Goal: Task Accomplishment & Management: Complete application form

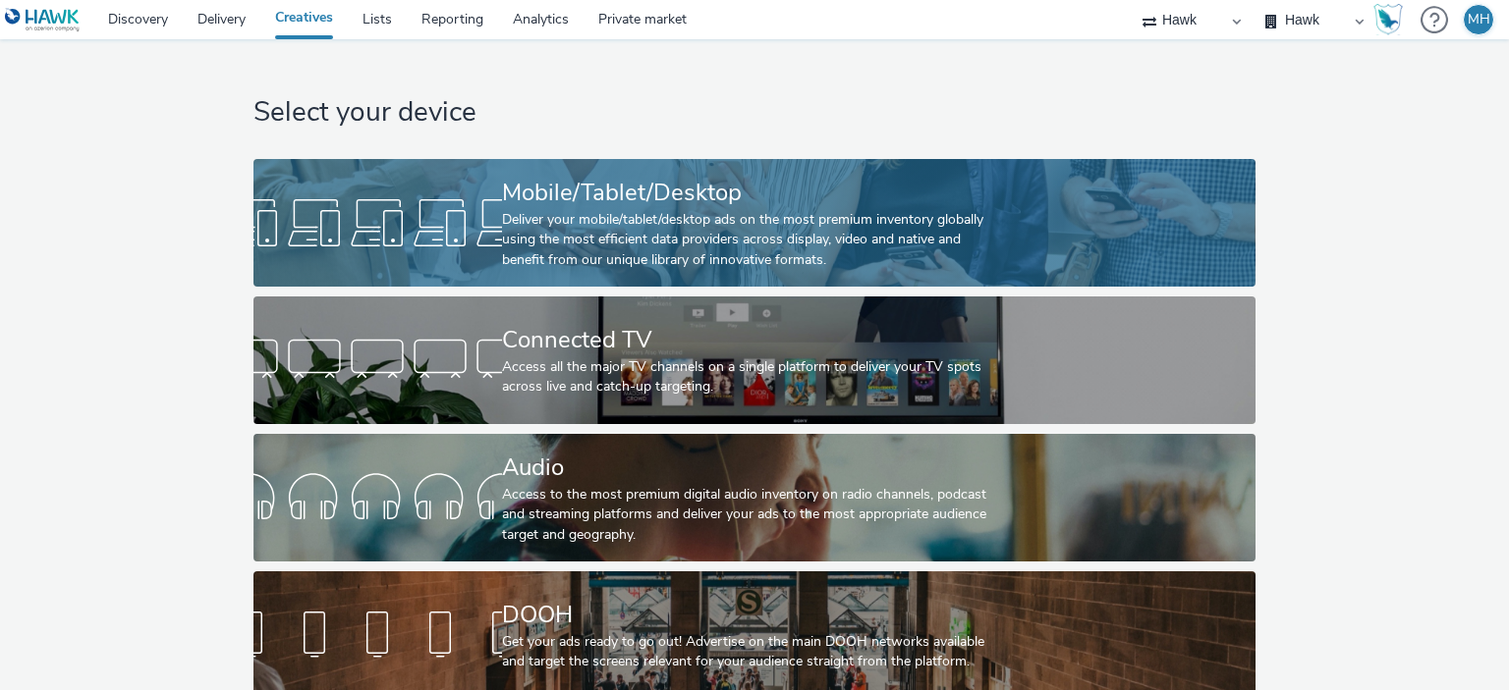
click at [601, 231] on div "Deliver your mobile/tablet/desktop ads on the most premium inventory globally u…" at bounding box center [750, 240] width 497 height 60
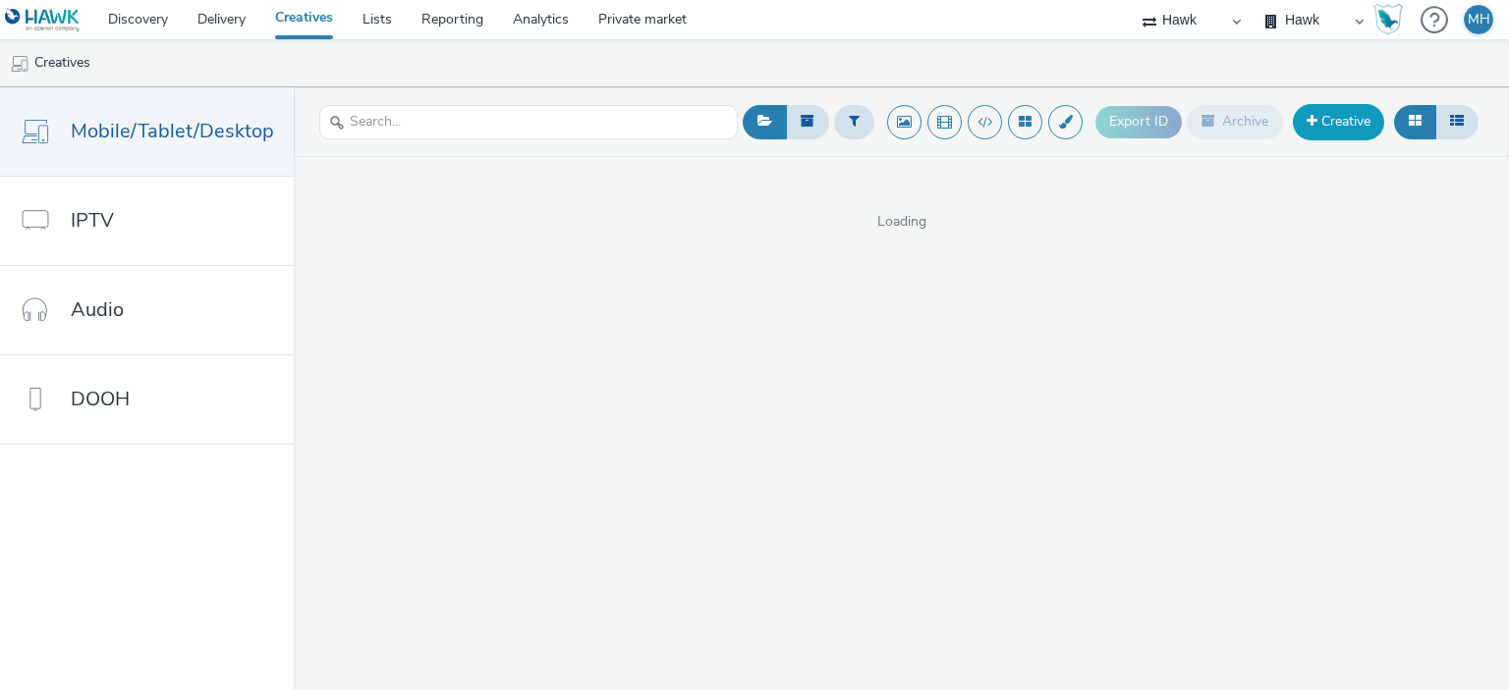
click at [1314, 110] on link "Creative" at bounding box center [1338, 121] width 91 height 35
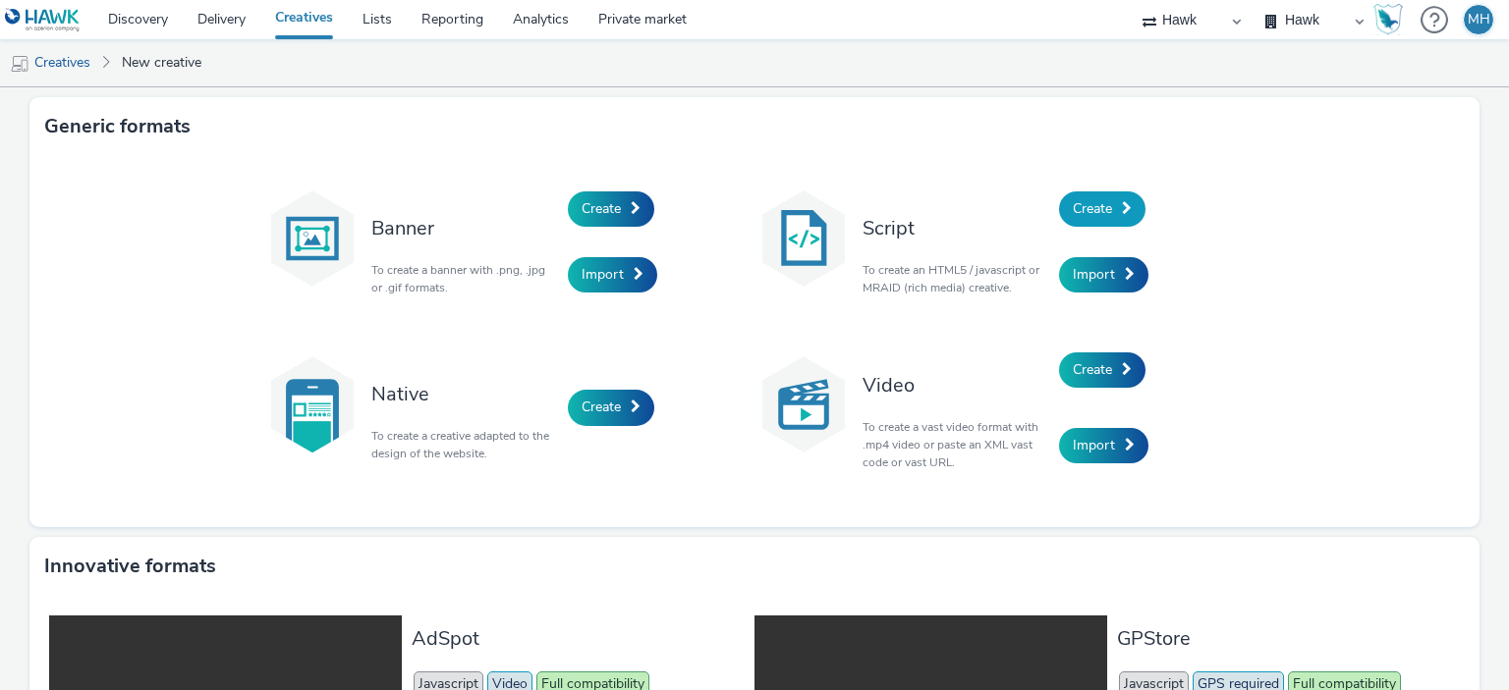
click at [1115, 215] on link "Create" at bounding box center [1102, 209] width 86 height 35
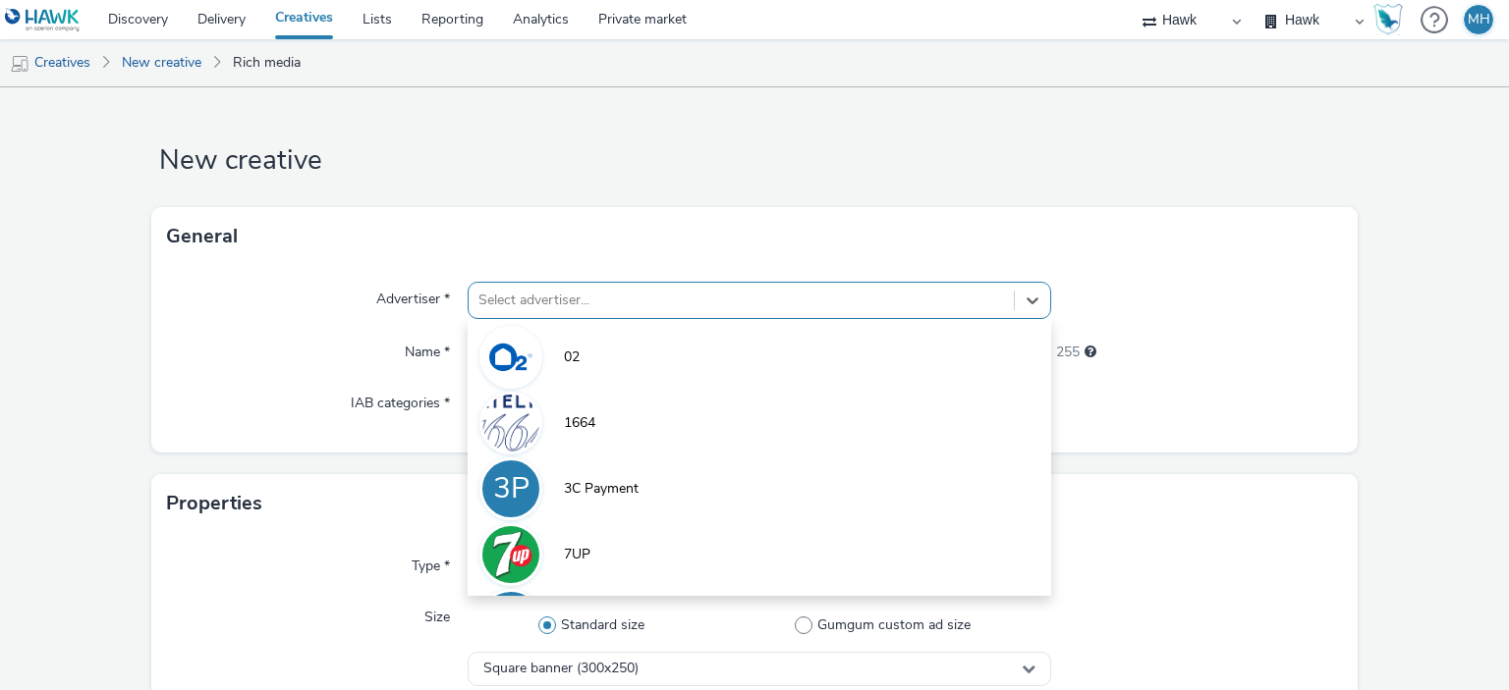
click at [614, 307] on div "option 02 focused, 1 of 9. 9 results available. Use Up and Down to choose optio…" at bounding box center [759, 300] width 582 height 37
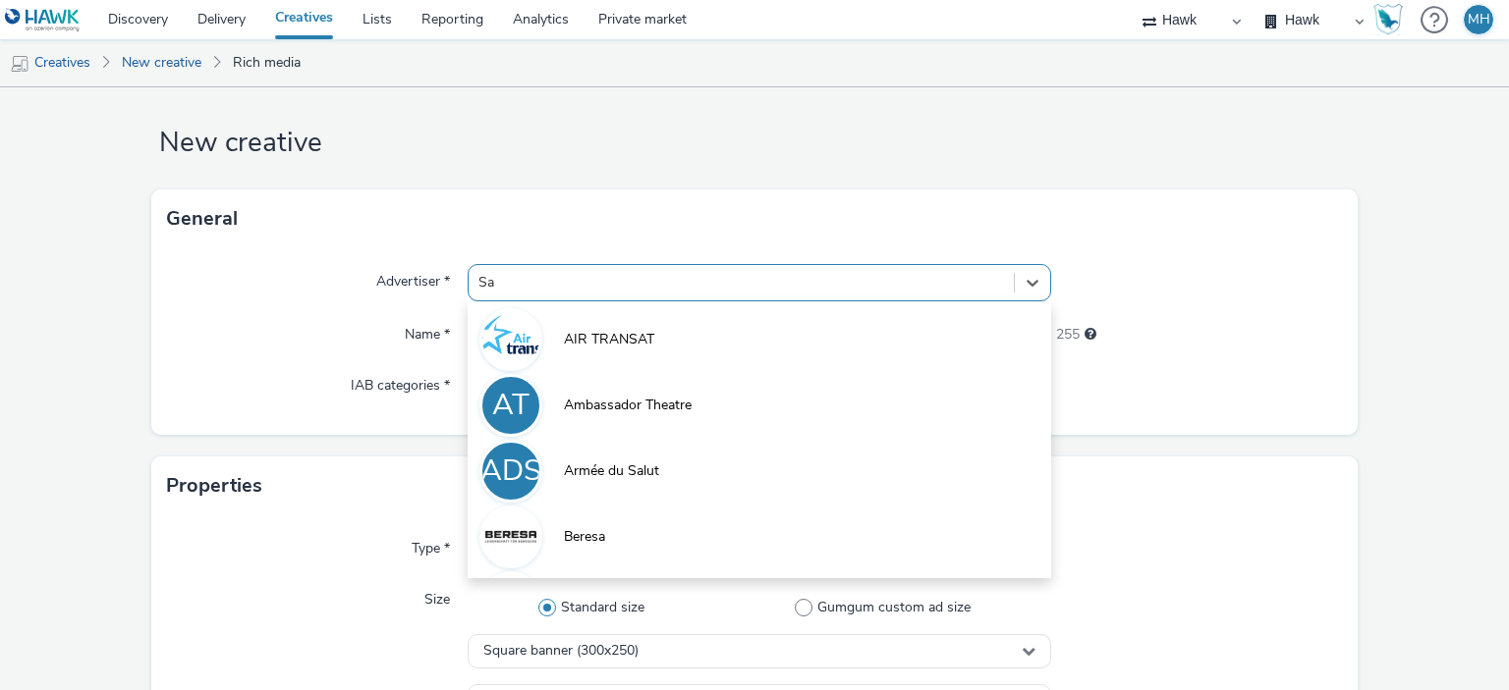
type input "[PERSON_NAME]"
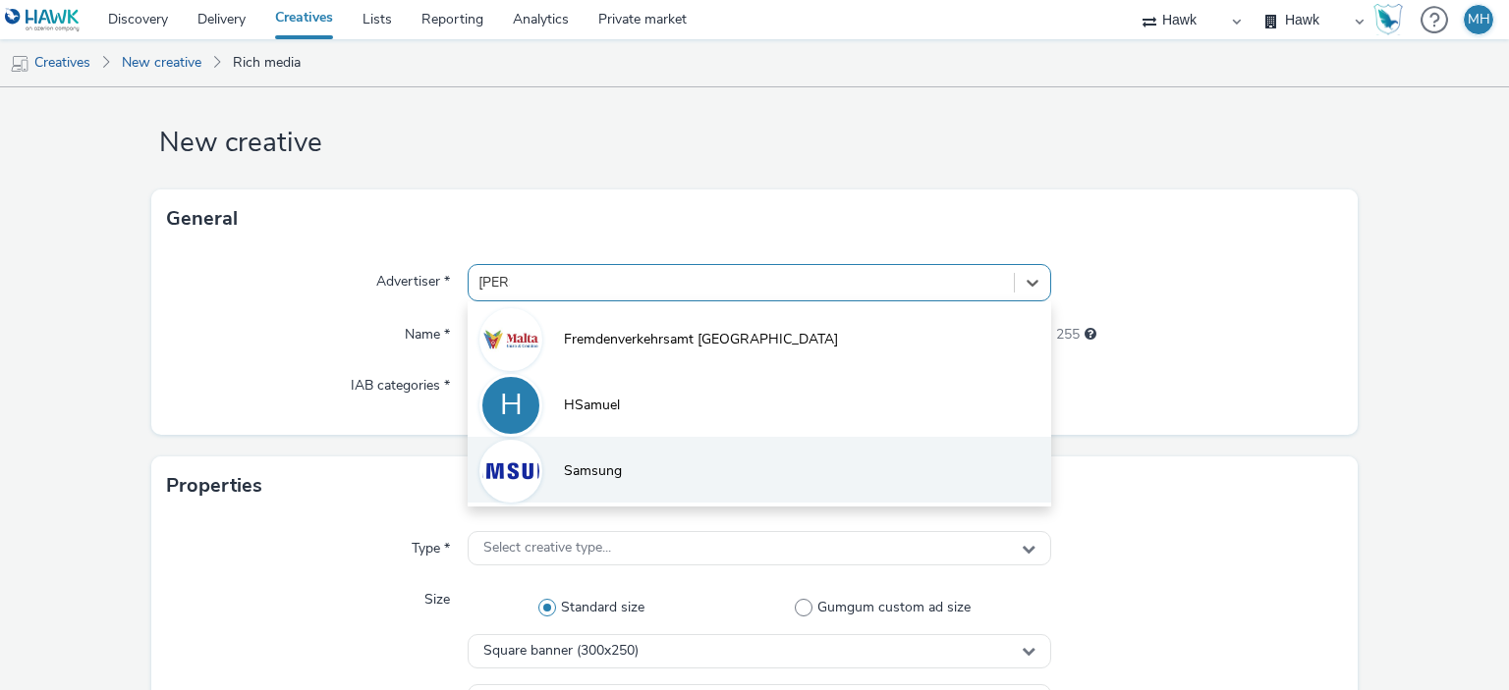
click at [643, 463] on li "Samsung" at bounding box center [759, 470] width 582 height 66
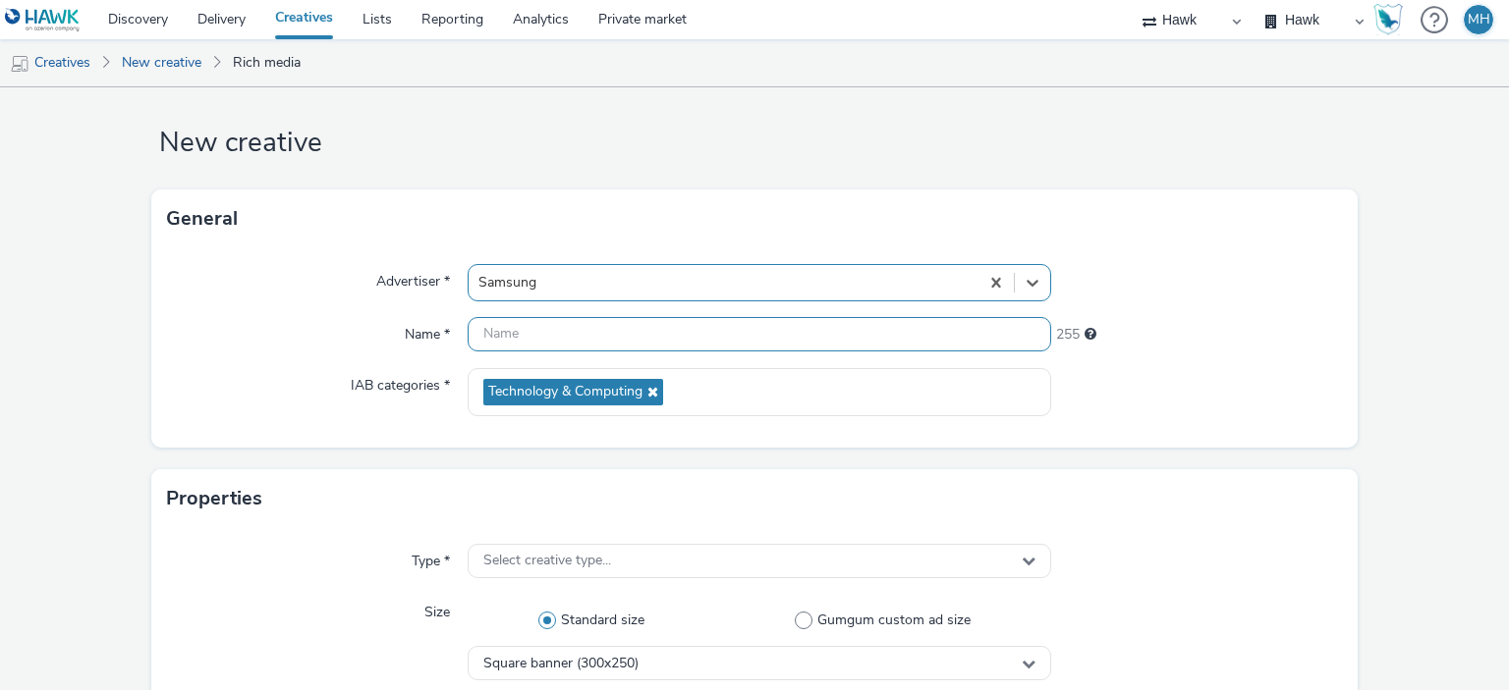
click at [634, 327] on input "text" at bounding box center [759, 334] width 582 height 34
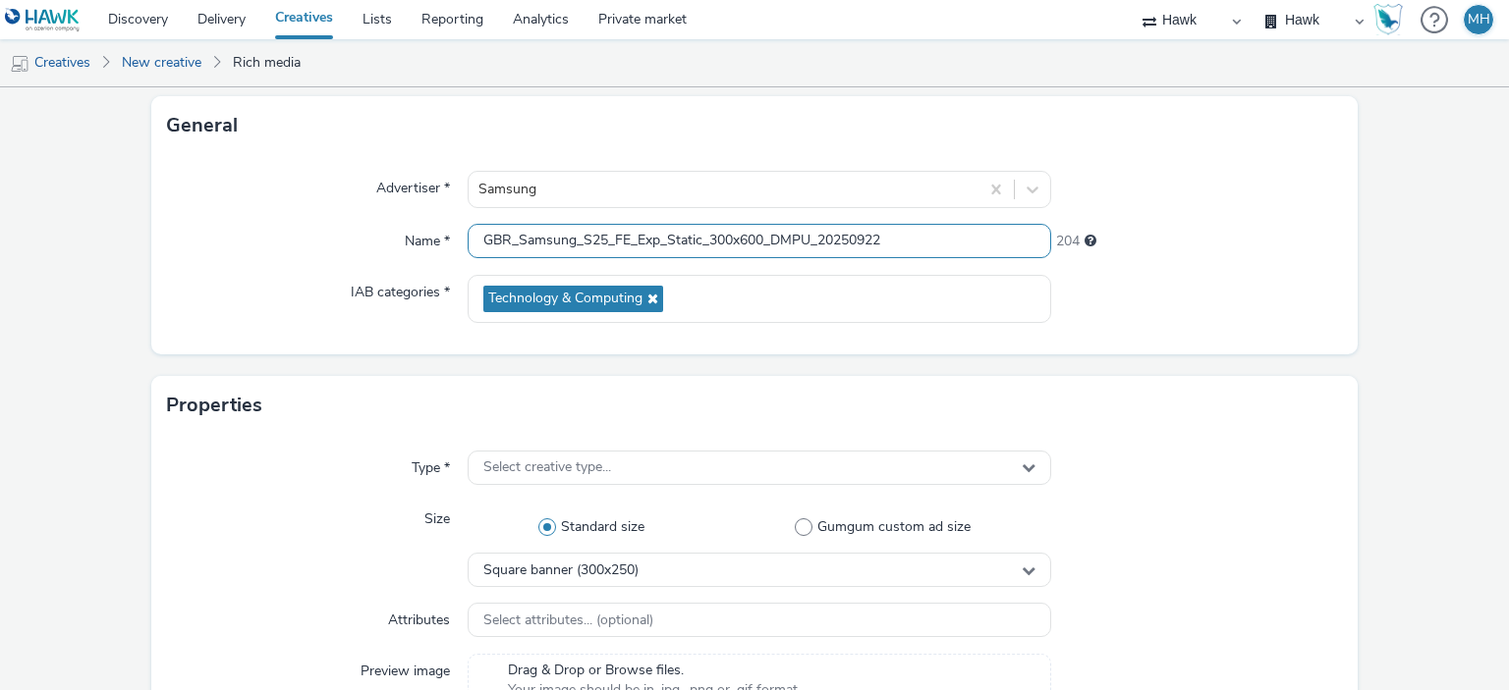
scroll to position [196, 0]
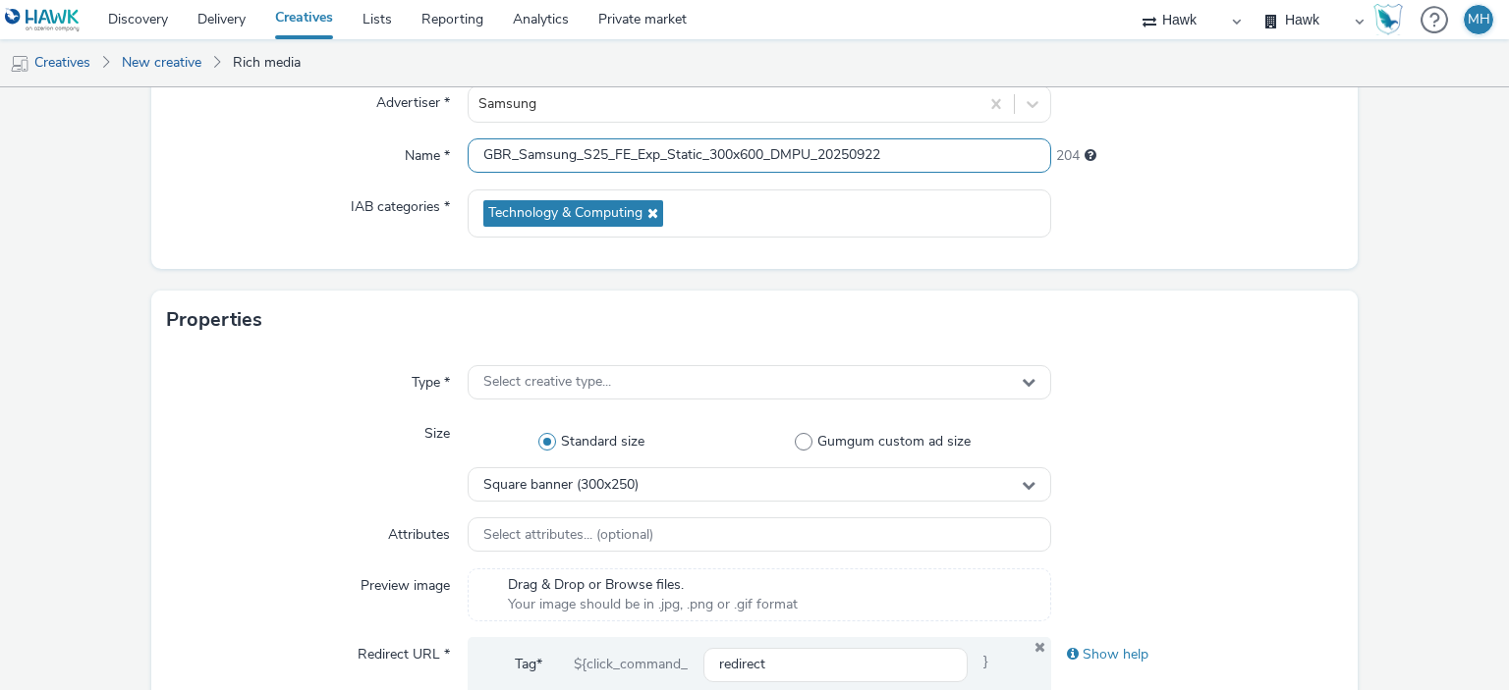
type input "GBR_Samsung_S25_FE_Exp_Static_300x600_DMPU_20250922"
click at [679, 467] on div "Standard size Gumgum custom ad size" at bounding box center [759, 441] width 582 height 51
click at [679, 471] on div "Square banner (300x250)" at bounding box center [759, 485] width 582 height 34
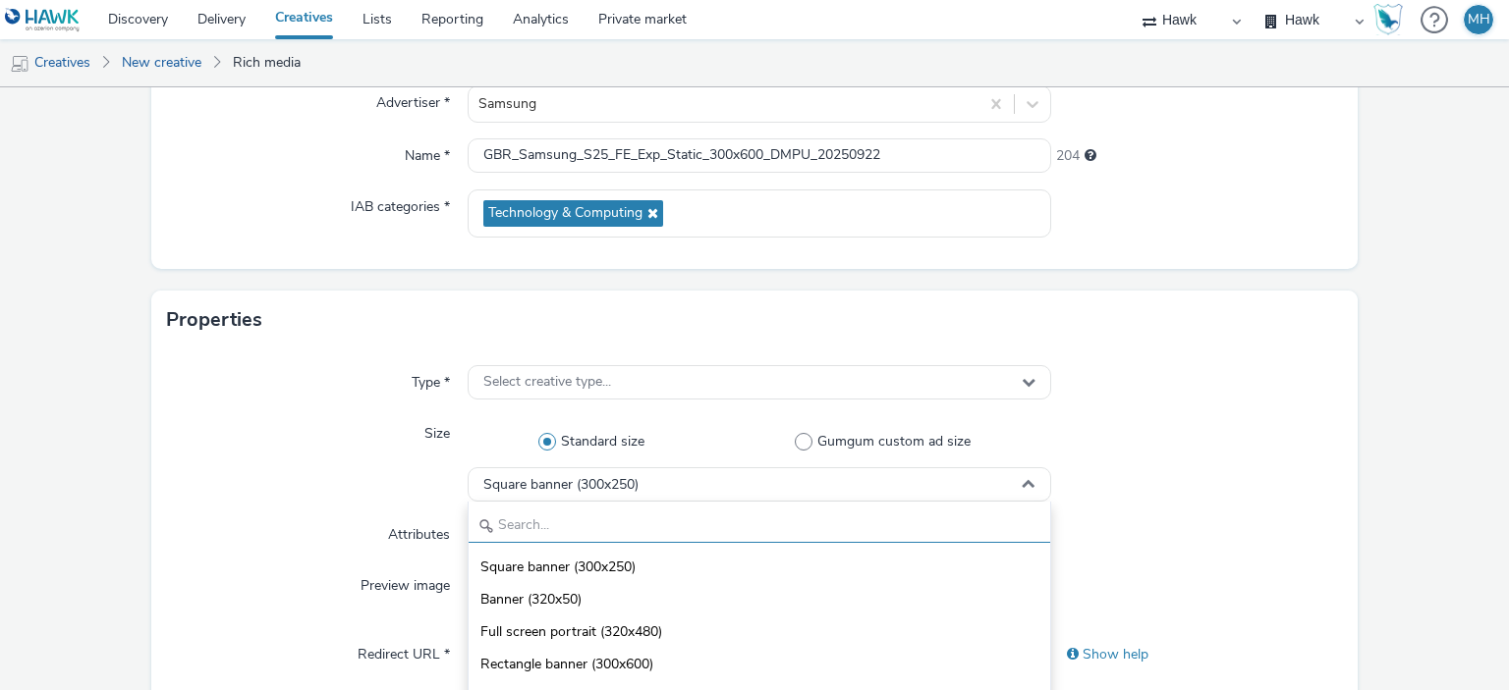
click at [658, 518] on input "text" at bounding box center [759, 526] width 580 height 34
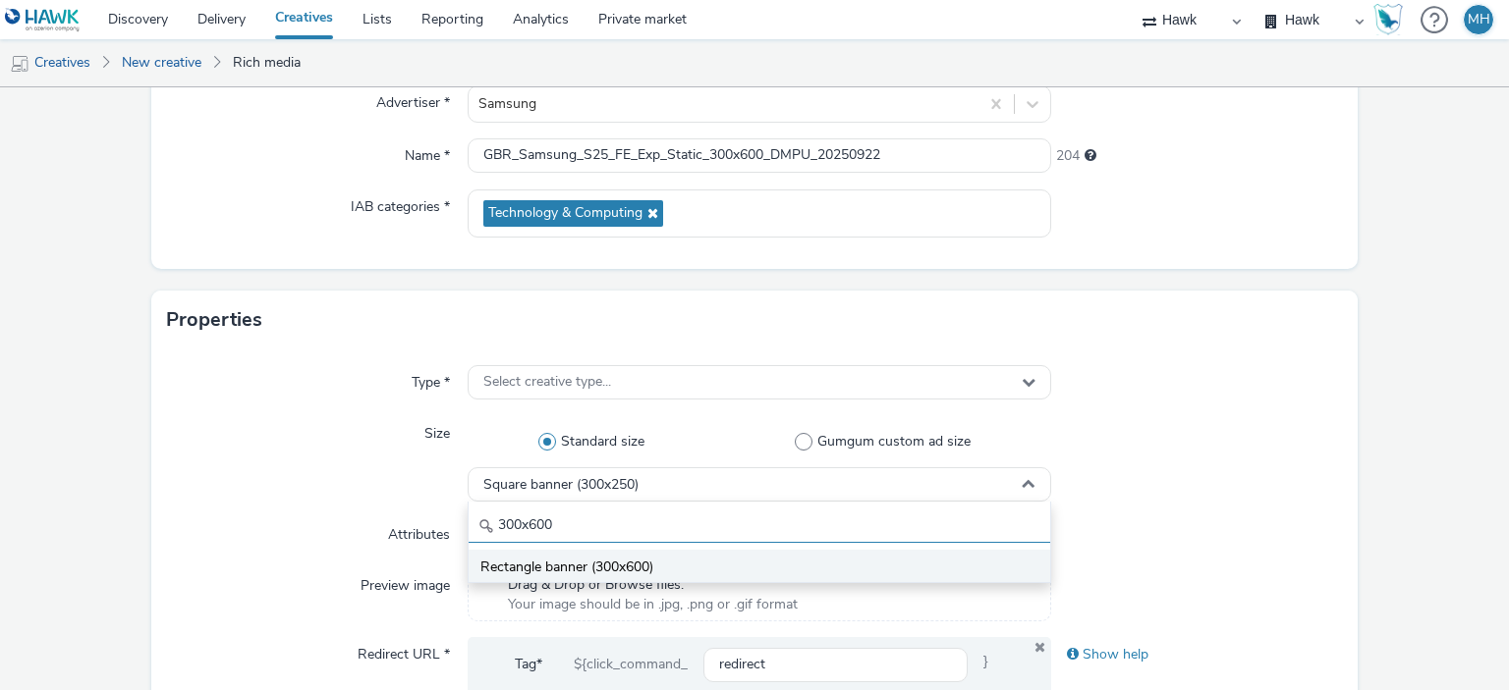
type input "300x600"
click at [689, 558] on li "Rectangle banner (300x600)" at bounding box center [759, 566] width 580 height 32
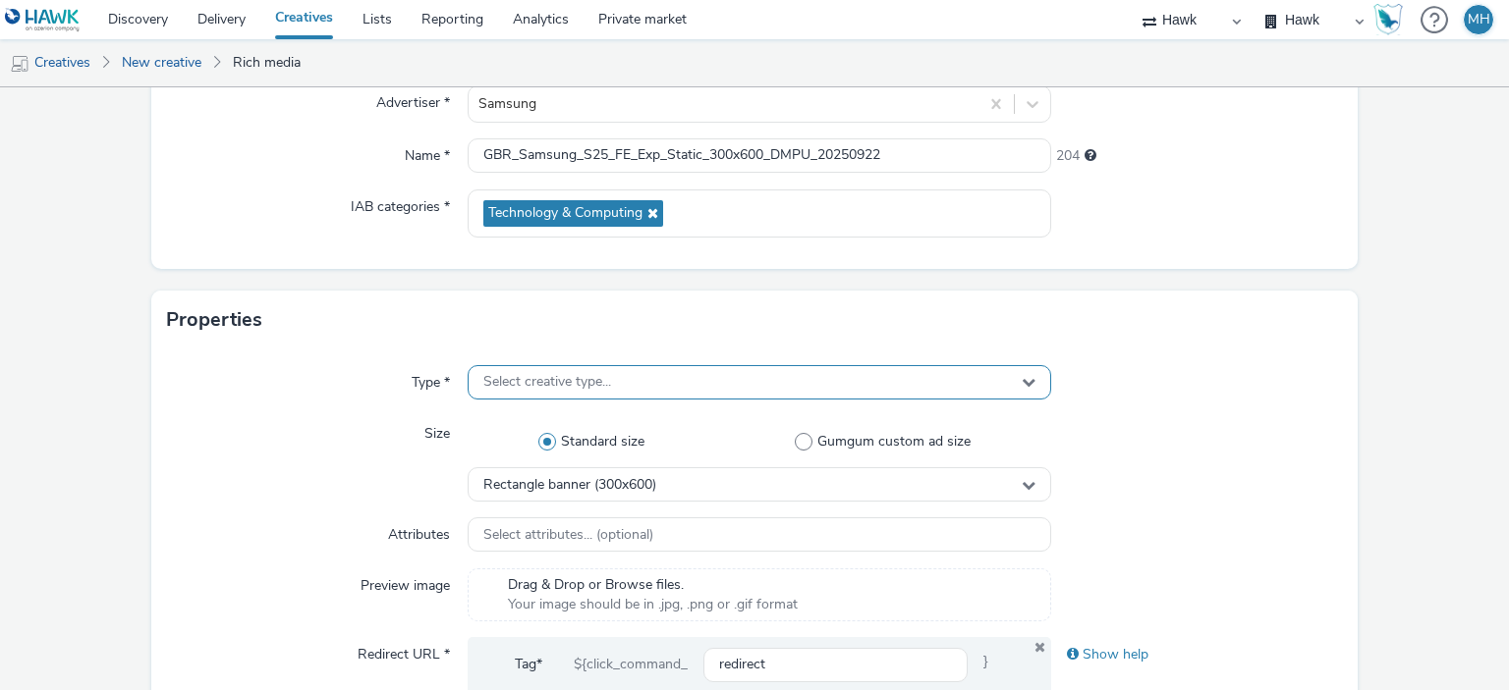
click at [609, 374] on div "Select creative type..." at bounding box center [759, 382] width 582 height 34
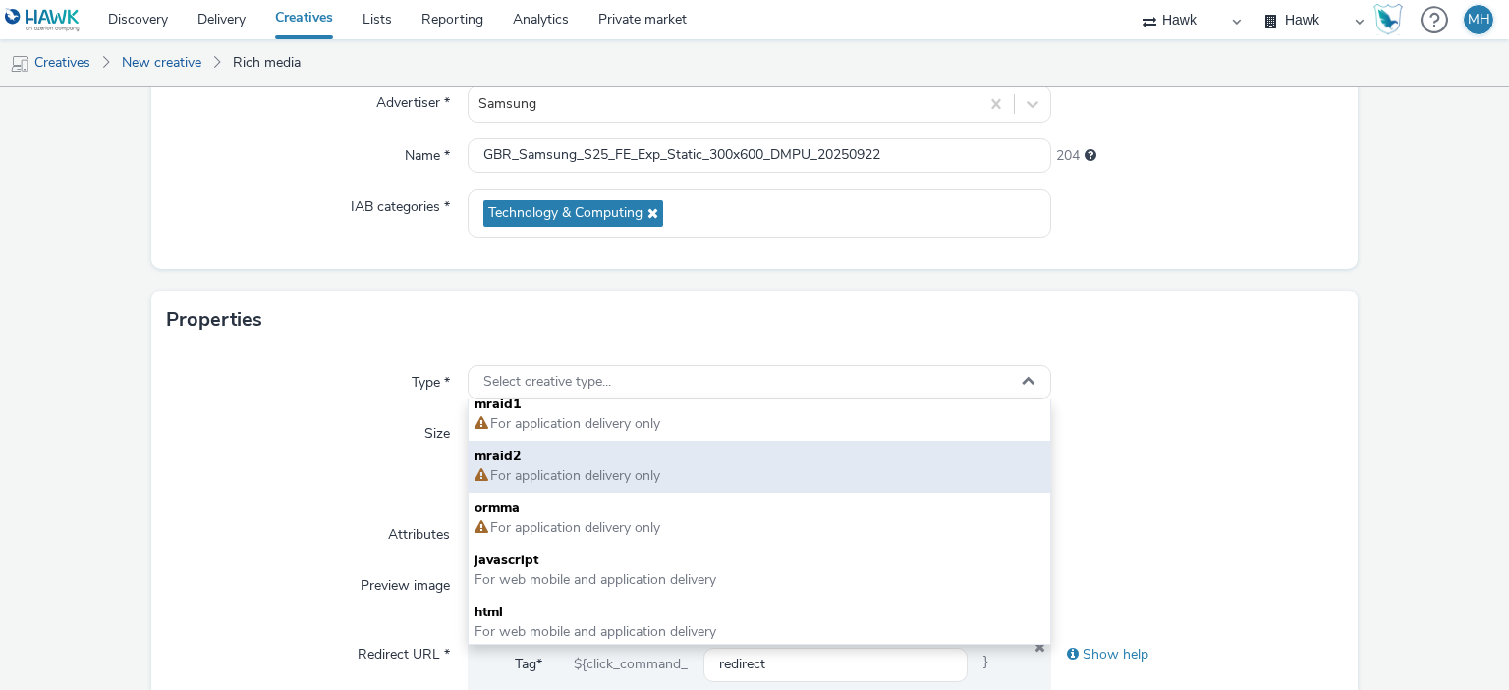
scroll to position [14, 0]
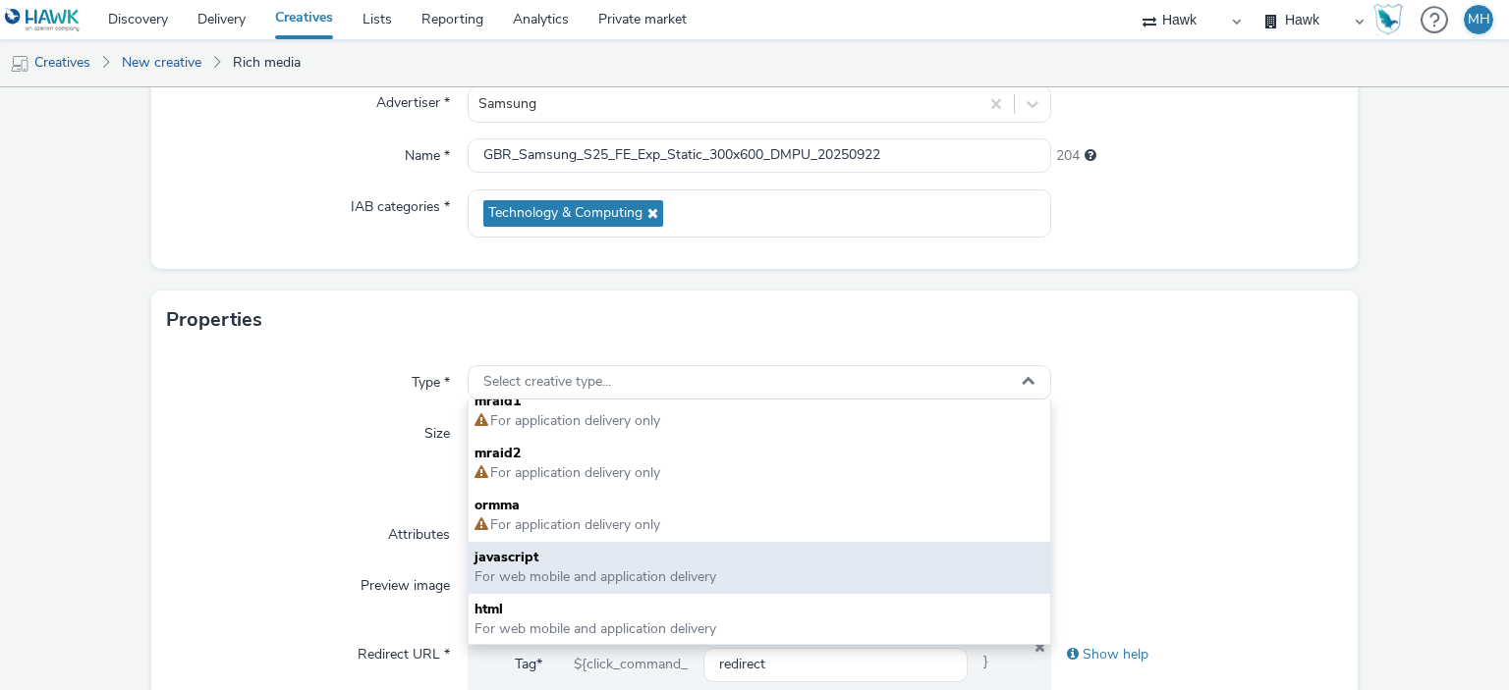
click at [722, 577] on span "For web mobile and application delivery" at bounding box center [758, 578] width 569 height 20
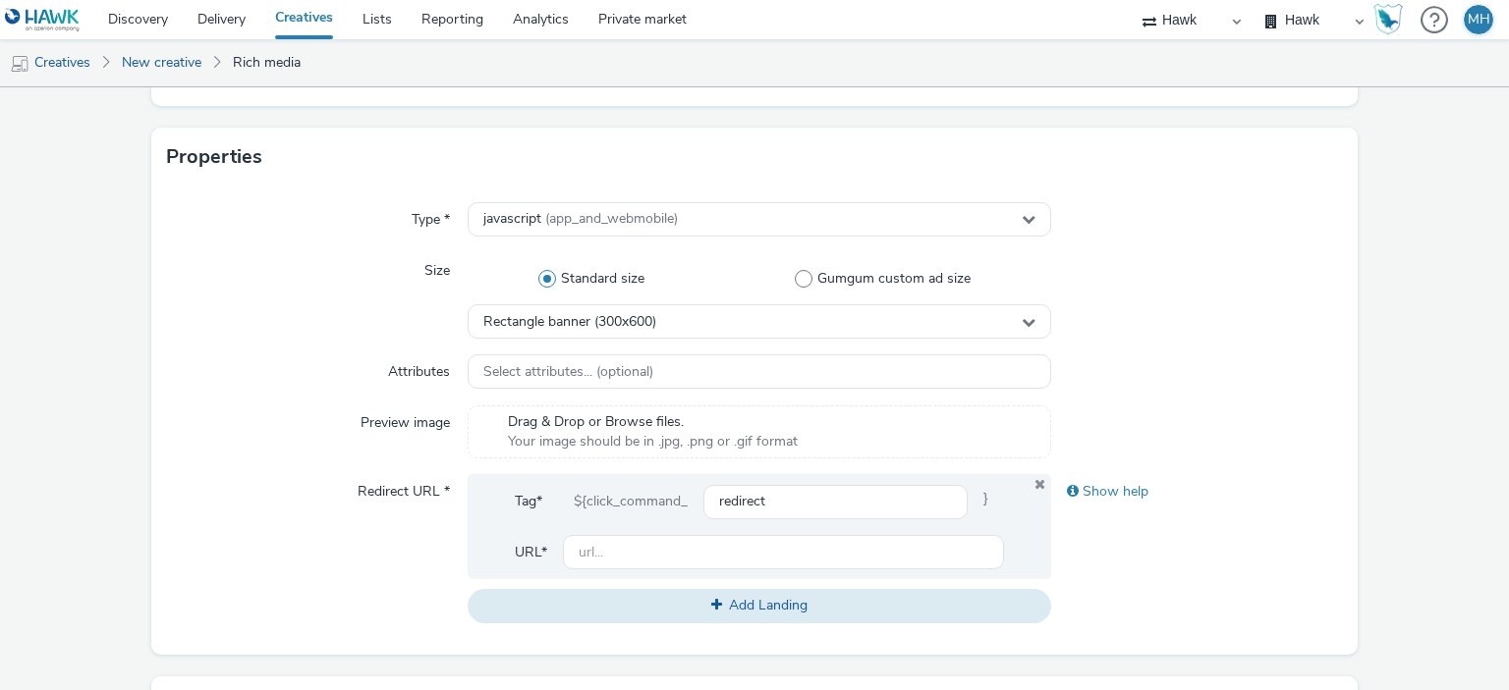
scroll to position [393, 0]
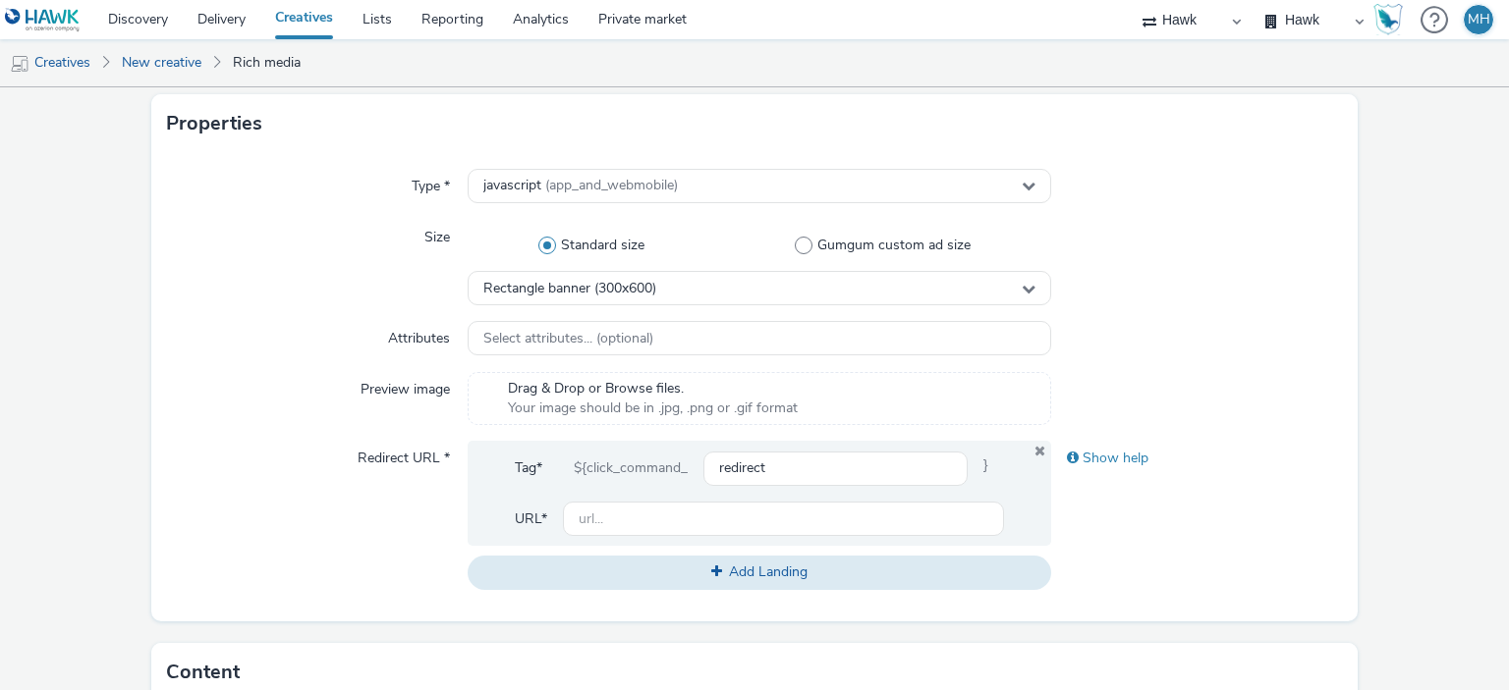
drag, startPoint x: 781, startPoint y: 437, endPoint x: 769, endPoint y: 455, distance: 21.2
click at [779, 437] on div "Type * javascript (app_and_webmobile) Size Standard size Gumgum custom ad size …" at bounding box center [754, 387] width 1207 height 469
click at [769, 455] on input "redirect" at bounding box center [834, 469] width 263 height 34
click at [688, 188] on div "javascript (app_and_webmobile)" at bounding box center [759, 186] width 582 height 34
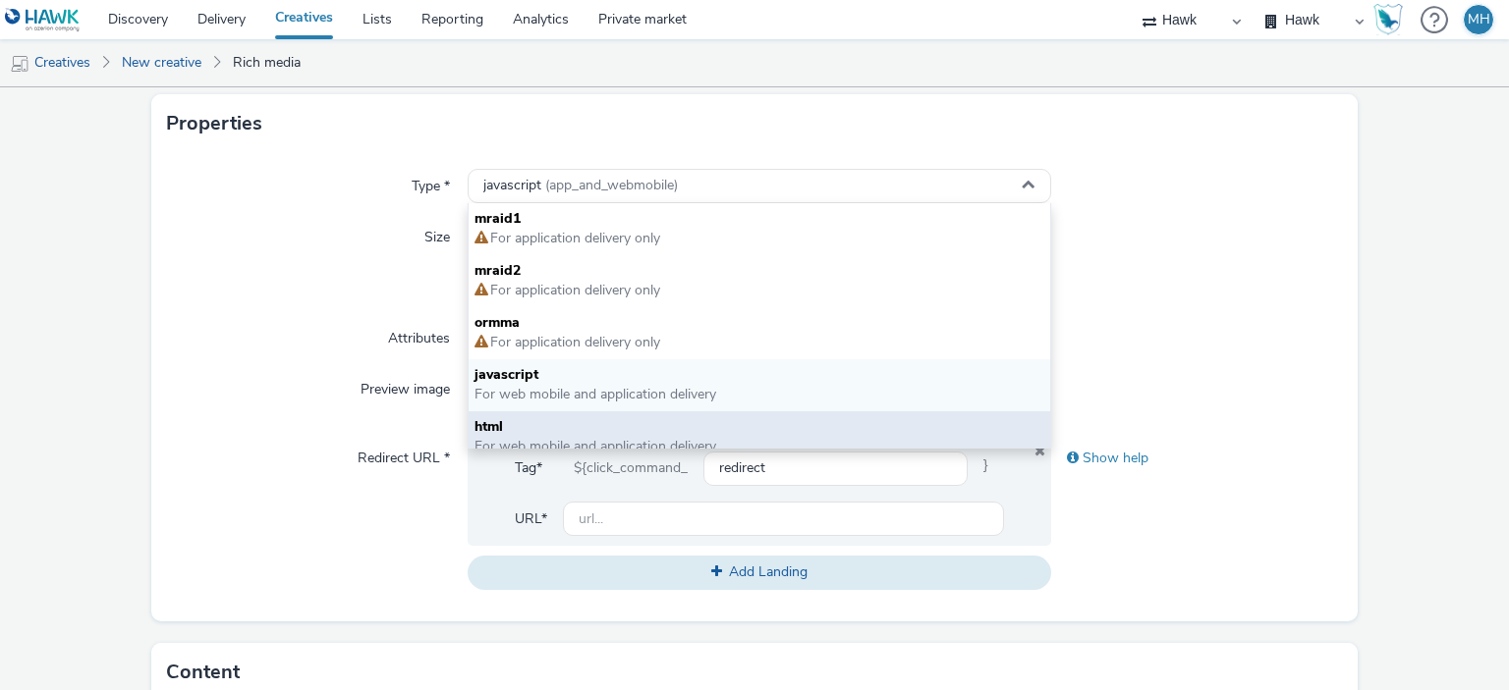
click at [573, 431] on span "html" at bounding box center [758, 427] width 569 height 20
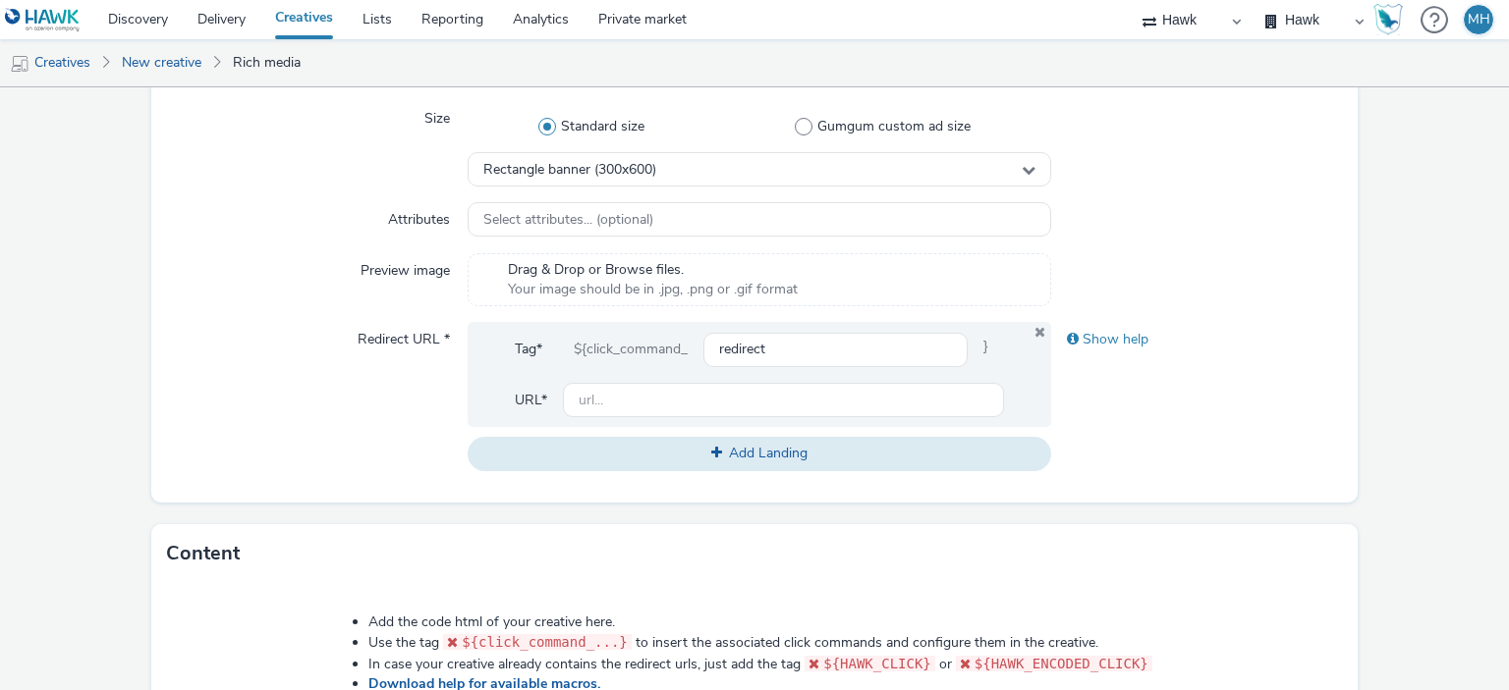
scroll to position [295, 0]
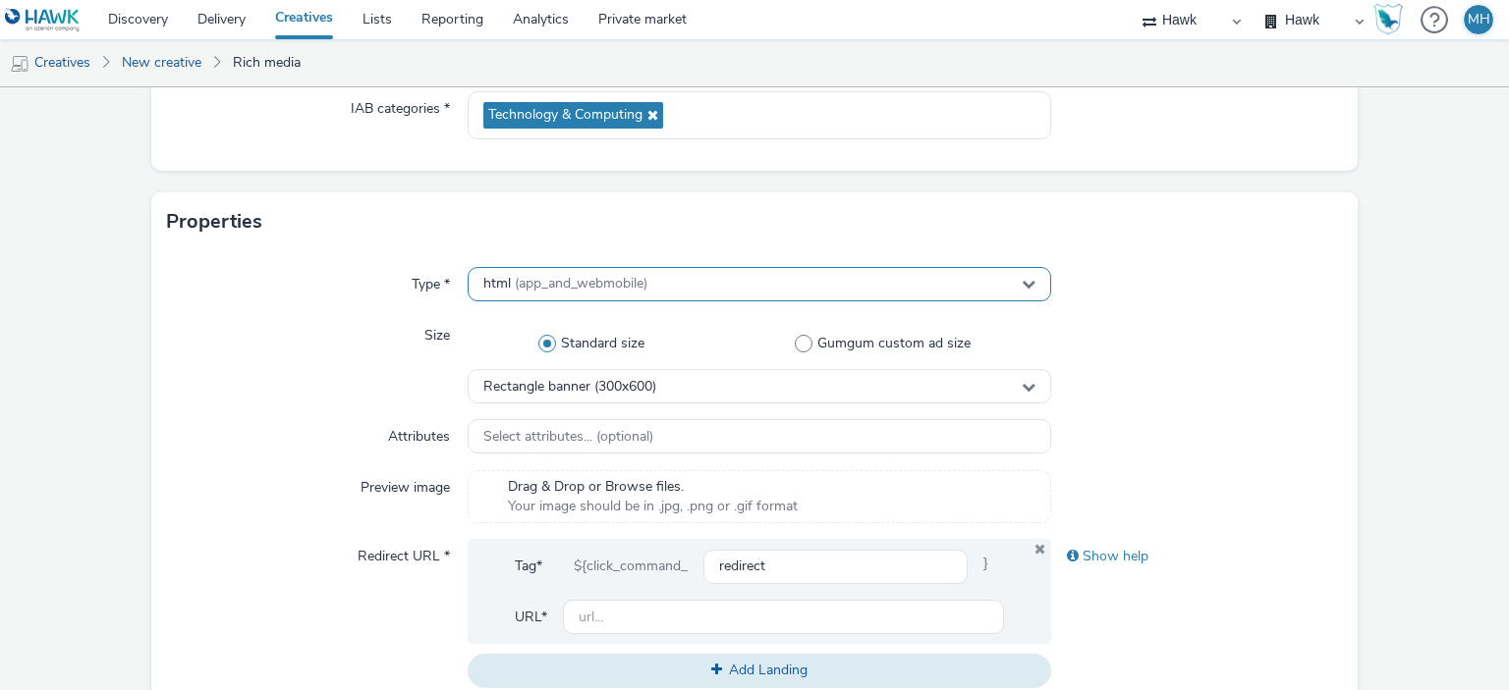
click at [557, 272] on div "html (app_and_webmobile)" at bounding box center [759, 284] width 582 height 34
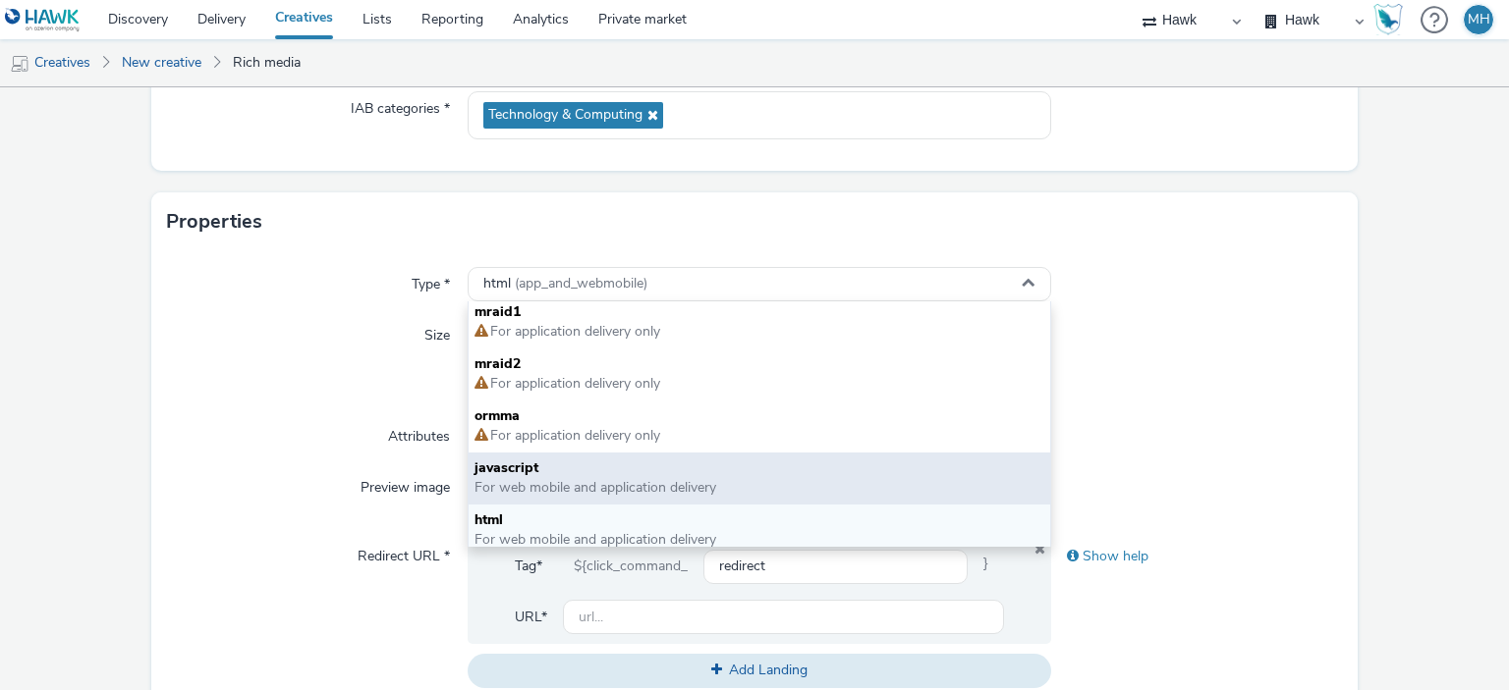
scroll to position [14, 0]
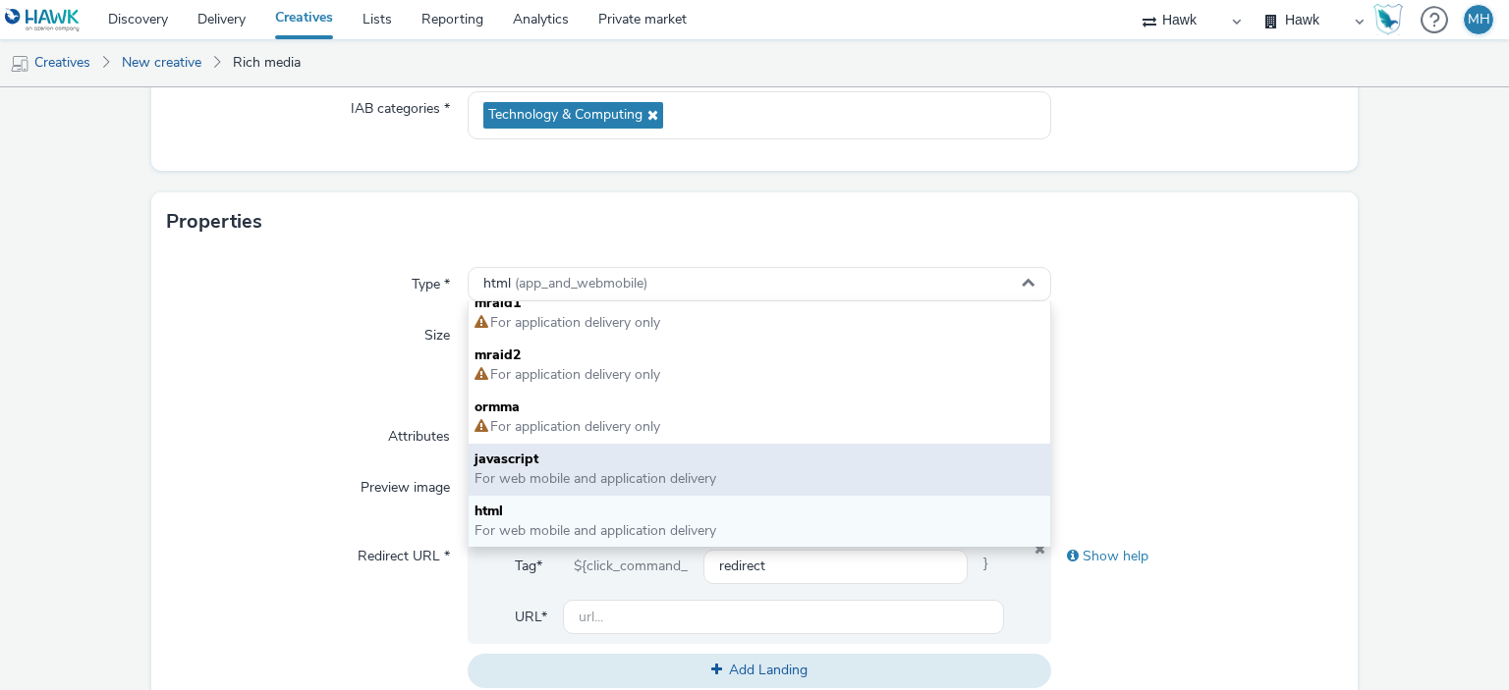
click at [578, 482] on span "For web mobile and application delivery" at bounding box center [595, 478] width 242 height 19
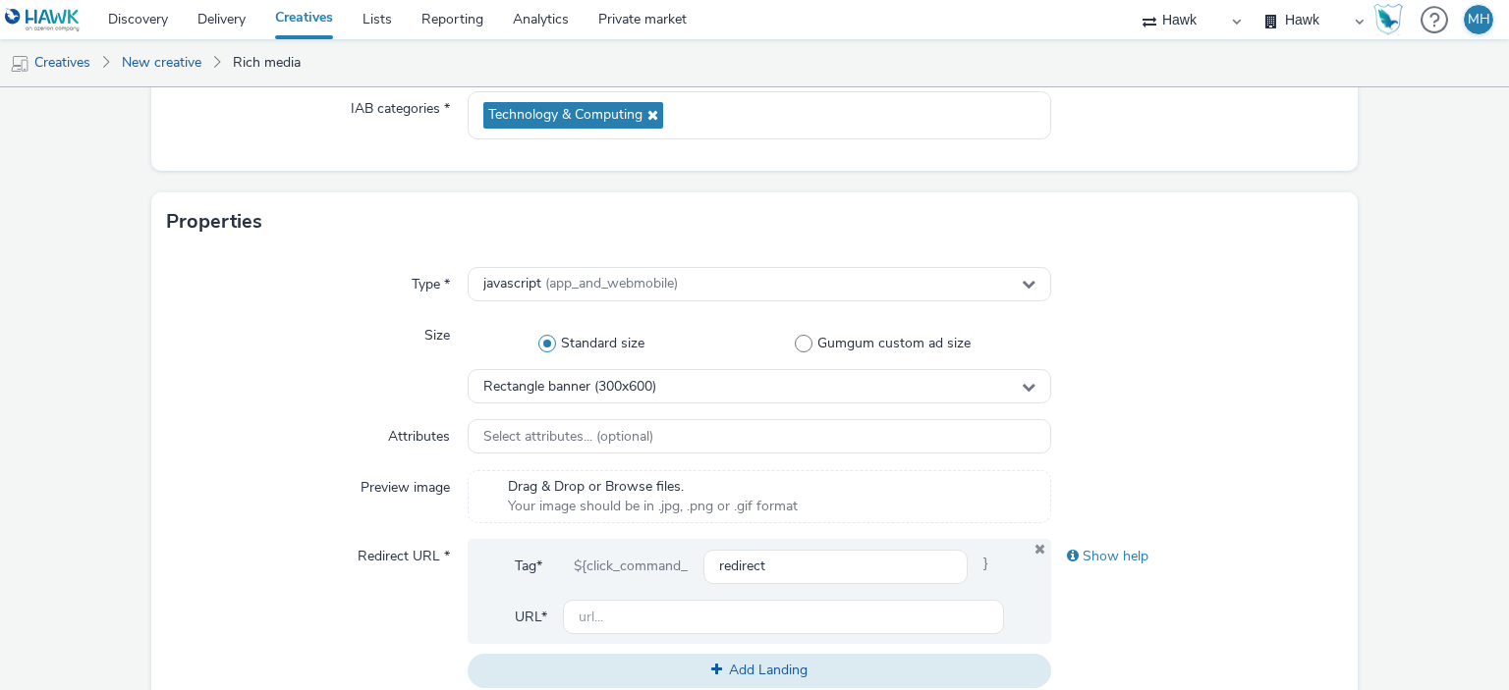
scroll to position [491, 0]
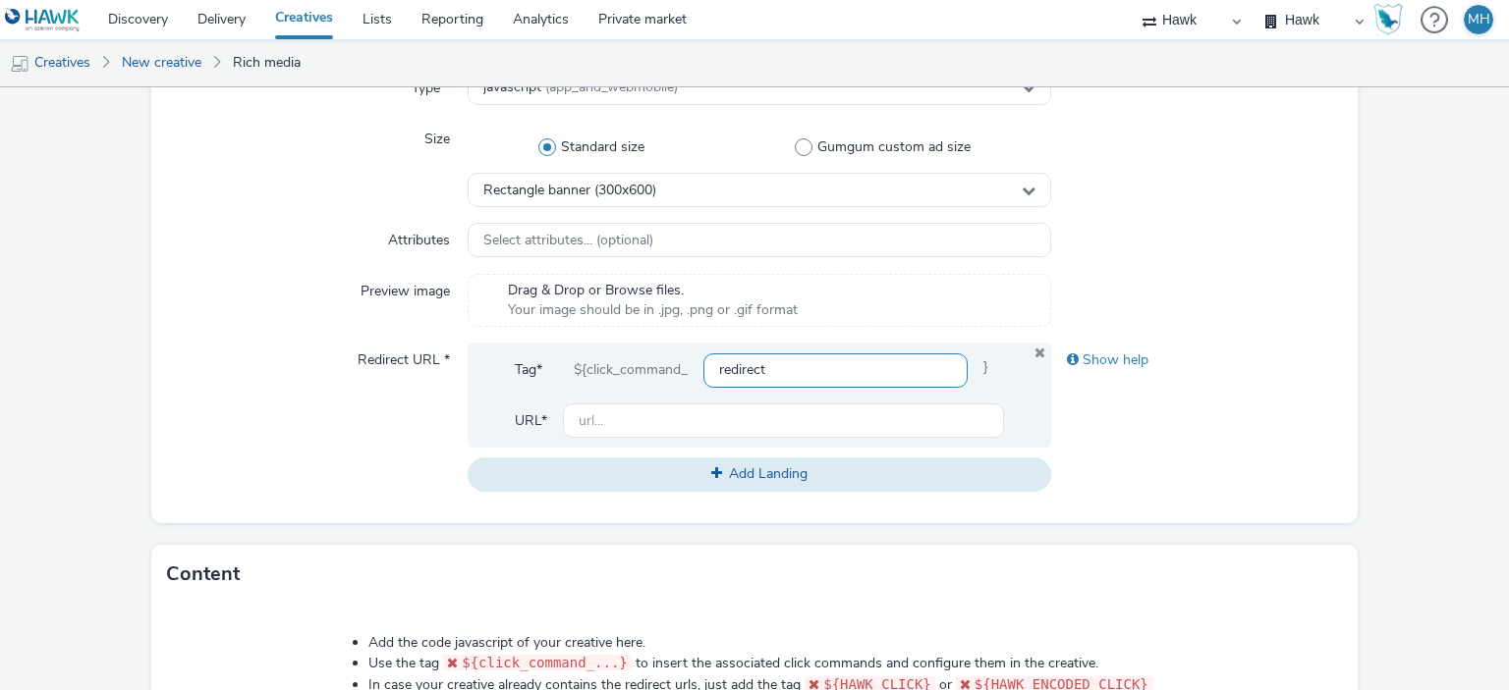
click at [750, 360] on input "redirect" at bounding box center [834, 371] width 263 height 34
click at [695, 412] on input "text" at bounding box center [783, 421] width 440 height 34
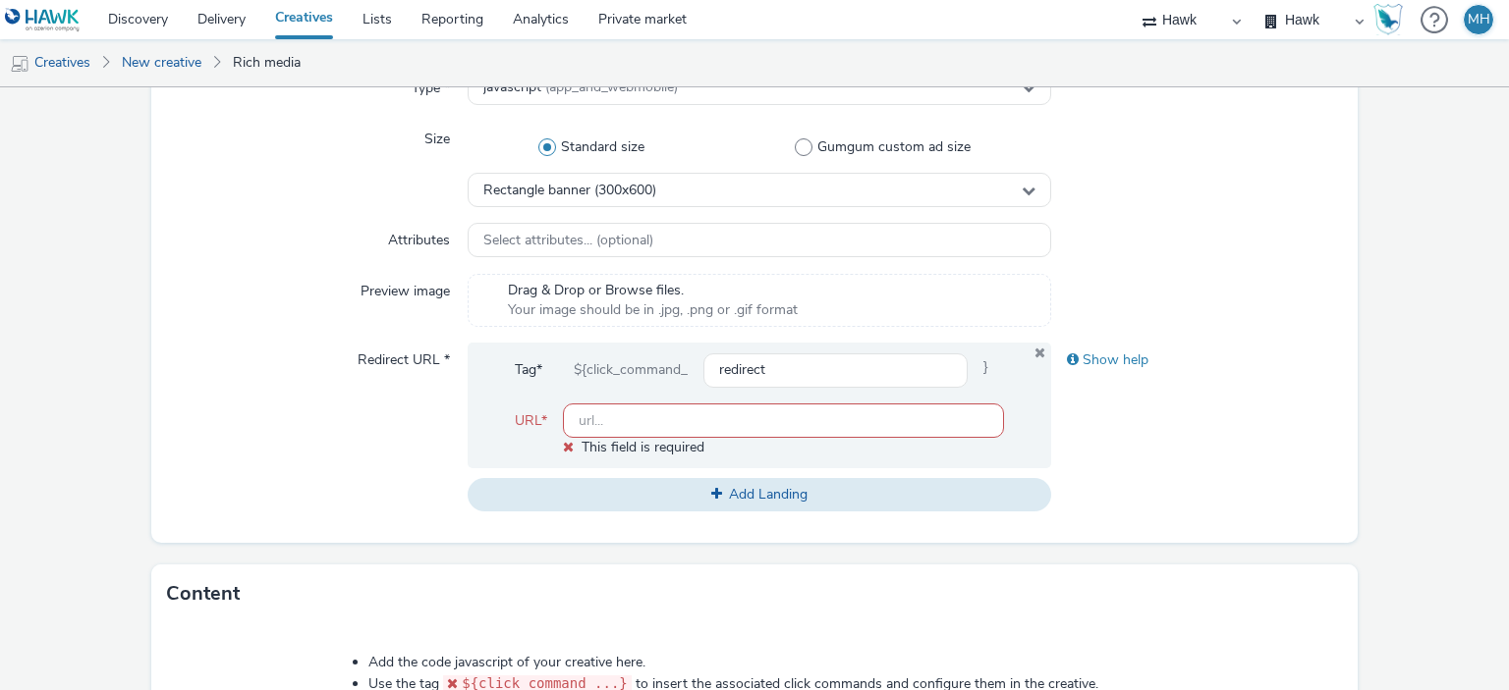
drag, startPoint x: 240, startPoint y: 518, endPoint x: 236, endPoint y: 505, distance: 13.4
click at [240, 518] on div "Type * javascript (app_and_webmobile) Size Standard size Gumgum custom ad size …" at bounding box center [754, 299] width 1207 height 488
click at [563, 451] on icon at bounding box center [568, 447] width 11 height 14
click at [563, 448] on icon at bounding box center [568, 447] width 11 height 14
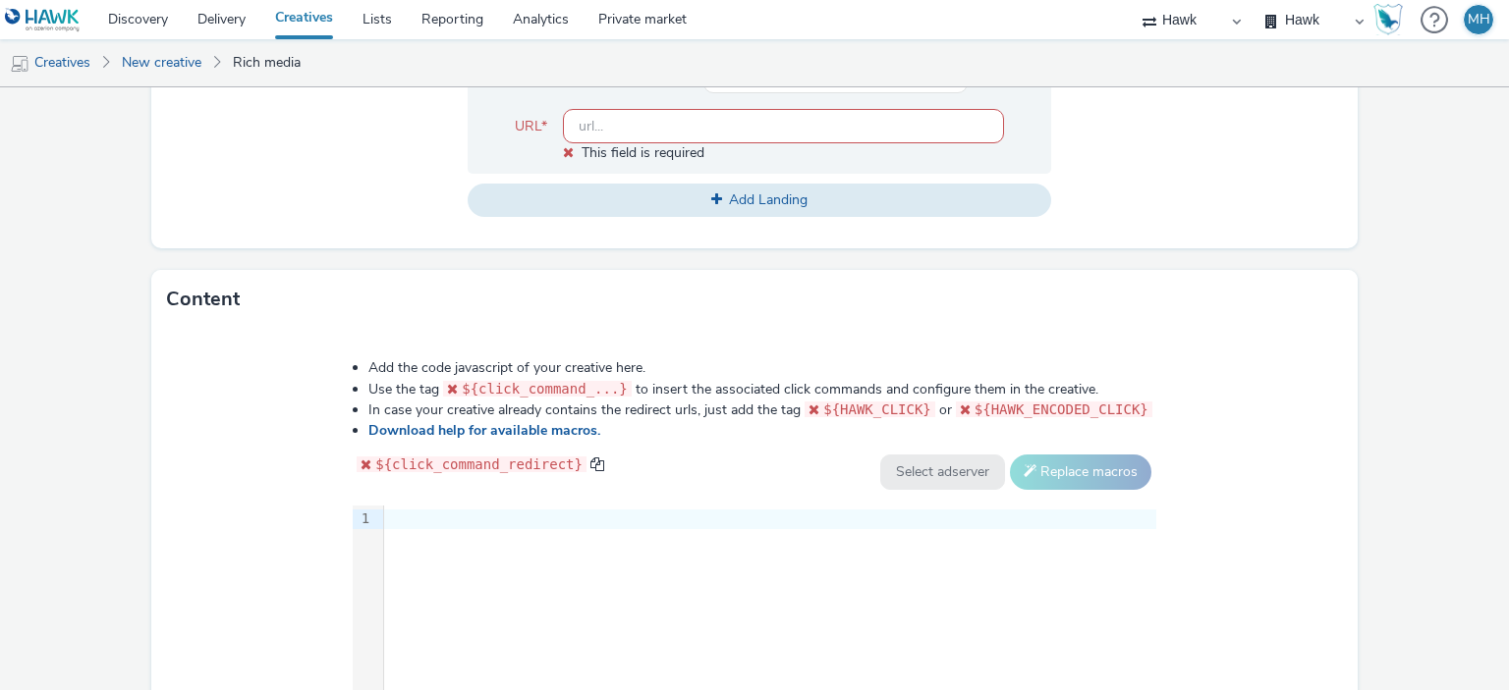
scroll to position [982, 0]
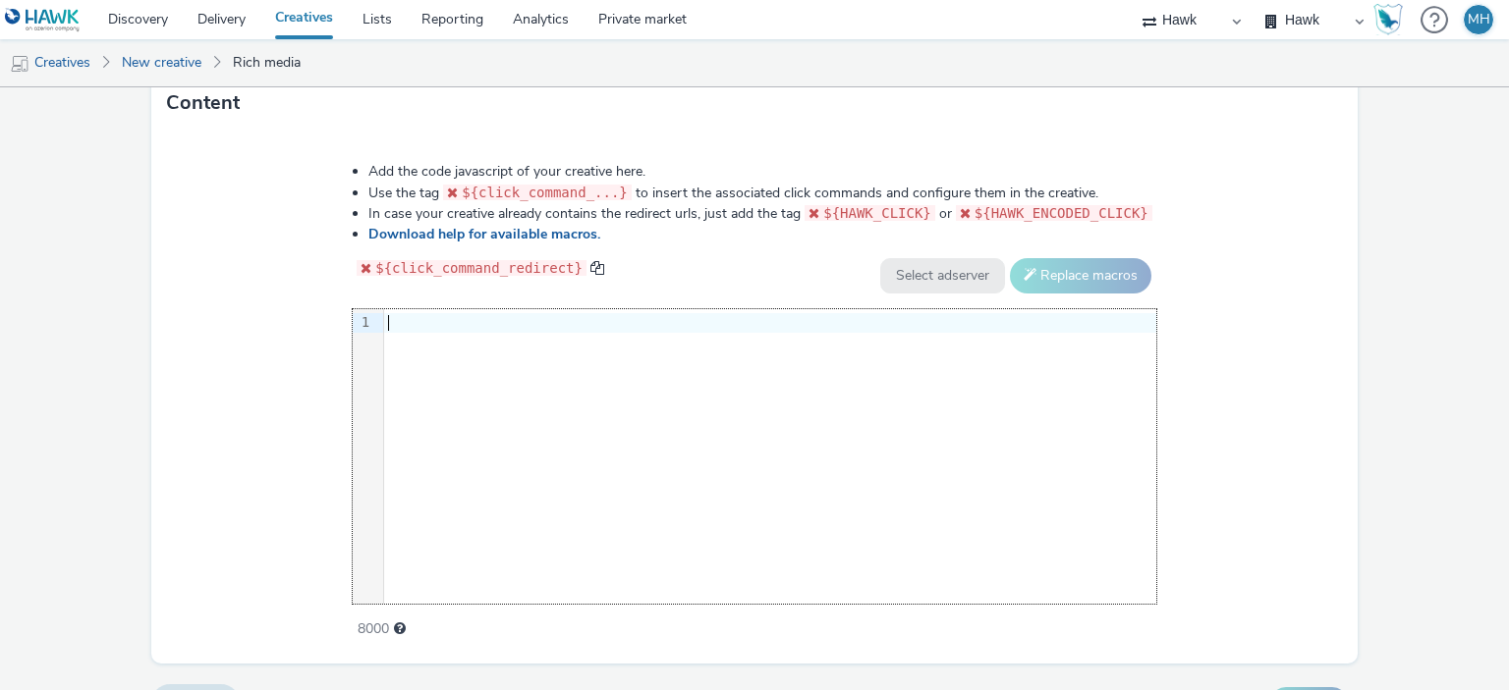
click at [606, 396] on div "9 1 ›" at bounding box center [754, 456] width 803 height 295
click at [608, 388] on div "9 1 ›" at bounding box center [754, 456] width 803 height 295
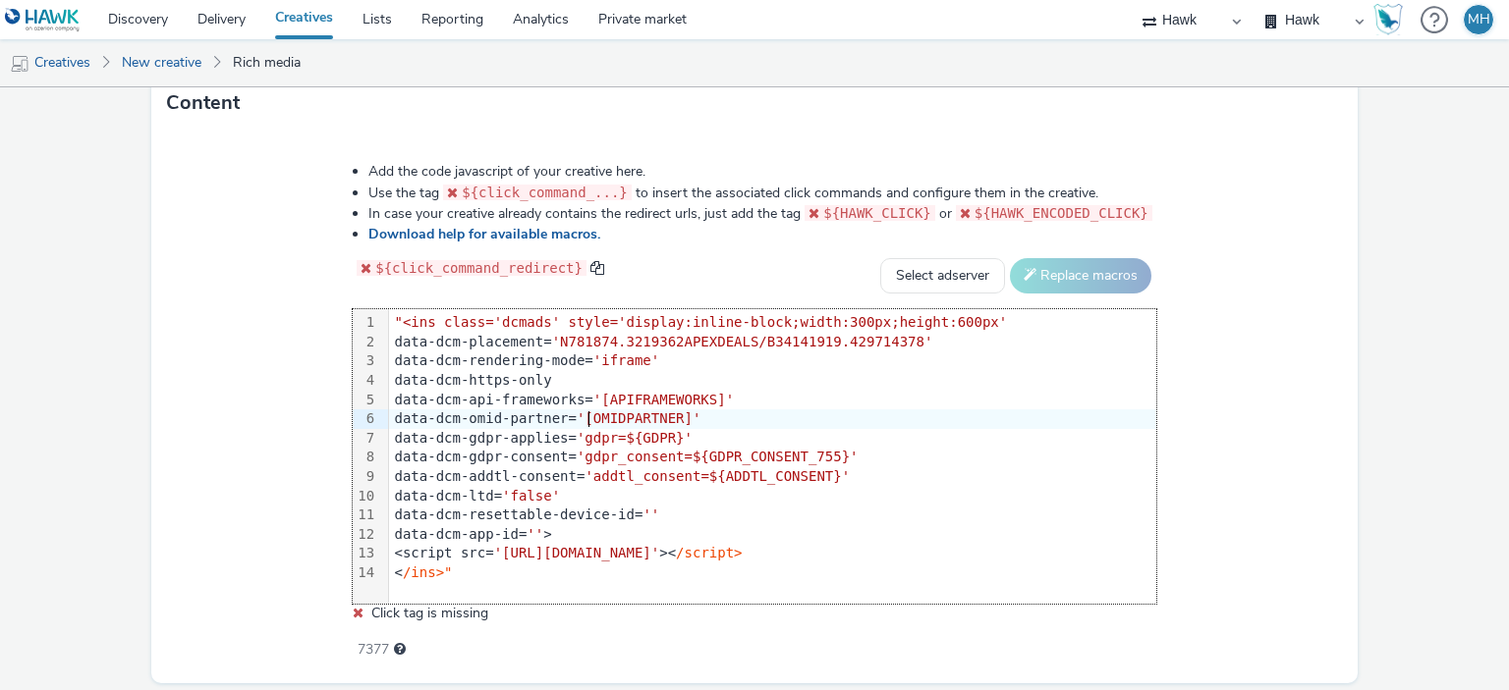
click at [595, 419] on span "'[OMIDPARTNER]'" at bounding box center [639, 419] width 124 height 16
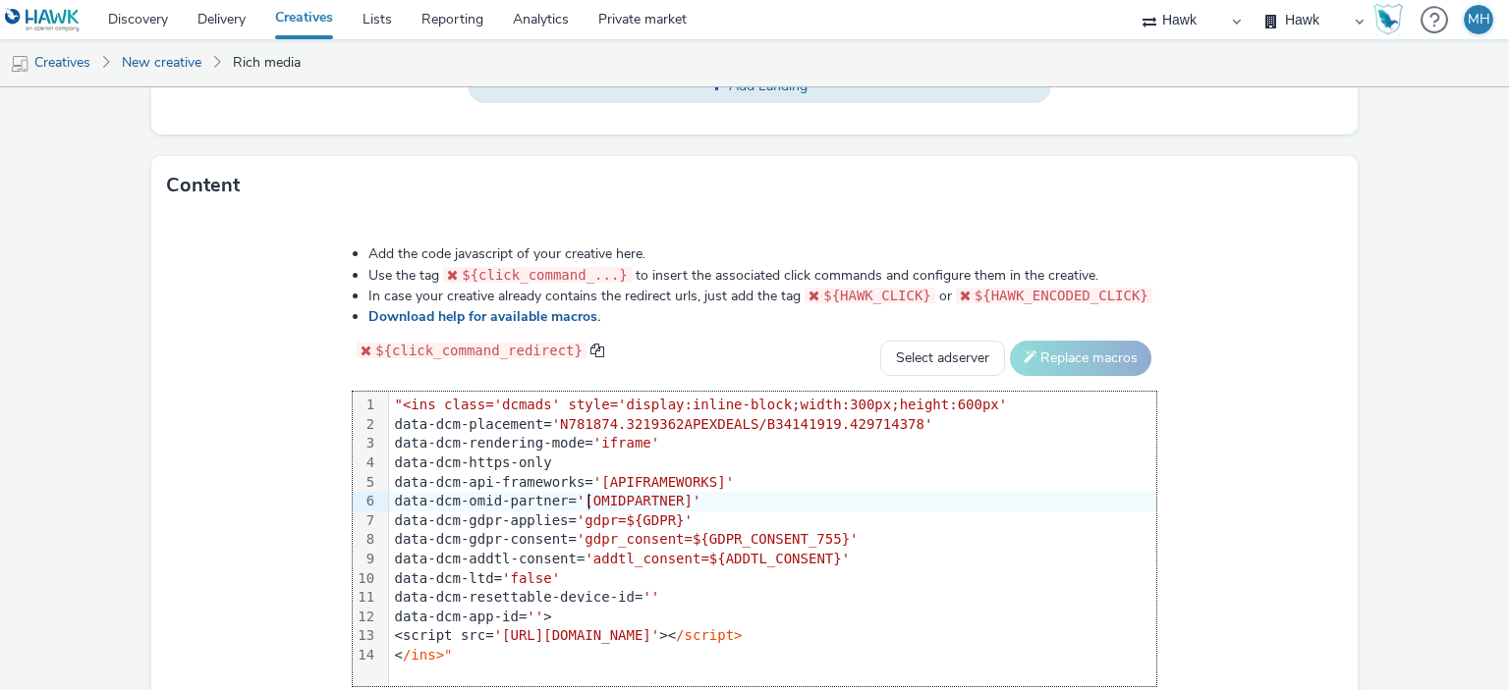
scroll to position [652, 0]
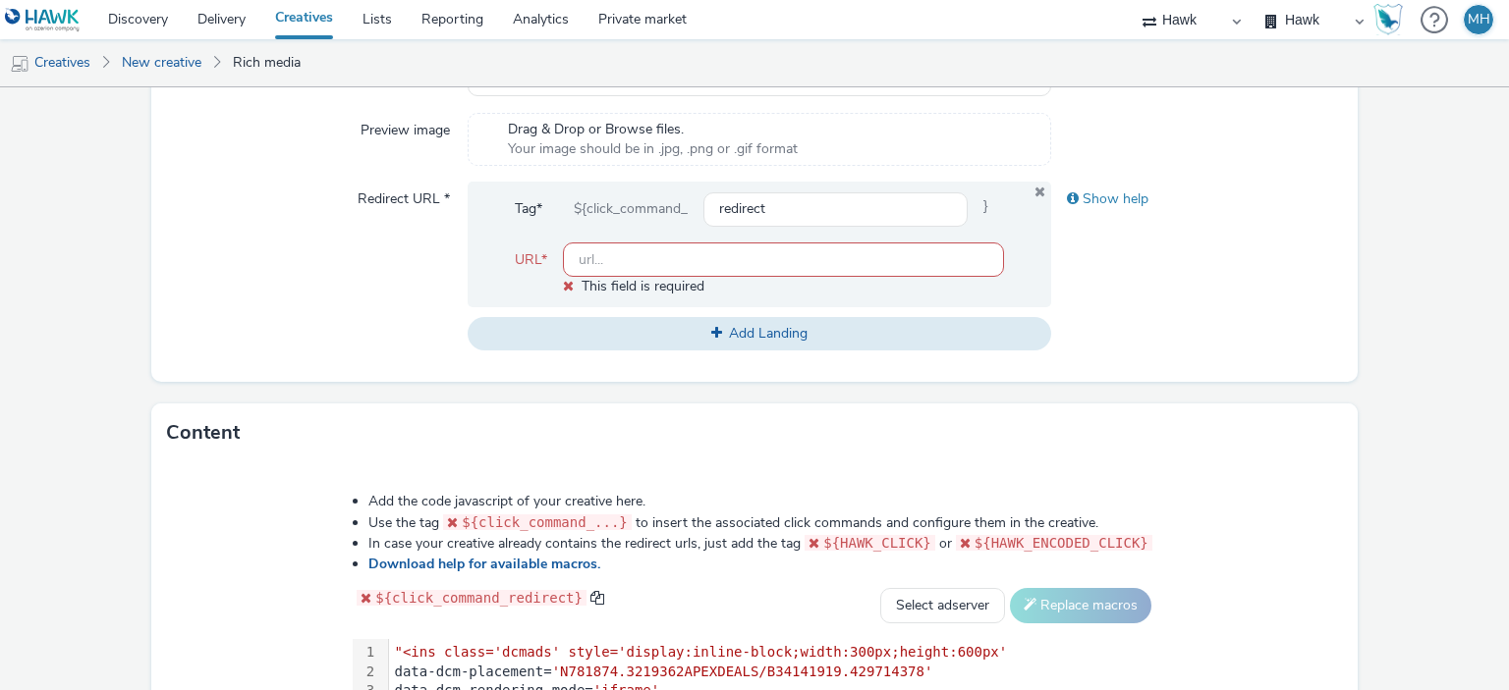
click at [711, 263] on input "text" at bounding box center [783, 260] width 440 height 34
paste input "https://ad.doubleclick.net/ddm/jump/N781874.3219362APEXDEALS/B34141919.42971437…"
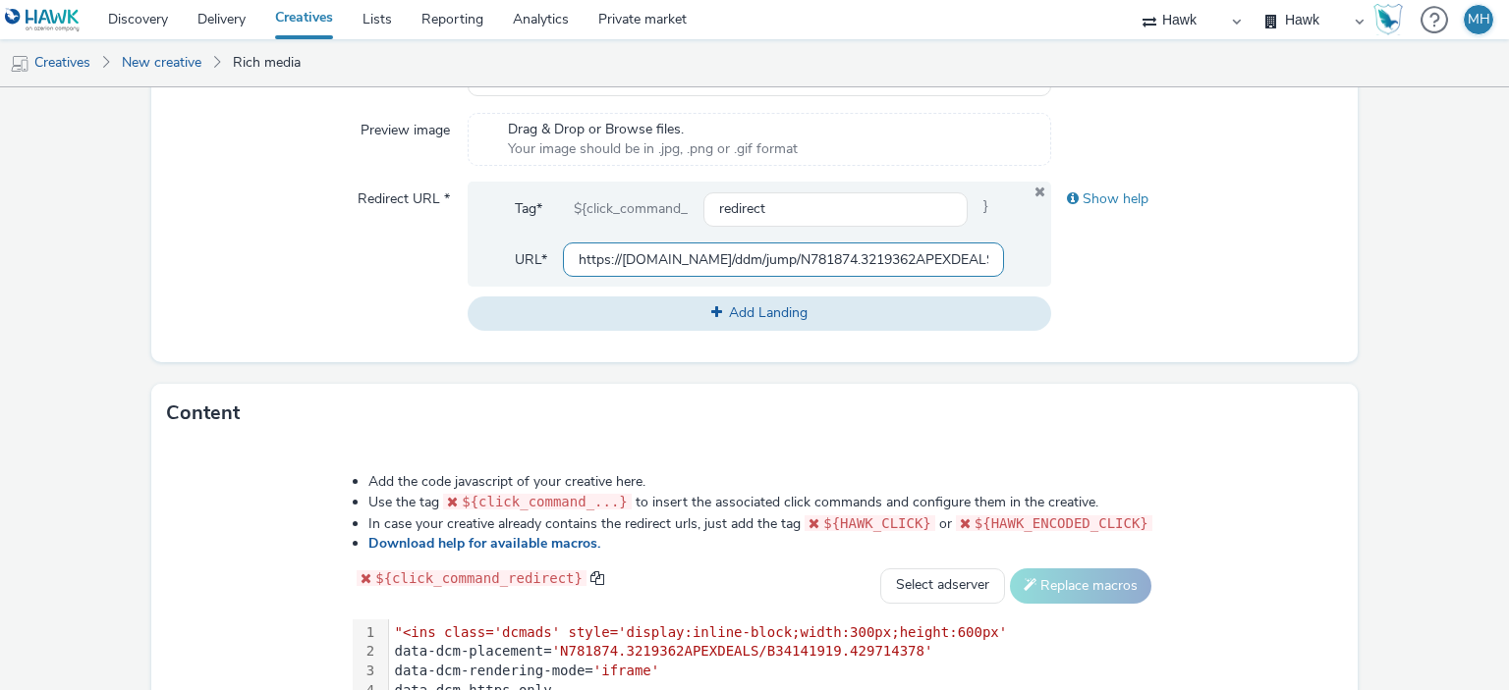
scroll to position [0, 716]
type input "https://ad.doubleclick.net/ddm/jump/N781874.3219362APEXDEALS/B34141919.42971437…"
drag, startPoint x: 1329, startPoint y: 271, endPoint x: 1272, endPoint y: 271, distance: 57.0
click at [1312, 271] on form "New creative General Advertiser * Samsung Name * GBR_Samsung_S25_FE_Exp_Static_…" at bounding box center [754, 250] width 1509 height 1631
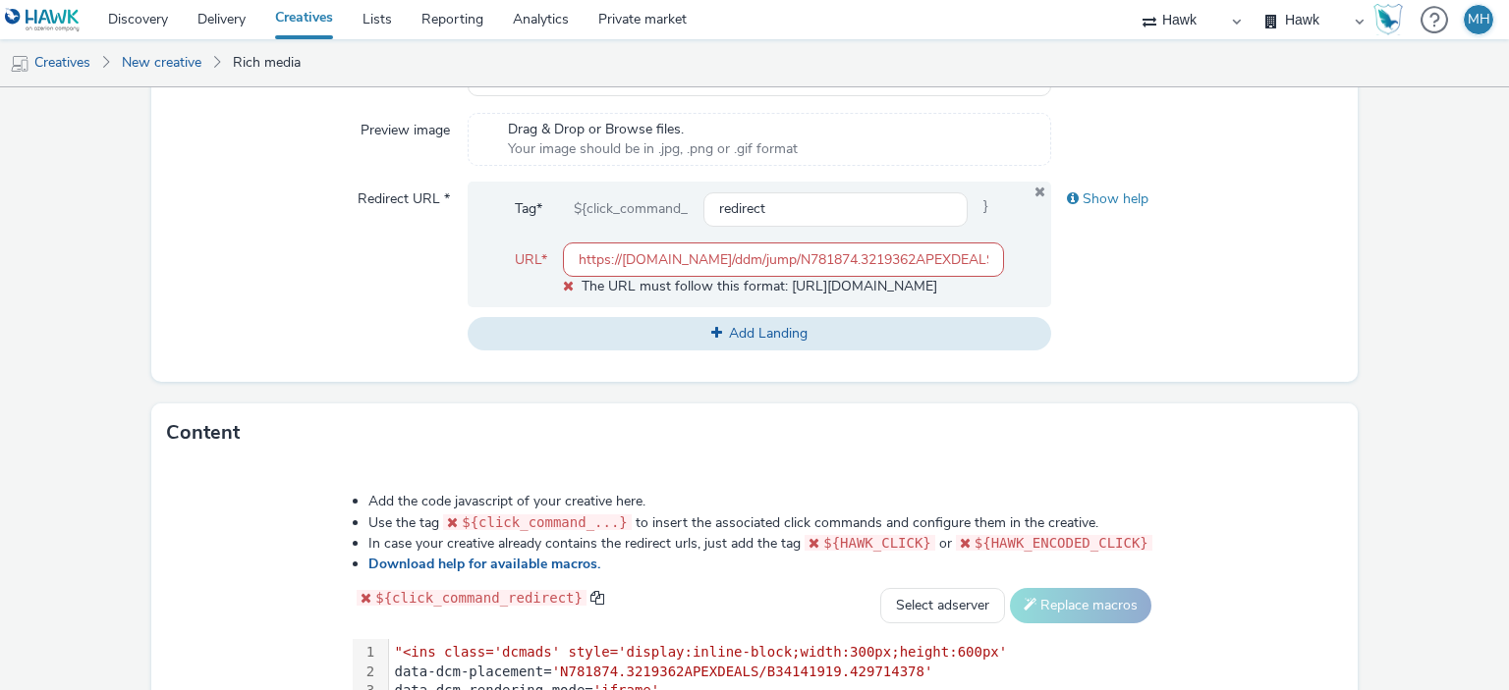
click at [565, 289] on icon at bounding box center [568, 286] width 11 height 14
click at [742, 283] on span "The URL must follow this format: [URL][DOMAIN_NAME]" at bounding box center [759, 286] width 356 height 19
drag, startPoint x: 574, startPoint y: 255, endPoint x: 1296, endPoint y: 246, distance: 723.0
click at [1296, 246] on div "Redirect URL * Tag* ${click_command_ redirect } URL* https://ad.doubleclick.net…" at bounding box center [755, 266] width 1176 height 169
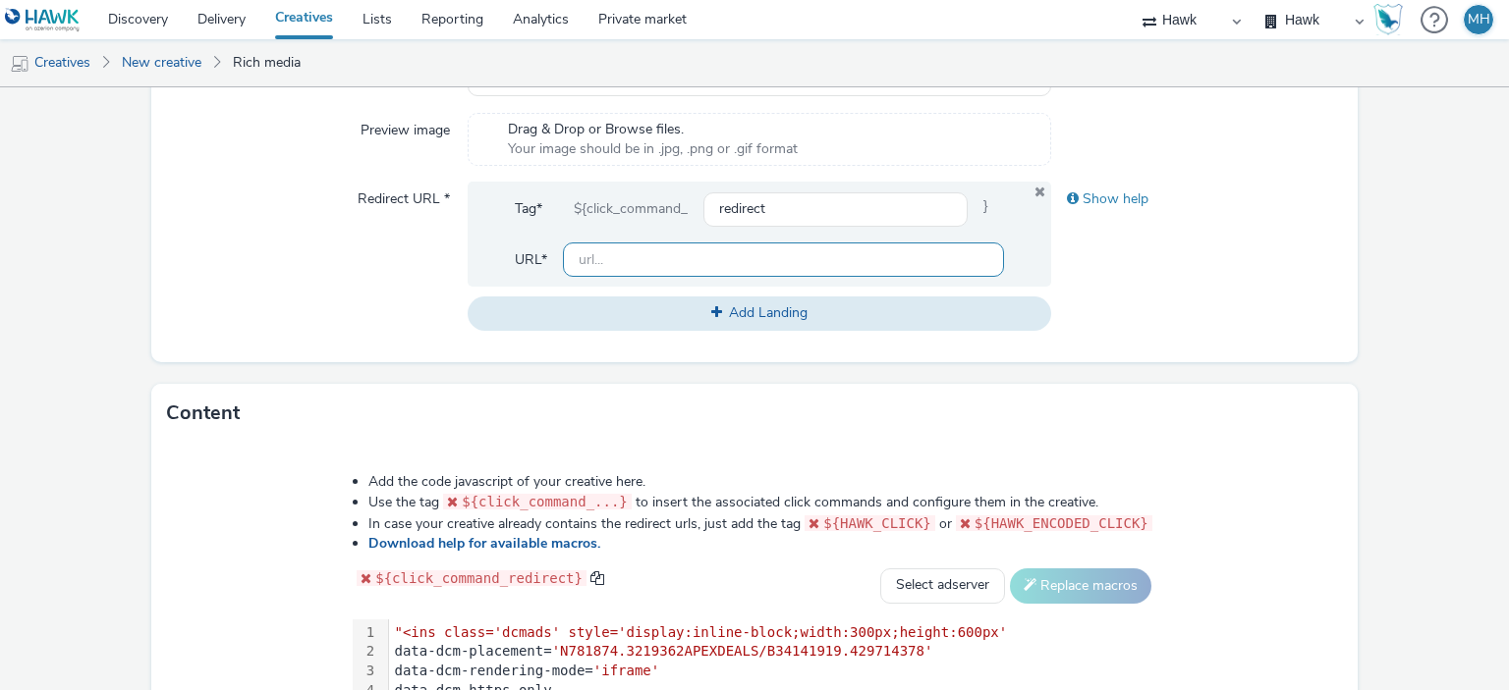
scroll to position [0, 0]
click at [1231, 298] on div "Show help" at bounding box center [1197, 256] width 292 height 148
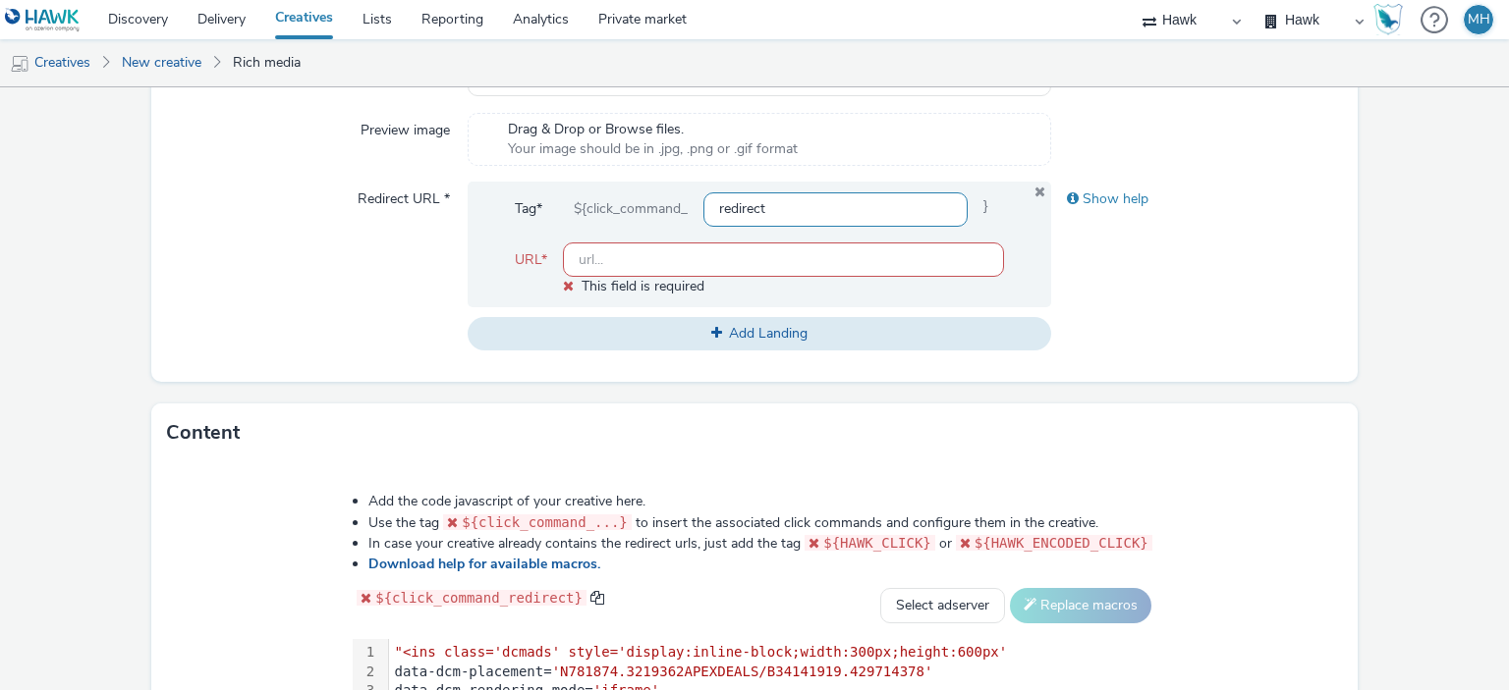
click at [881, 210] on input "redirect" at bounding box center [834, 210] width 263 height 34
click at [1266, 258] on div "Show help" at bounding box center [1197, 266] width 292 height 169
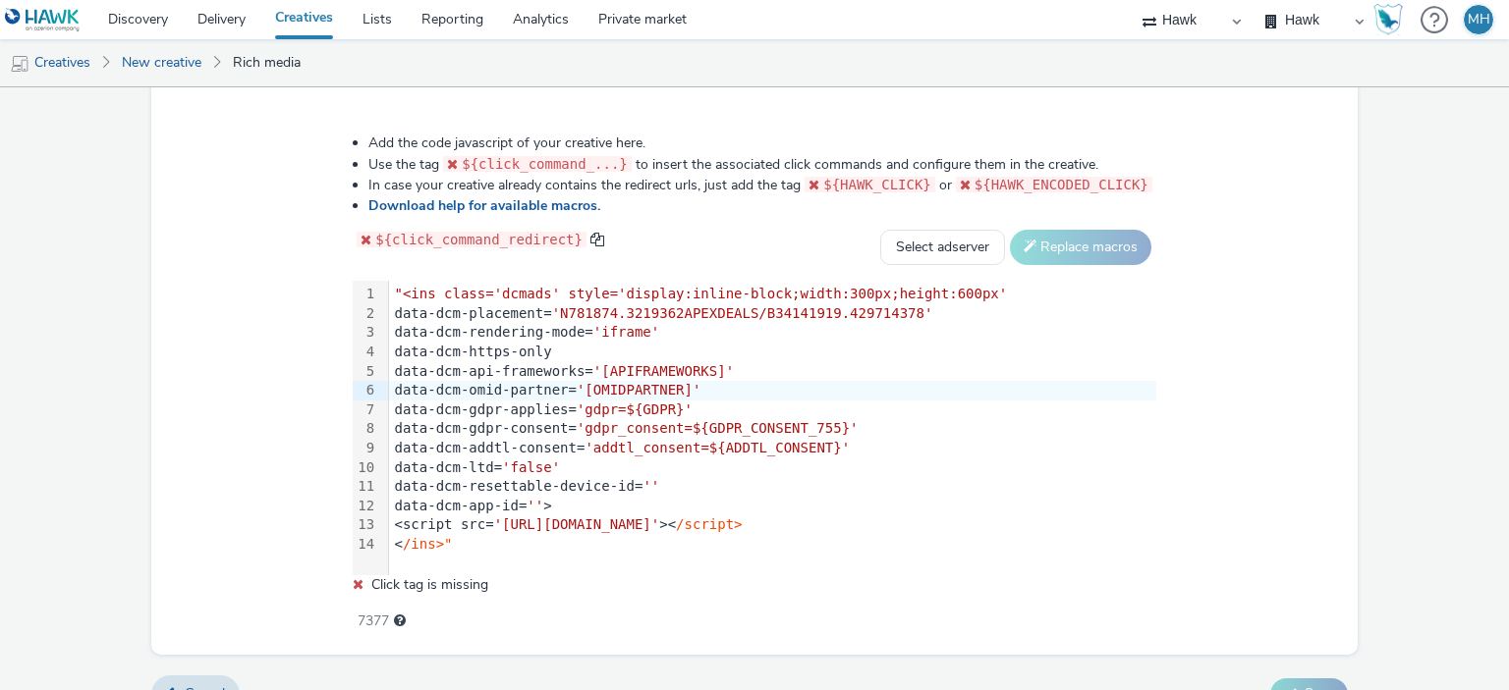
scroll to position [1045, 0]
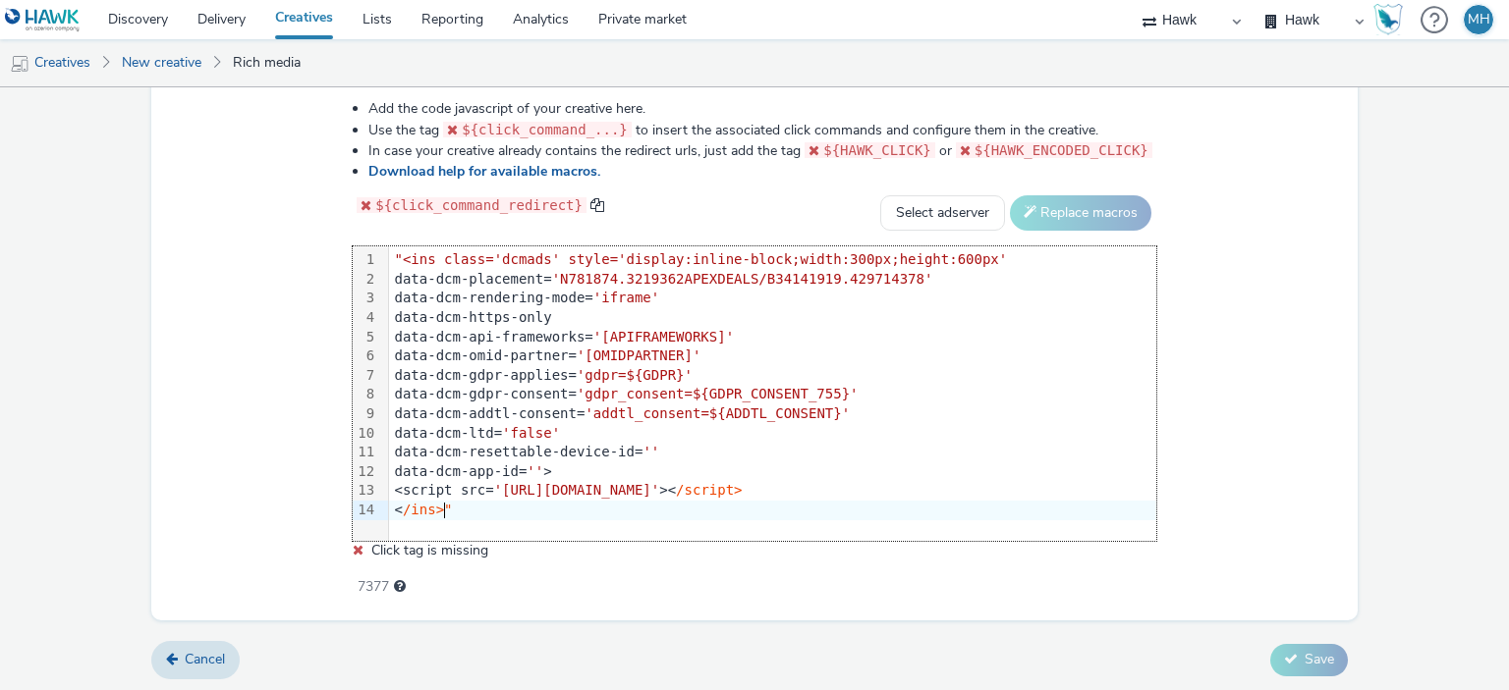
click at [525, 509] on div "< /ins>"" at bounding box center [772, 511] width 767 height 20
click at [407, 260] on span ""<ins class='dcmads' style='display:inline-block;width:300px;height:600px'" at bounding box center [701, 259] width 613 height 16
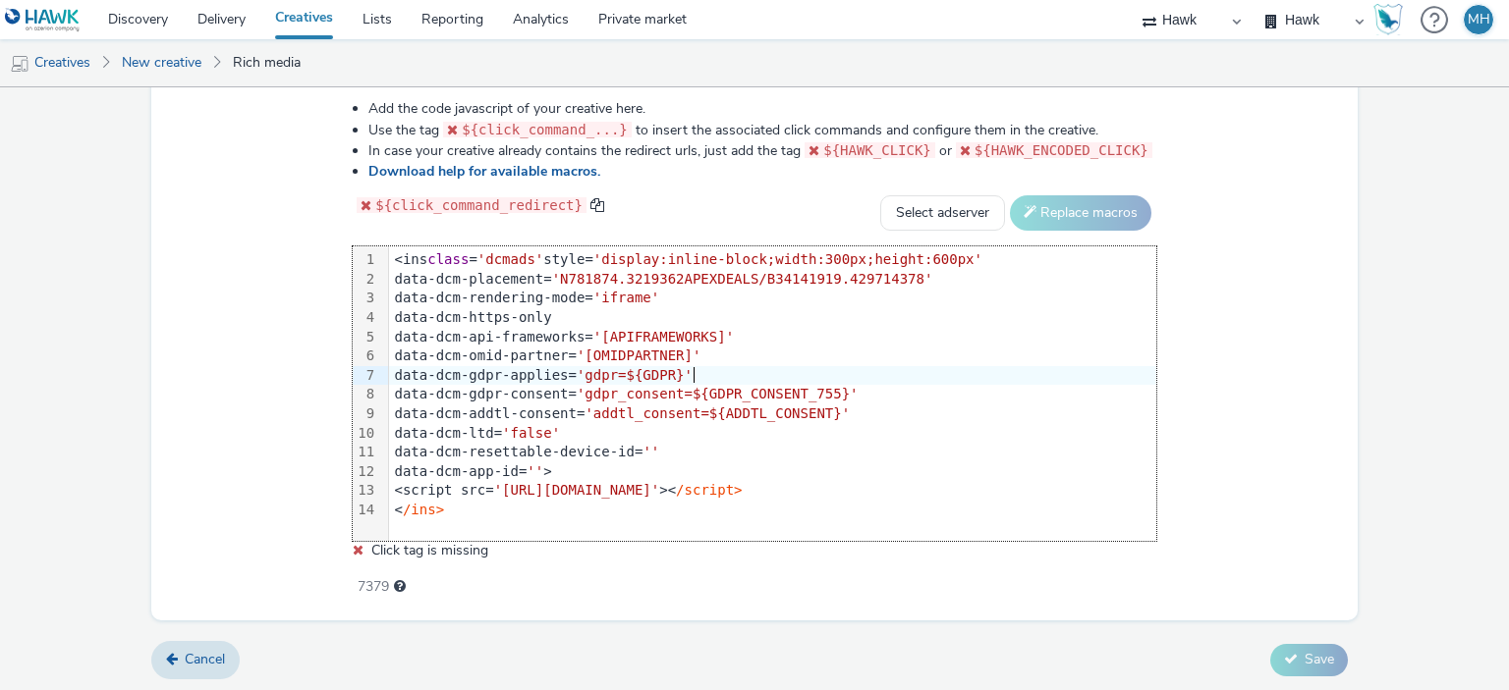
click at [779, 366] on div "data-dcm-gdpr-applies= 'gdpr=${GDPR}'" at bounding box center [772, 376] width 767 height 20
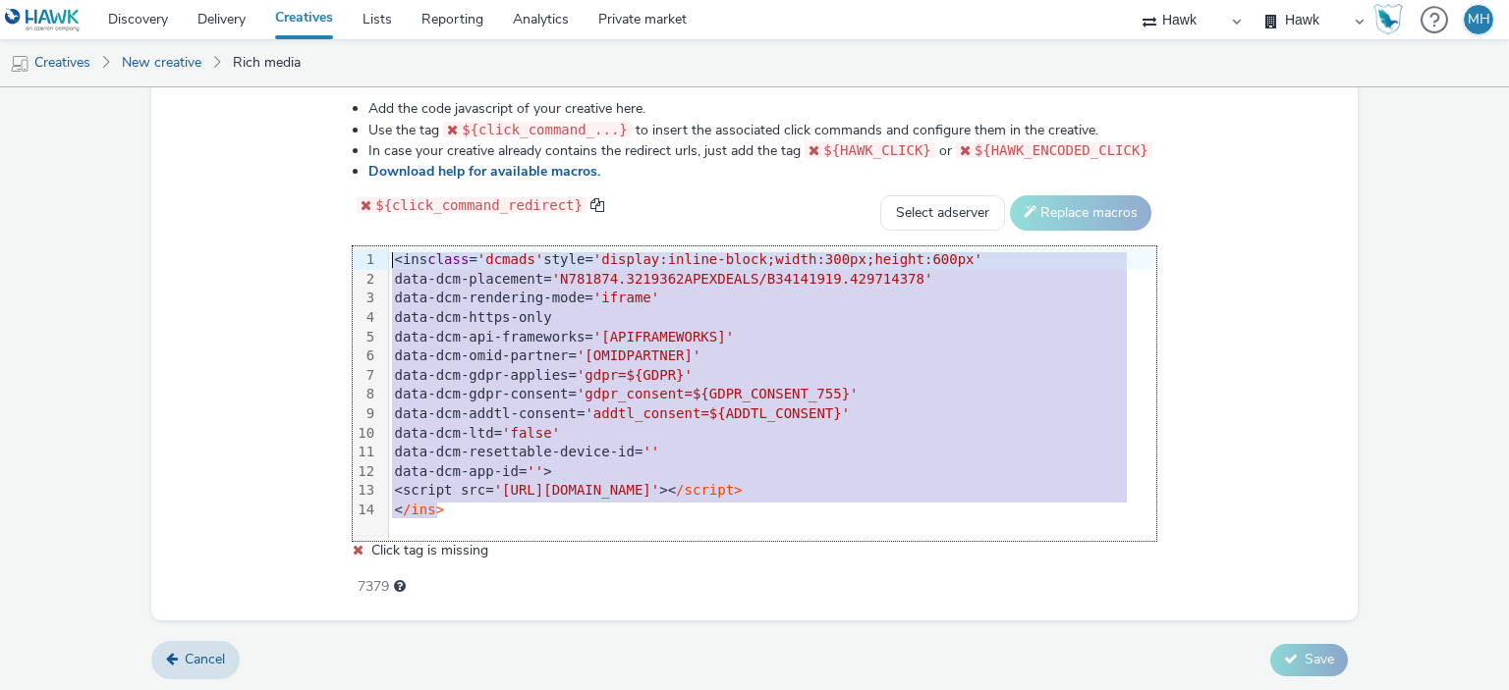
drag, startPoint x: 468, startPoint y: 511, endPoint x: 389, endPoint y: 250, distance: 271.9
click at [389, 250] on div "99 1 2 3 4 5 6 7 8 9 10 11 12 13 14 › <ins class = 'dcmads' style= 'display:inl…" at bounding box center [754, 394] width 803 height 295
copy div "<ins class = 'dcmads' style= 'display:inline-block;width:300px;height:600px' da…"
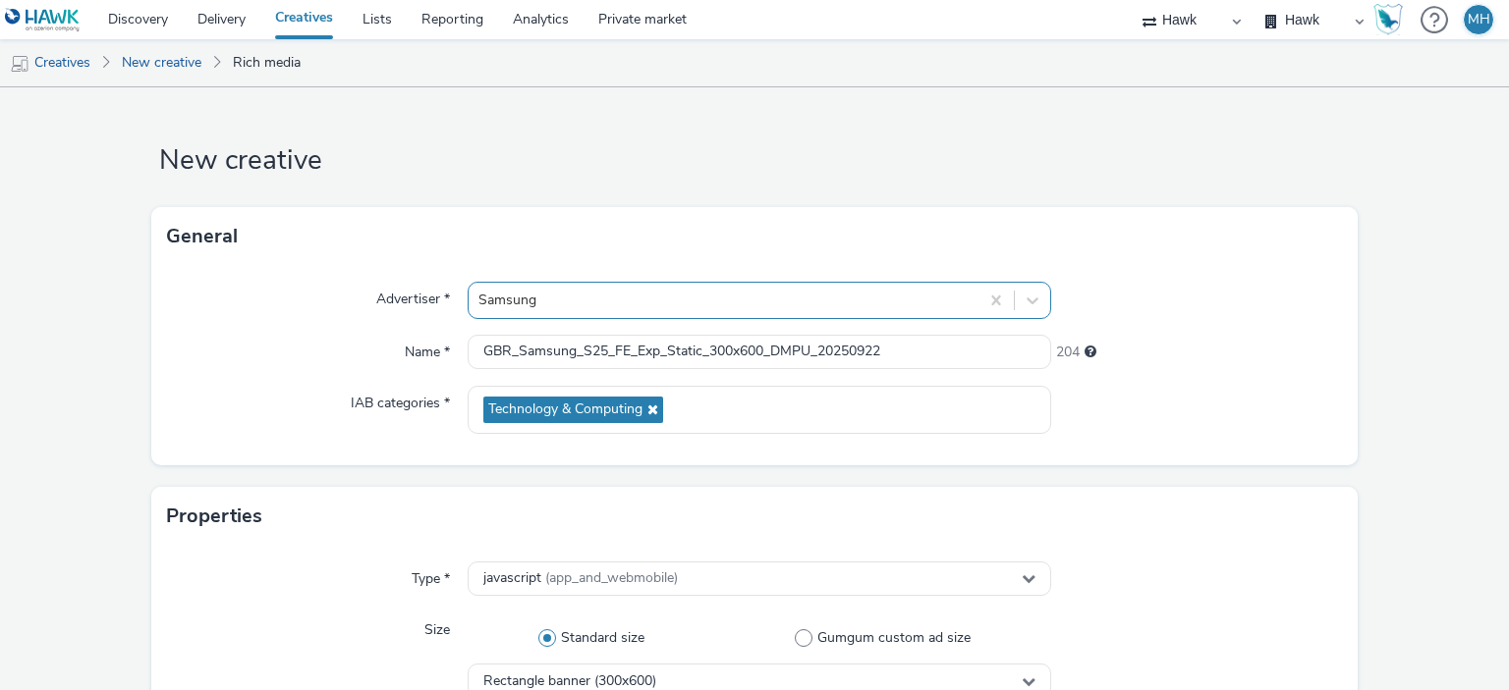
scroll to position [393, 0]
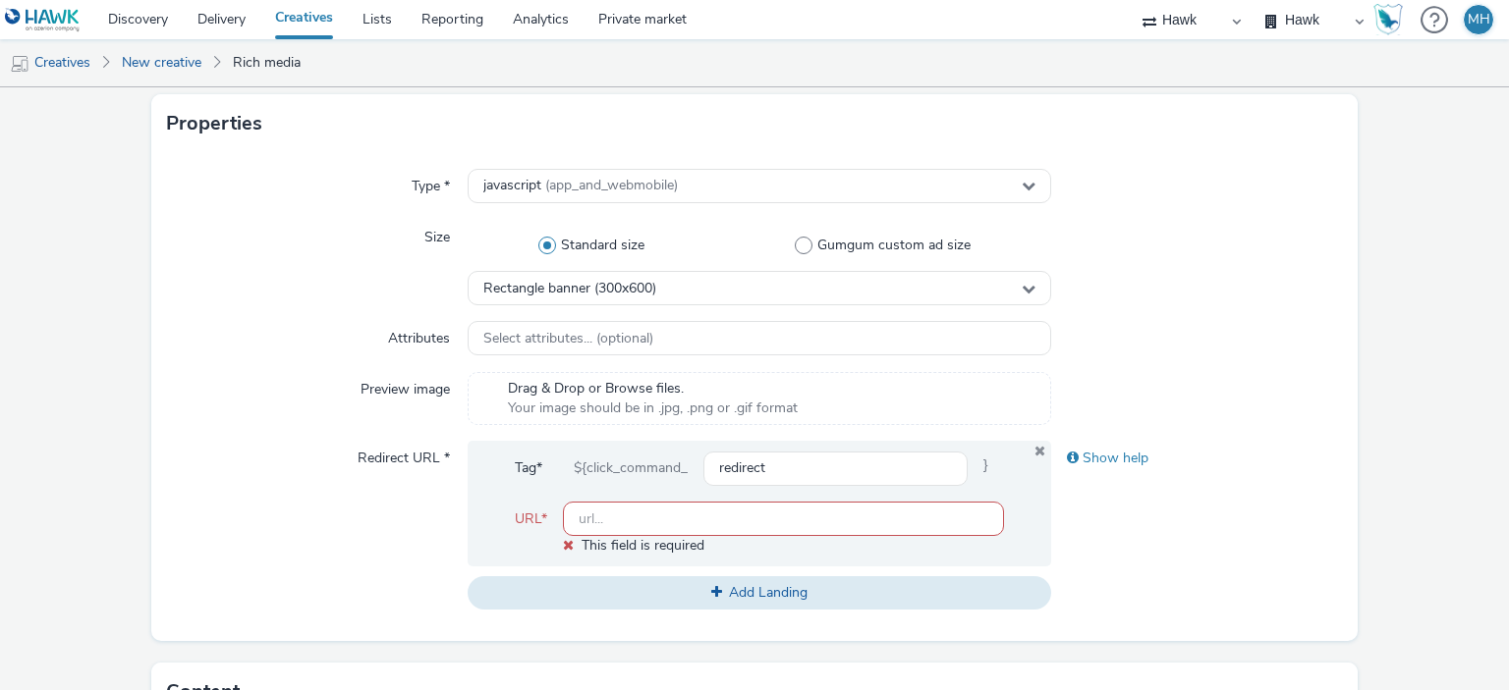
click at [581, 520] on input "text" at bounding box center [783, 519] width 440 height 34
paste input "https://www.samsung.com/uk/business/smartphones/galaxy-s/galaxy-s25-fe-jetblack…"
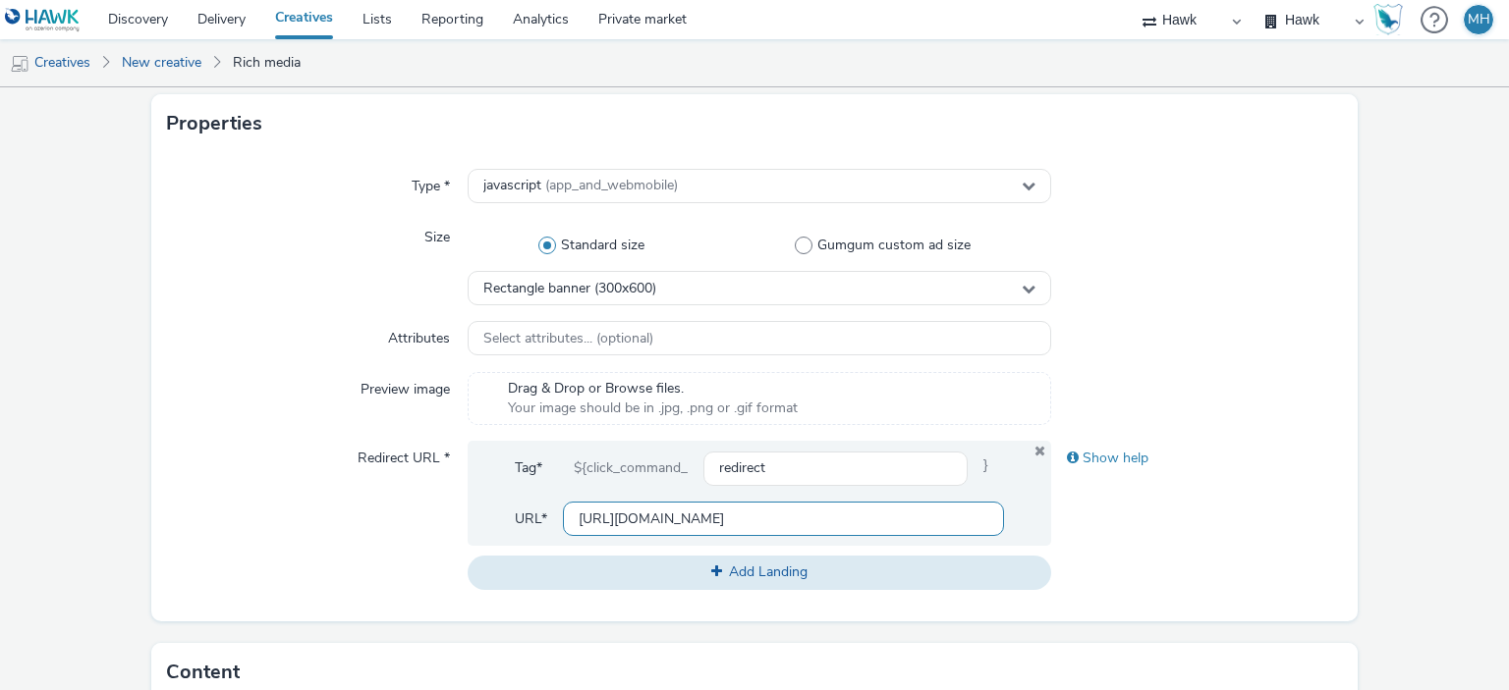
scroll to position [0, 2562]
type input "https://www.samsung.com/uk/business/smartphones/galaxy-s/galaxy-s25-fe-jetblack…"
click at [1180, 487] on div "Show help" at bounding box center [1197, 515] width 292 height 148
click at [1151, 553] on div "Show help" at bounding box center [1197, 515] width 292 height 148
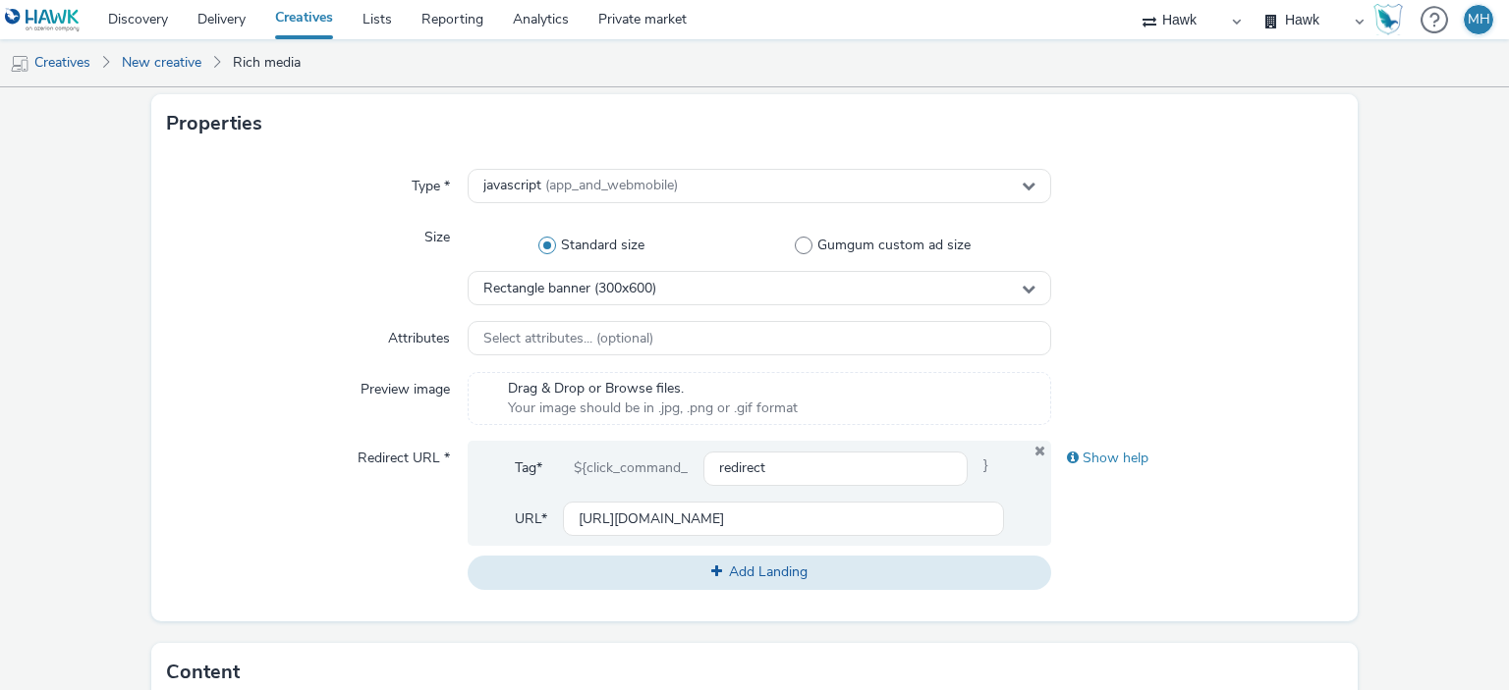
scroll to position [589, 0]
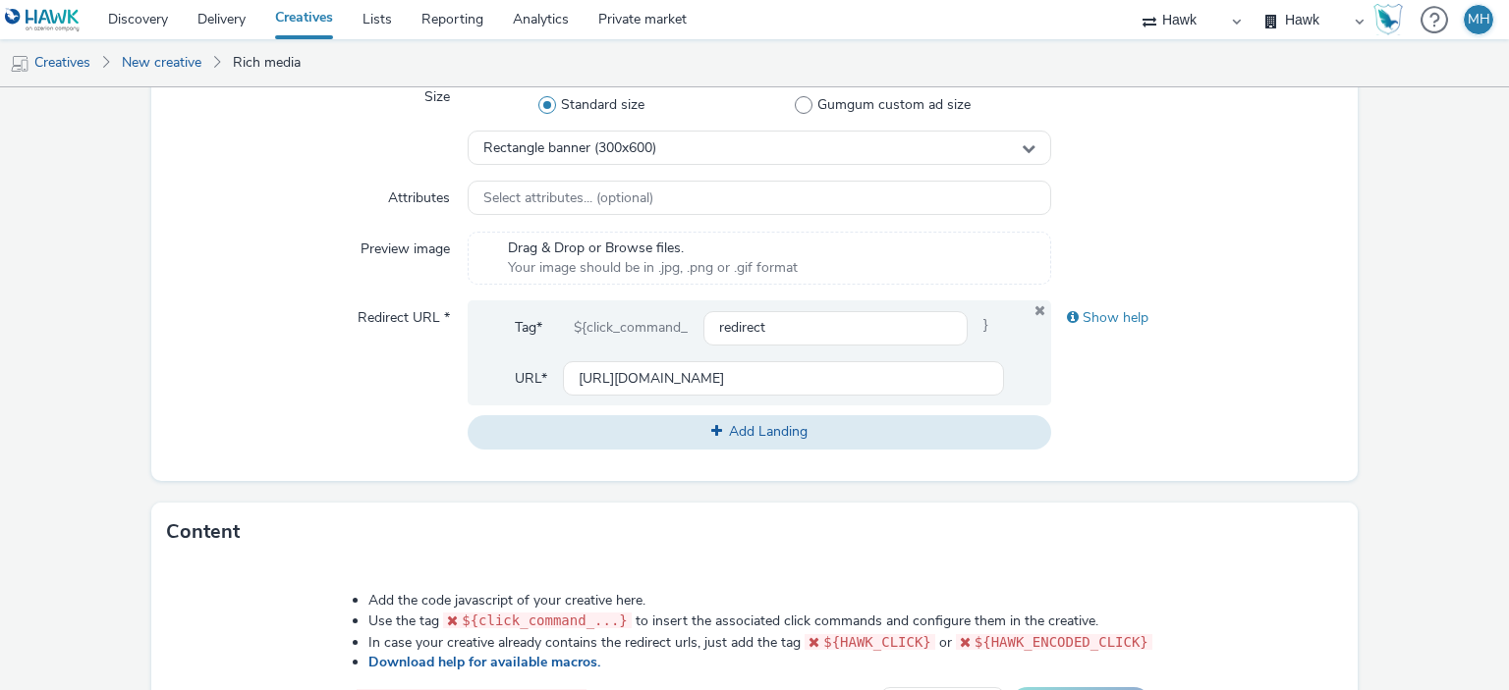
click at [1210, 404] on div "Show help" at bounding box center [1197, 375] width 292 height 148
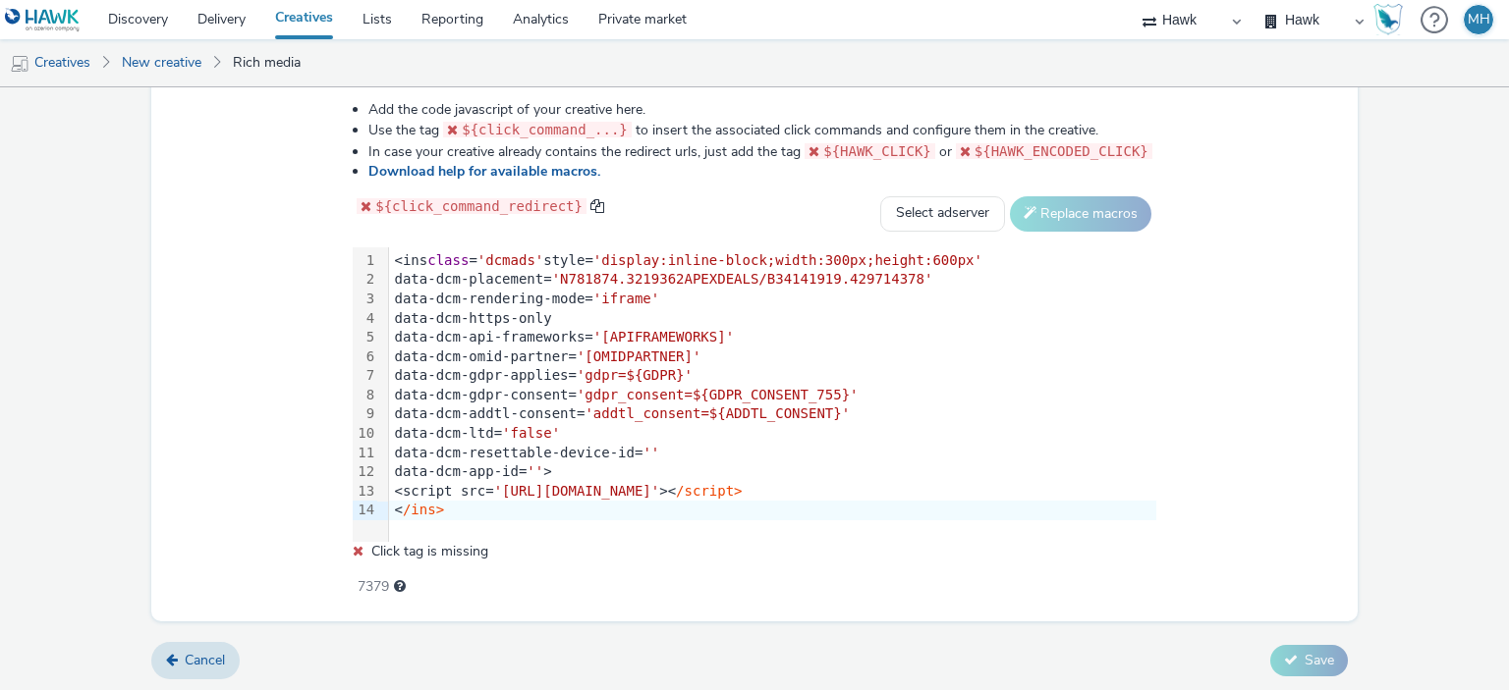
drag, startPoint x: 776, startPoint y: 620, endPoint x: 713, endPoint y: 586, distance: 71.2
click at [450, 548] on span "Click tag is missing" at bounding box center [429, 551] width 117 height 19
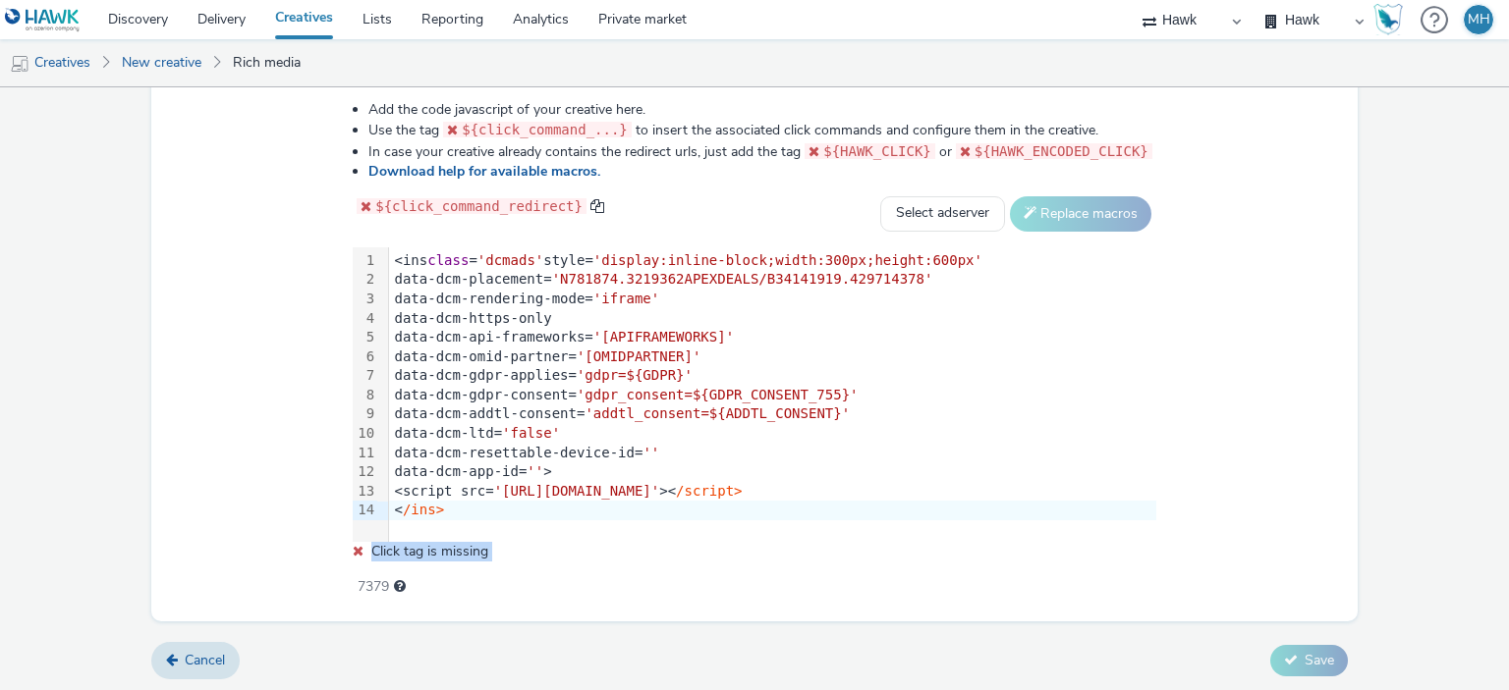
click at [450, 549] on span "Click tag is missing" at bounding box center [429, 551] width 117 height 19
click at [596, 540] on div "Add the code javascript of your creative here. Use the tag ${click_command_...}…" at bounding box center [754, 338] width 945 height 504
click at [567, 207] on span "${click_command_redirect}" at bounding box center [478, 206] width 207 height 16
click at [590, 204] on span at bounding box center [597, 205] width 15 height 15
click at [590, 205] on span at bounding box center [597, 205] width 15 height 15
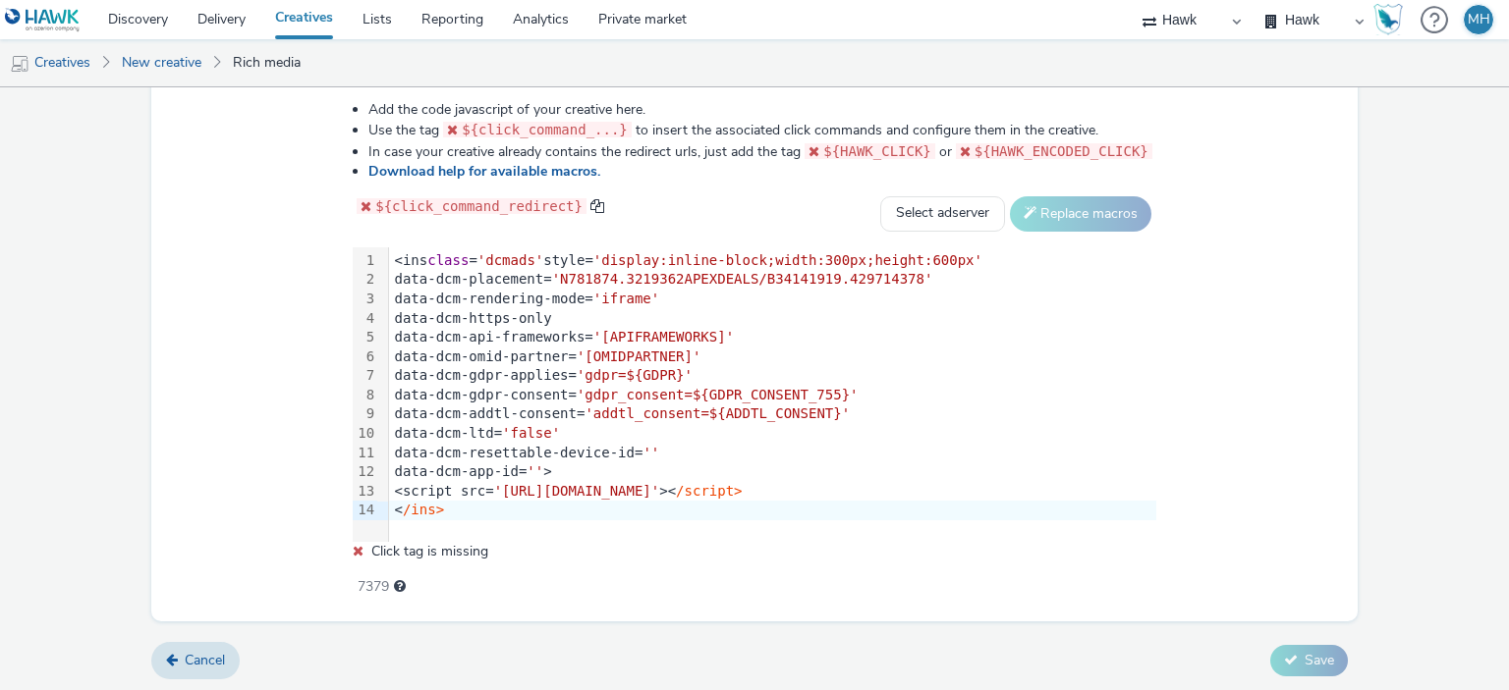
scroll to position [926, 0]
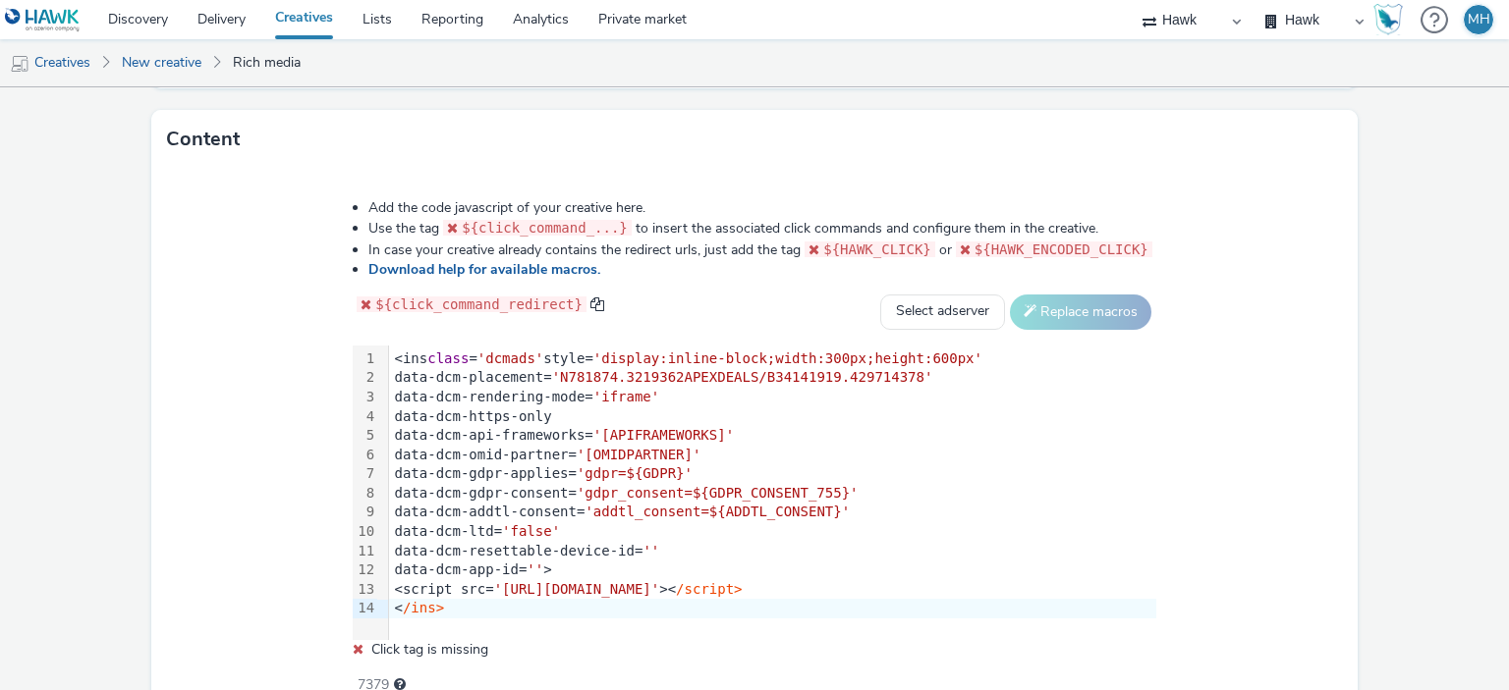
click at [832, 243] on span "${HAWK_CLICK}" at bounding box center [877, 250] width 108 height 16
click at [818, 250] on span at bounding box center [815, 250] width 15 height 14
drag, startPoint x: 925, startPoint y: 246, endPoint x: 813, endPoint y: 252, distance: 112.2
click at [813, 252] on code "${HAWK_CLICK}" at bounding box center [869, 250] width 131 height 16
click at [1029, 256] on div "${HAWK_ENCODED_CLICK}" at bounding box center [1054, 250] width 204 height 21
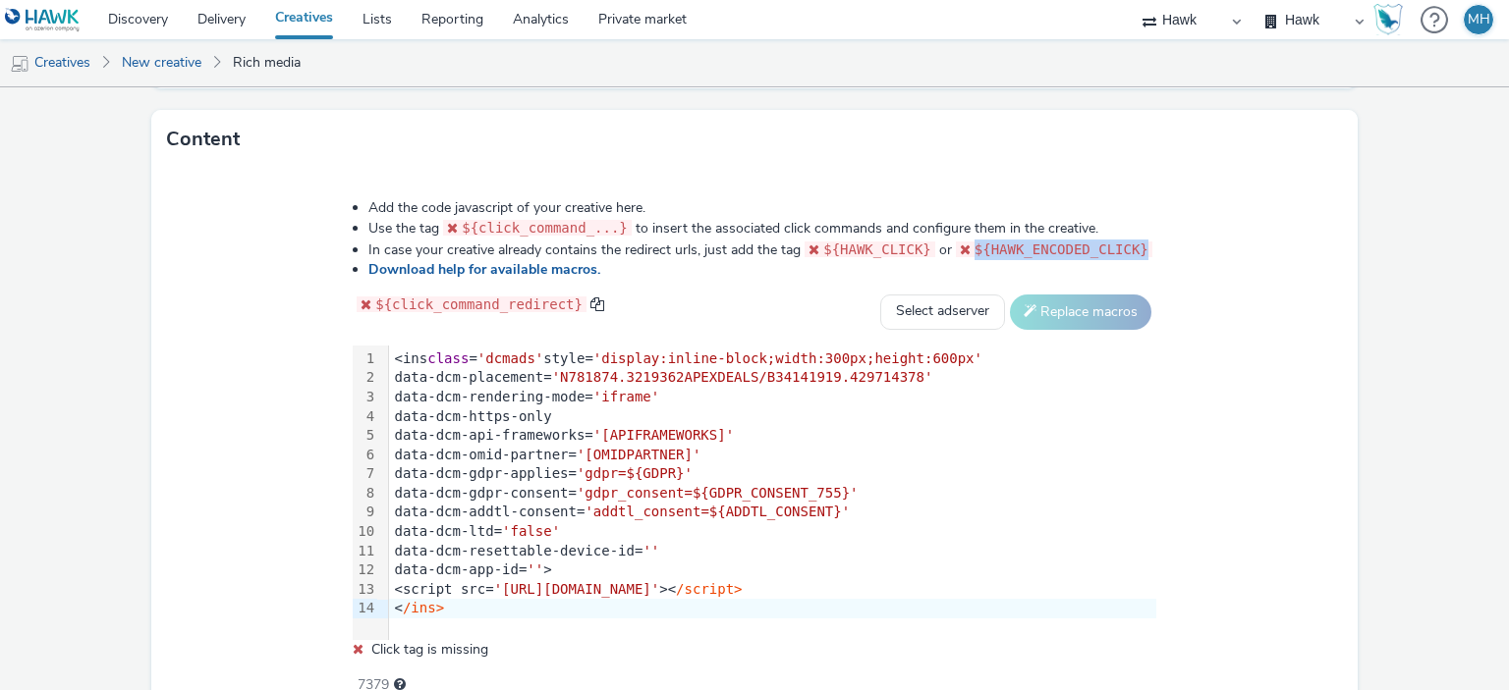
drag, startPoint x: 964, startPoint y: 248, endPoint x: 1138, endPoint y: 243, distance: 174.9
click at [1138, 243] on div "Add the code javascript of your creative here. Use the tag ${click_command_...}…" at bounding box center [754, 437] width 945 height 504
drag, startPoint x: 1116, startPoint y: 235, endPoint x: 959, endPoint y: 255, distance: 158.5
click at [960, 253] on span at bounding box center [967, 250] width 15 height 14
drag, startPoint x: 966, startPoint y: 249, endPoint x: 1126, endPoint y: 249, distance: 159.1
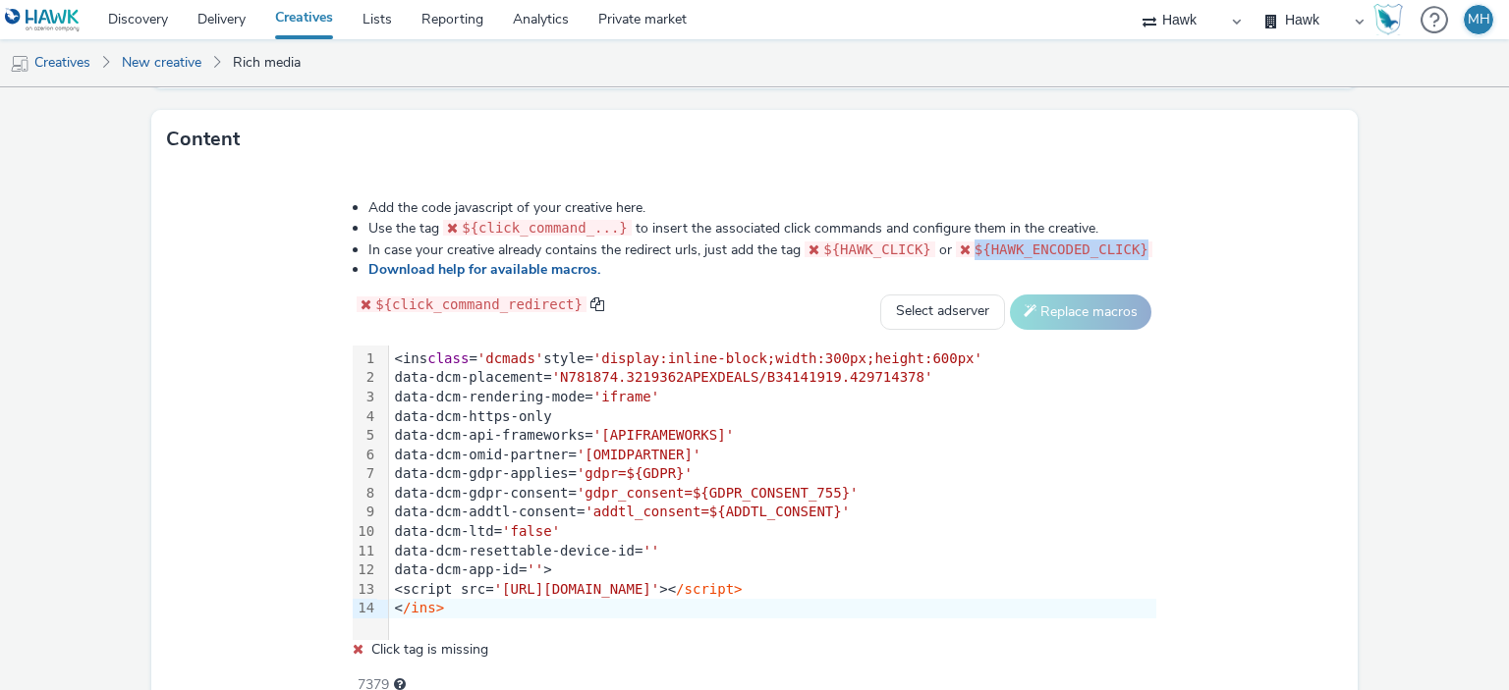
click at [1126, 249] on code "${HAWK_ENCODED_CLICK}" at bounding box center [1054, 250] width 196 height 16
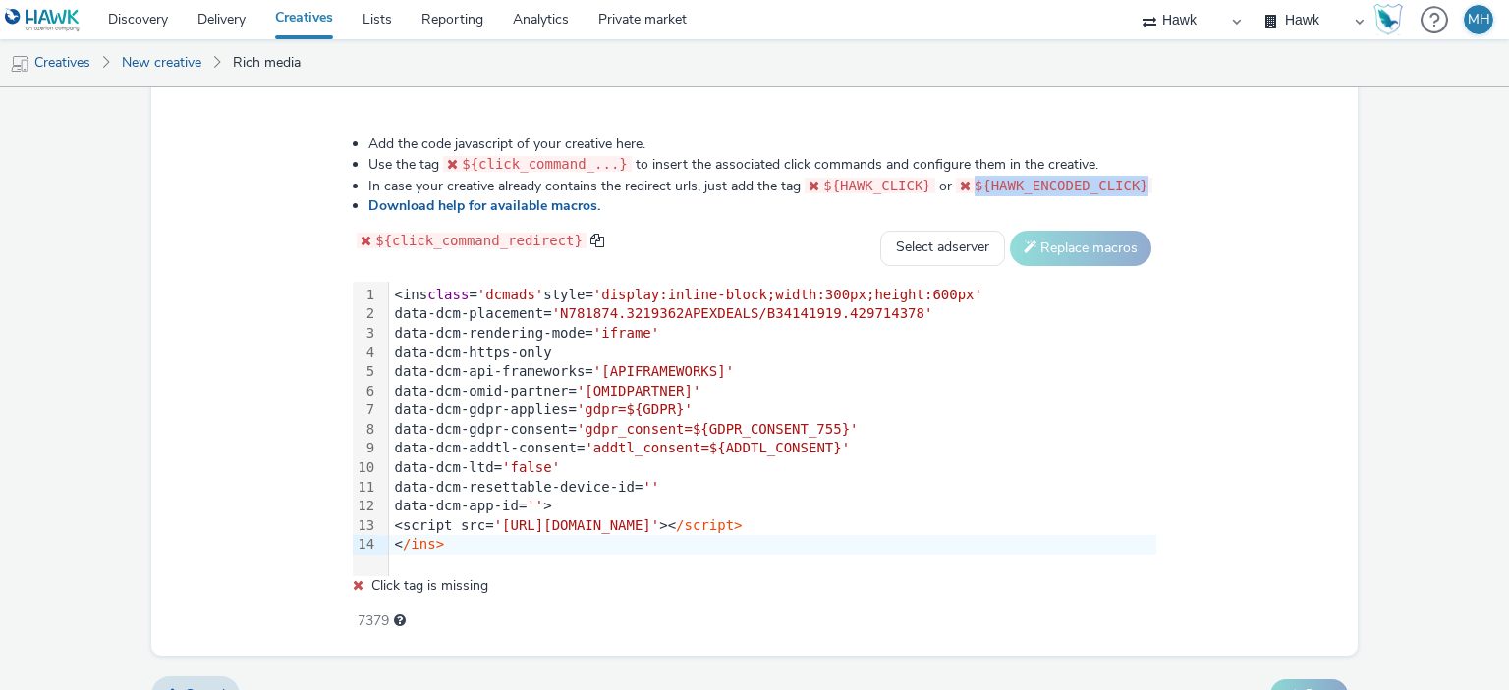
scroll to position [1024, 0]
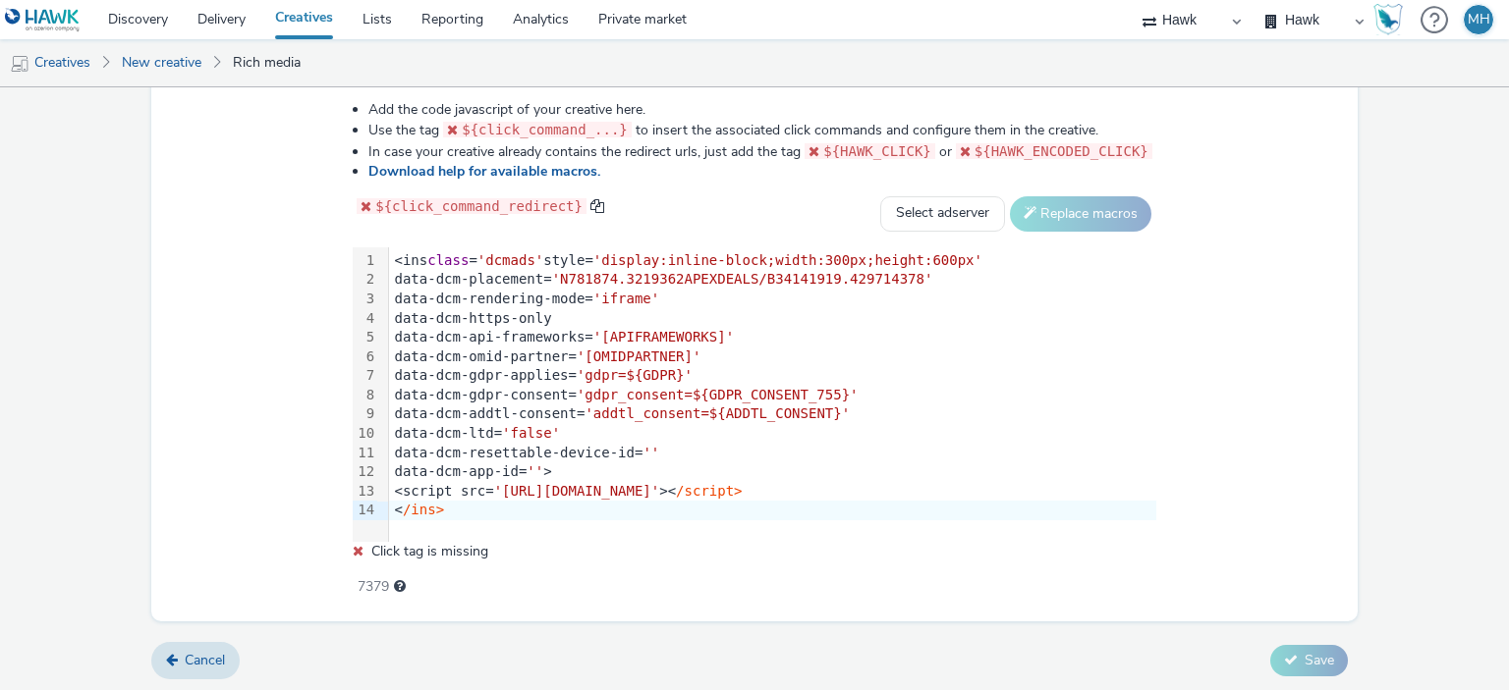
click at [569, 477] on div "data-dcm-app-id= '' >" at bounding box center [772, 473] width 767 height 20
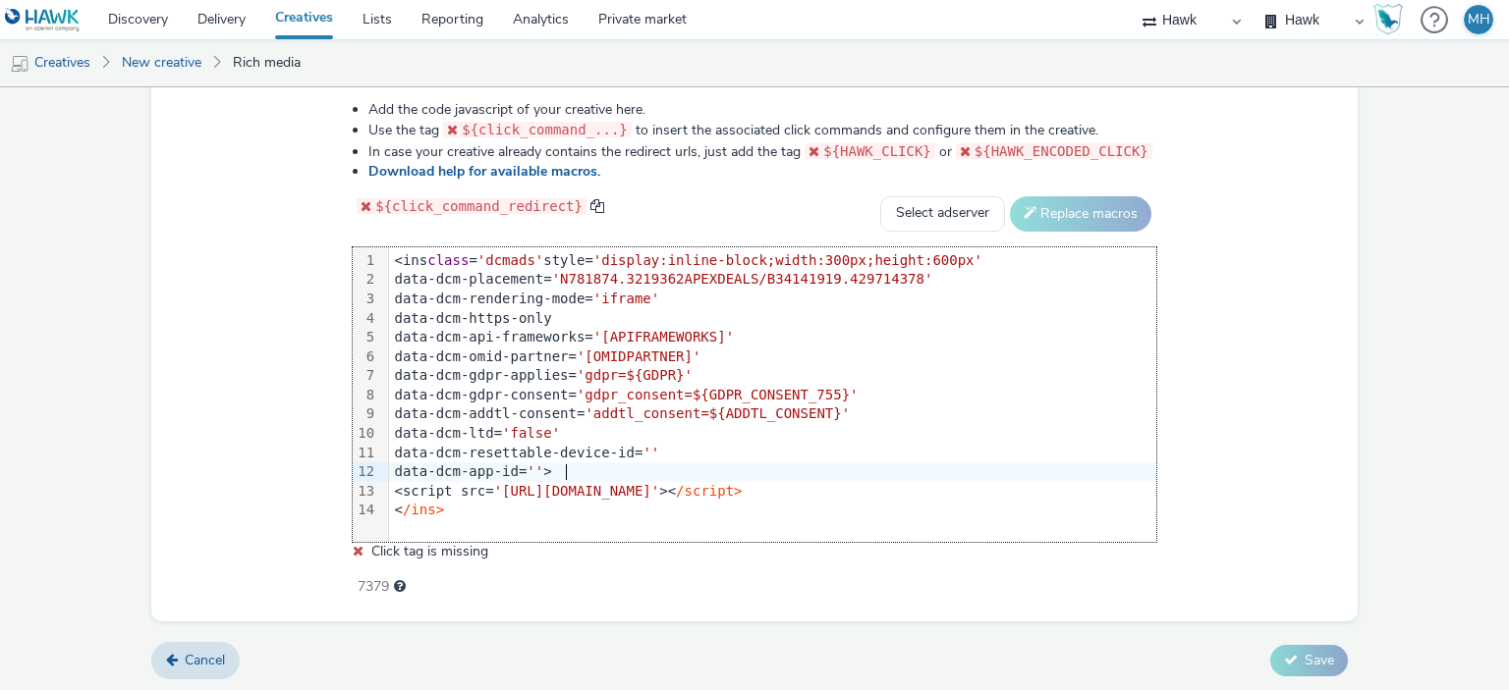
click at [570, 482] on div "<script src= '[URL][DOMAIN_NAME]' >< /script>" at bounding box center [772, 492] width 767 height 20
click at [567, 474] on div "data-dcm-app-id= '' >" at bounding box center [772, 473] width 767 height 20
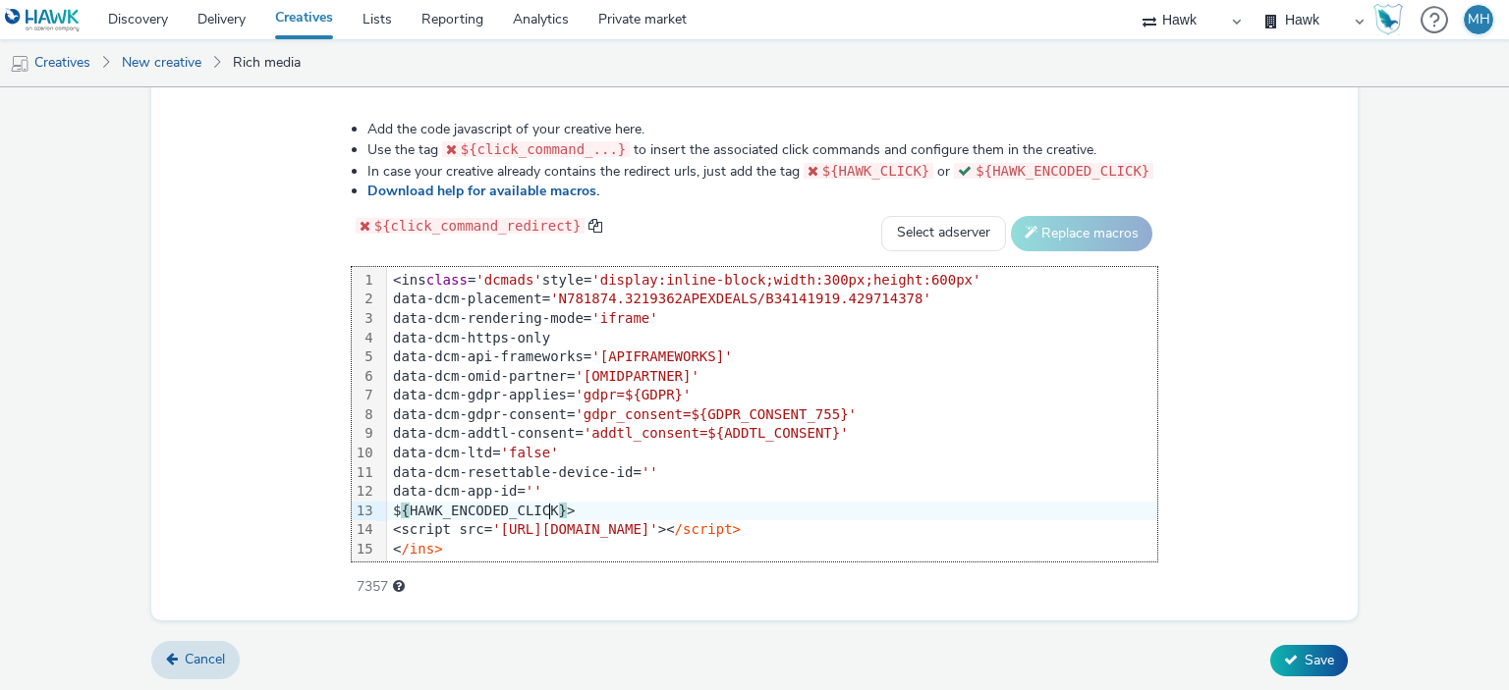
scroll to position [2, 0]
click at [401, 502] on div "$ { HAWK_ENCODED_CLICK } >" at bounding box center [772, 510] width 770 height 20
click at [399, 510] on div "$ { HAWK_ENCODED_CLICK } >" at bounding box center [772, 510] width 770 height 20
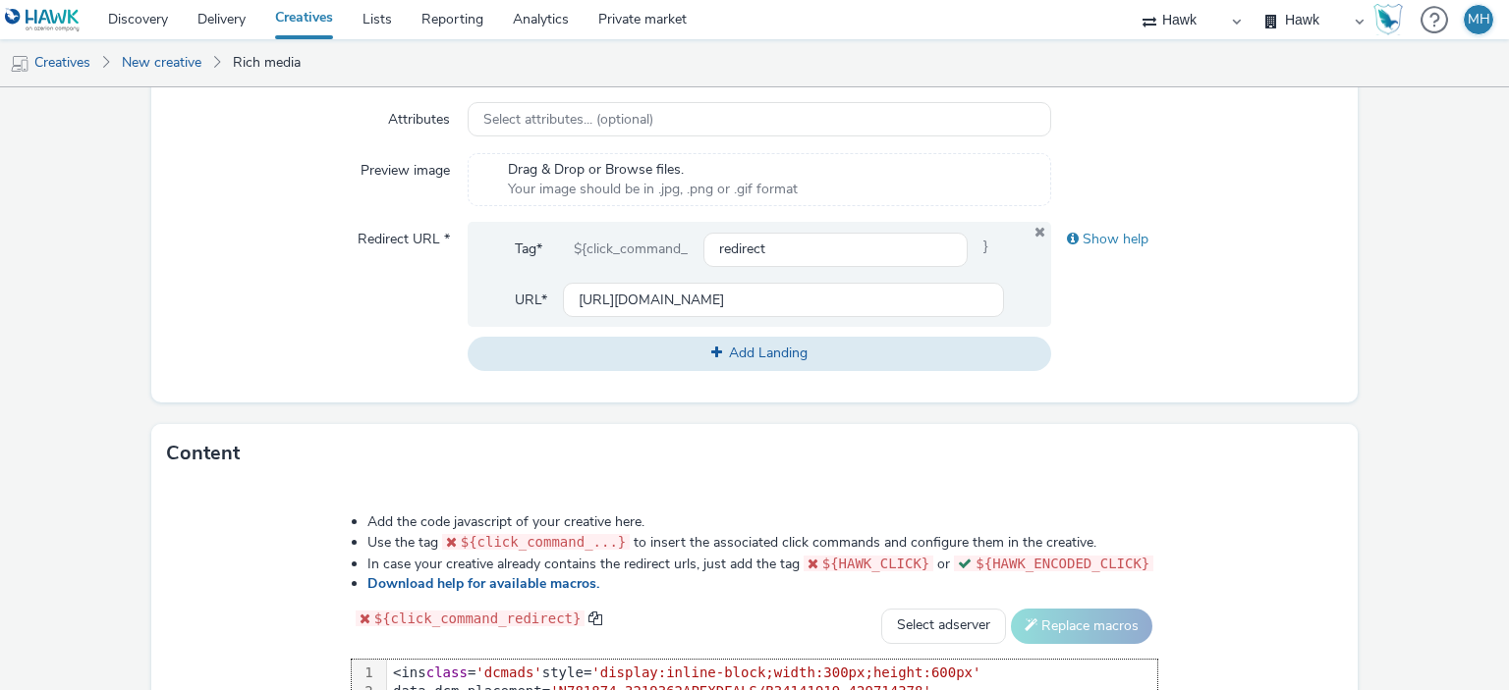
scroll to position [1005, 0]
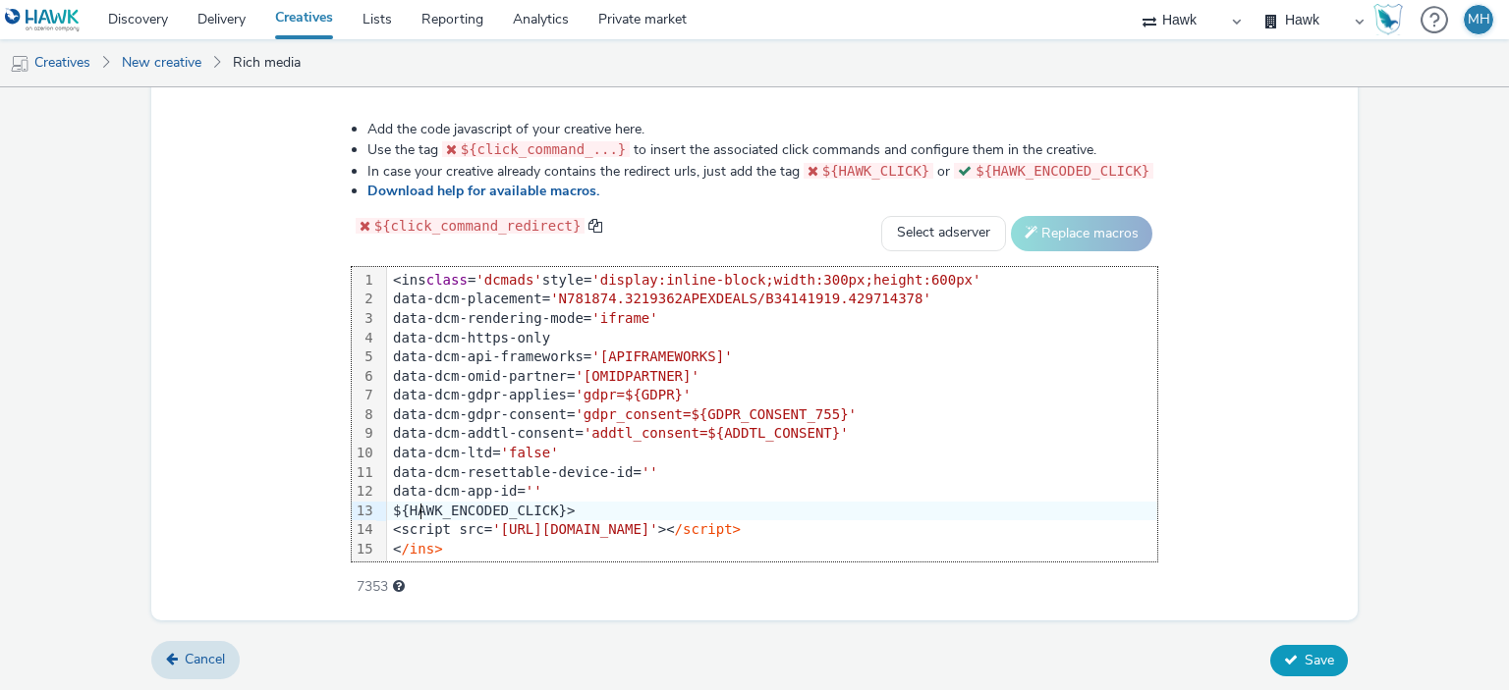
click at [1298, 667] on button "Save" at bounding box center [1309, 660] width 78 height 31
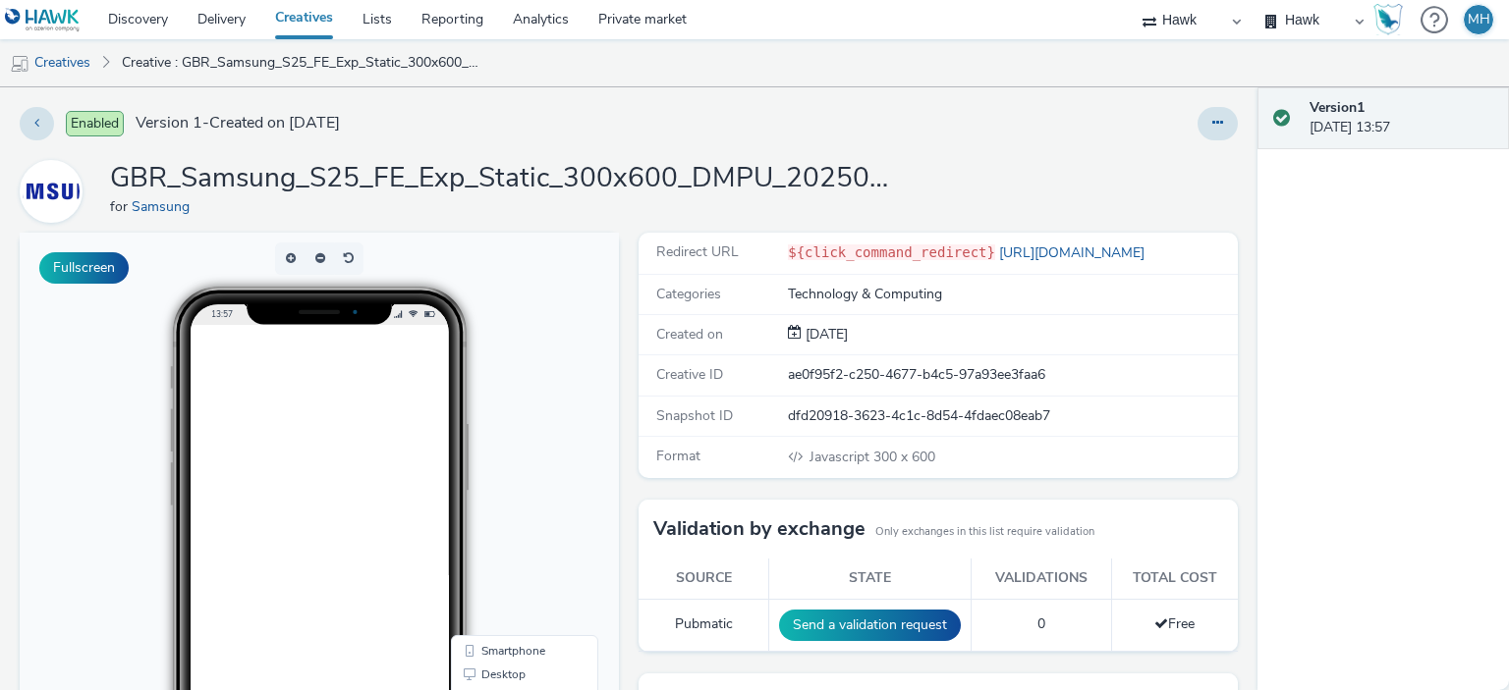
click at [281, 18] on link "Creatives" at bounding box center [303, 19] width 87 height 39
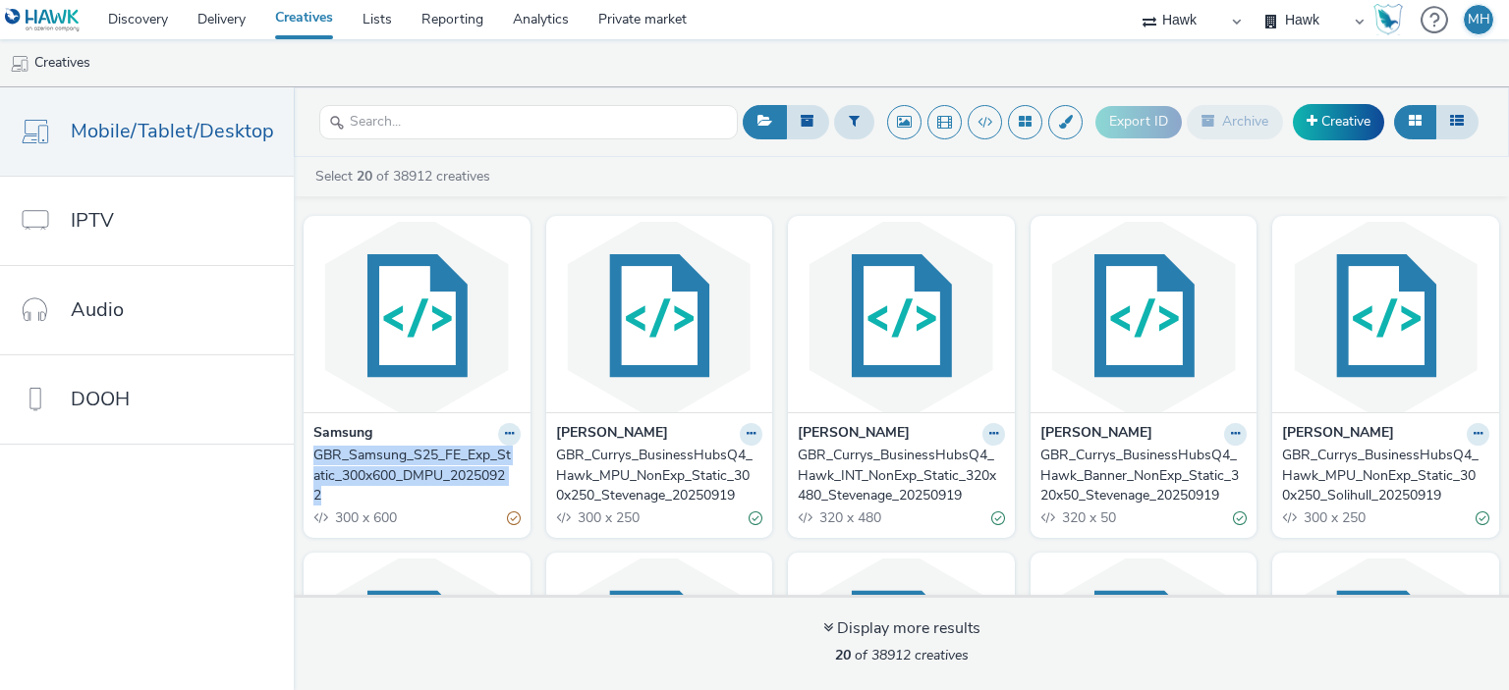
drag, startPoint x: 297, startPoint y: 450, endPoint x: 338, endPoint y: 492, distance: 59.0
copy div "GBR_Samsung_S25_FE_Exp_Static_300x600_DMPU_20250922"
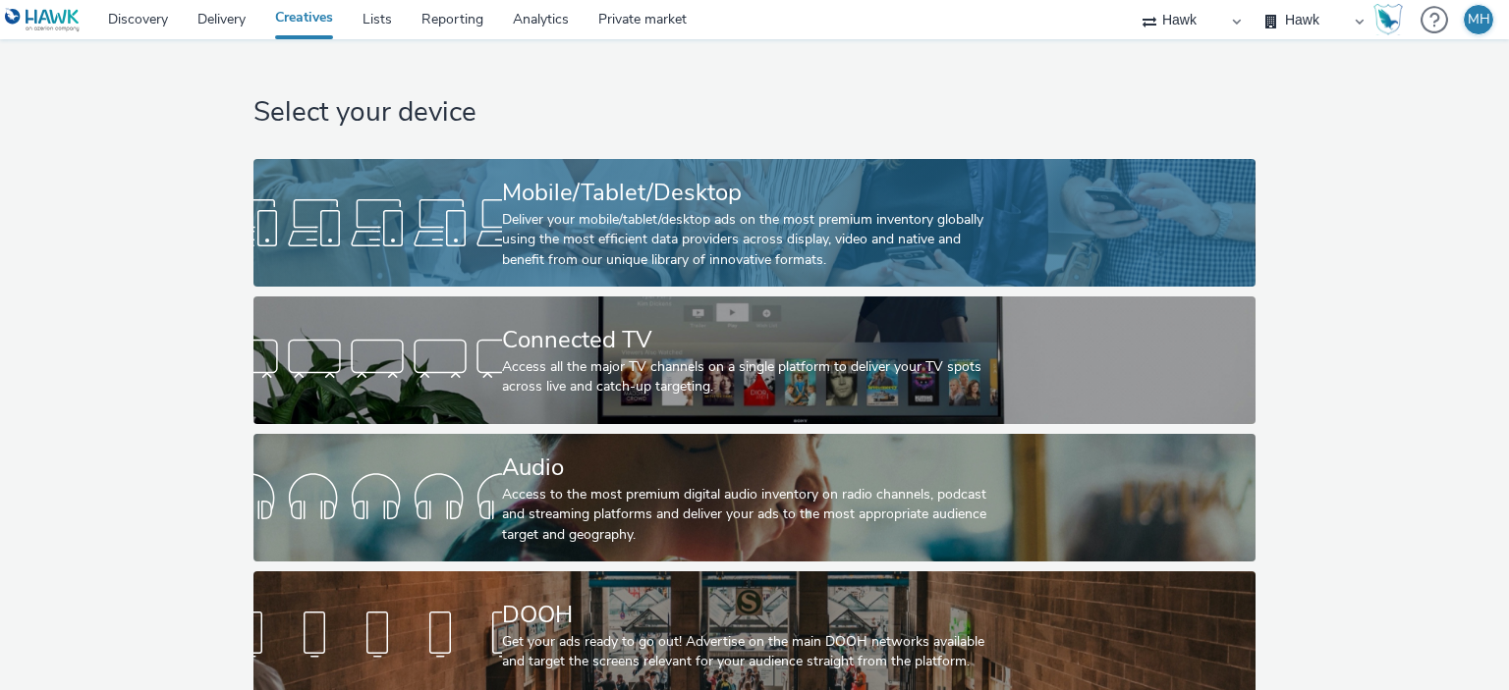
click at [587, 251] on div "Deliver your mobile/tablet/desktop ads on the most premium inventory globally u…" at bounding box center [750, 240] width 497 height 60
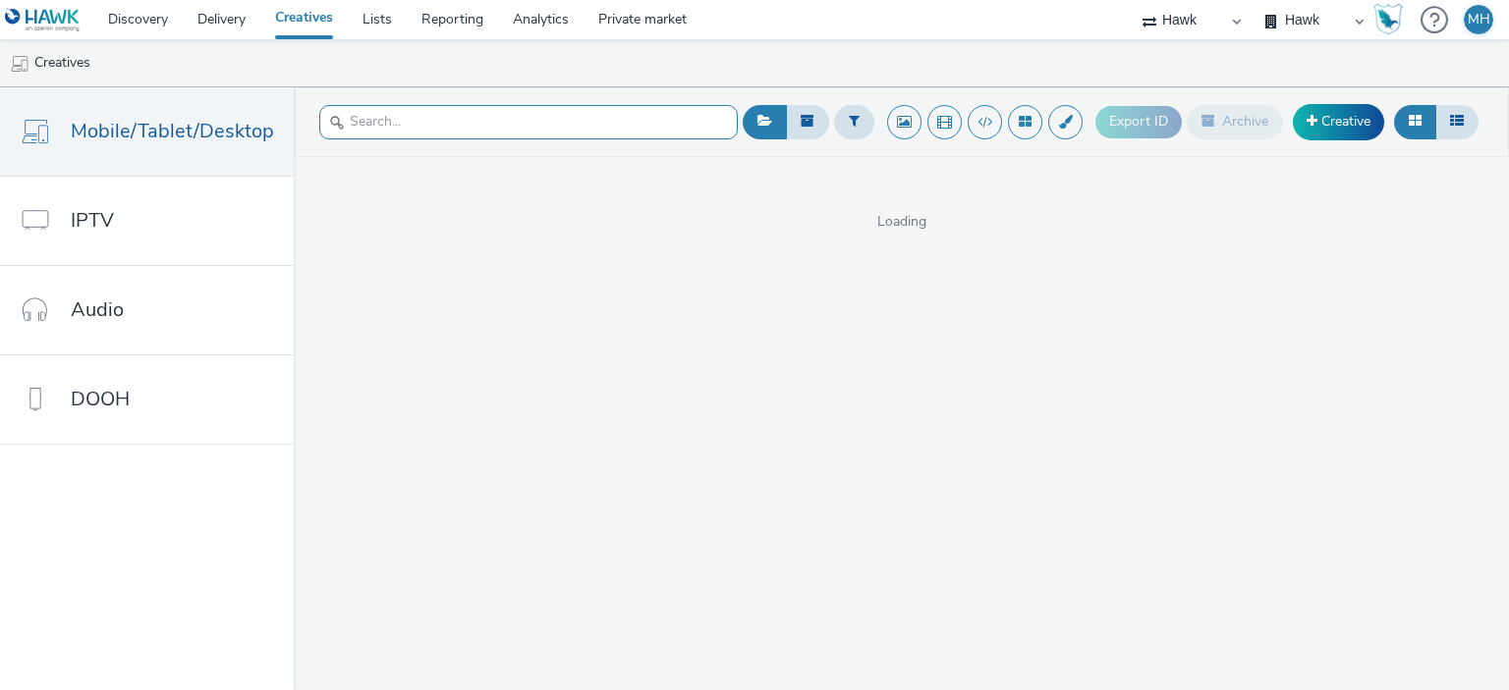
click at [437, 120] on input "text" at bounding box center [528, 122] width 418 height 34
type input "wella"
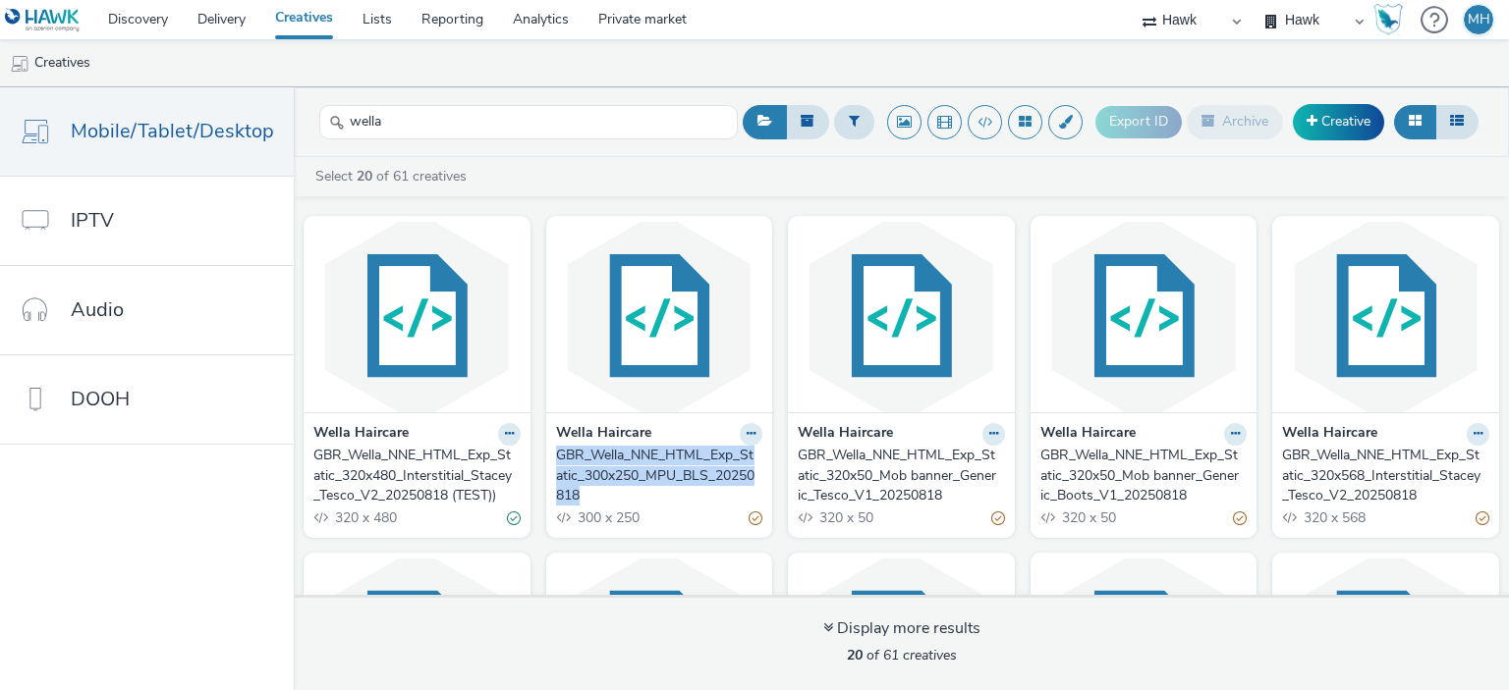
drag, startPoint x: 542, startPoint y: 448, endPoint x: 593, endPoint y: 490, distance: 66.3
click at [593, 490] on div "Wella Haircare GBR_Wella_NNE_HTML_Exp_Static_300x250_MPU_BLS_20250818 300 x 250" at bounding box center [659, 476] width 227 height 126
click at [1321, 115] on link "Creative" at bounding box center [1338, 121] width 91 height 35
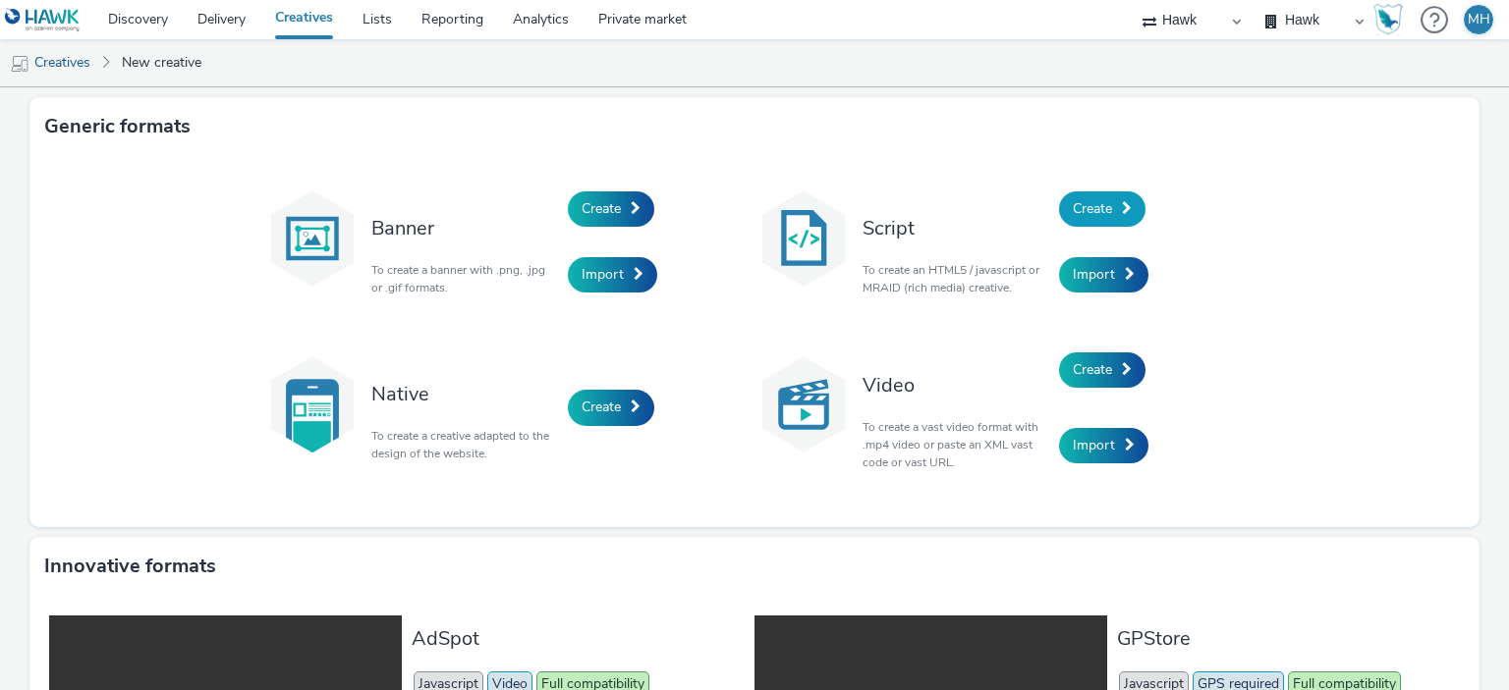
click at [1104, 204] on span "Create" at bounding box center [1092, 208] width 39 height 19
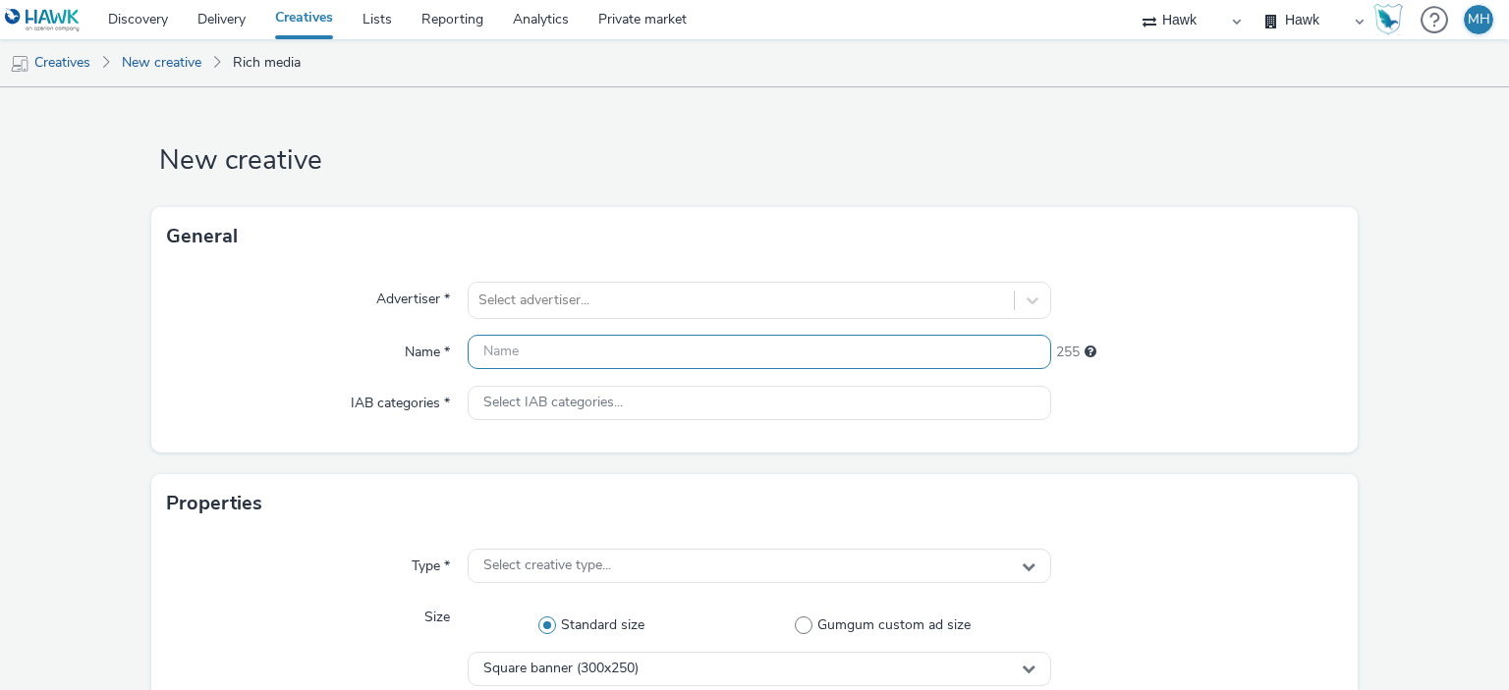
click at [709, 357] on input "text" at bounding box center [759, 352] width 582 height 34
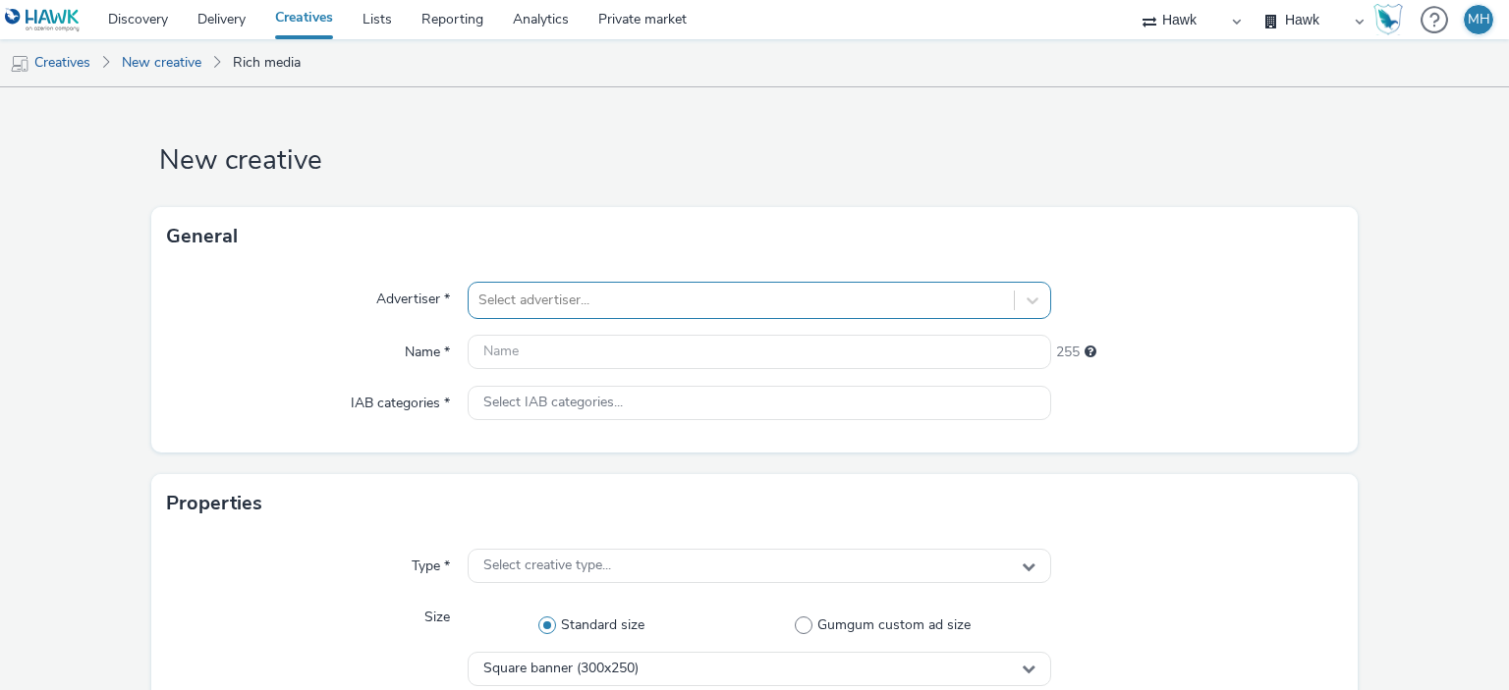
click at [721, 302] on div "Select advertiser..." at bounding box center [759, 300] width 582 height 37
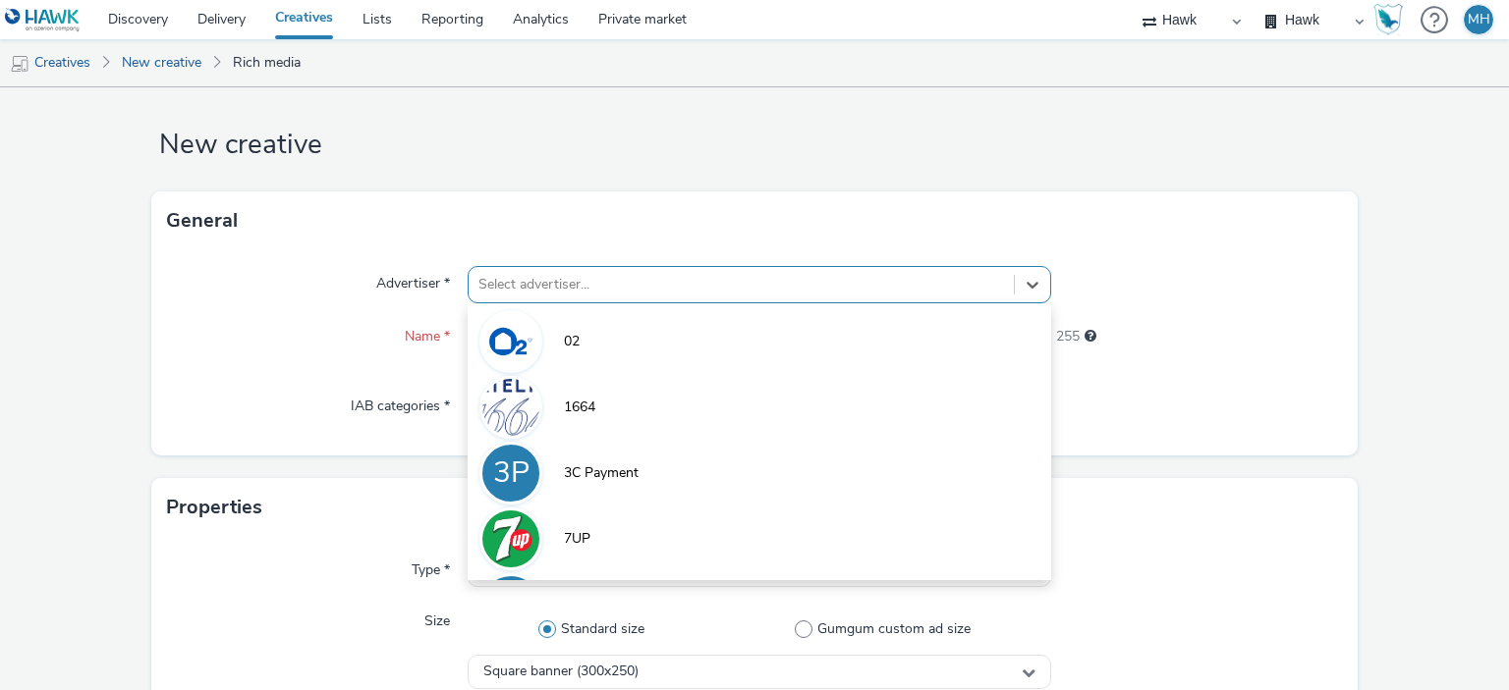
scroll to position [18, 0]
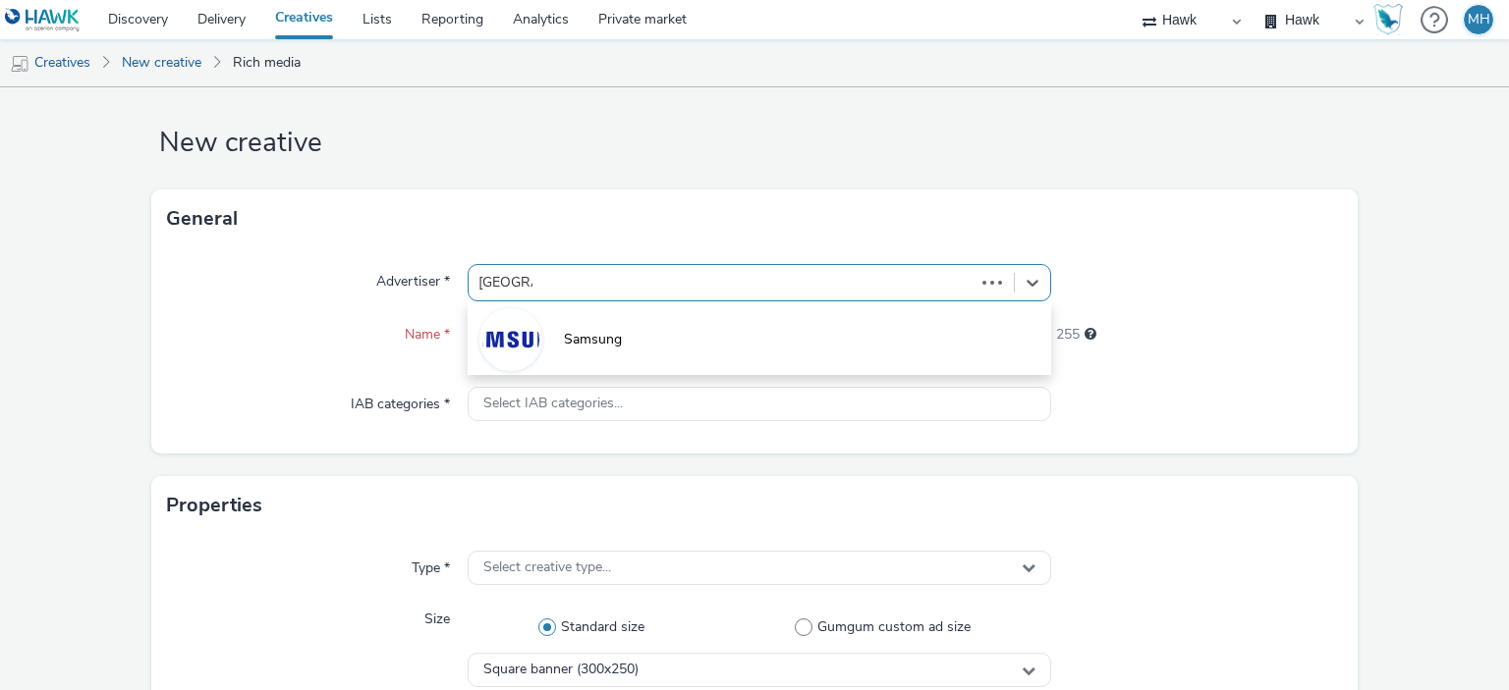
type input "Samsung"
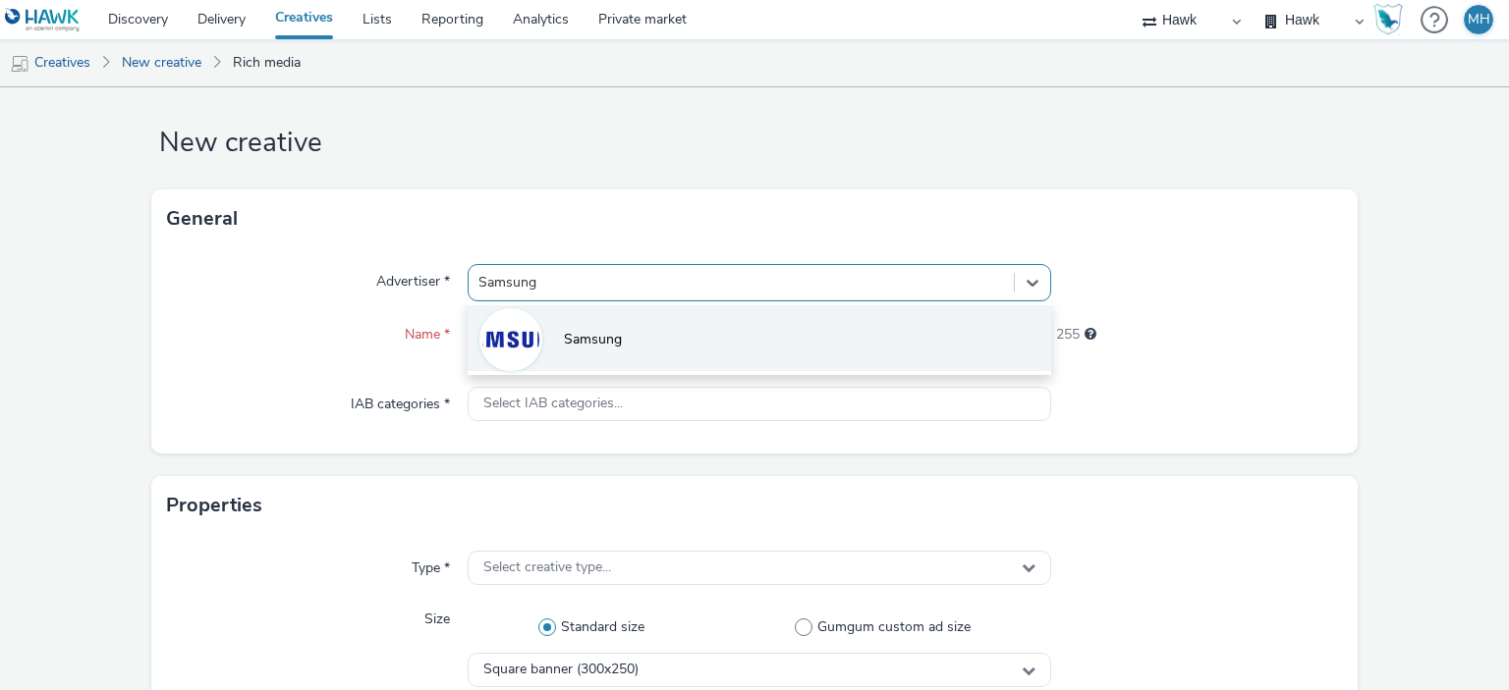
click at [775, 333] on li "Samsung" at bounding box center [759, 338] width 582 height 66
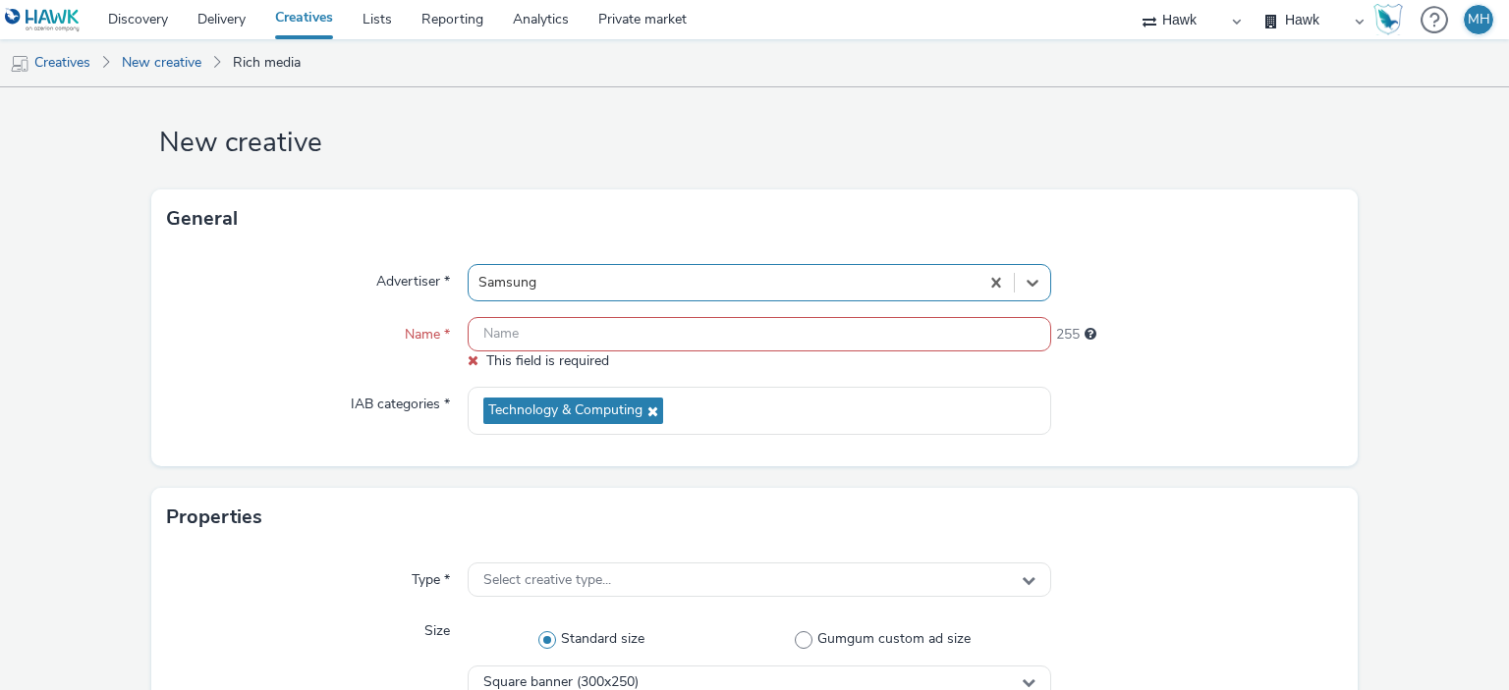
click at [749, 342] on input "text" at bounding box center [759, 334] width 582 height 34
paste input "GBR_Samsung_S25_FE_Exp_Static_300x600_DMPU_20250922"
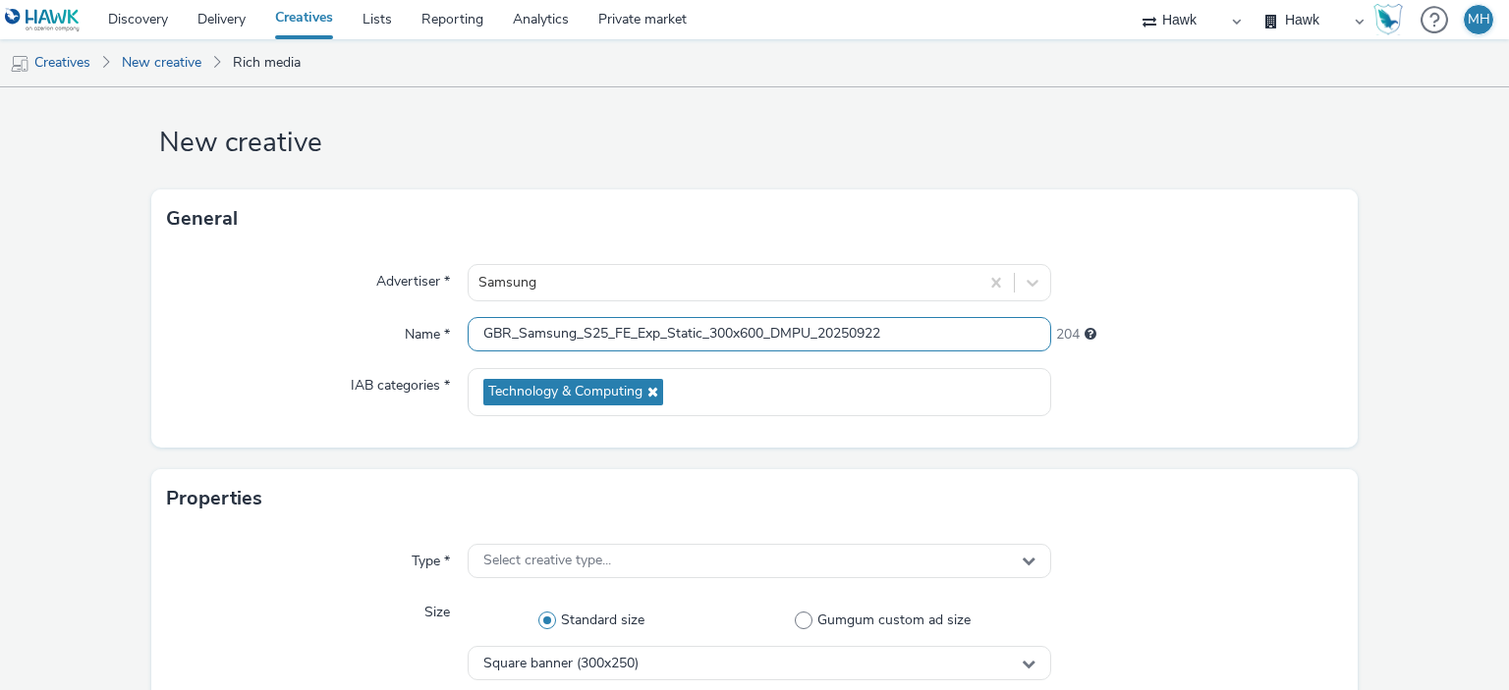
drag, startPoint x: 730, startPoint y: 331, endPoint x: 729, endPoint y: 341, distance: 9.9
click at [729, 332] on input "GBR_Samsung_S25_FE_Exp_Static_300x600_DMPU_20250922" at bounding box center [759, 334] width 582 height 34
click at [720, 328] on input "GBR_Samsung_S25_FE_Exp_Static_320x250_MPU_20250922" at bounding box center [759, 334] width 582 height 34
type input "GBR_Samsung_S25_FE_Exp_Static_300x250_MPU_20250922"
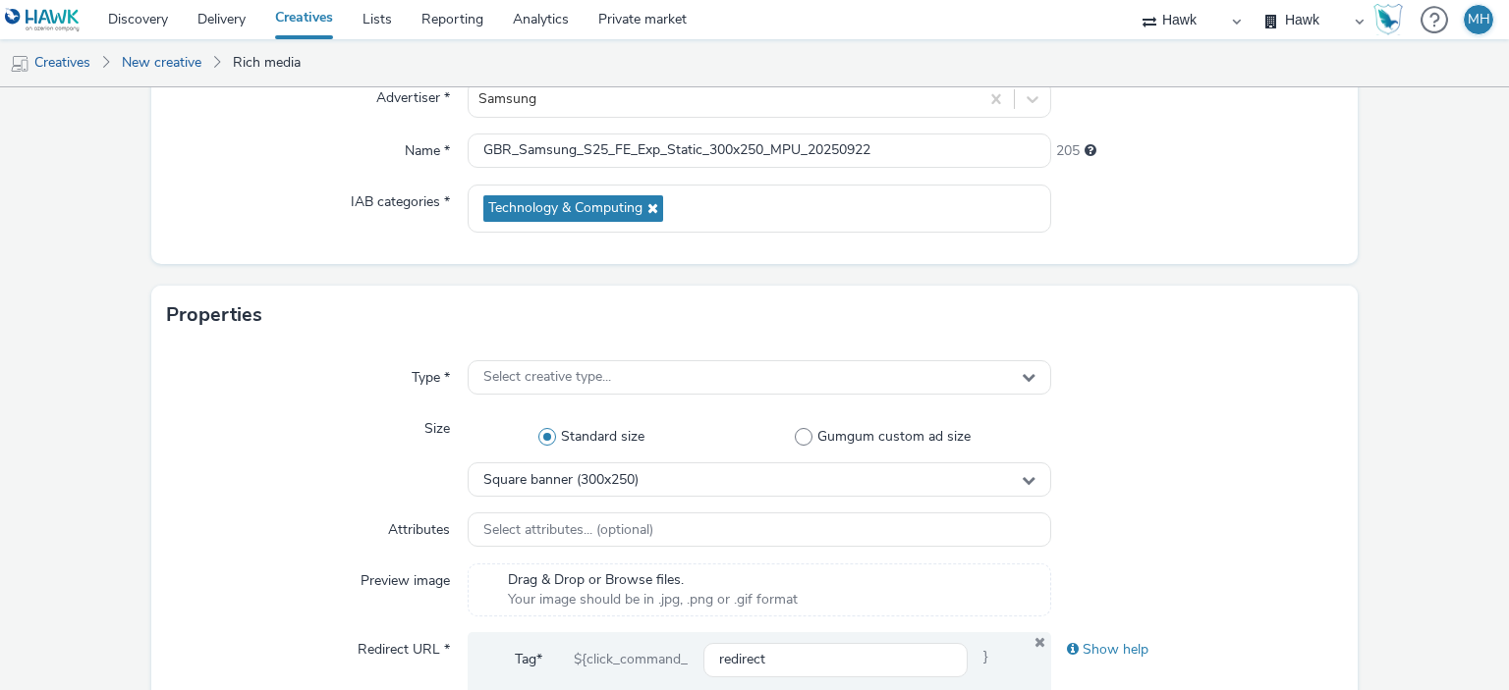
scroll to position [214, 0]
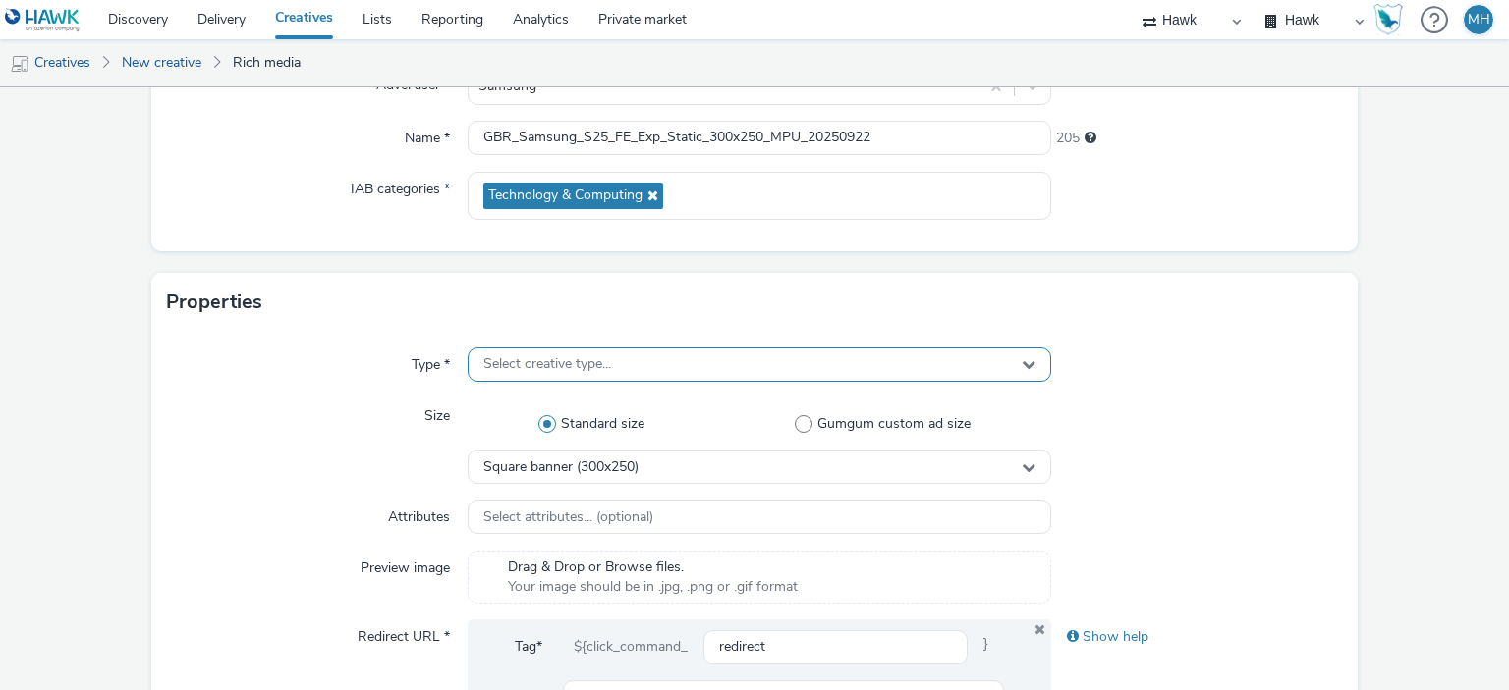
click at [638, 357] on div "Select creative type..." at bounding box center [759, 365] width 582 height 34
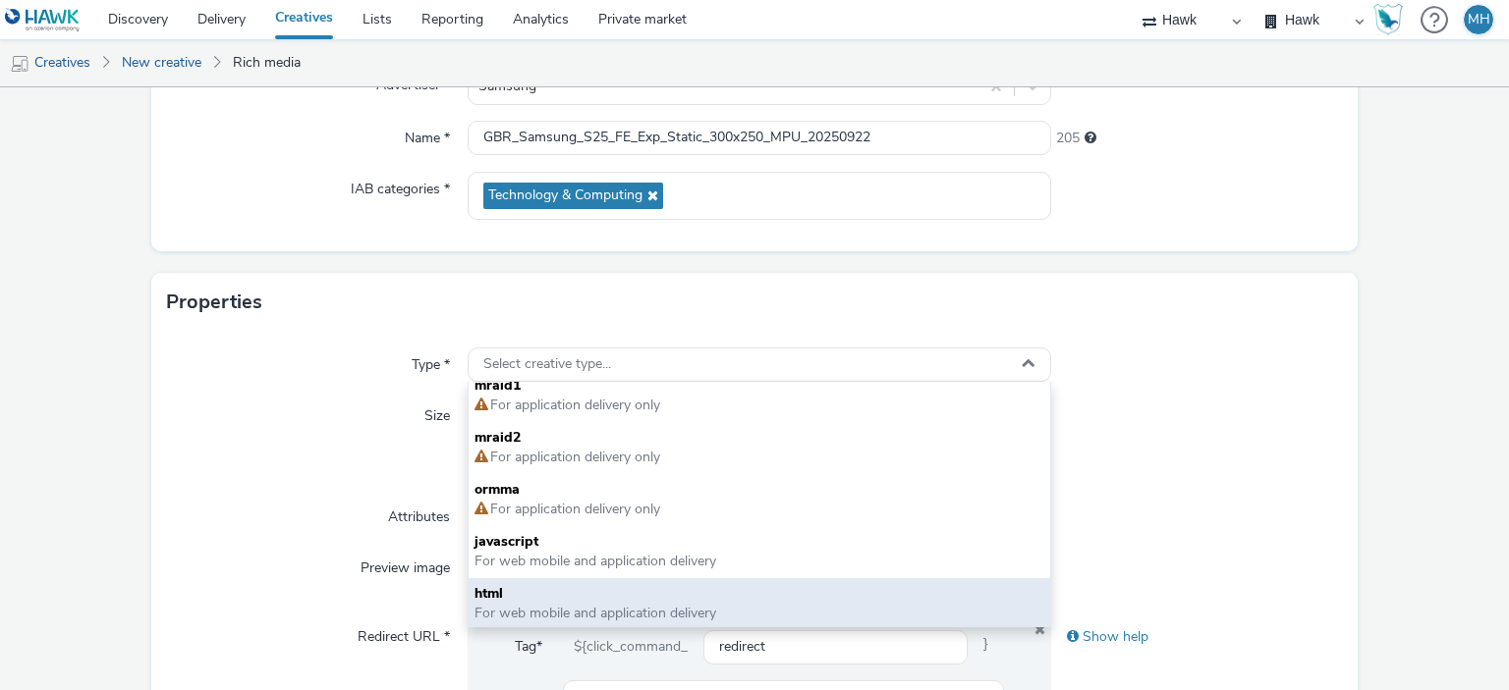
scroll to position [14, 0]
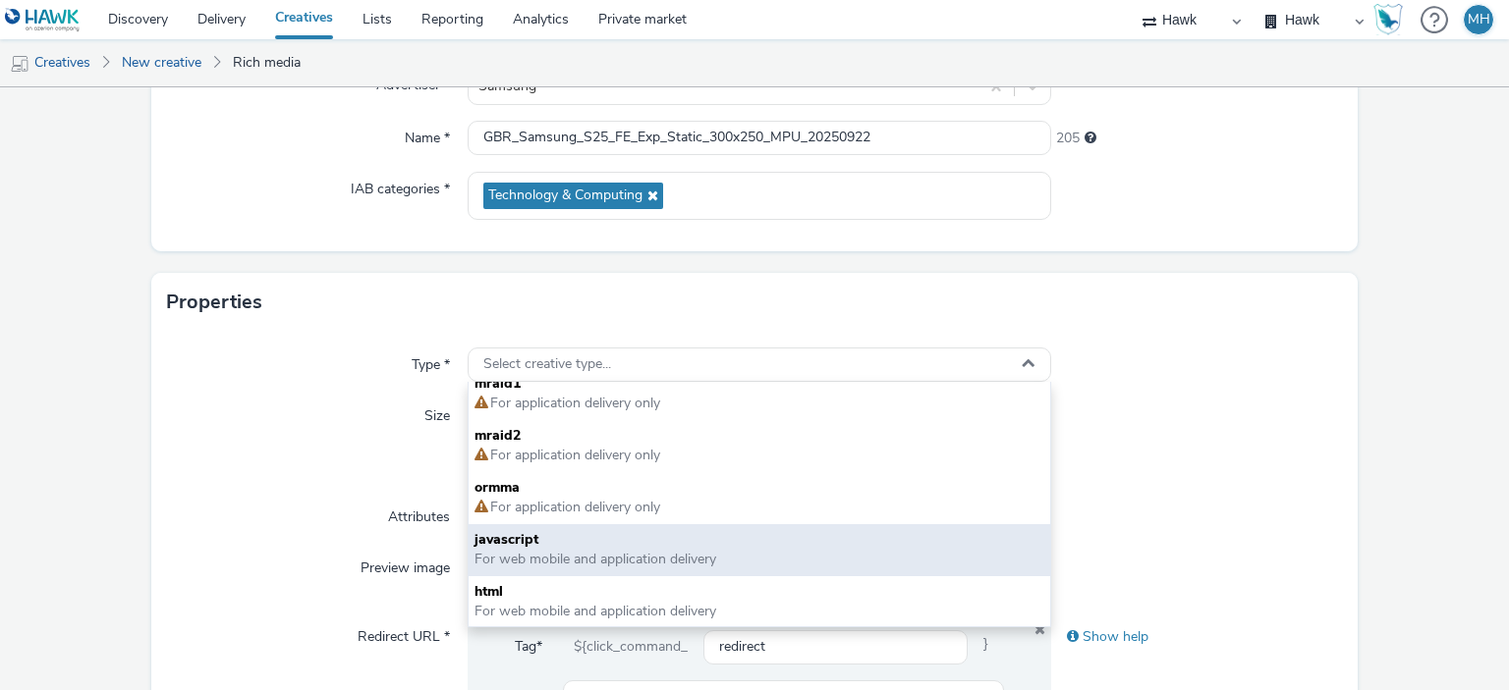
click at [624, 540] on span "javascript" at bounding box center [758, 540] width 569 height 20
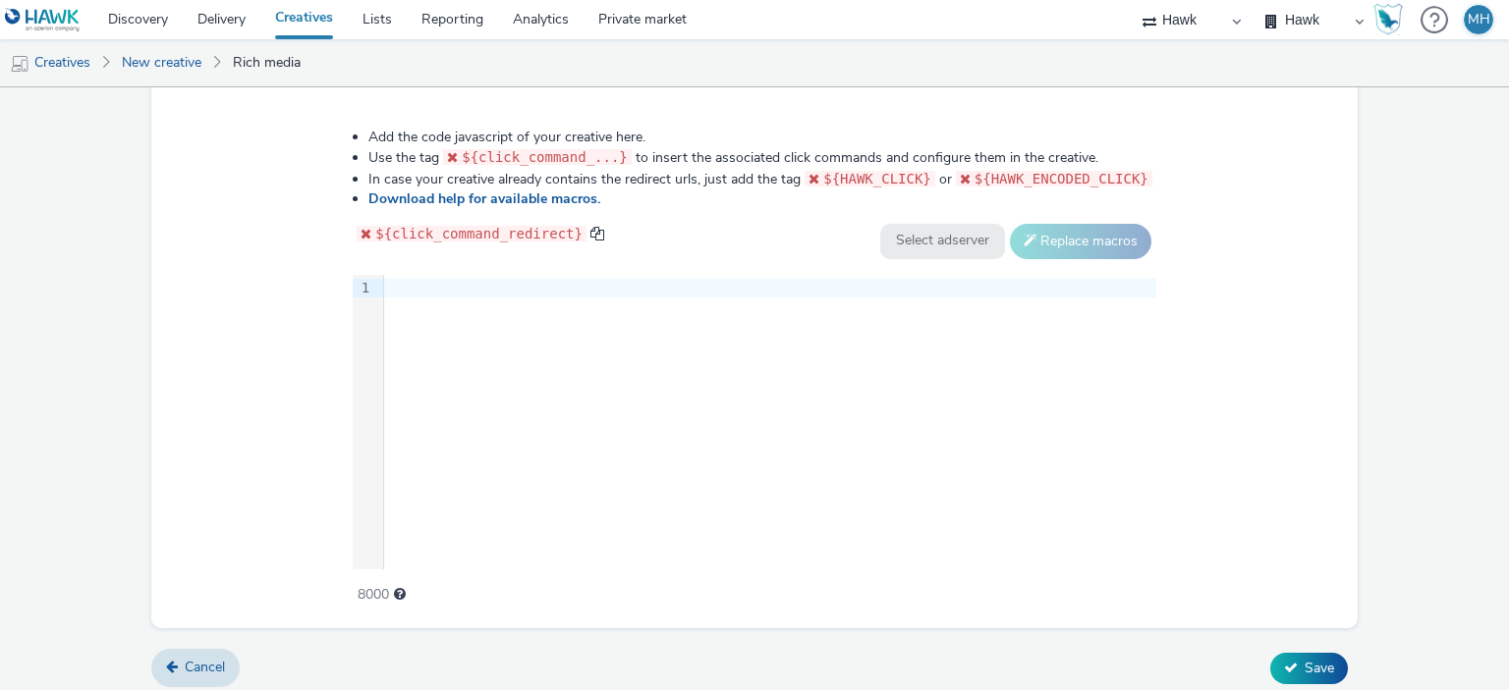
scroll to position [1000, 0]
click at [603, 333] on div "9 1 ›" at bounding box center [754, 419] width 803 height 295
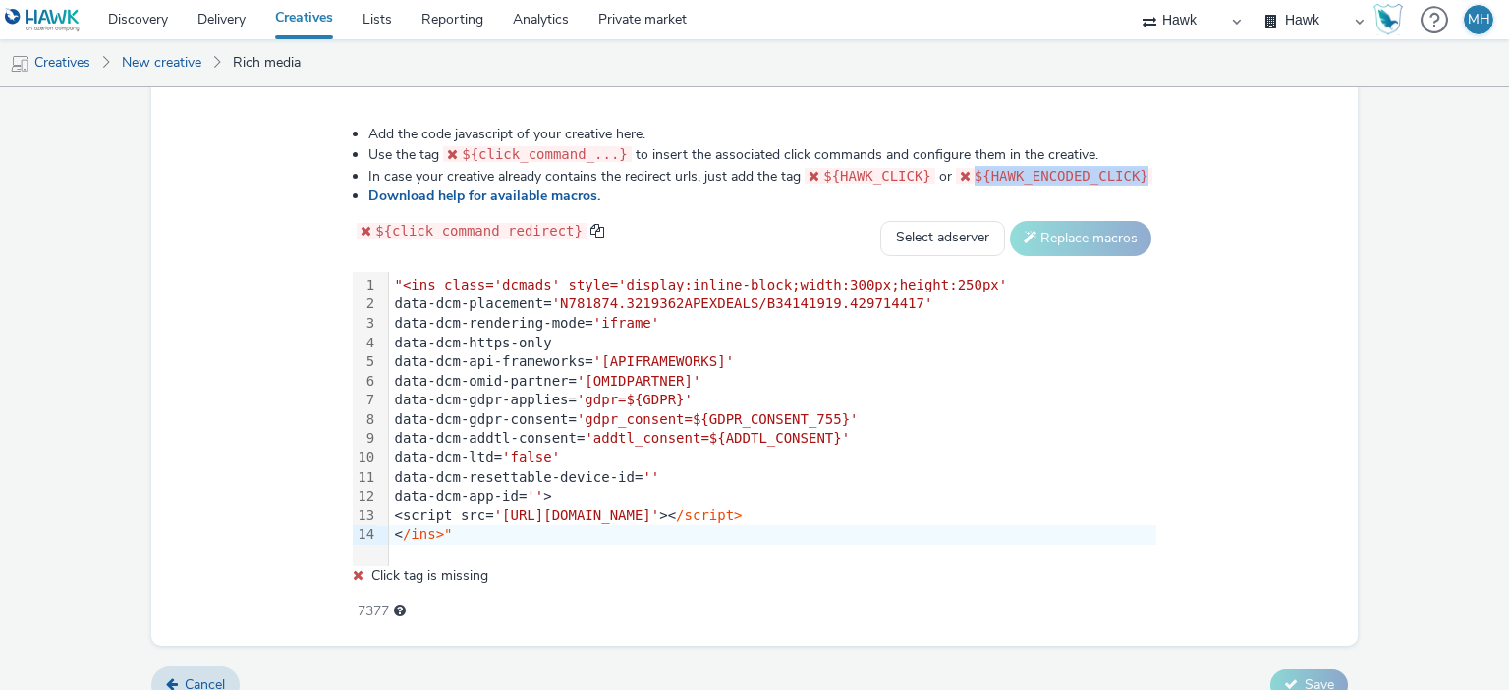
drag, startPoint x: 970, startPoint y: 176, endPoint x: 1136, endPoint y: 170, distance: 166.1
click at [1136, 170] on div "Add the code javascript of your creative here. Use the tag ${click_command_...}…" at bounding box center [754, 363] width 945 height 504
copy code "${HAWK_ENCODED_CLICK}"
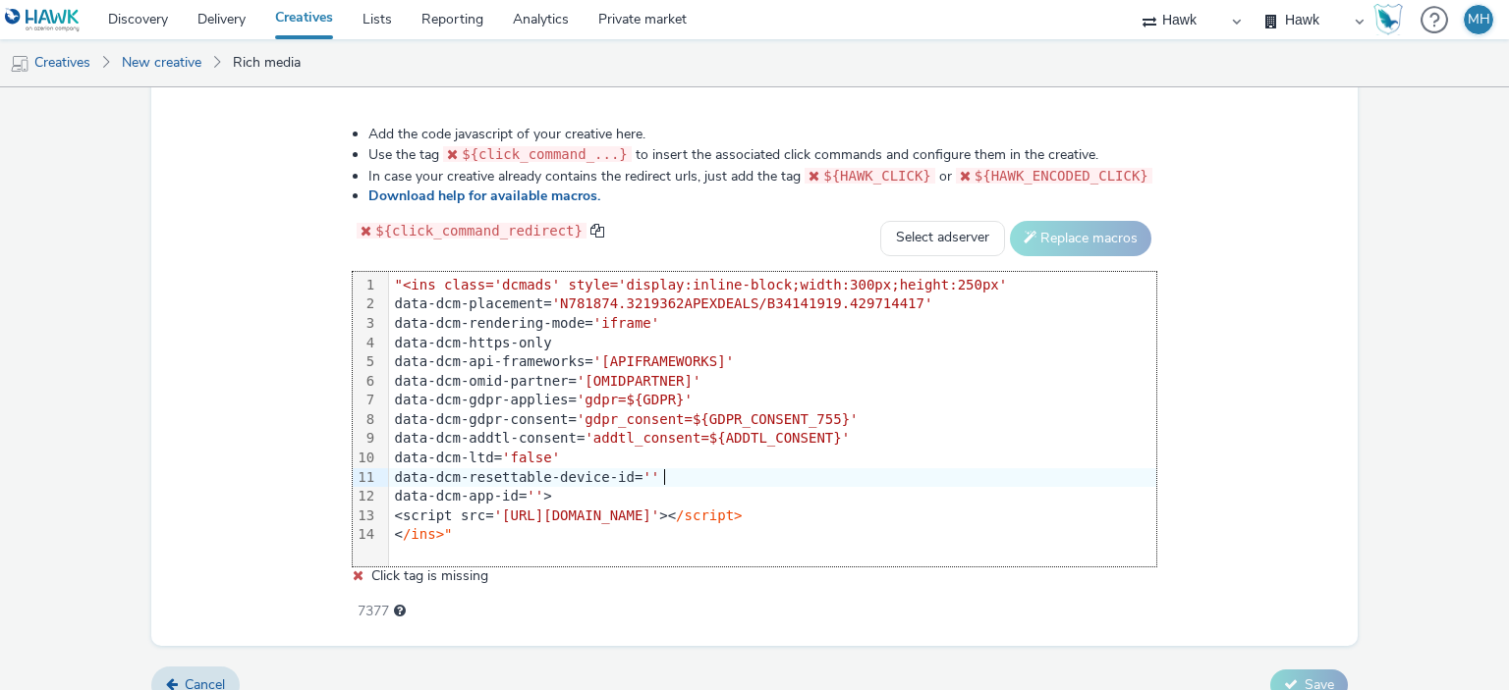
click at [675, 471] on div "data-dcm-resettable-device-id= ''" at bounding box center [772, 479] width 767 height 20
click at [543, 493] on span "''" at bounding box center [534, 496] width 17 height 16
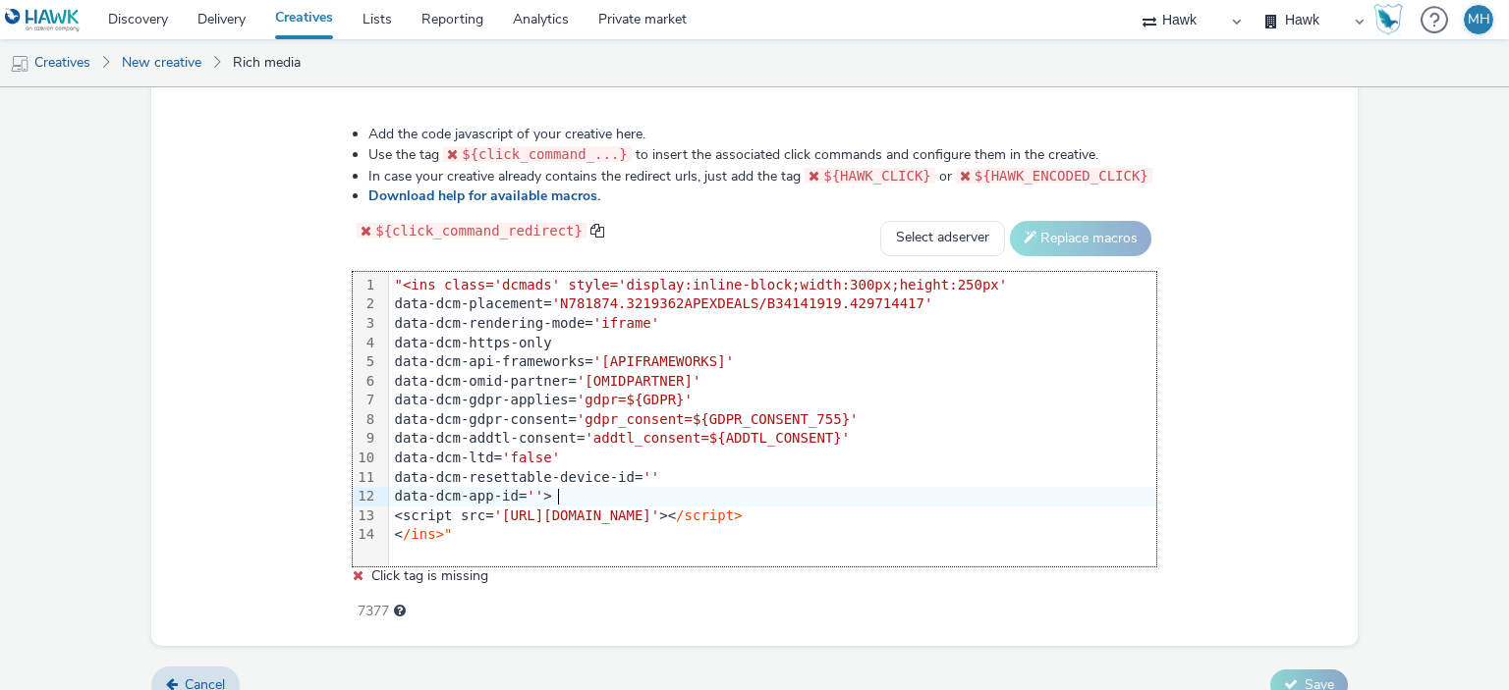
click at [564, 507] on div "<script src= '[URL][DOMAIN_NAME]' >< /script>" at bounding box center [772, 517] width 767 height 20
click at [566, 493] on div "data-dcm-app-id= '' >" at bounding box center [772, 497] width 767 height 20
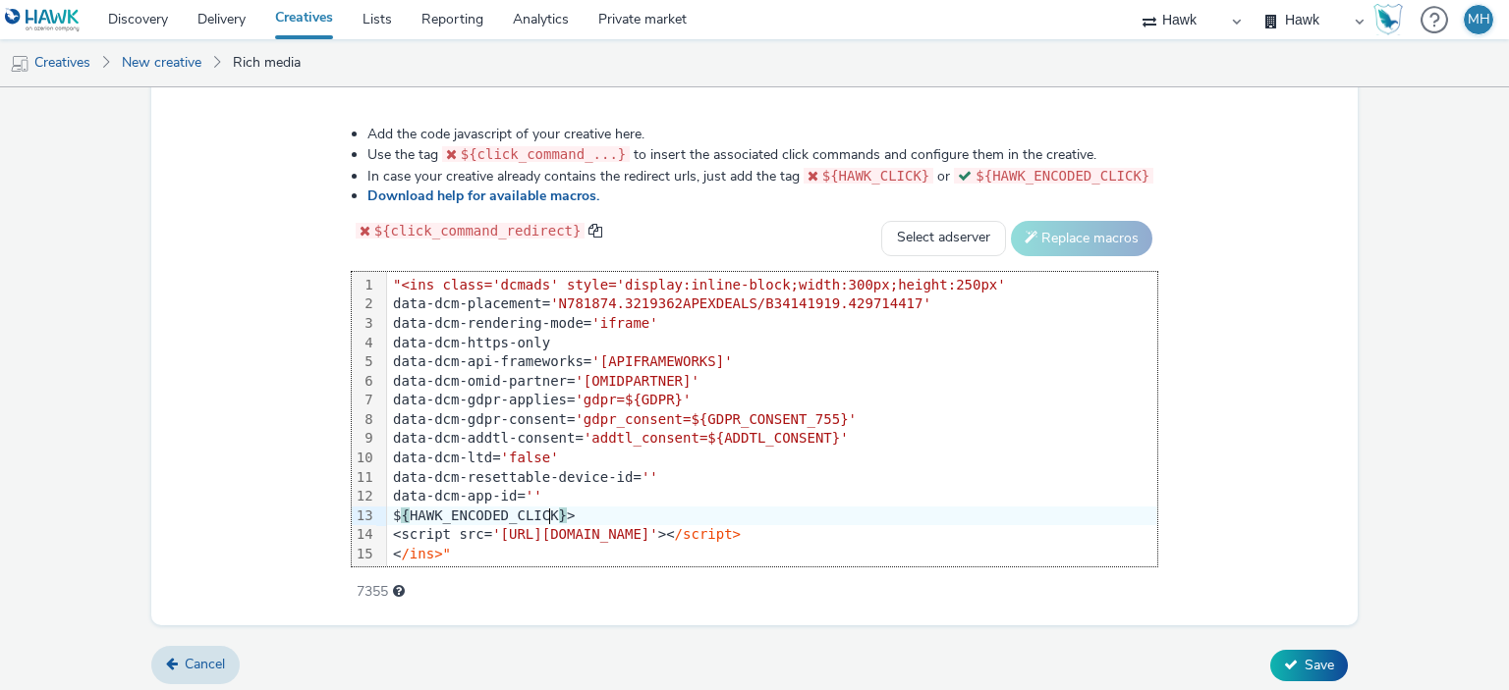
click at [396, 518] on div "$ { HAWK_ENCODED_CLICK } >" at bounding box center [772, 517] width 770 height 20
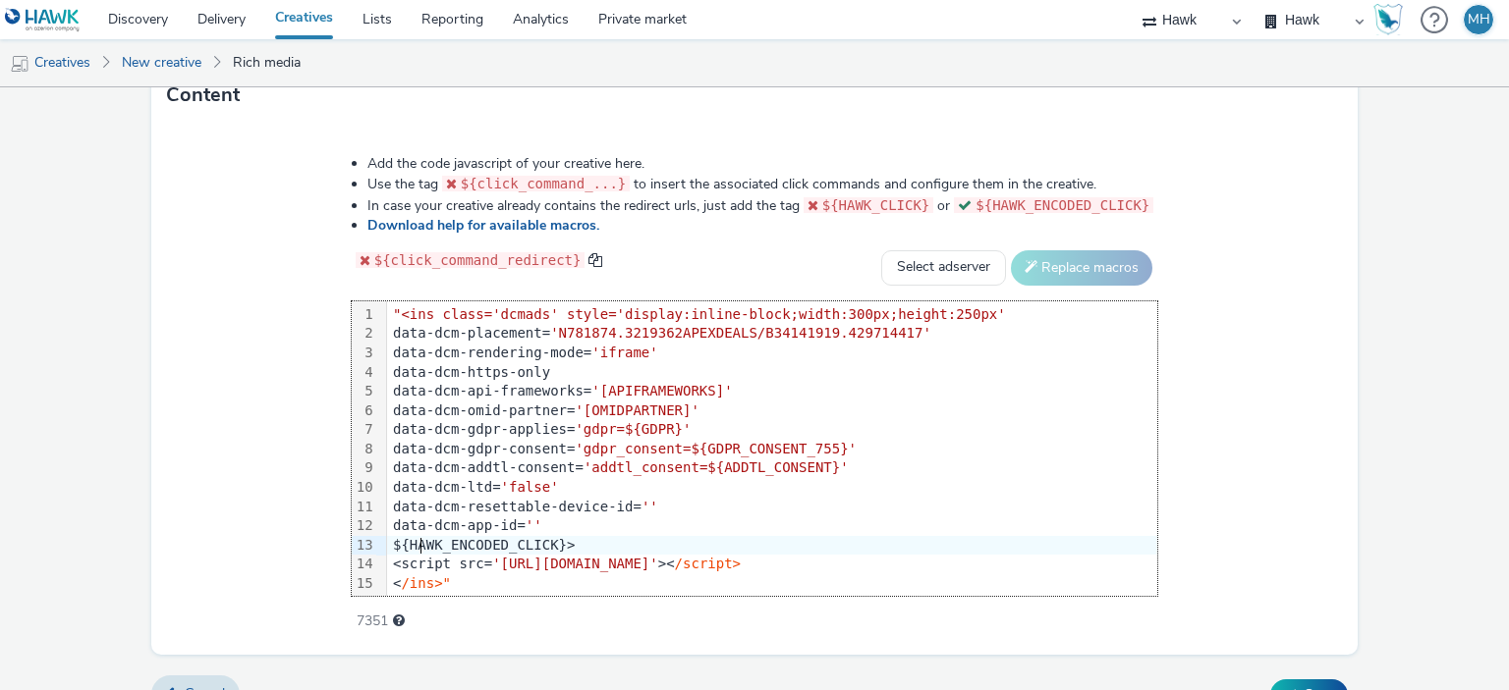
scroll to position [1005, 0]
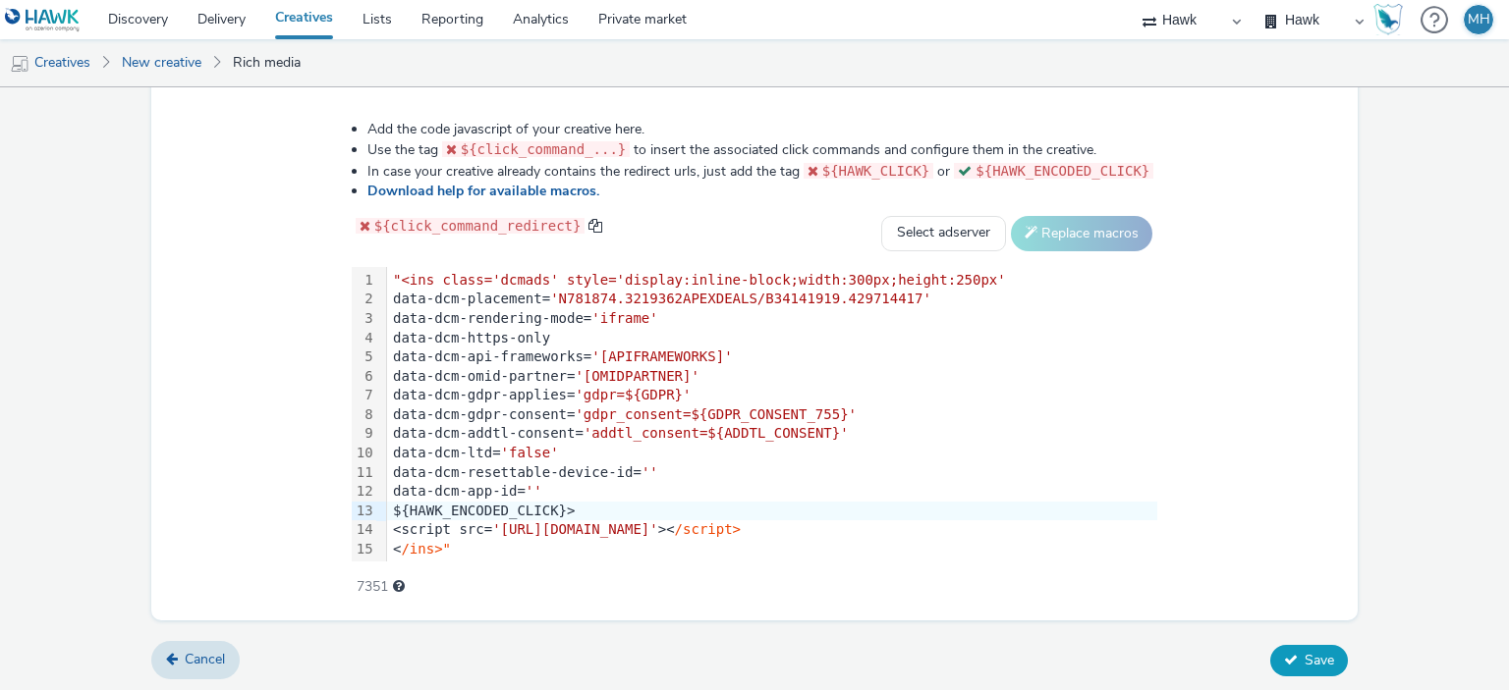
click at [1326, 645] on button "Save" at bounding box center [1309, 660] width 78 height 31
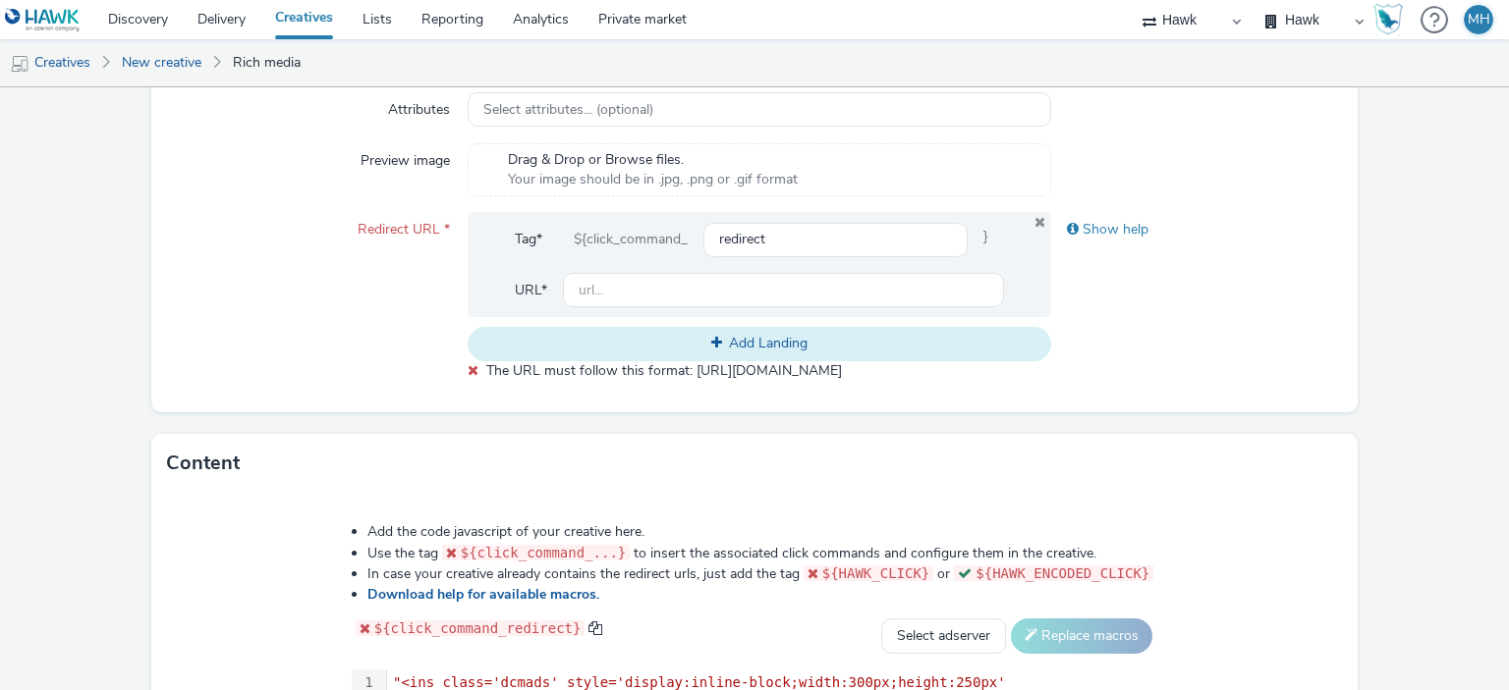
scroll to position [589, 0]
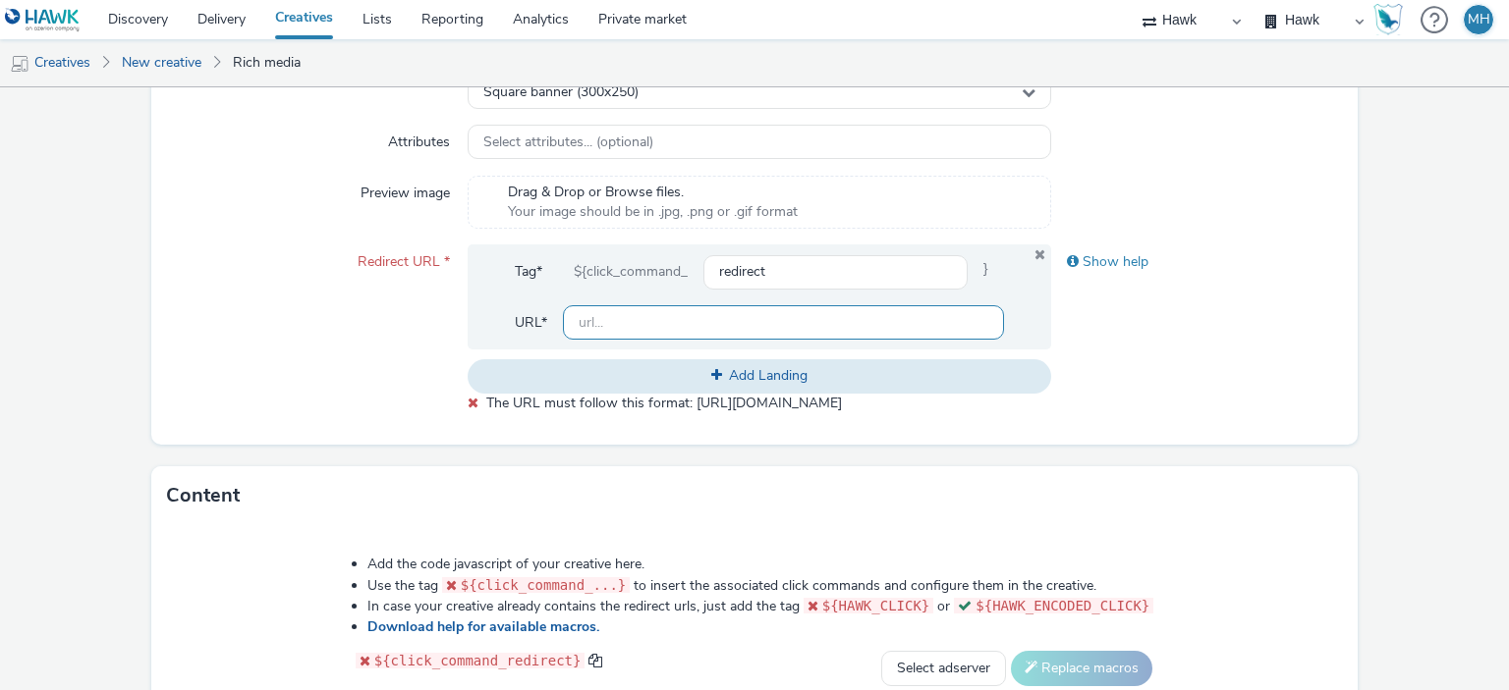
click at [636, 327] on input "text" at bounding box center [783, 322] width 440 height 34
paste input "[URL][DOMAIN_NAME]"
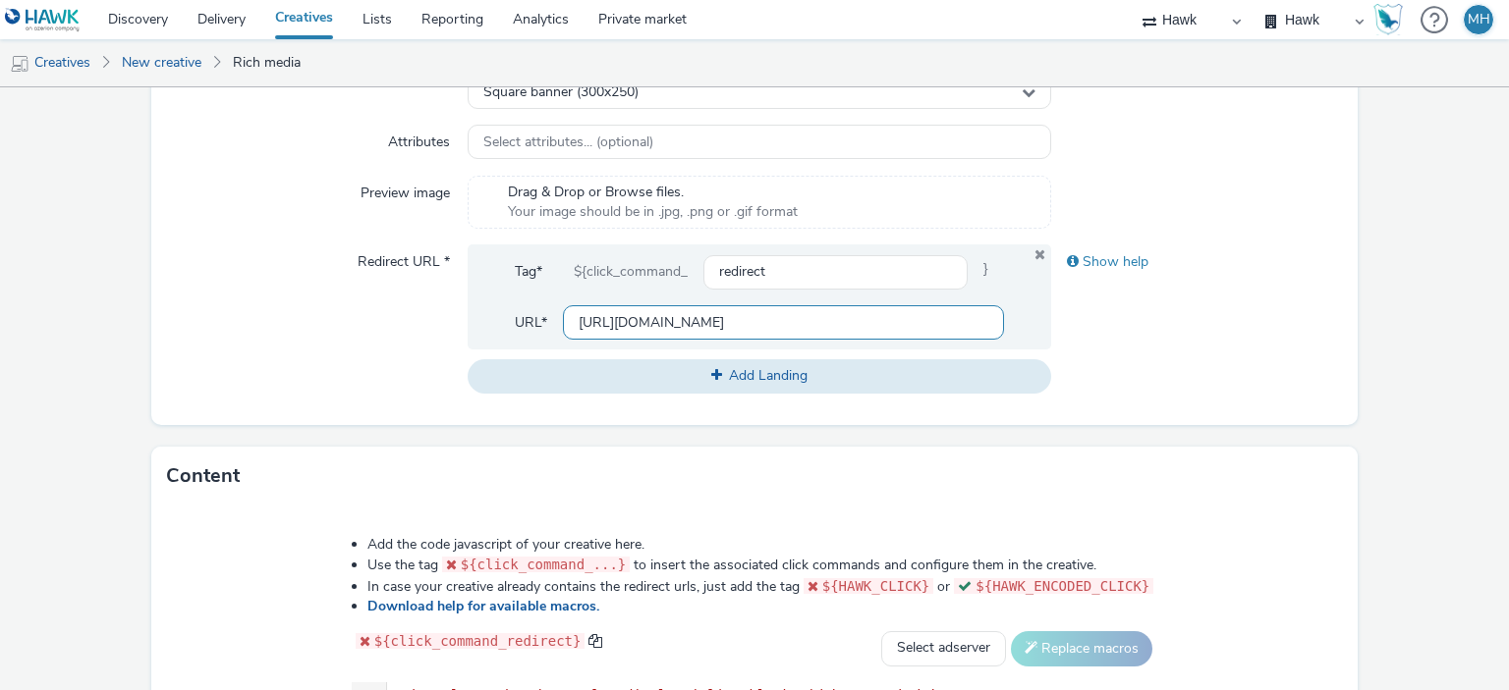
scroll to position [0, 2565]
type input "[URL][DOMAIN_NAME]"
click at [1230, 379] on div "Show help" at bounding box center [1197, 319] width 292 height 148
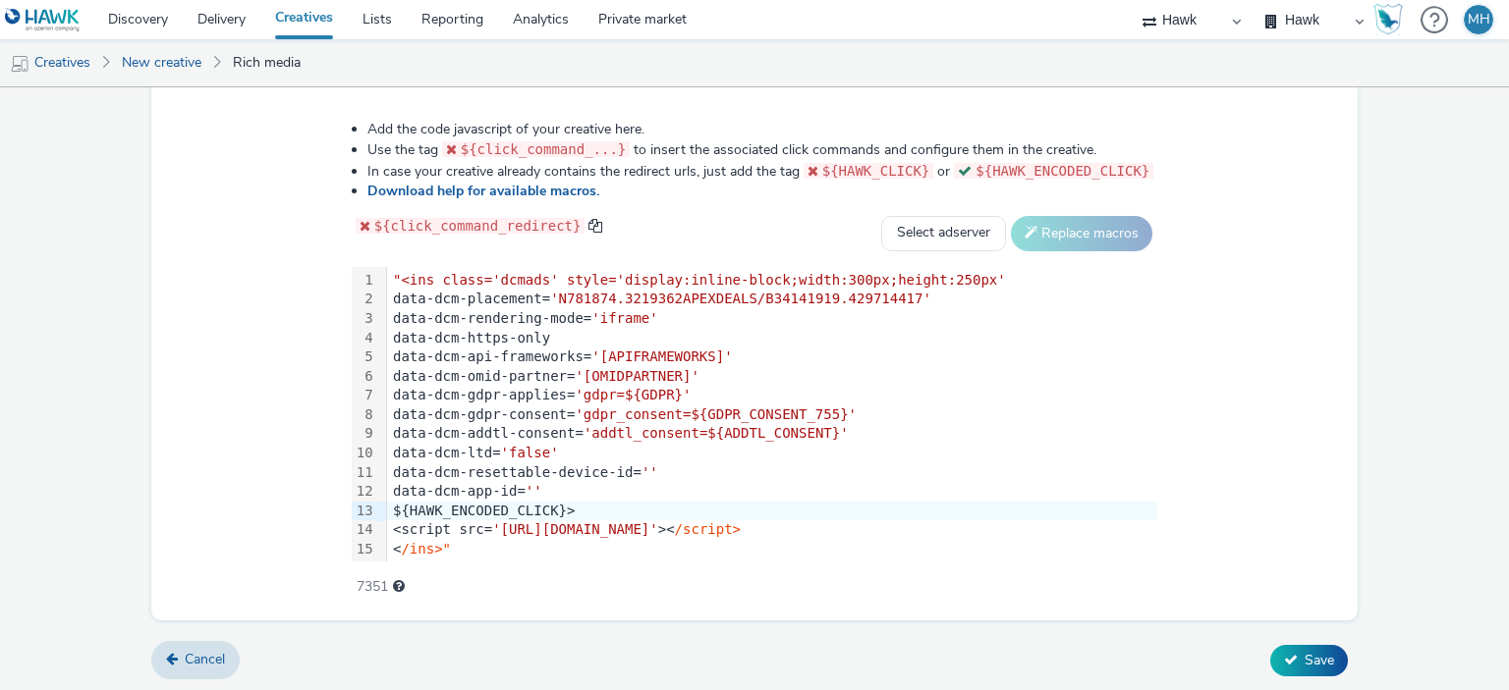
scroll to position [2, 0]
click at [1272, 645] on button "Save" at bounding box center [1309, 660] width 78 height 31
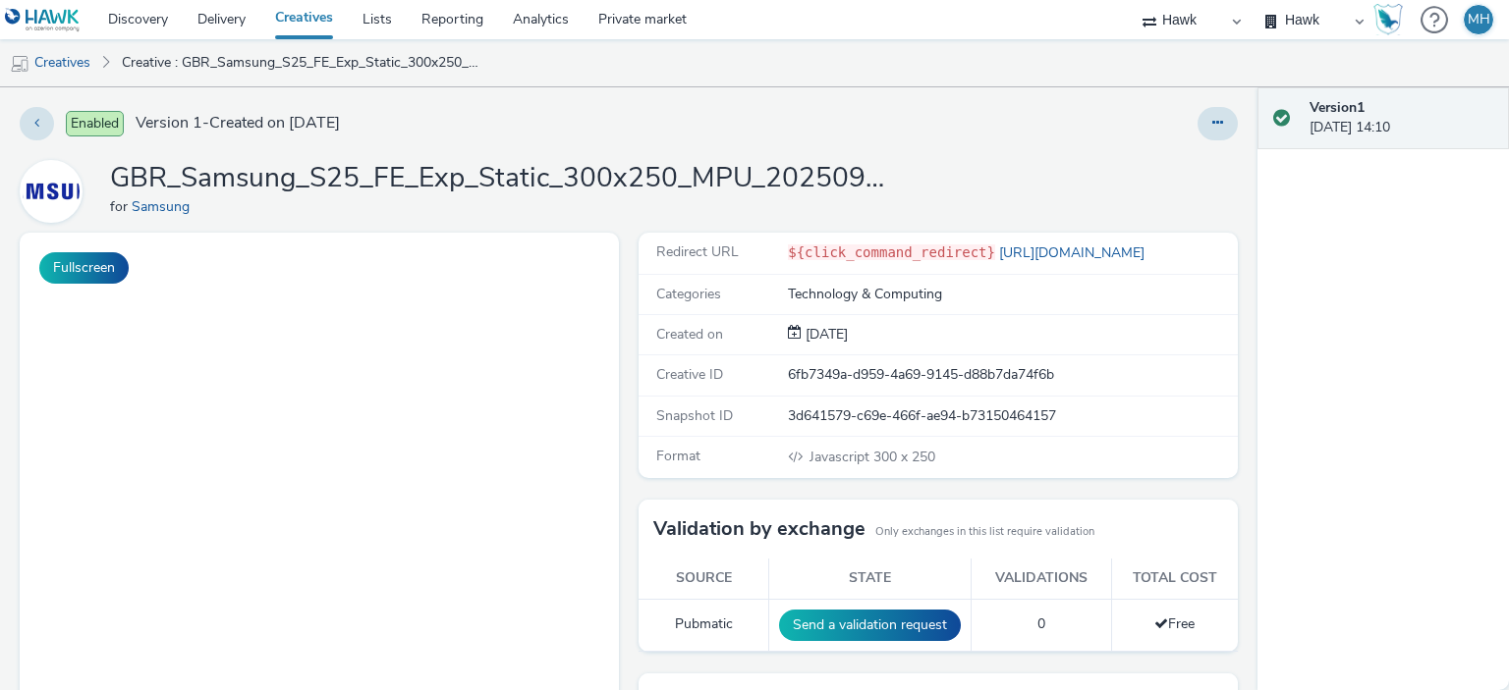
drag, startPoint x: 1180, startPoint y: 129, endPoint x: 1192, endPoint y: 123, distance: 14.1
click at [1182, 127] on div at bounding box center [993, 123] width 487 height 33
click at [1197, 123] on button at bounding box center [1217, 123] width 40 height 33
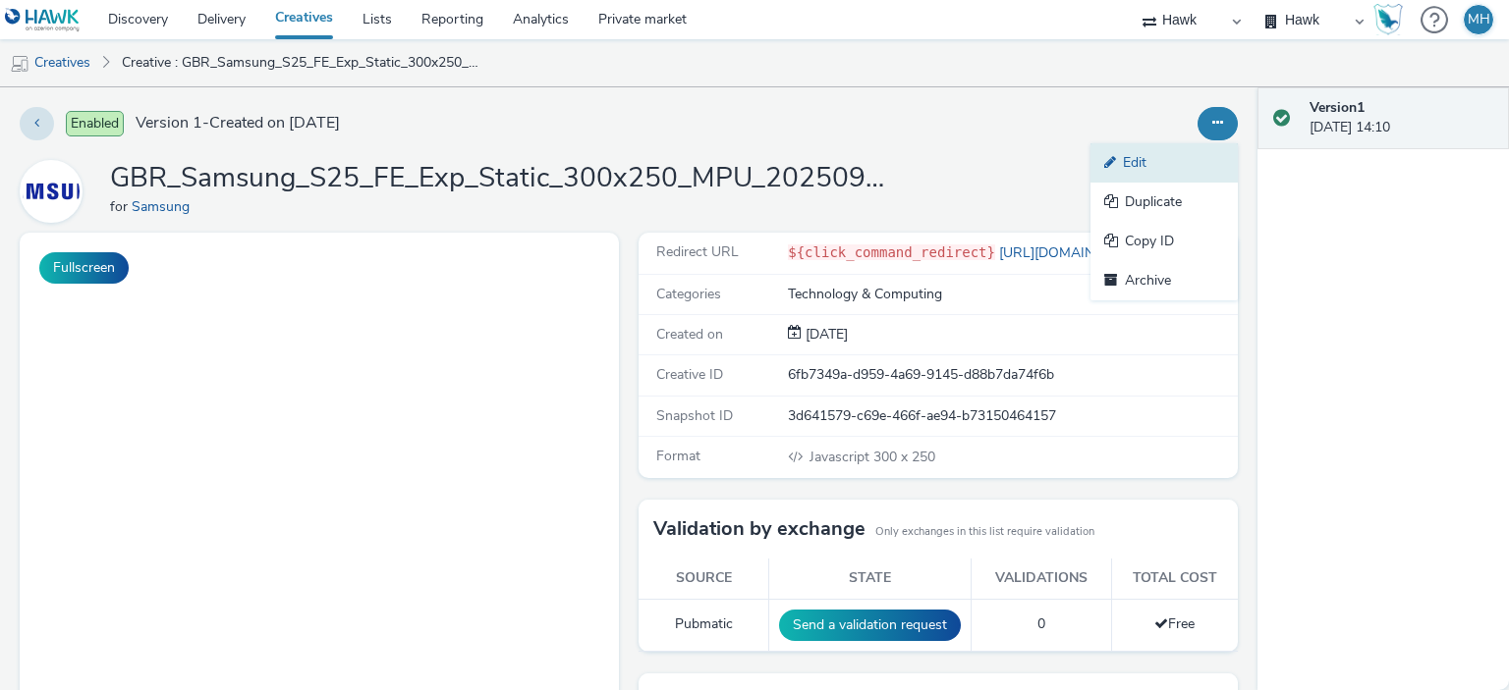
click at [1174, 150] on link "Edit" at bounding box center [1163, 162] width 147 height 39
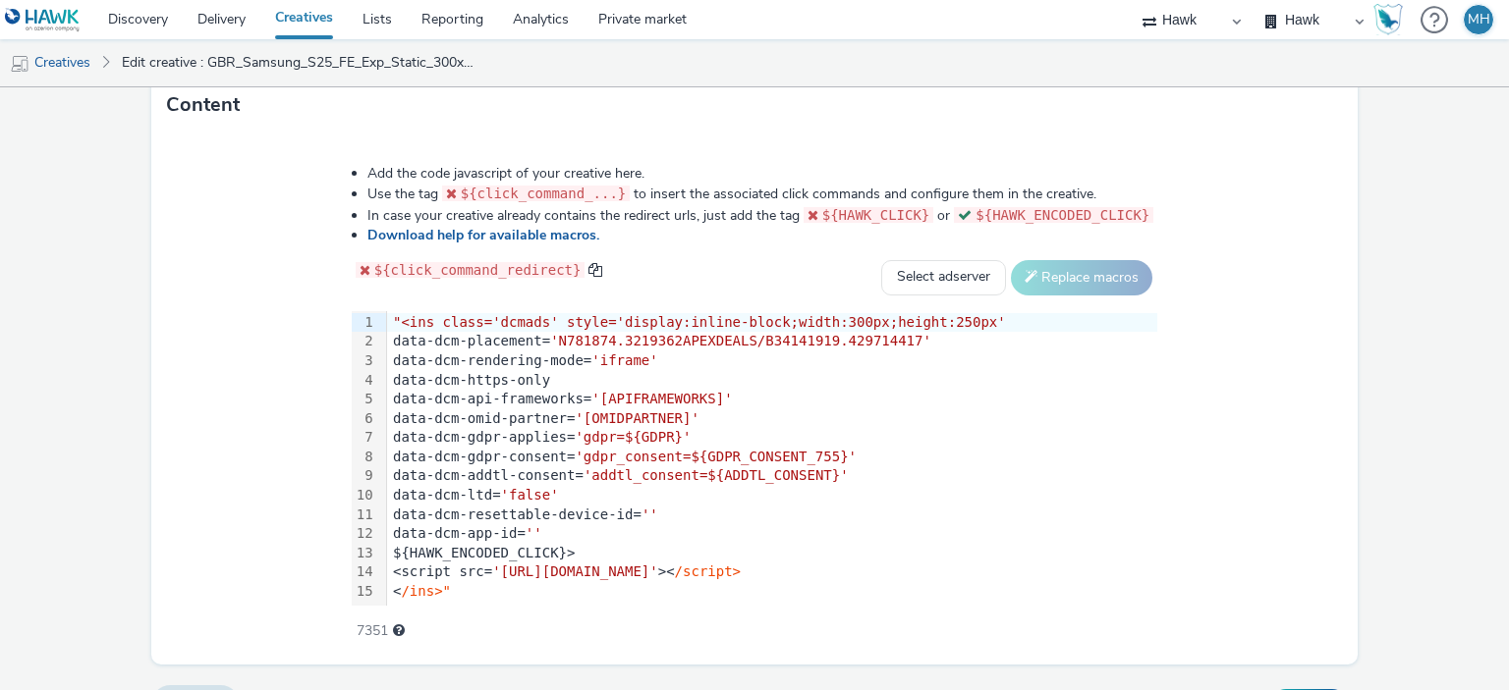
scroll to position [1005, 0]
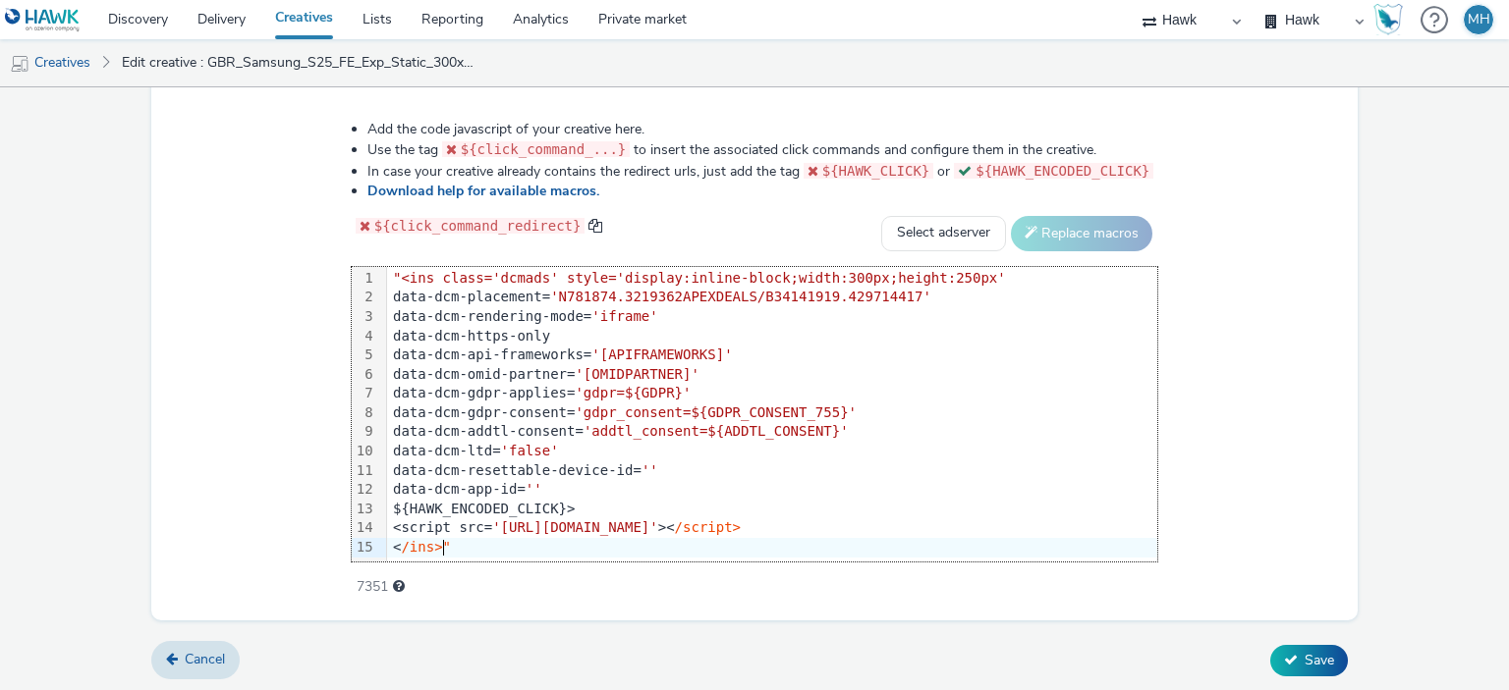
click at [456, 552] on div "< /ins>"" at bounding box center [772, 548] width 770 height 20
click at [405, 278] on span ""<ins class='dcmads' style='display:inline-block;width:300px;height:250px'" at bounding box center [699, 278] width 613 height 16
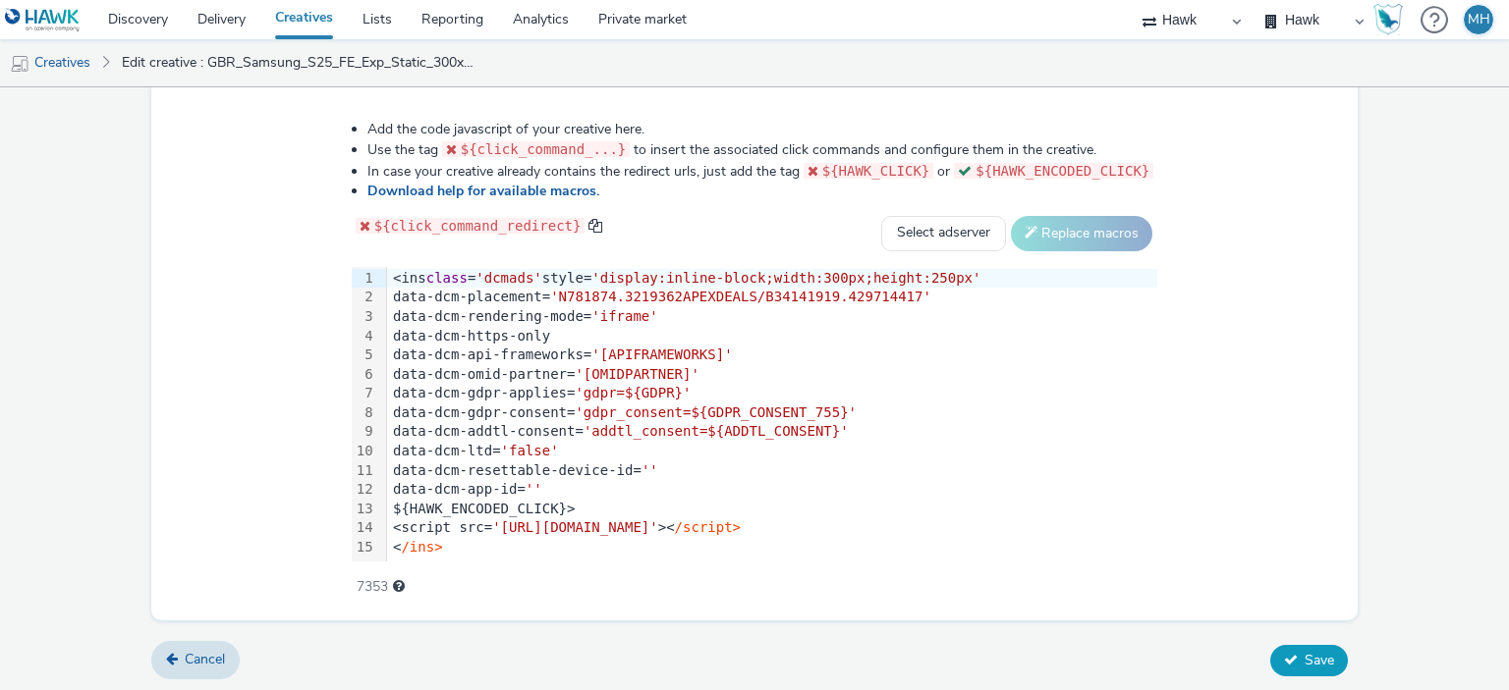
click at [1311, 652] on span "Save" at bounding box center [1318, 660] width 29 height 19
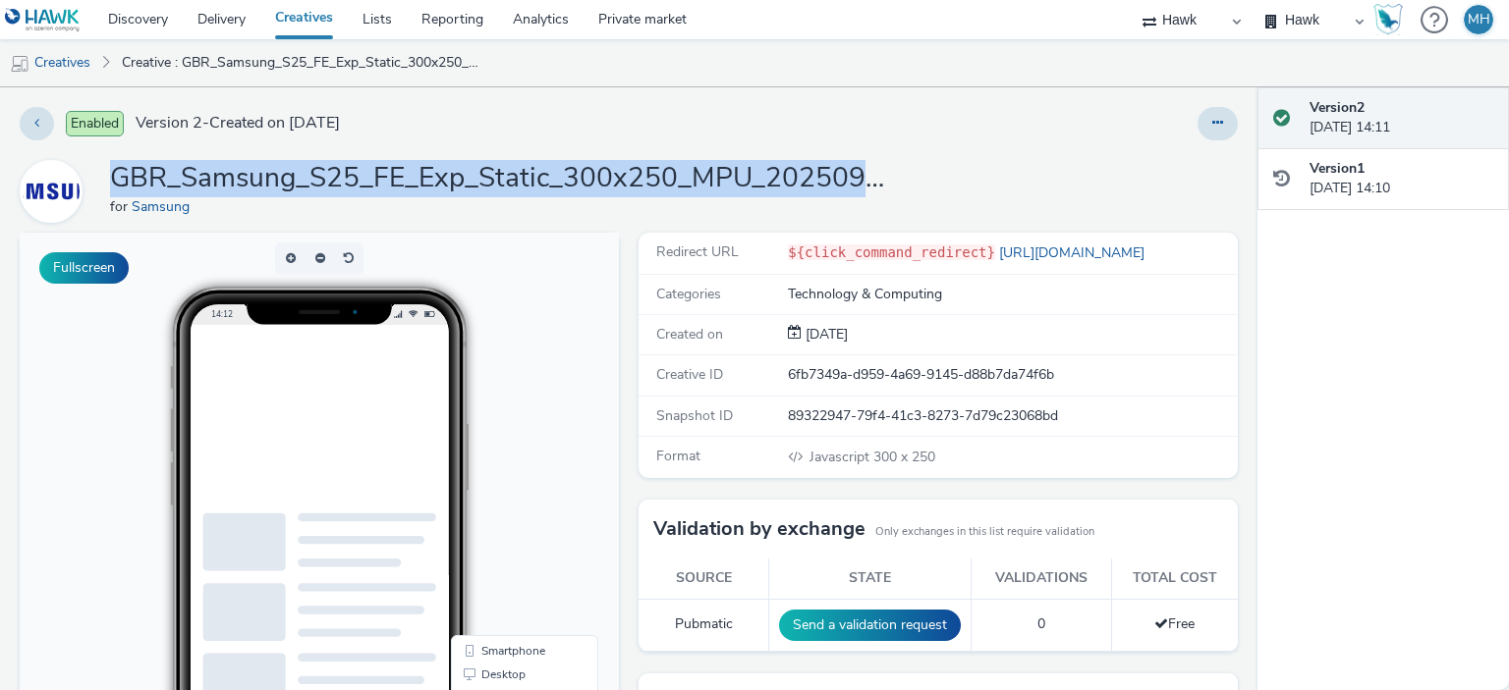
drag, startPoint x: 111, startPoint y: 178, endPoint x: 884, endPoint y: 179, distance: 773.0
click at [884, 179] on h1 "GBR_Samsung_S25_FE_Exp_Static_300x250_MPU_20250922" at bounding box center [503, 178] width 786 height 37
copy h1 "GBR_Samsung_S25_FE_Exp_Static_300x250_MPU_2025092"
click at [306, 7] on link "Creatives" at bounding box center [303, 19] width 87 height 39
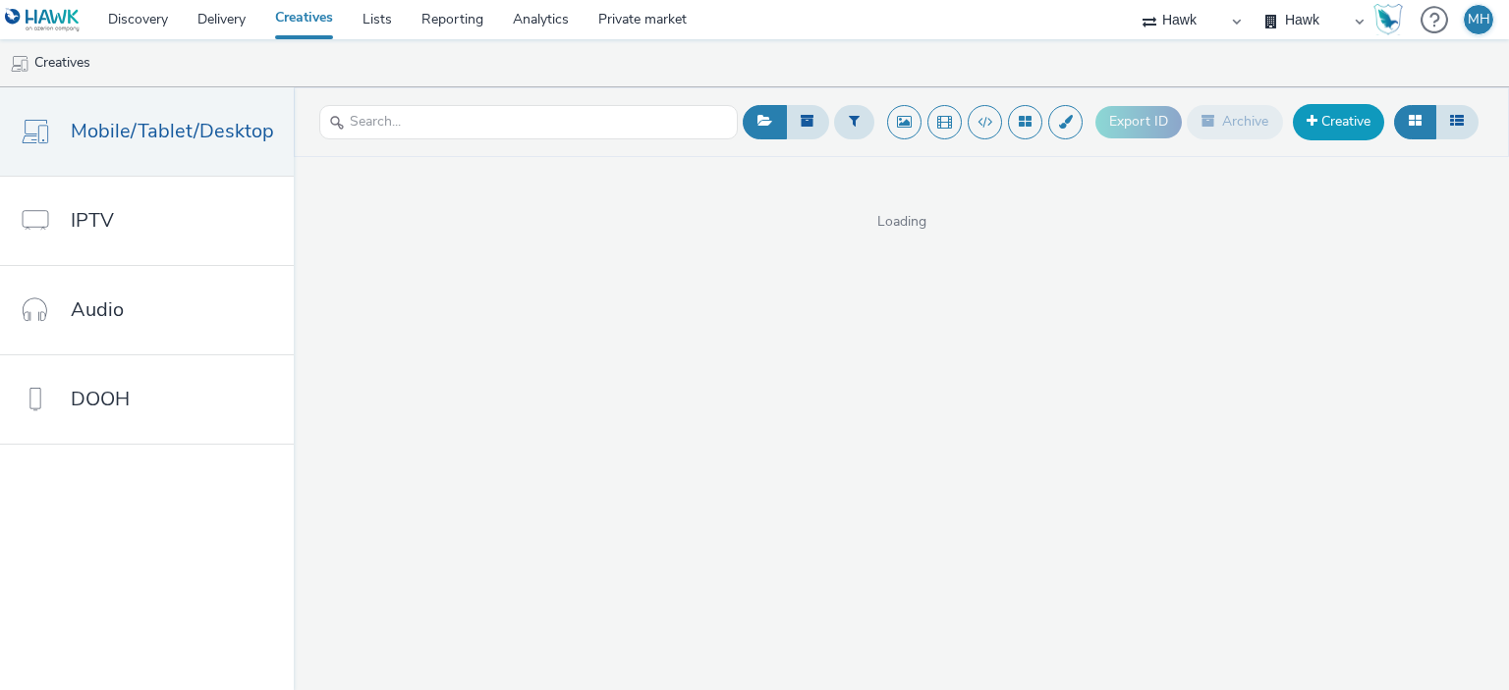
click at [1308, 112] on link "Creative" at bounding box center [1338, 121] width 91 height 35
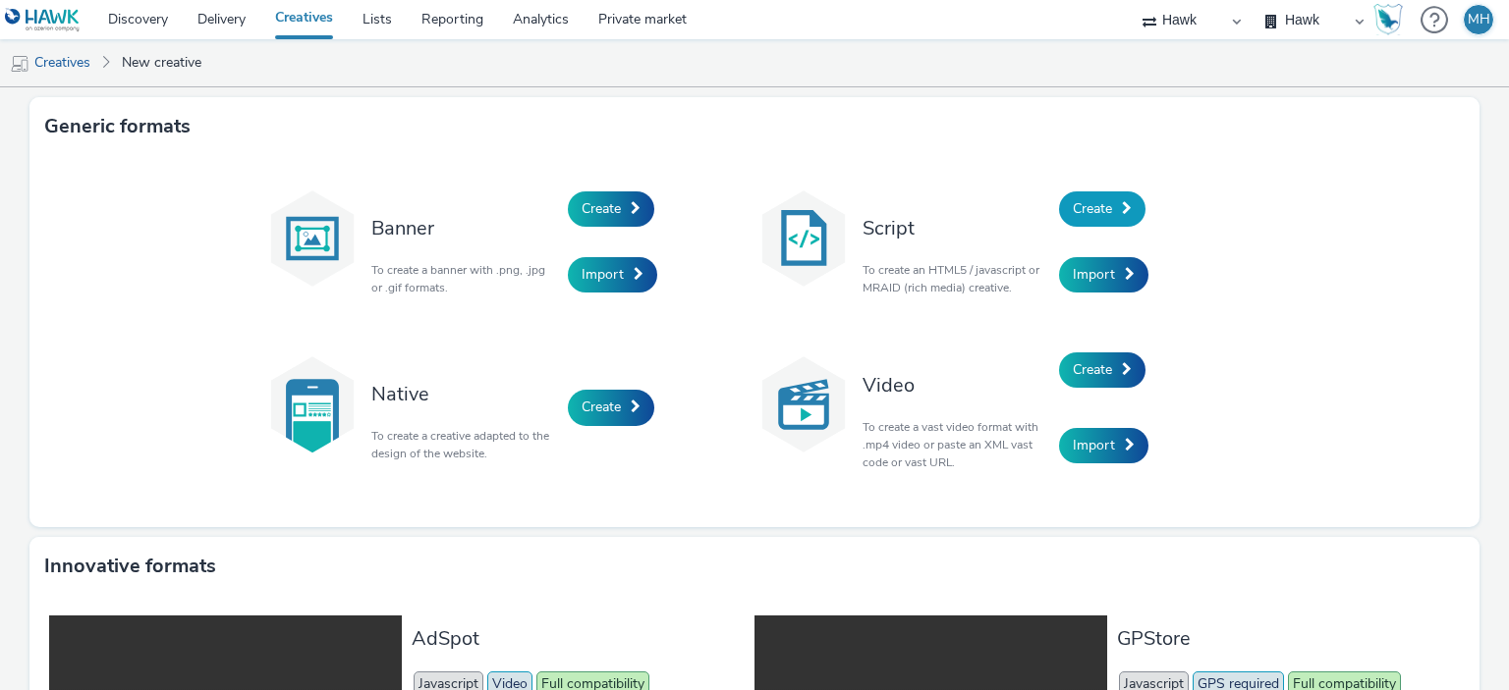
click at [1098, 217] on span "Create" at bounding box center [1092, 208] width 39 height 19
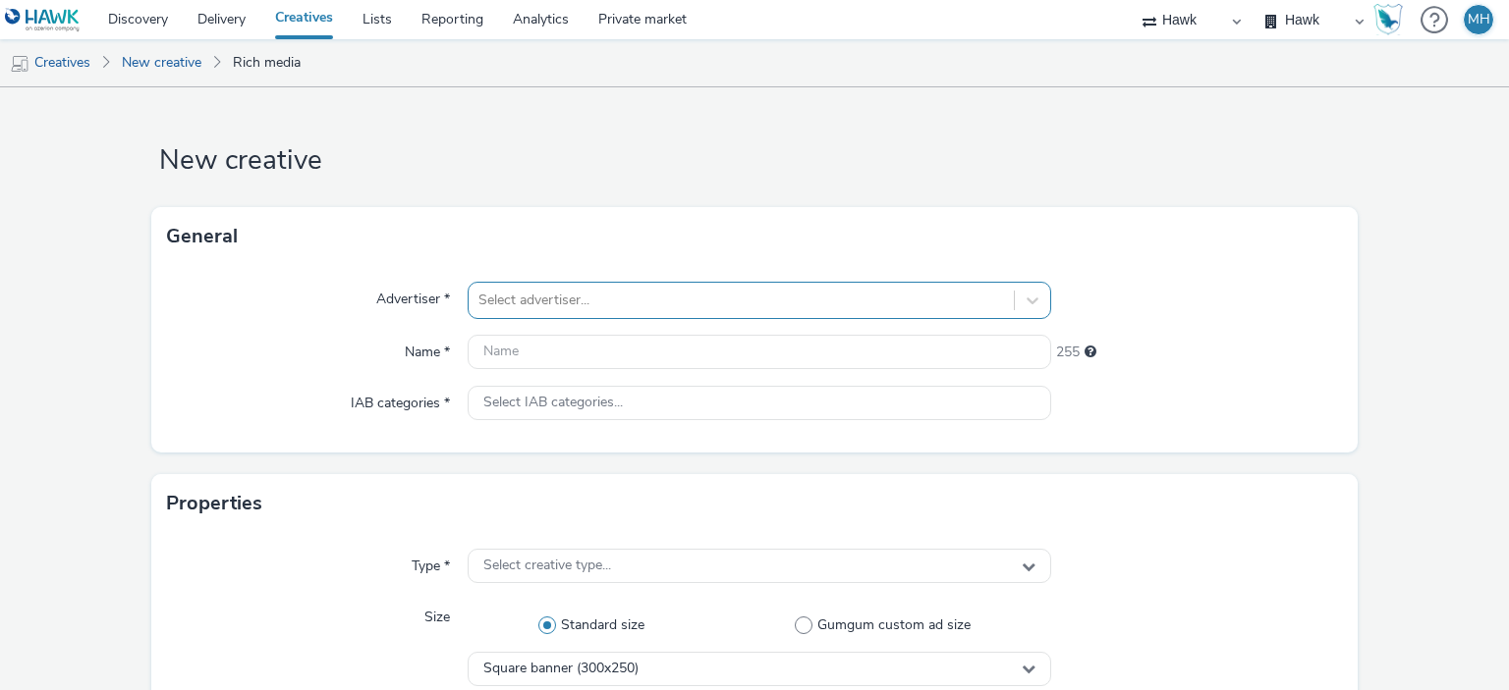
click at [504, 302] on div "Select advertiser..." at bounding box center [759, 300] width 582 height 37
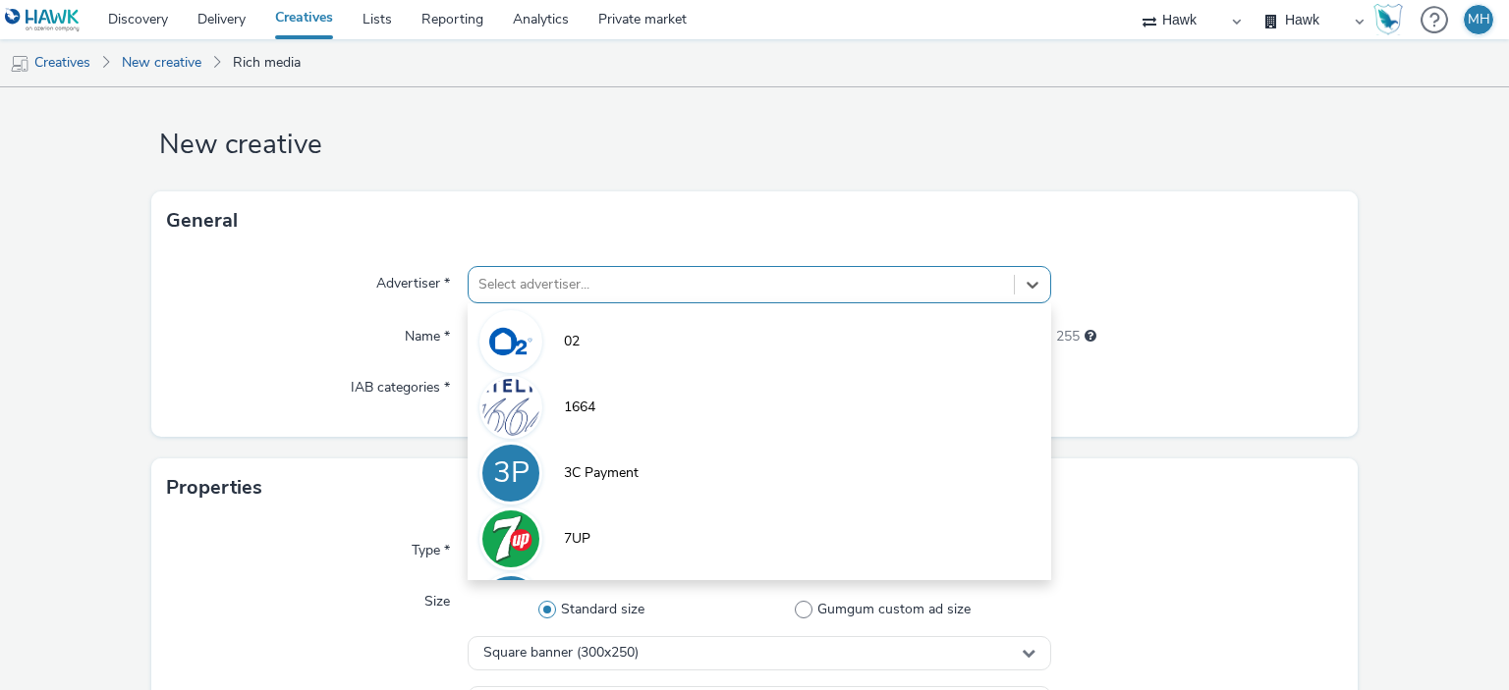
scroll to position [18, 0]
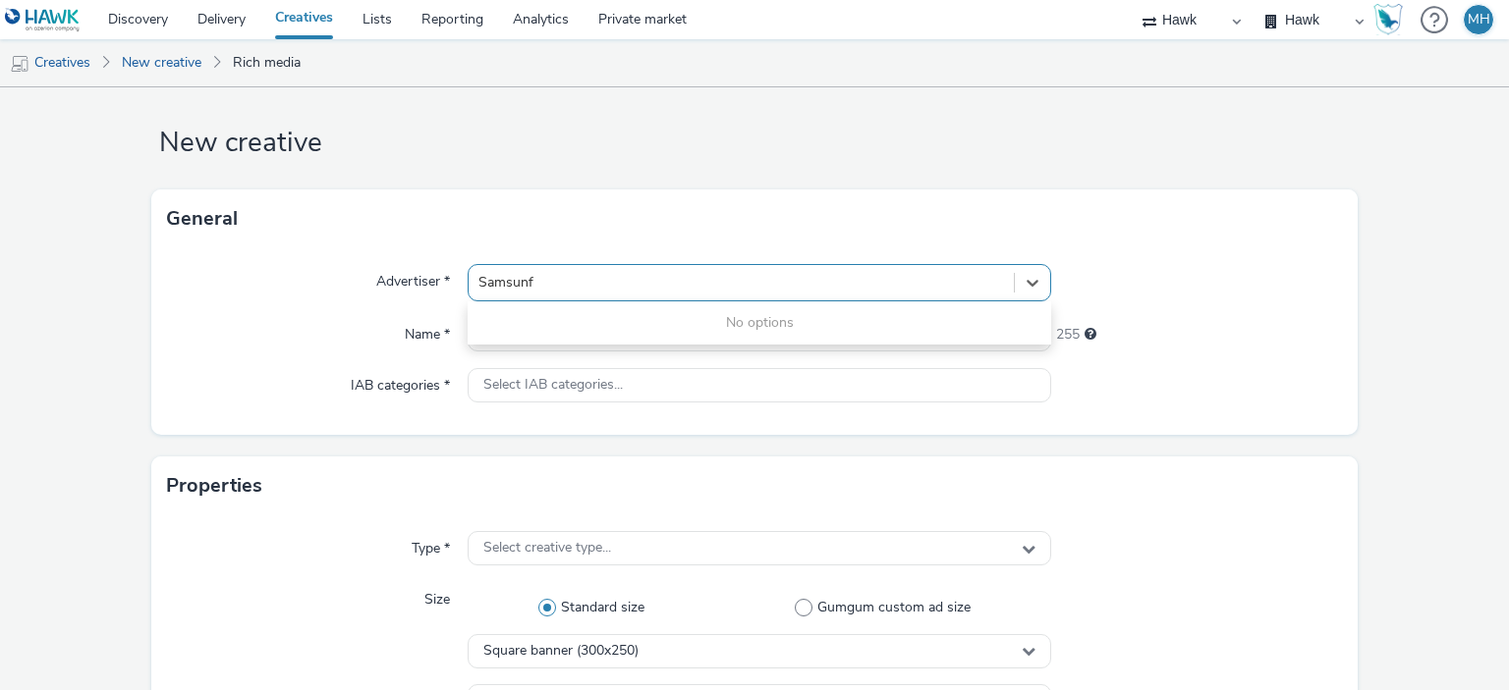
type input "[GEOGRAPHIC_DATA]"
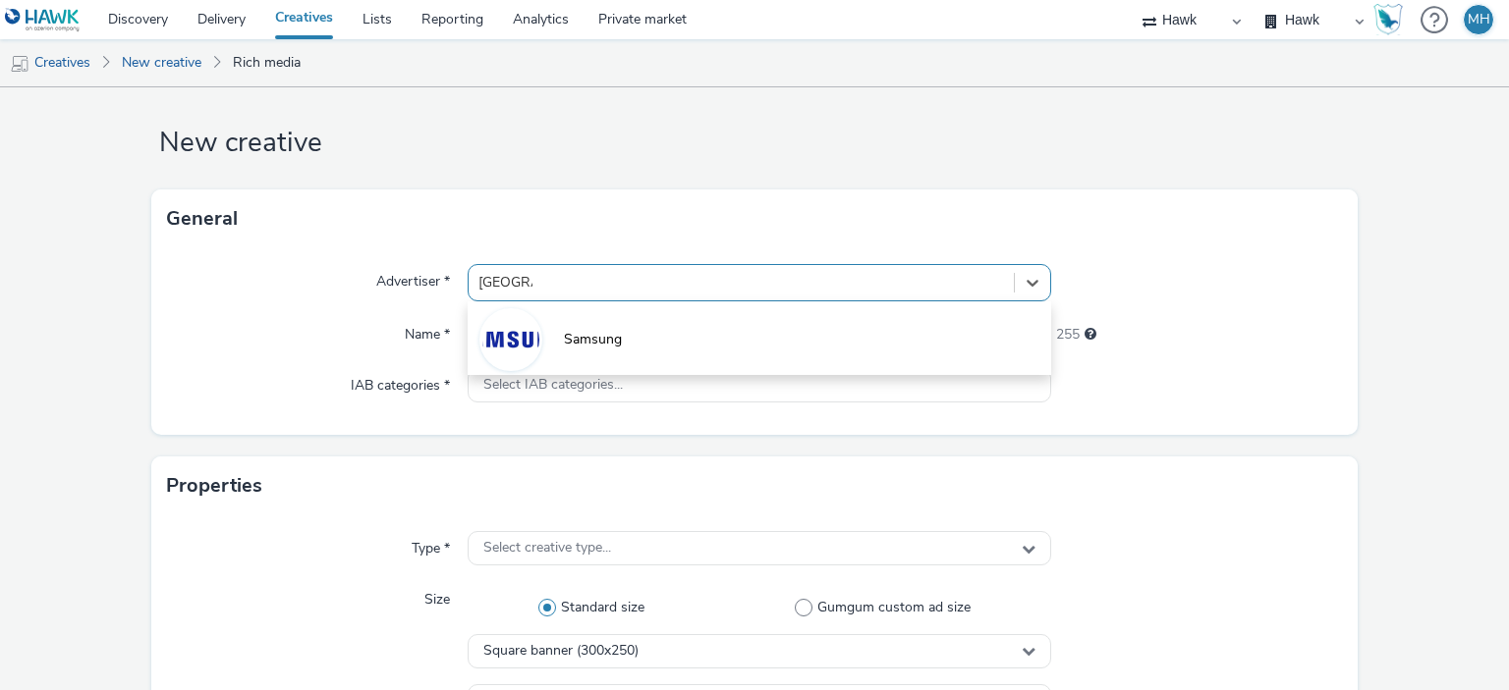
click at [598, 332] on span "Samsung" at bounding box center [593, 340] width 58 height 20
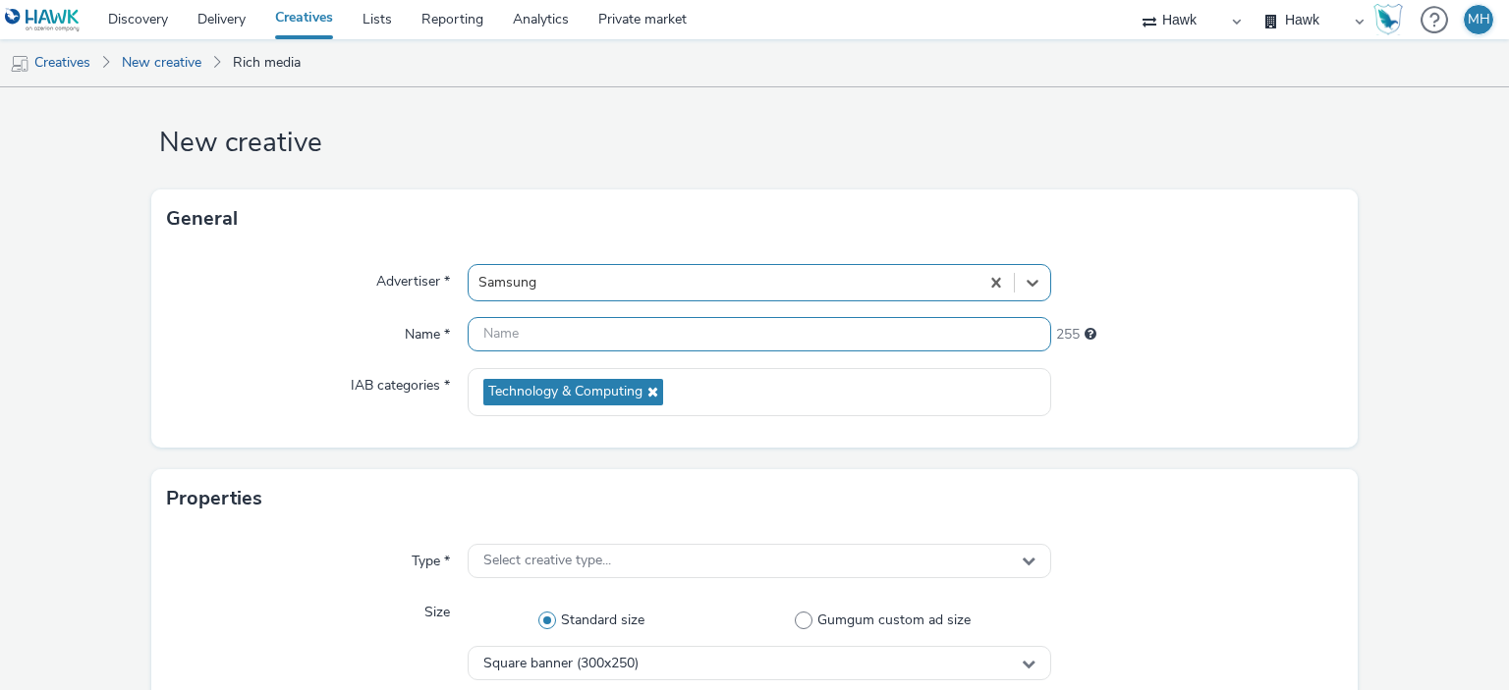
click at [601, 335] on input "text" at bounding box center [759, 334] width 582 height 34
paste input "GBR_Samsung_S25_FE_Exp_Static_300x250_MPU_2025092"
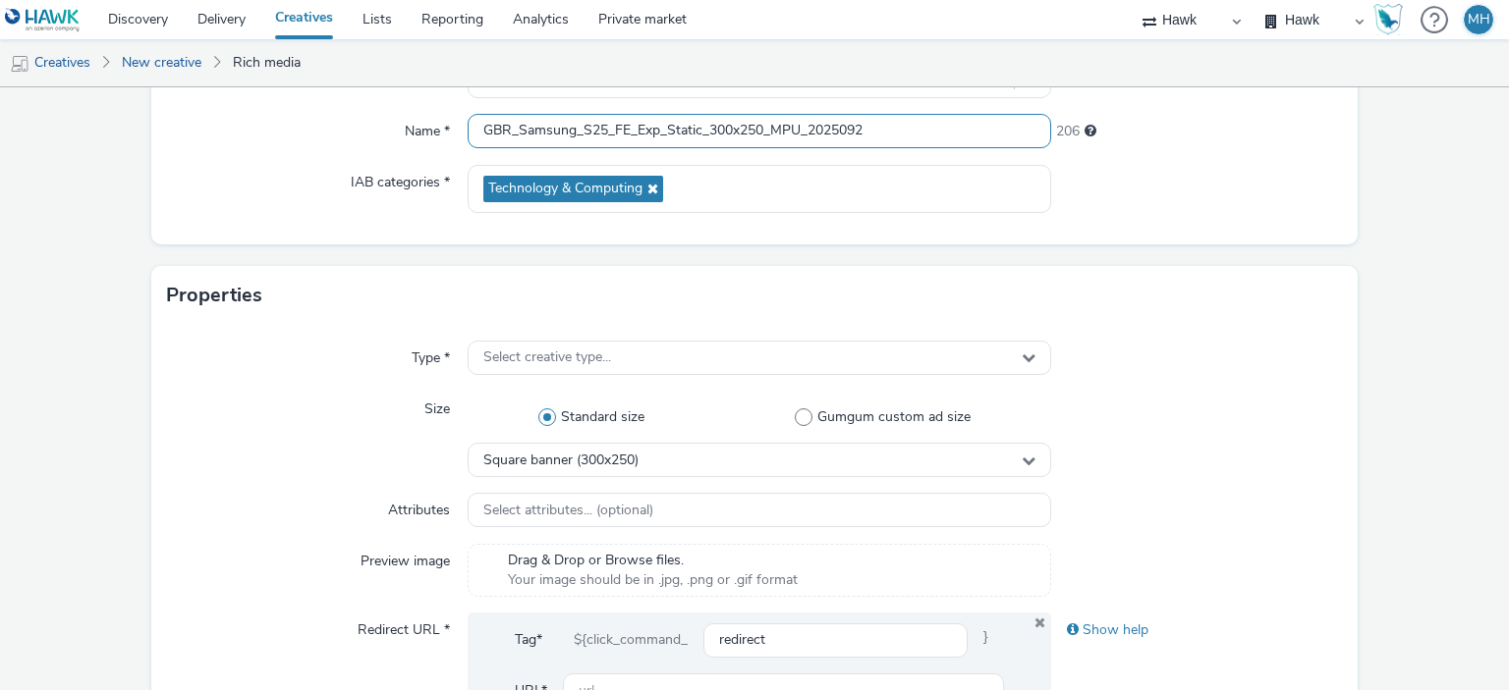
scroll to position [116, 0]
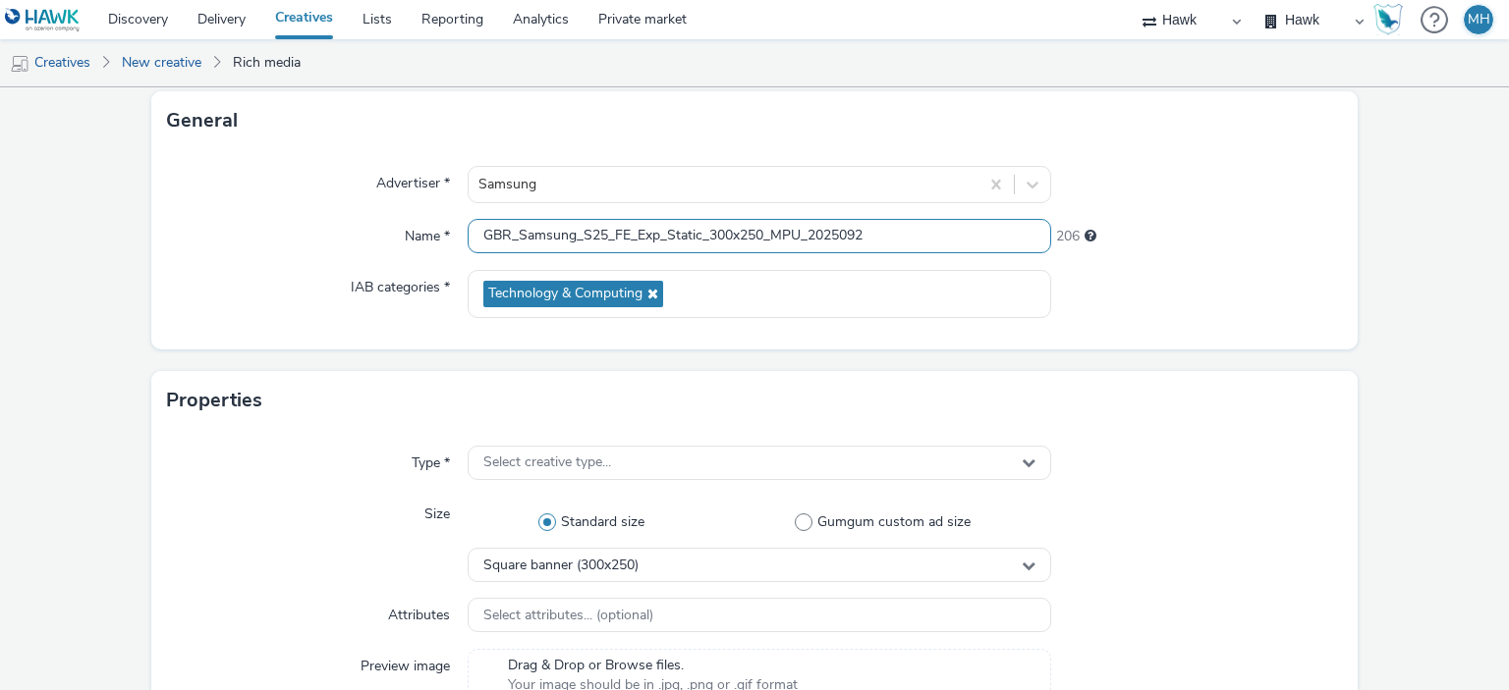
click at [731, 231] on input "GBR_Samsung_S25_FE_Exp_Static_300x250_MPU_2025092" at bounding box center [759, 236] width 582 height 34
click at [904, 237] on input "GBR_Samsung_S25_FE_Exp_Static_300x600_DMPU_2025092" at bounding box center [759, 236] width 582 height 34
click at [766, 237] on input "GBR_Samsung_S25_FE_Exp_Static_300x600_DMPU_20250922" at bounding box center [759, 236] width 582 height 34
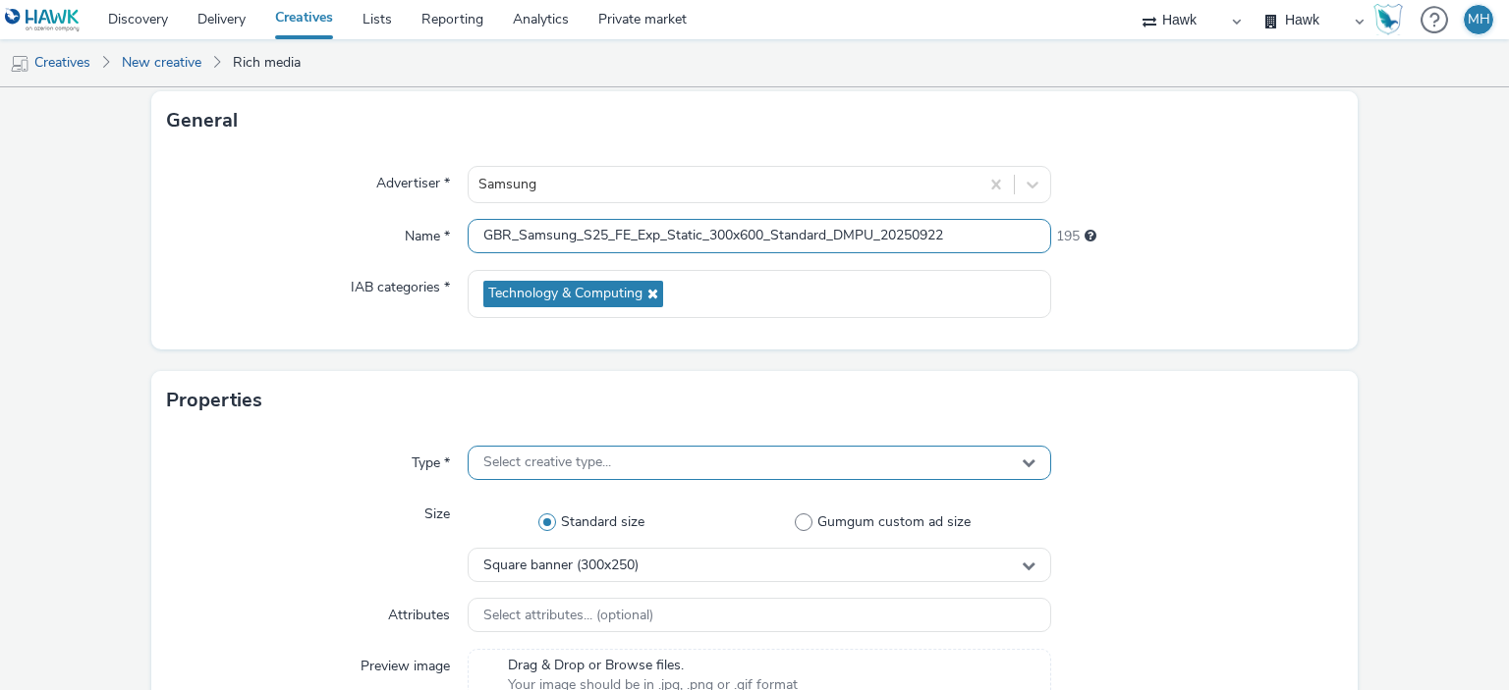
type input "GBR_Samsung_S25_FE_Exp_Static_300x600_Standard_DMPU_20250922"
click at [585, 449] on div "Select creative type..." at bounding box center [759, 463] width 582 height 34
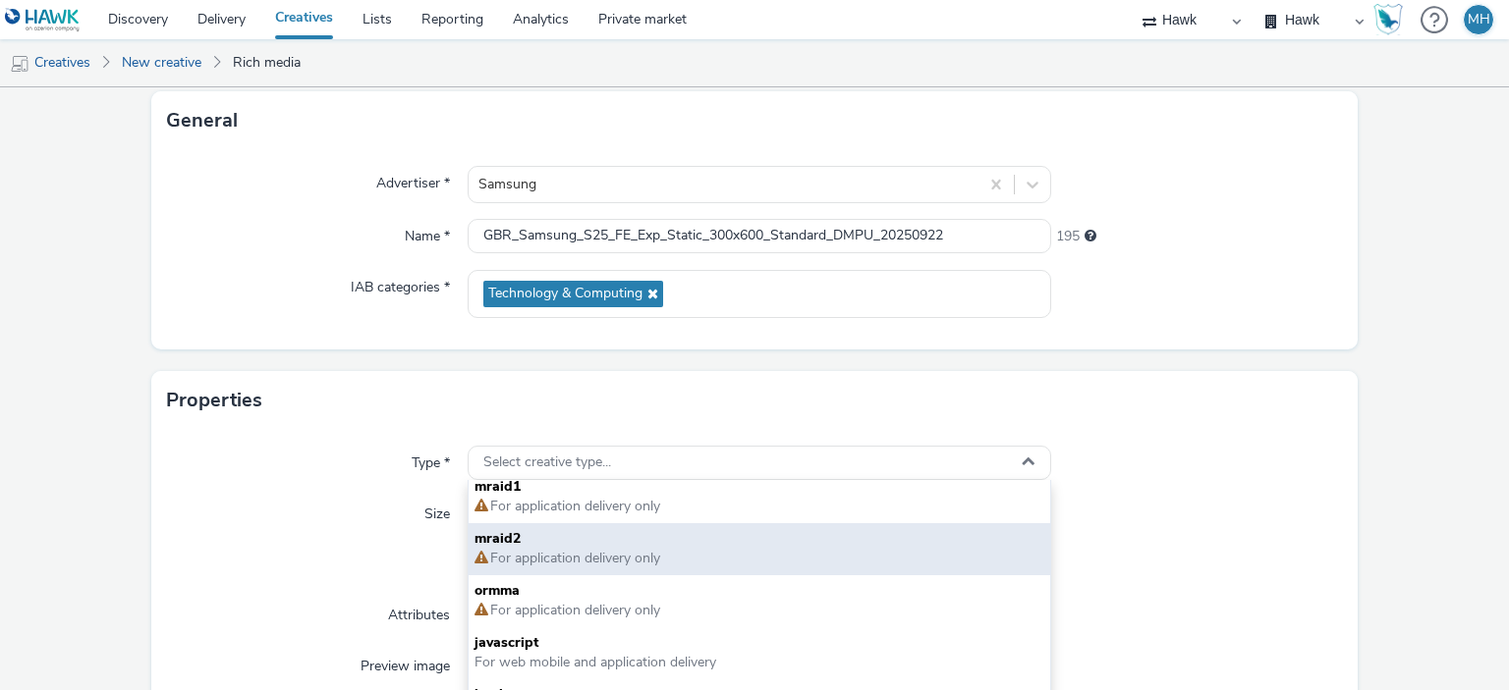
scroll to position [14, 0]
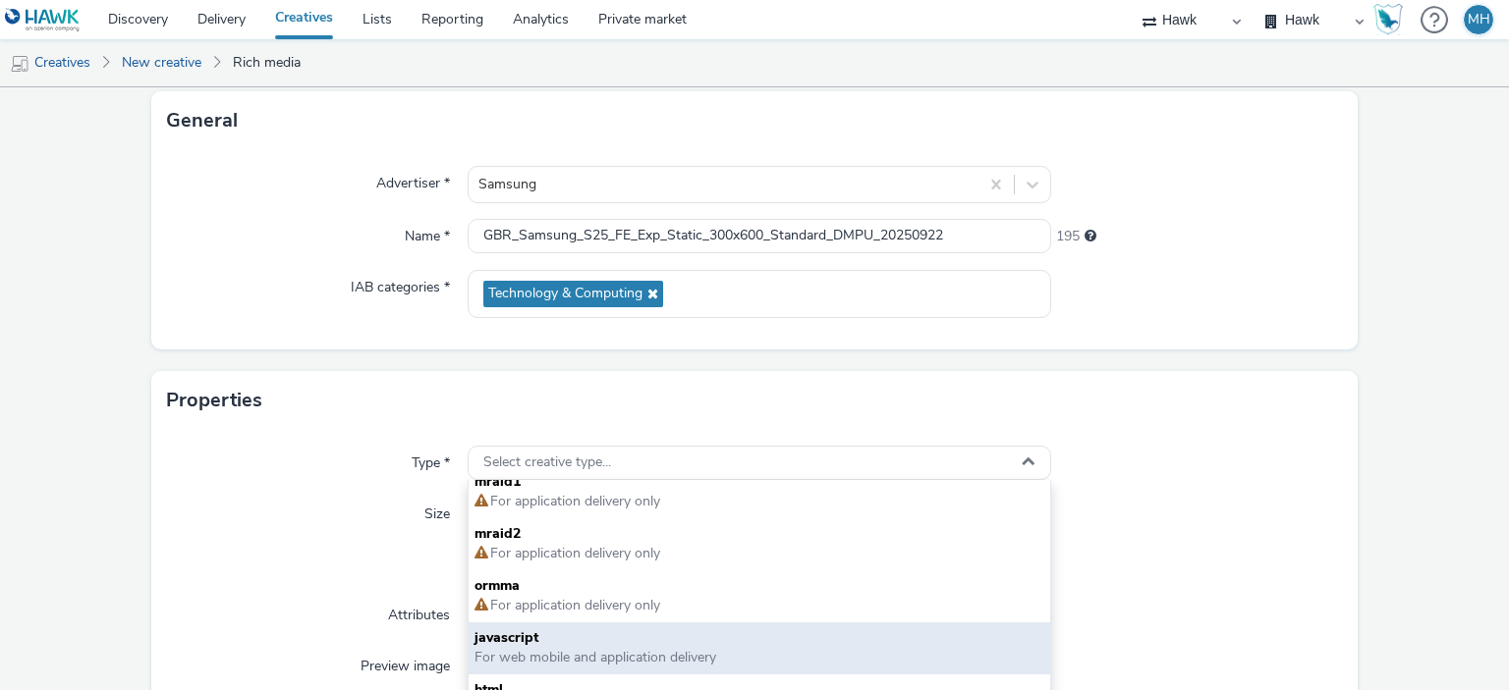
click at [546, 634] on span "javascript" at bounding box center [758, 639] width 569 height 20
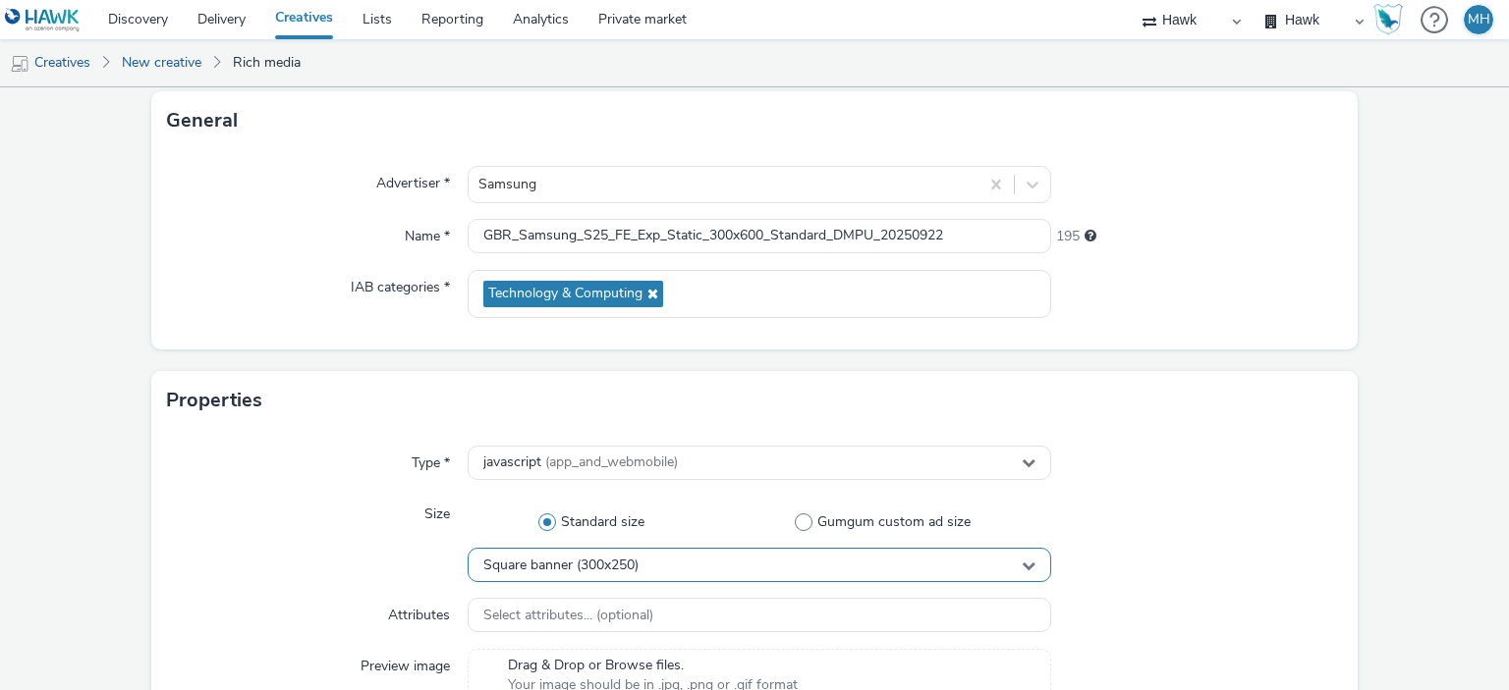
click at [581, 563] on span "Square banner (300x250)" at bounding box center [560, 566] width 155 height 17
click at [598, 608] on span "Select attributes... (optional)" at bounding box center [568, 616] width 170 height 17
click at [595, 562] on span "Square banner (300x250)" at bounding box center [560, 566] width 155 height 17
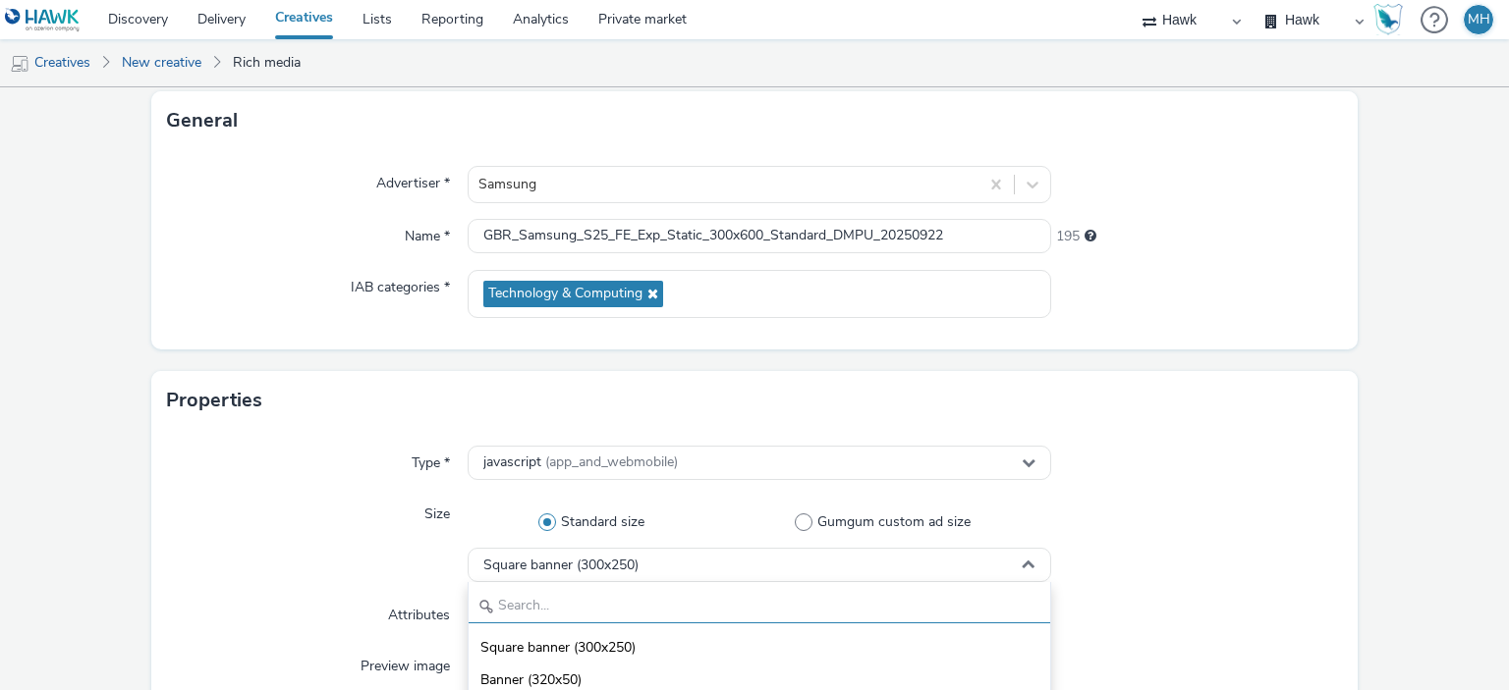
click at [589, 595] on input "text" at bounding box center [759, 606] width 580 height 34
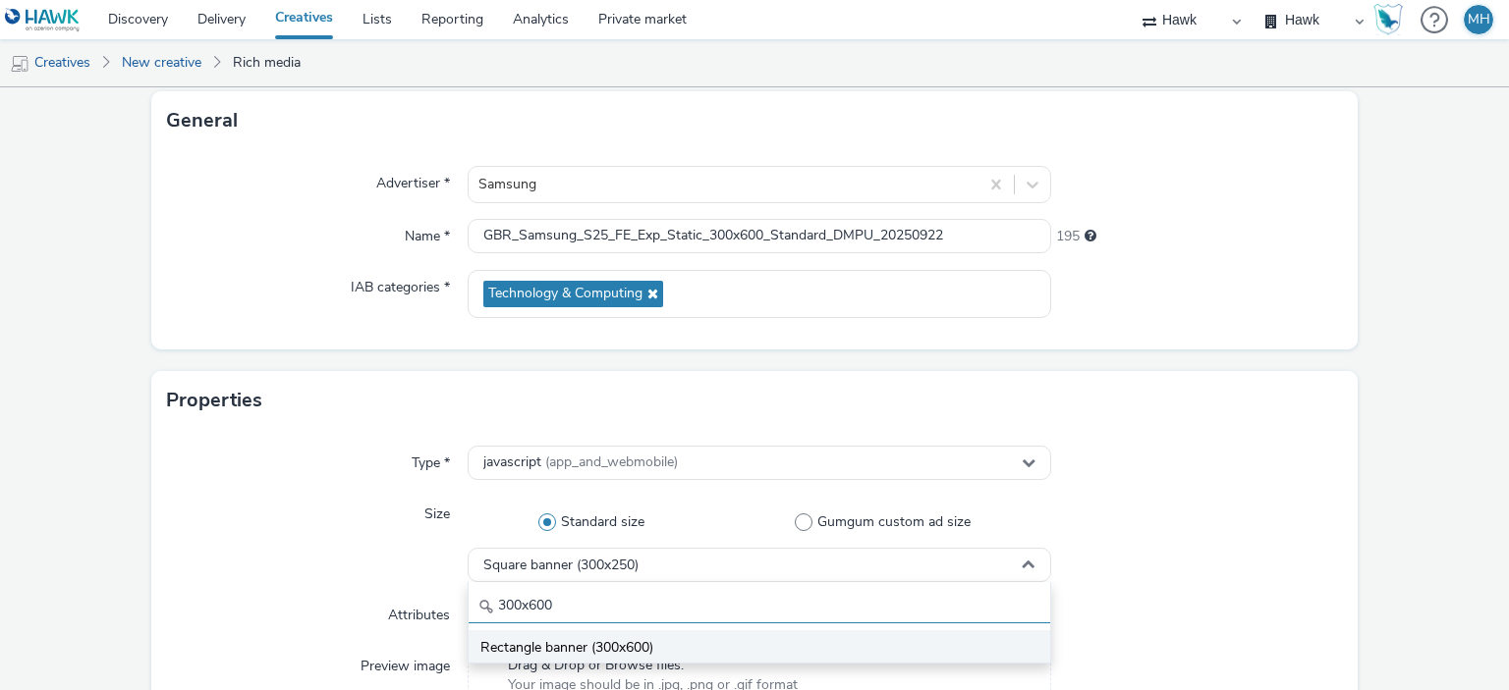
type input "300x600"
click at [681, 637] on li "Rectangle banner (300x600)" at bounding box center [759, 647] width 580 height 32
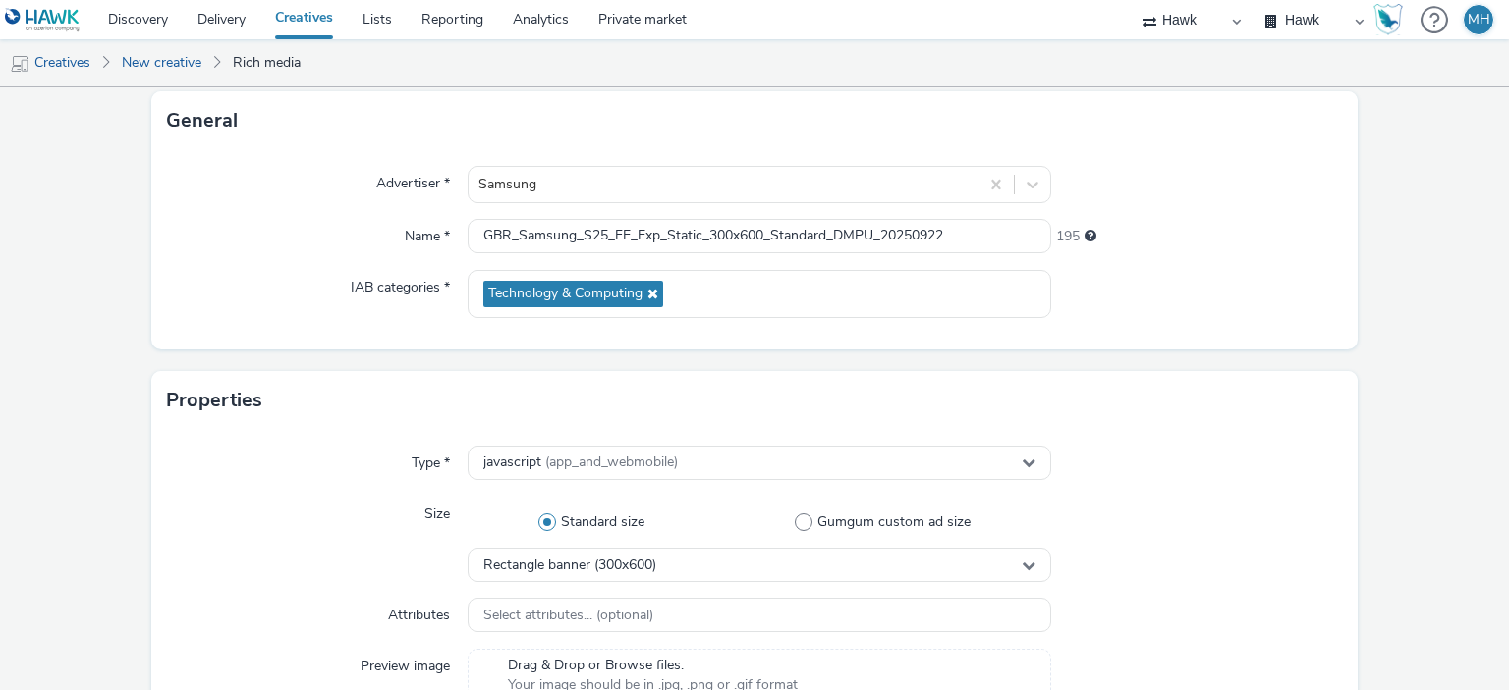
click at [1157, 342] on div "Advertiser * Samsung Name * GBR_Samsung_S25_FE_Exp_Static_300x600_Standard_DMPU…" at bounding box center [754, 249] width 1207 height 199
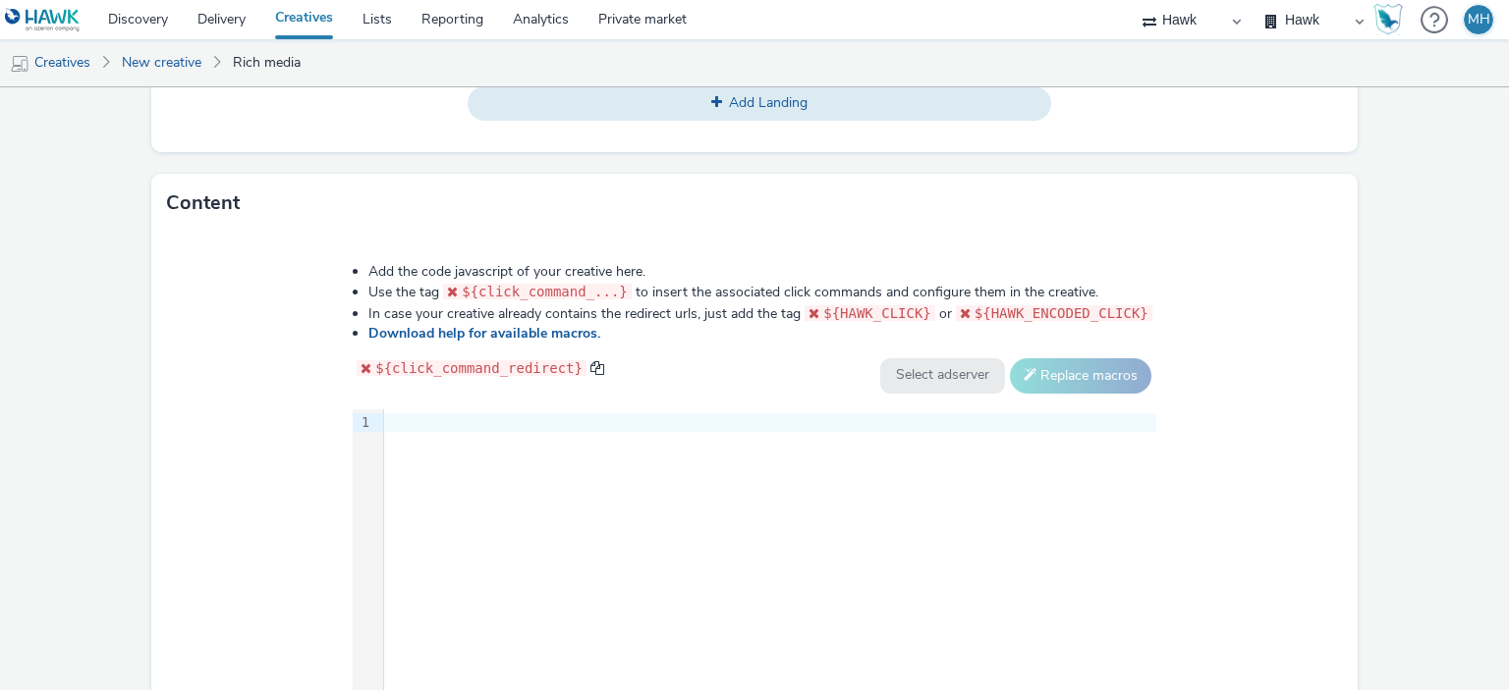
scroll to position [1005, 0]
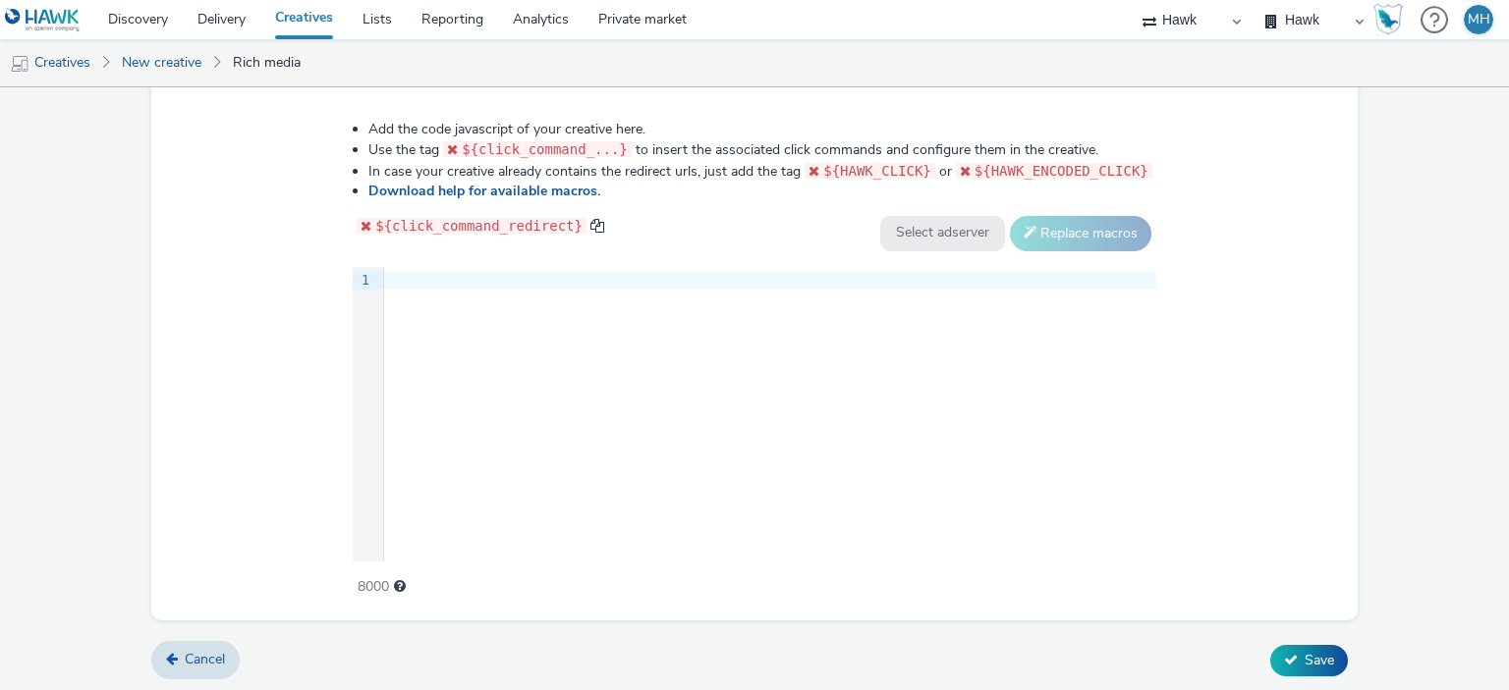
click at [531, 330] on div "9 1 ›" at bounding box center [754, 414] width 803 height 295
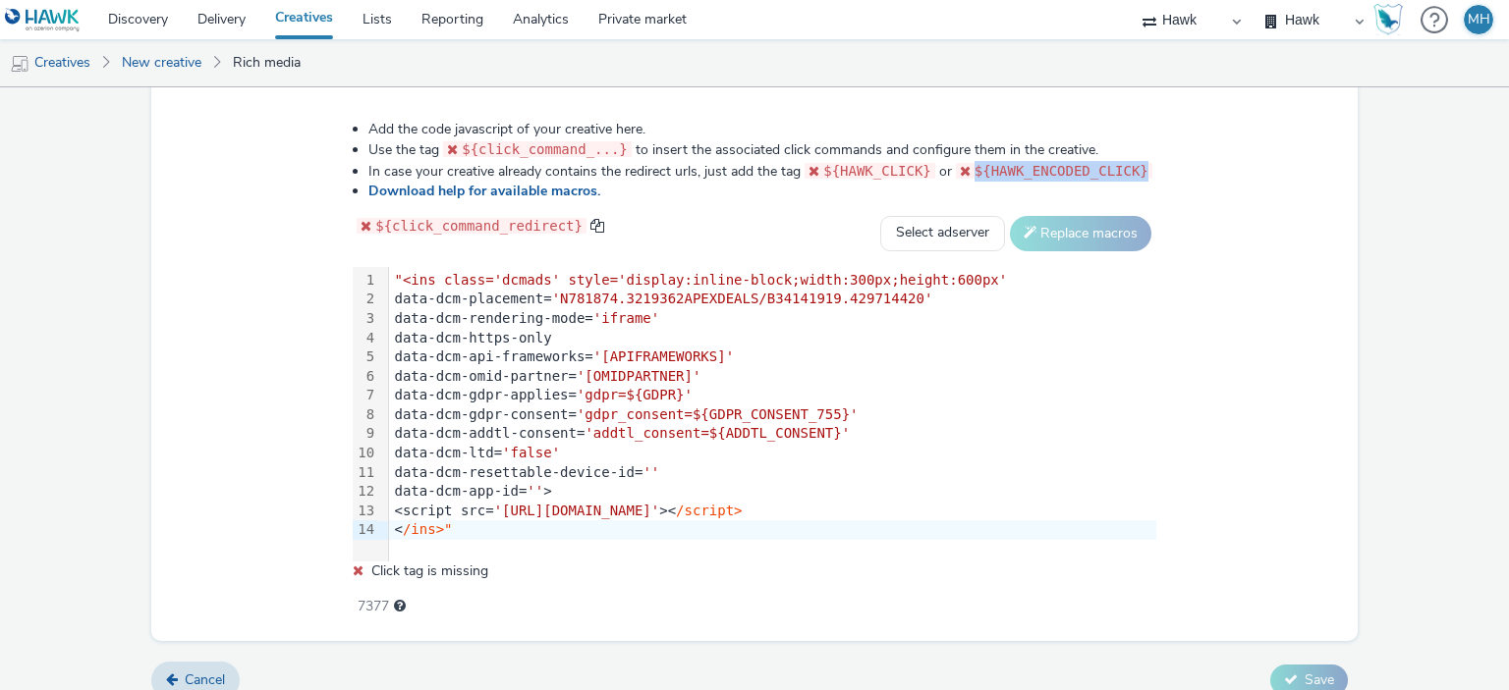
drag, startPoint x: 965, startPoint y: 167, endPoint x: 1136, endPoint y: 164, distance: 170.9
click at [1136, 164] on div "Add the code javascript of your creative here. Use the tag ${click_command_...}…" at bounding box center [754, 358] width 945 height 504
copy code "${HAWK_ENCODED_CLICK}"
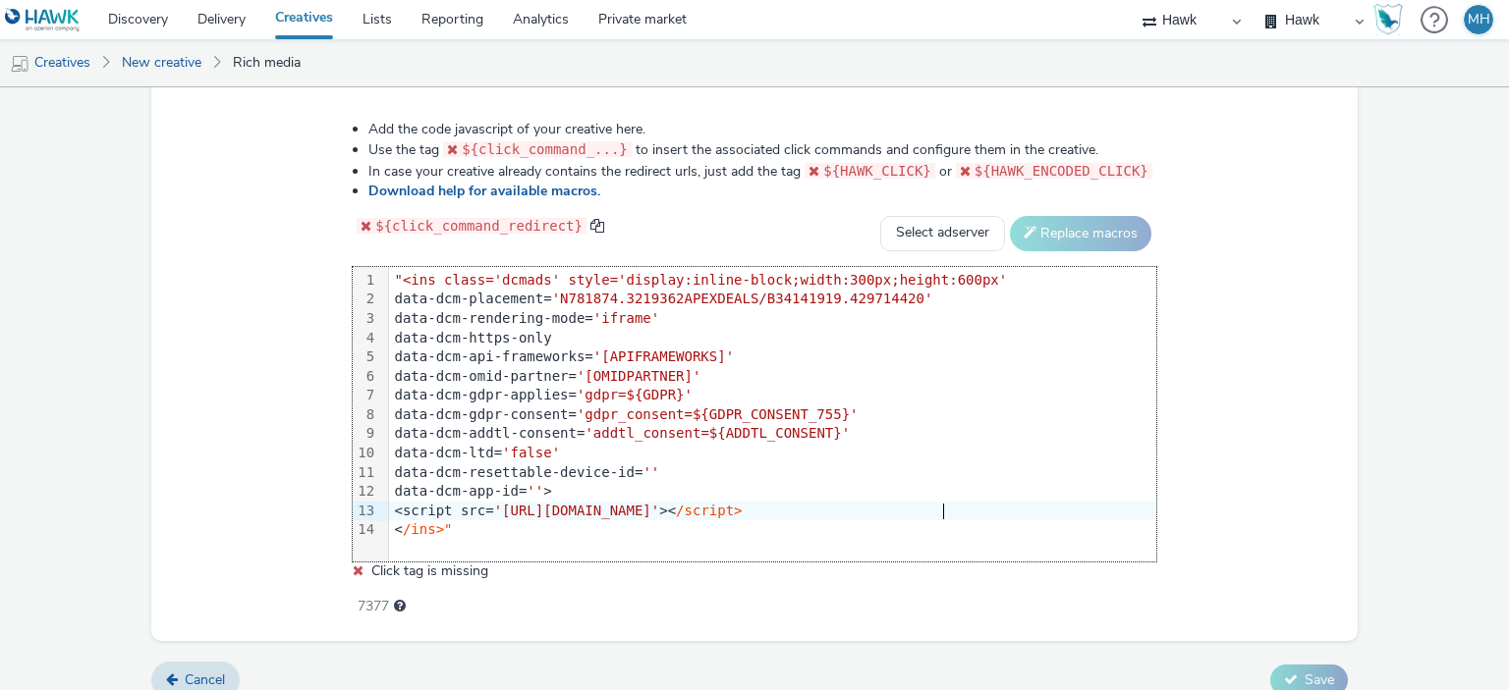
click at [968, 502] on div "<script src= '[URL][DOMAIN_NAME]' >< /script>" at bounding box center [772, 512] width 767 height 20
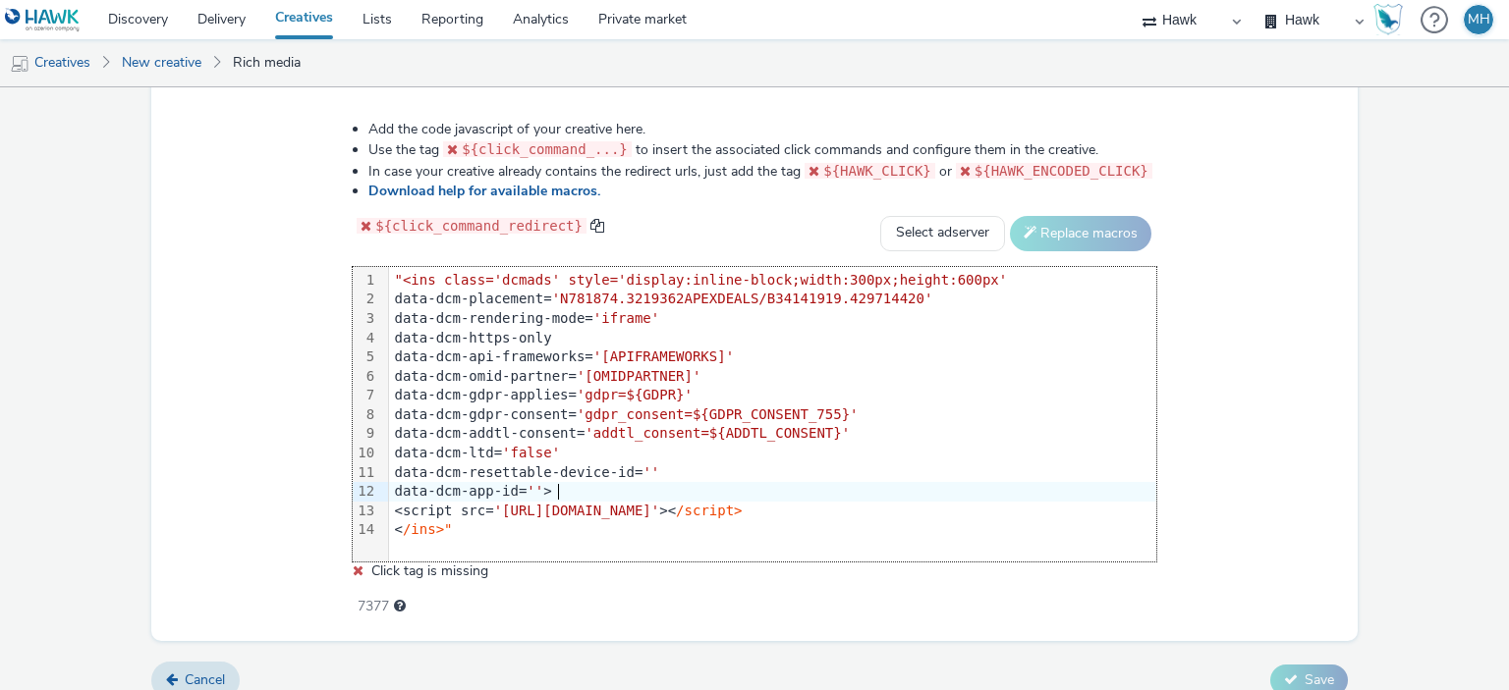
click at [543, 496] on span "''" at bounding box center [534, 491] width 17 height 16
click at [543, 490] on span "''" at bounding box center [534, 491] width 17 height 16
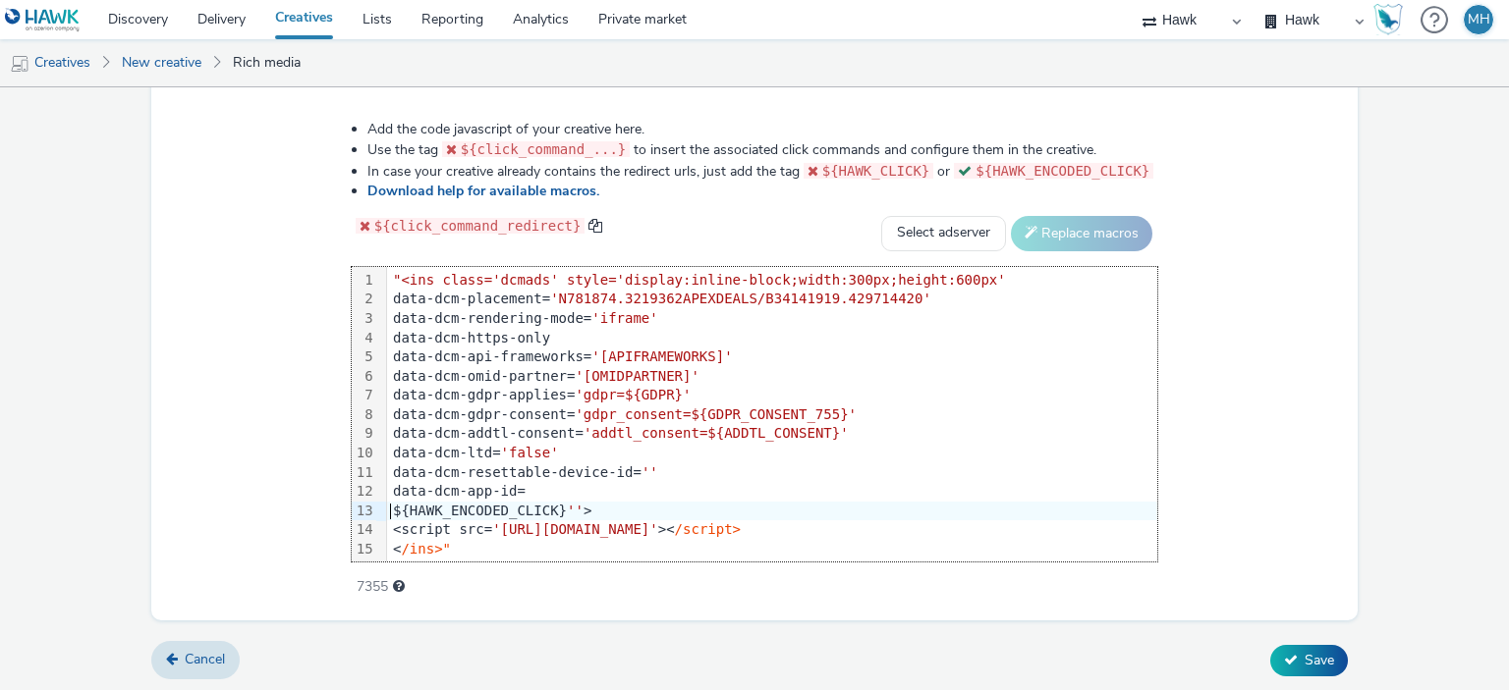
click at [394, 510] on div "${HAWK_ENCODED_CLICK} '' >" at bounding box center [772, 512] width 770 height 20
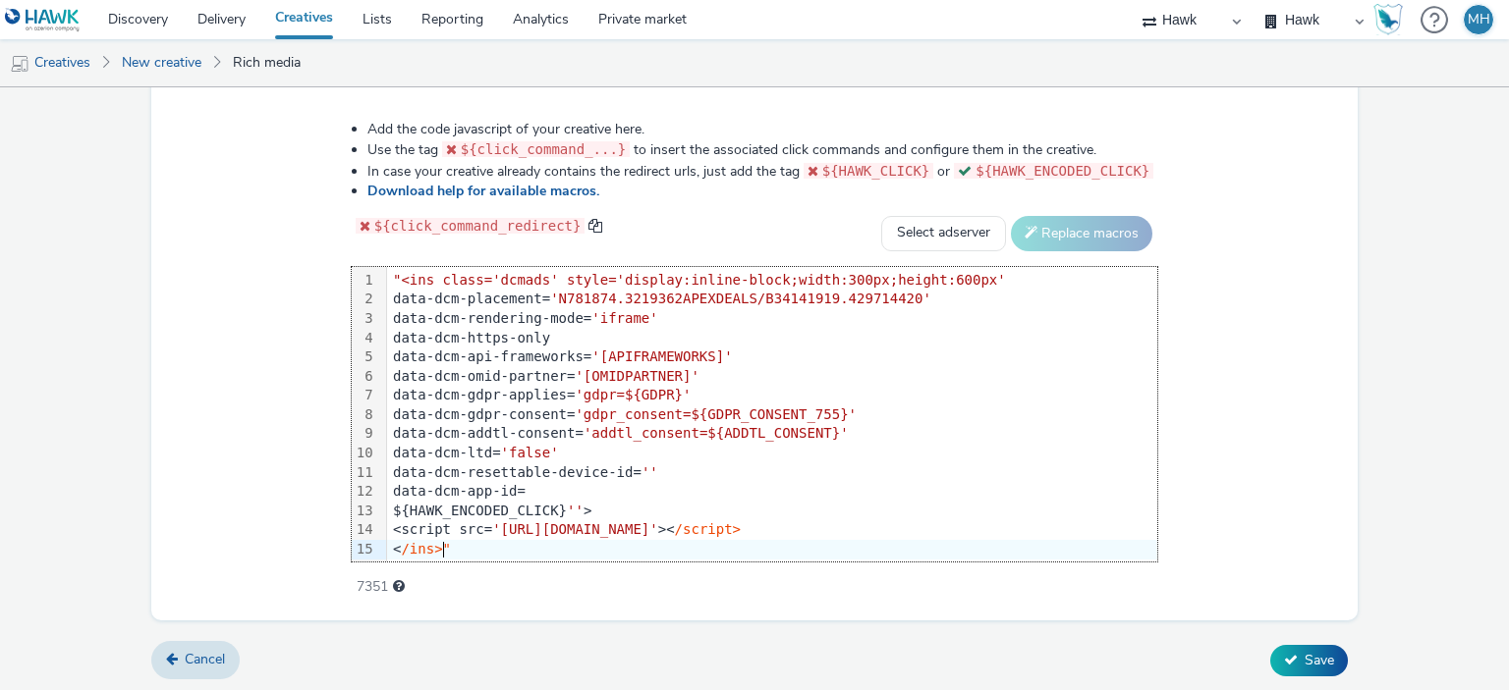
click at [464, 541] on div "< /ins>"" at bounding box center [772, 550] width 770 height 20
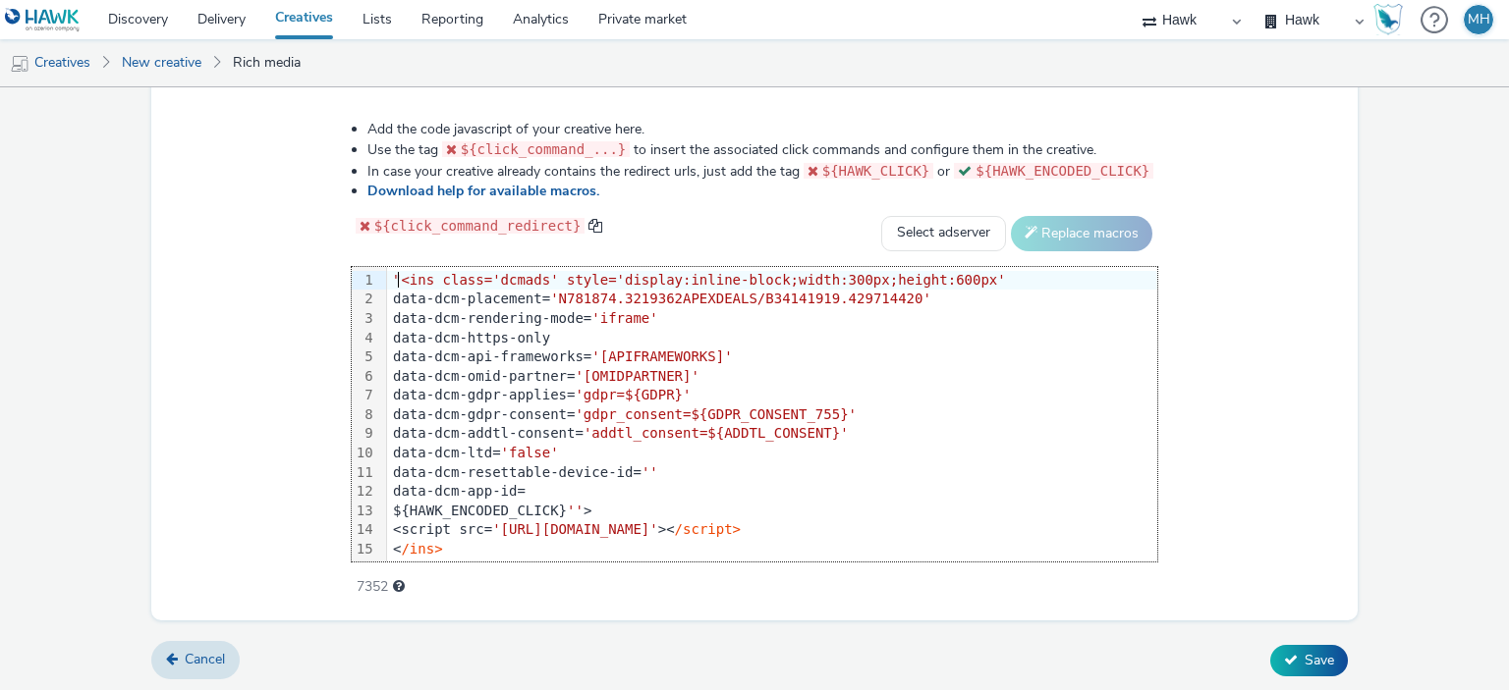
click at [406, 275] on span ""<ins class='dcmads' style='display:inline-block;width:300px;height:600px'" at bounding box center [699, 280] width 613 height 16
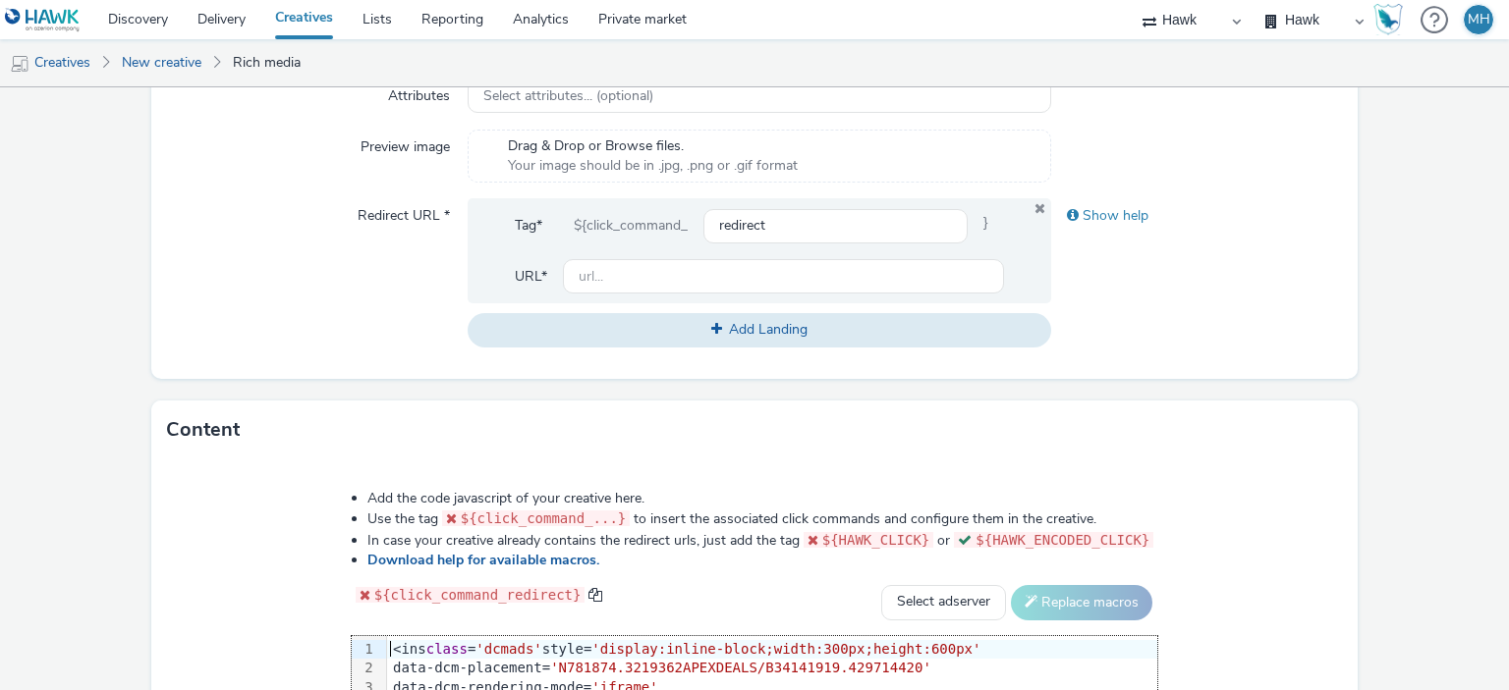
scroll to position [514, 0]
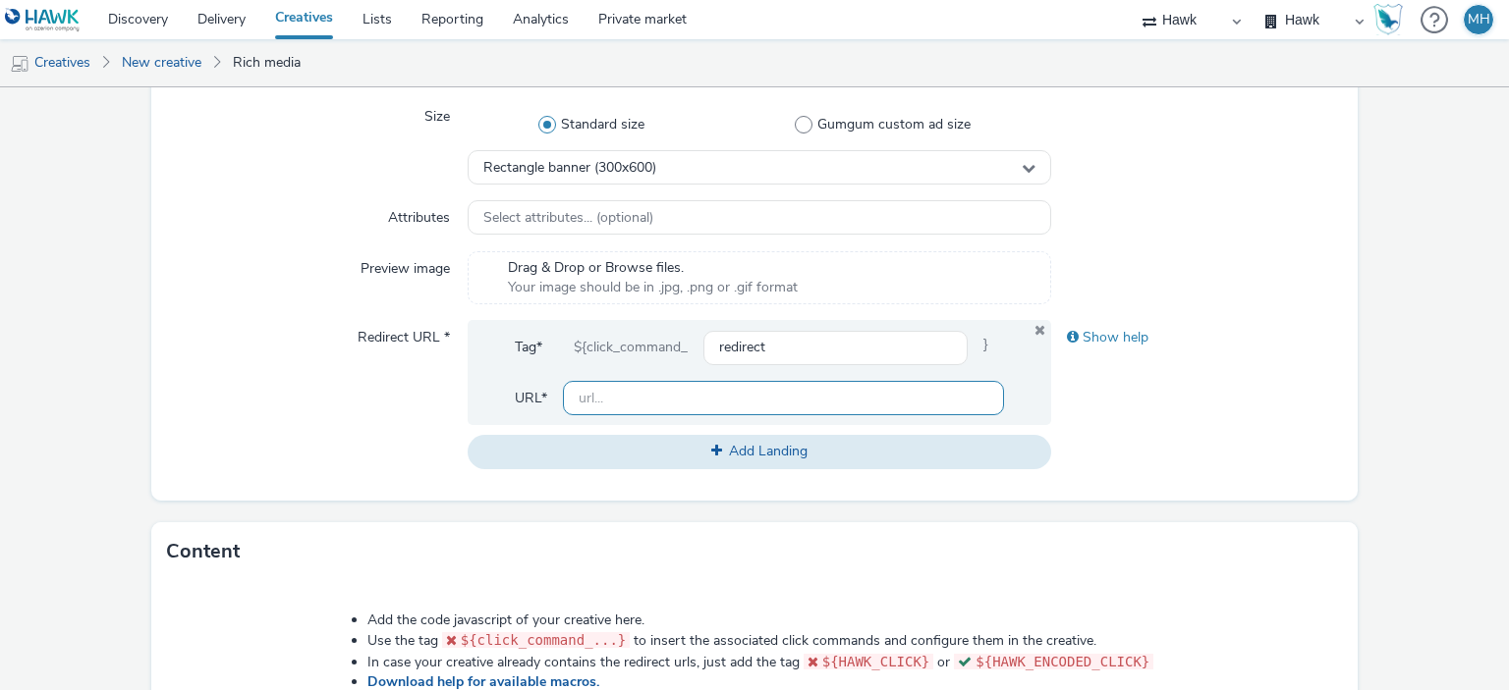
click at [619, 392] on input "text" at bounding box center [783, 398] width 440 height 34
paste input "[URL][DOMAIN_NAME]"
type input "[URL][DOMAIN_NAME]"
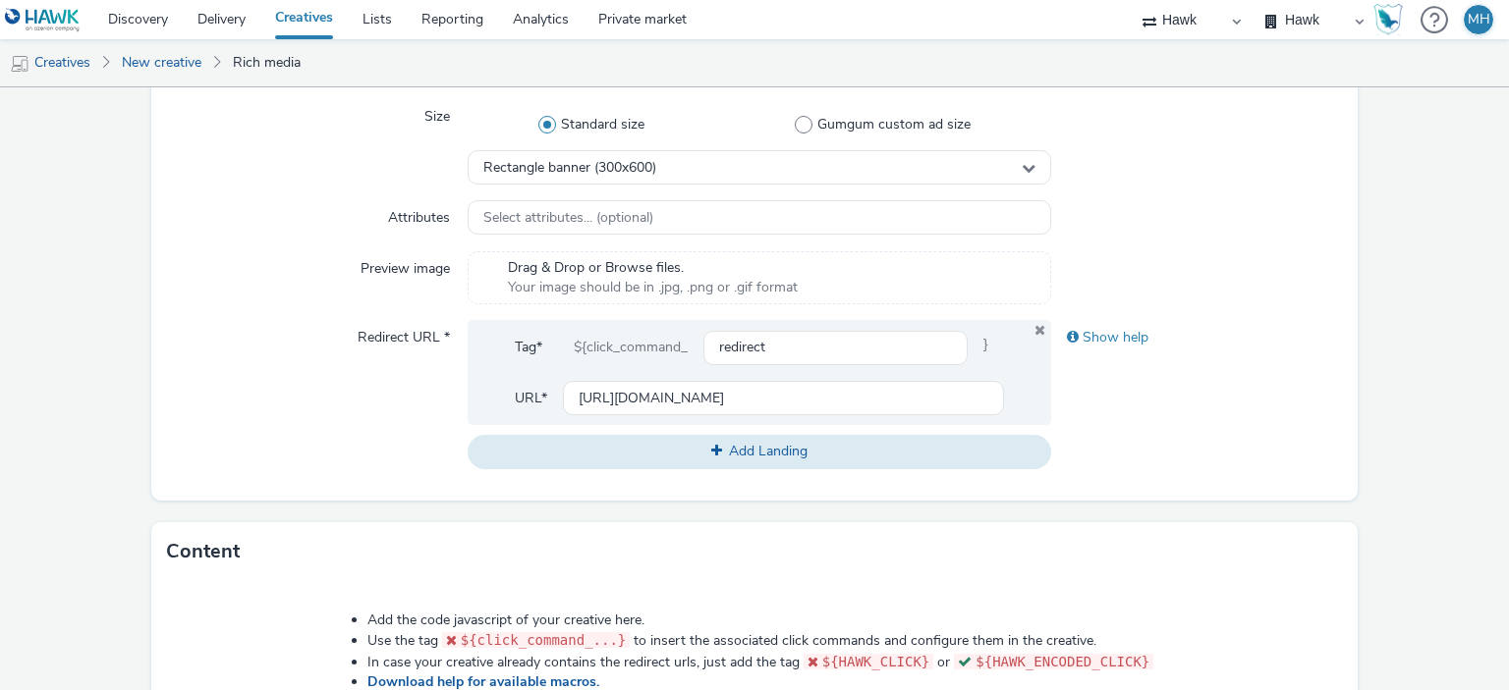
click at [1099, 416] on div "Show help" at bounding box center [1197, 394] width 292 height 148
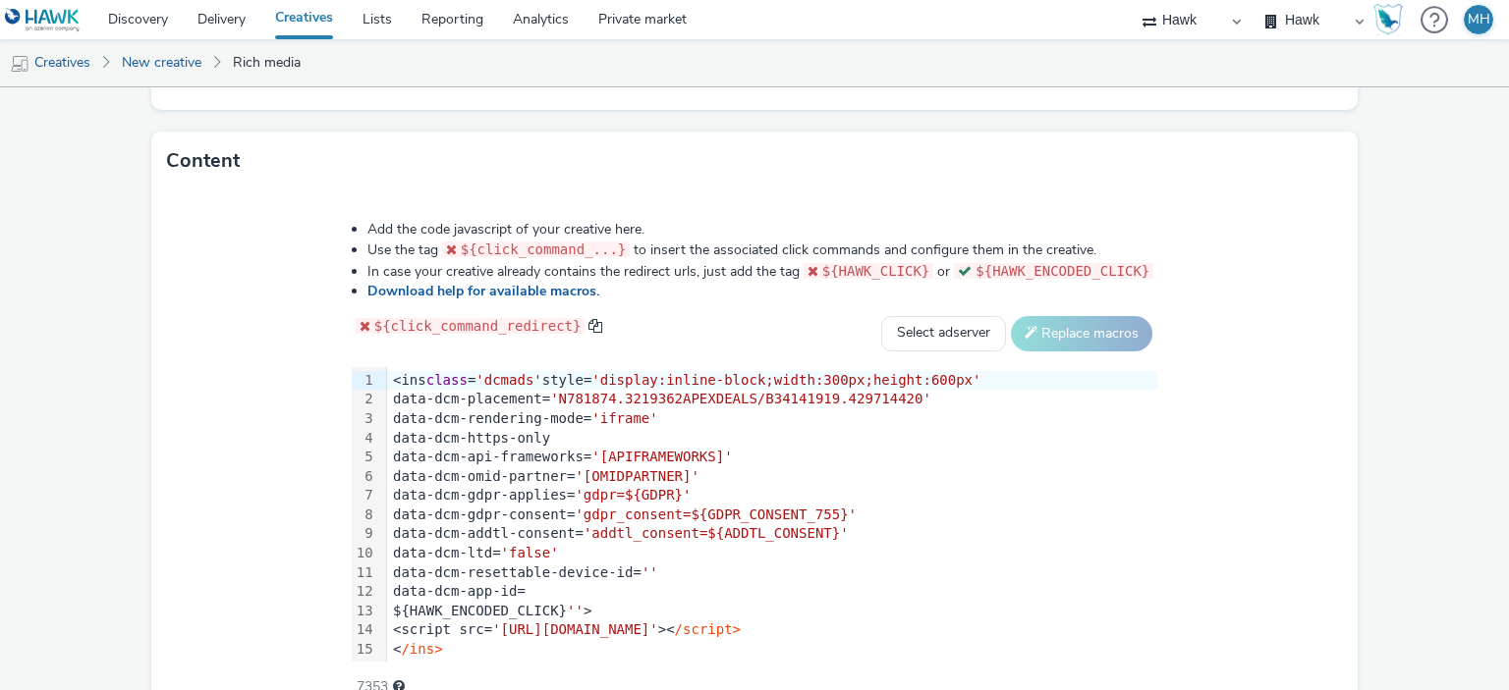
scroll to position [1005, 0]
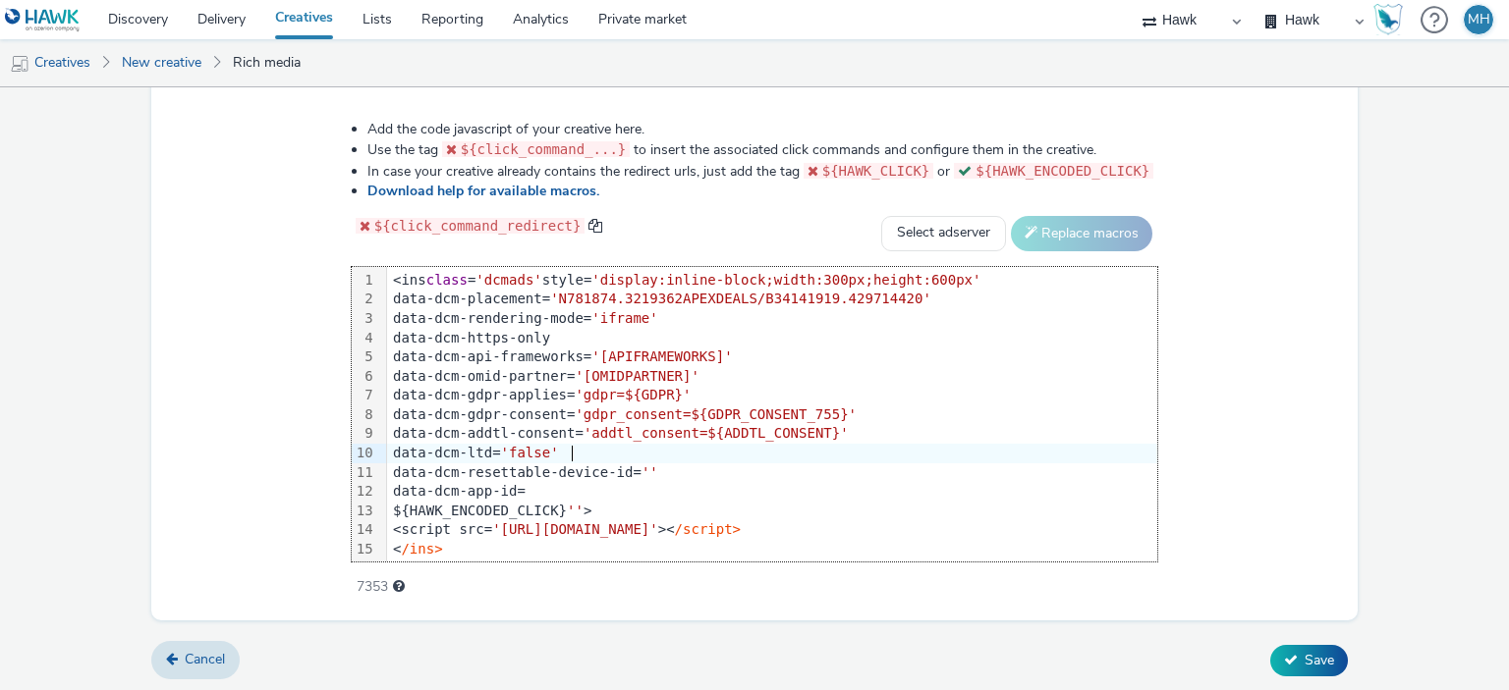
click at [767, 455] on div "data-dcm-ltd= 'false'" at bounding box center [772, 454] width 770 height 20
click at [1300, 671] on button "Save" at bounding box center [1309, 660] width 78 height 31
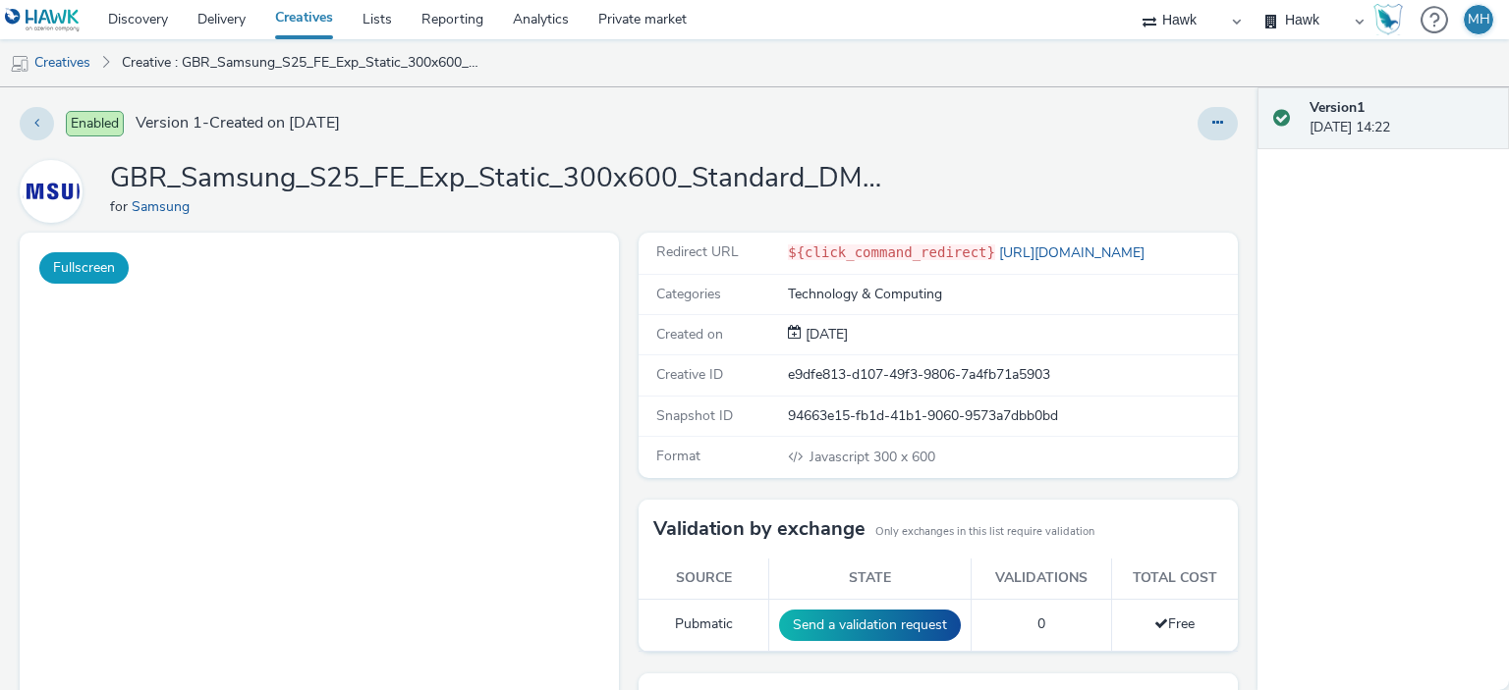
click at [99, 268] on button "Fullscreen" at bounding box center [83, 267] width 89 height 31
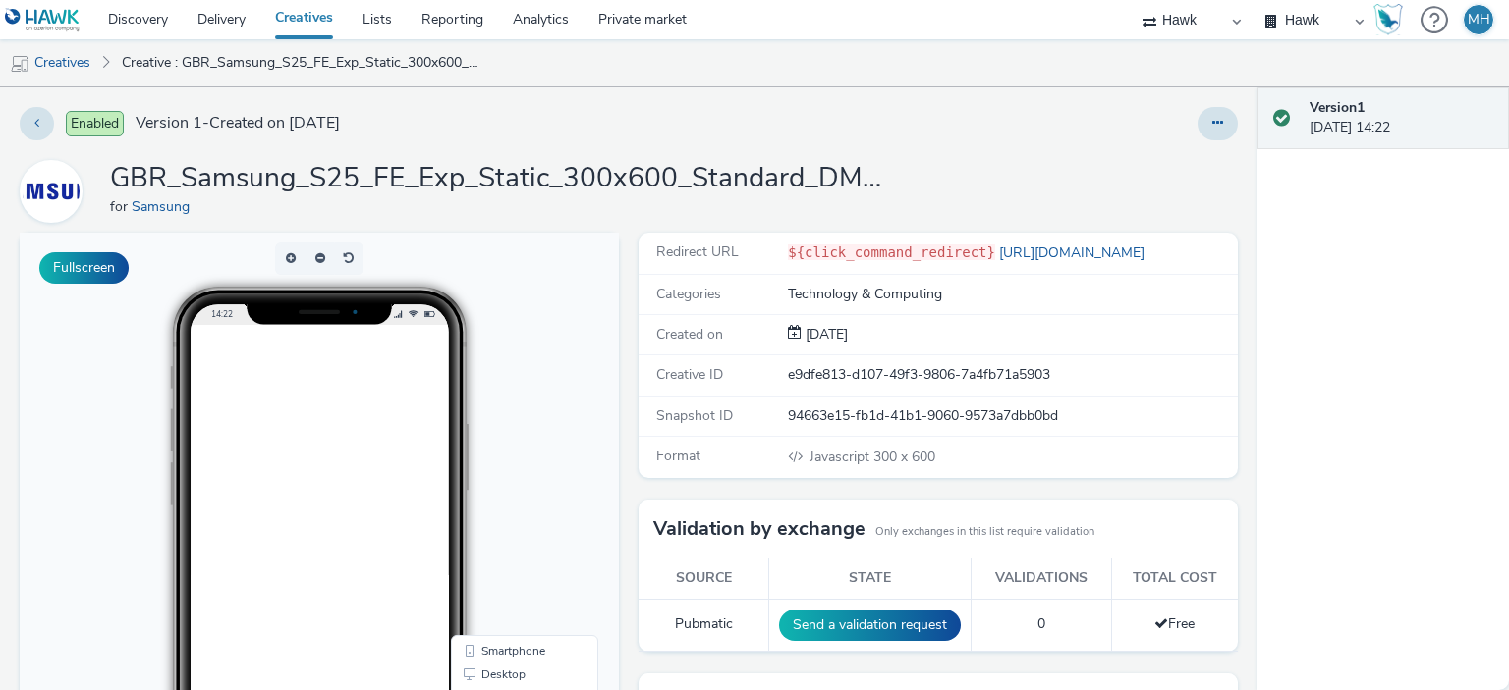
click at [304, 15] on link "Creatives" at bounding box center [303, 19] width 87 height 39
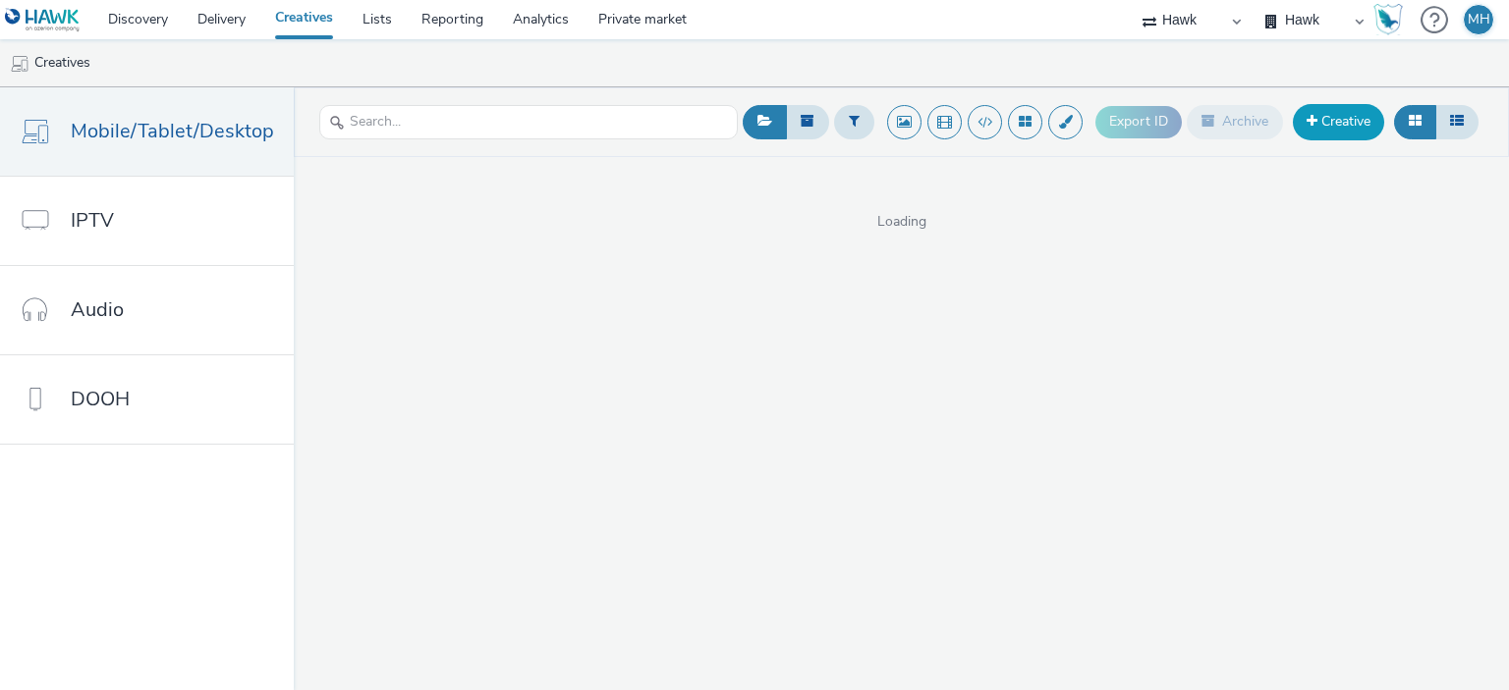
click at [1300, 131] on link "Creative" at bounding box center [1338, 121] width 91 height 35
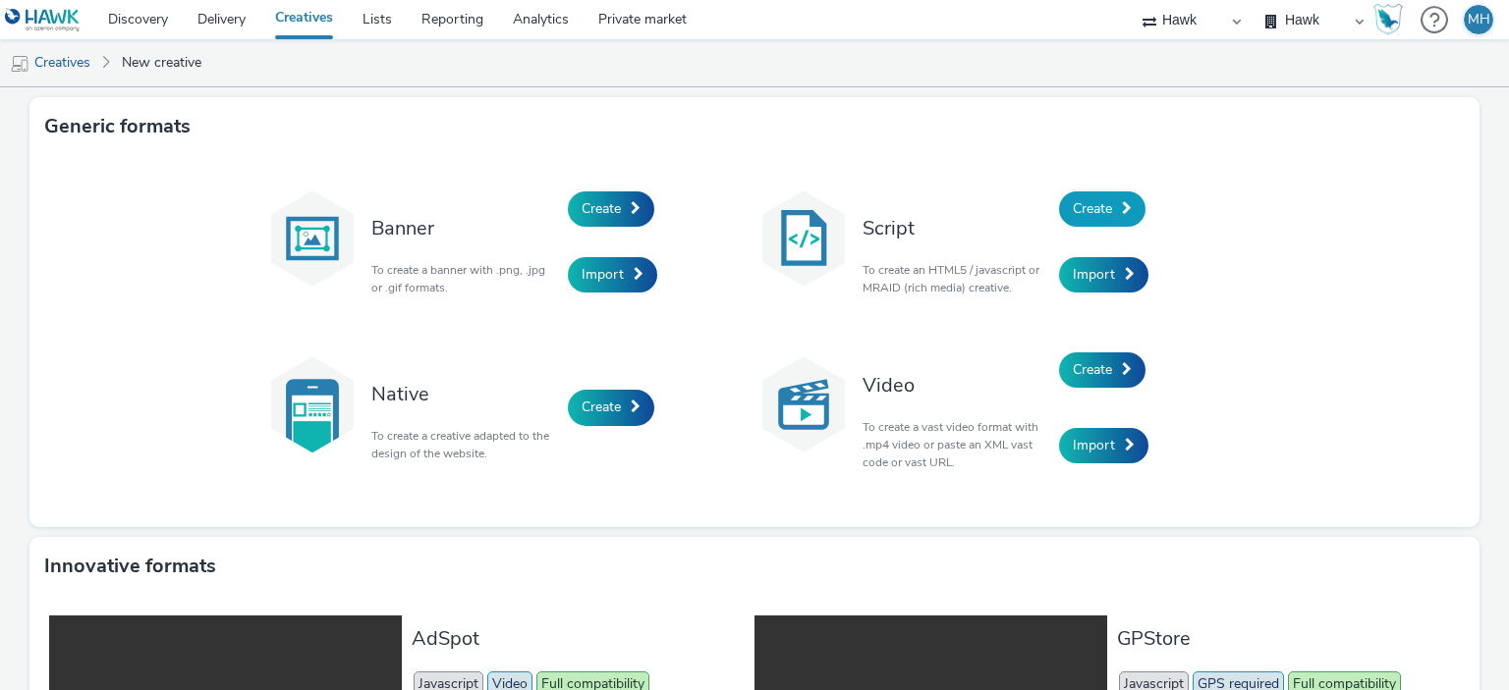
click at [1090, 193] on link "Create" at bounding box center [1102, 209] width 86 height 35
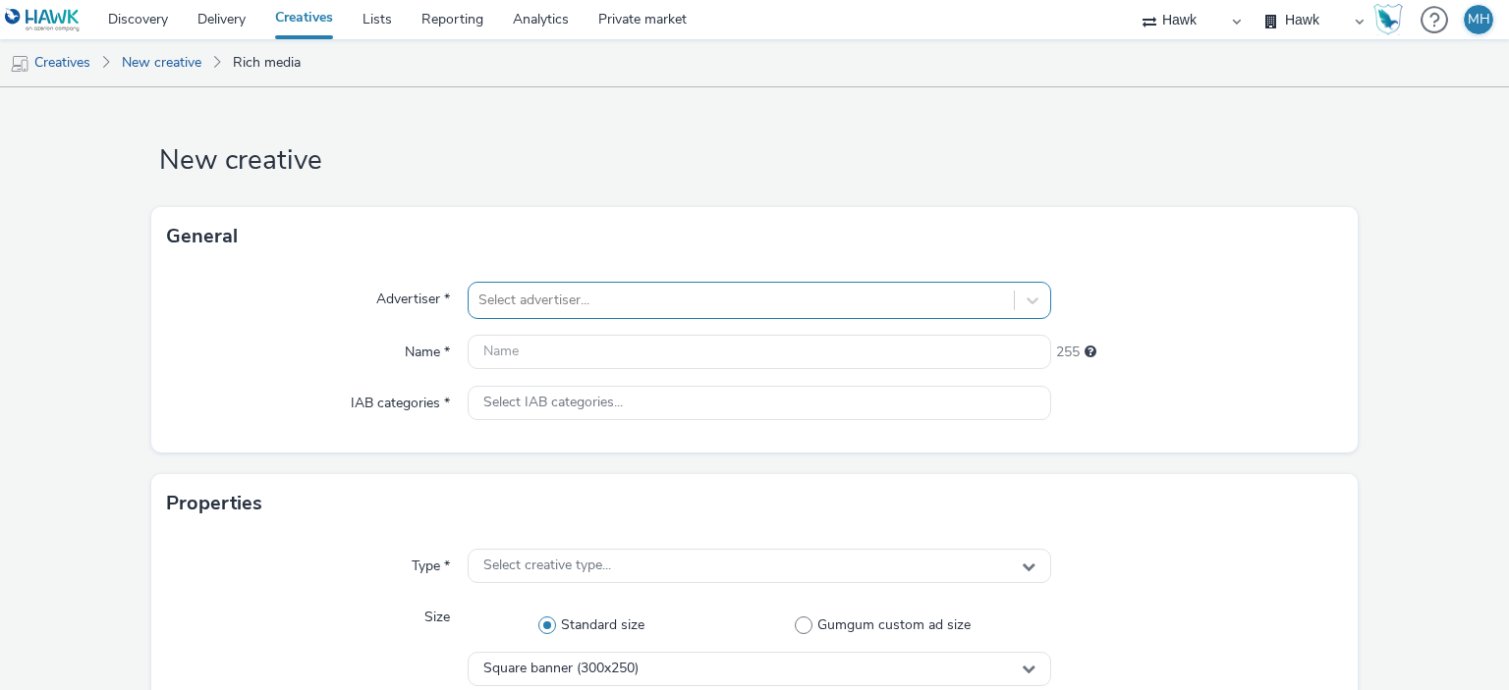
scroll to position [18, 0]
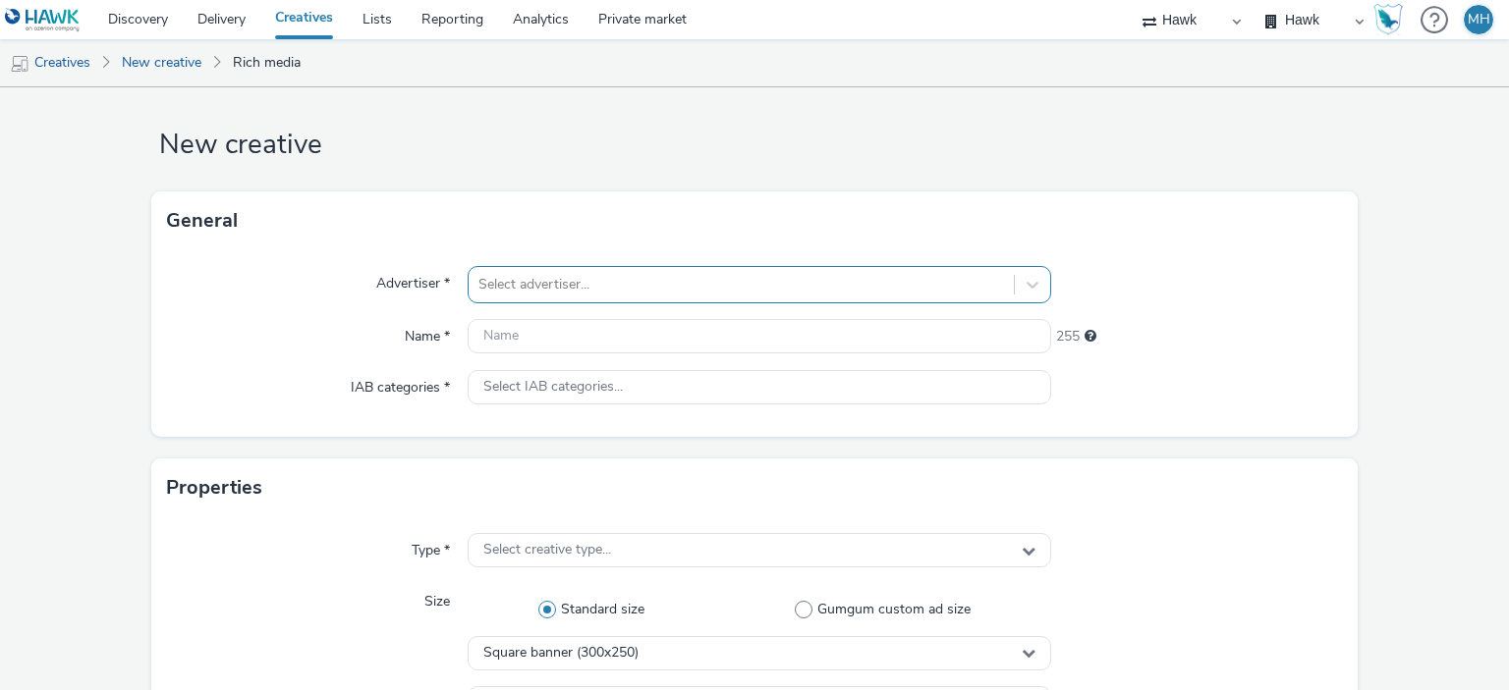
click at [541, 302] on div "Select advertiser..." at bounding box center [759, 284] width 582 height 37
type input "Samsung"
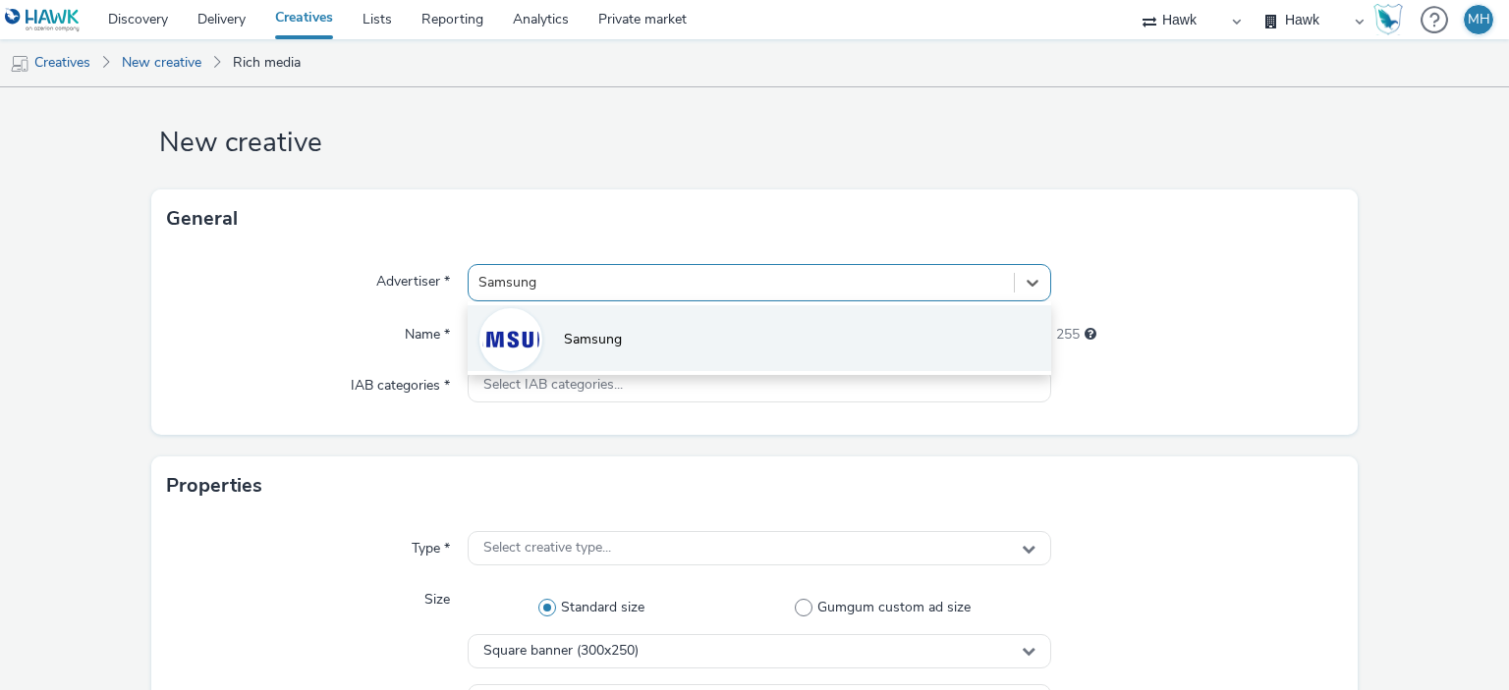
click at [568, 321] on li "Samsung" at bounding box center [759, 338] width 582 height 66
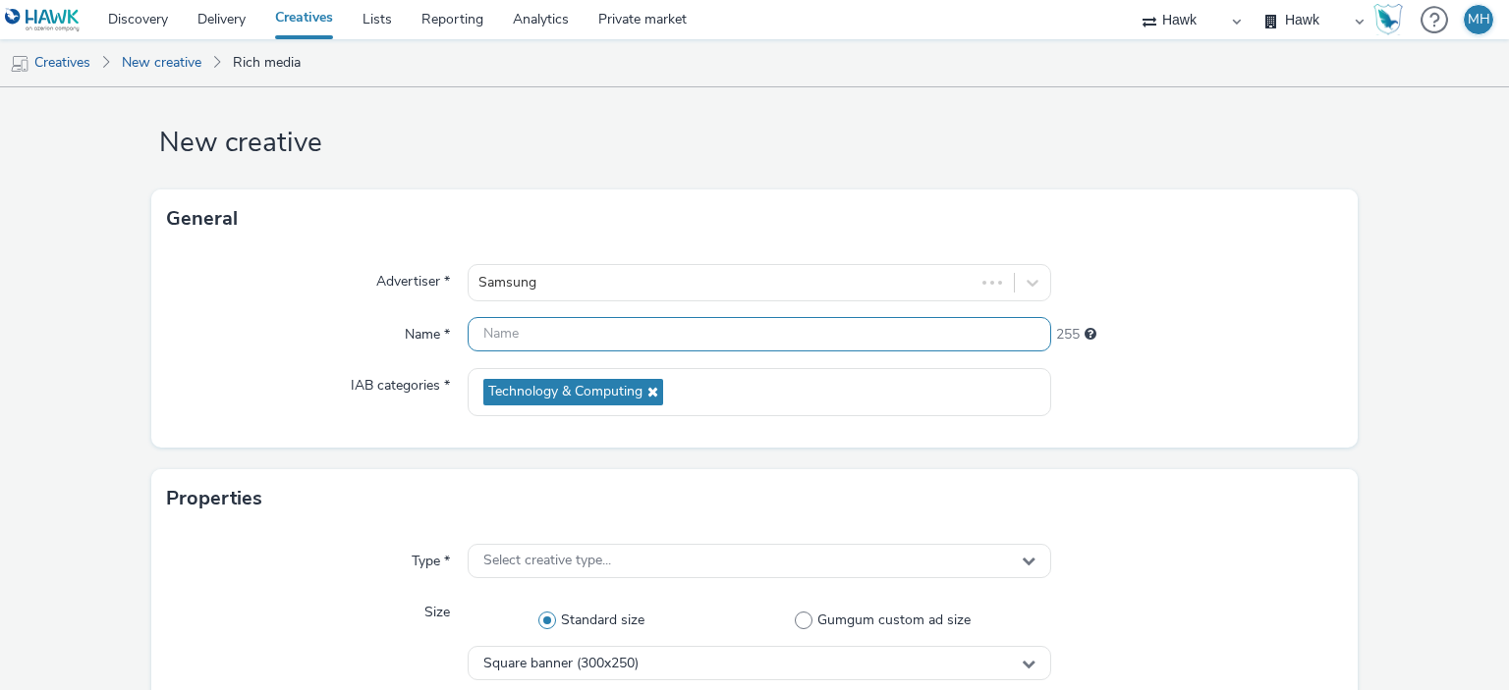
click at [576, 330] on input "text" at bounding box center [759, 334] width 582 height 34
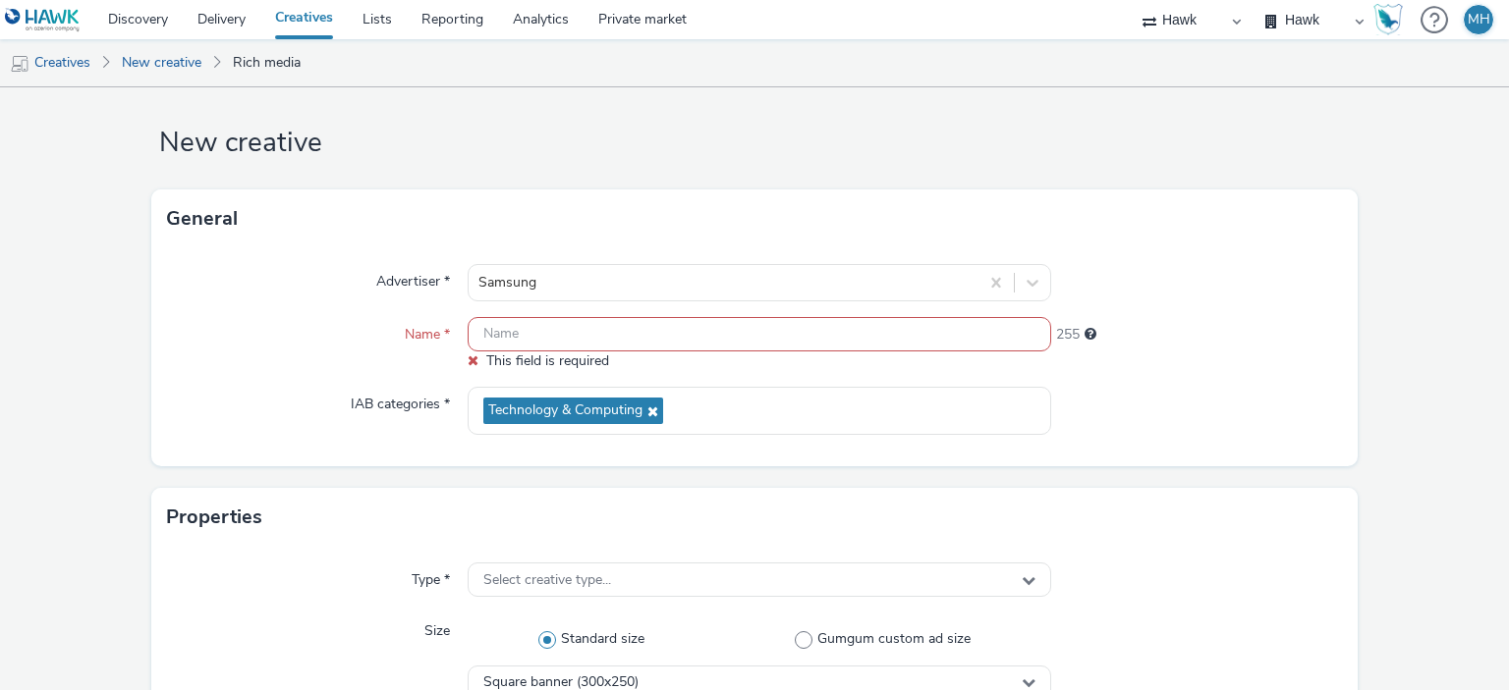
paste input "GBR_Samsung_S25_FE_Exp_Static_300x600_DMPU_20250922"
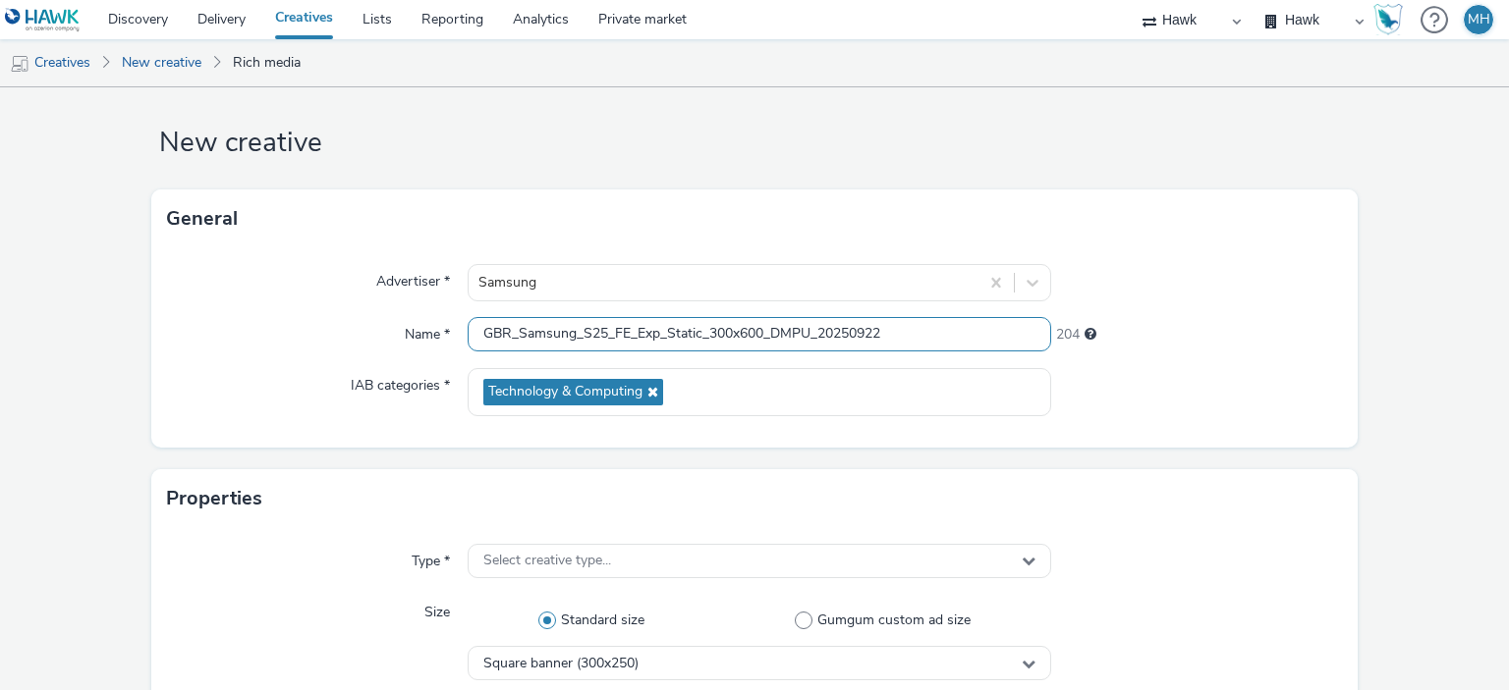
click at [764, 330] on input "GBR_Samsung_S25_FE_Exp_Static_300x600_DMPU_20250922" at bounding box center [759, 334] width 582 height 34
click at [770, 335] on input "GBR_Samsung_S25_FE_Exp_Static_300x600_DMPU_20250922" at bounding box center [759, 334] width 582 height 34
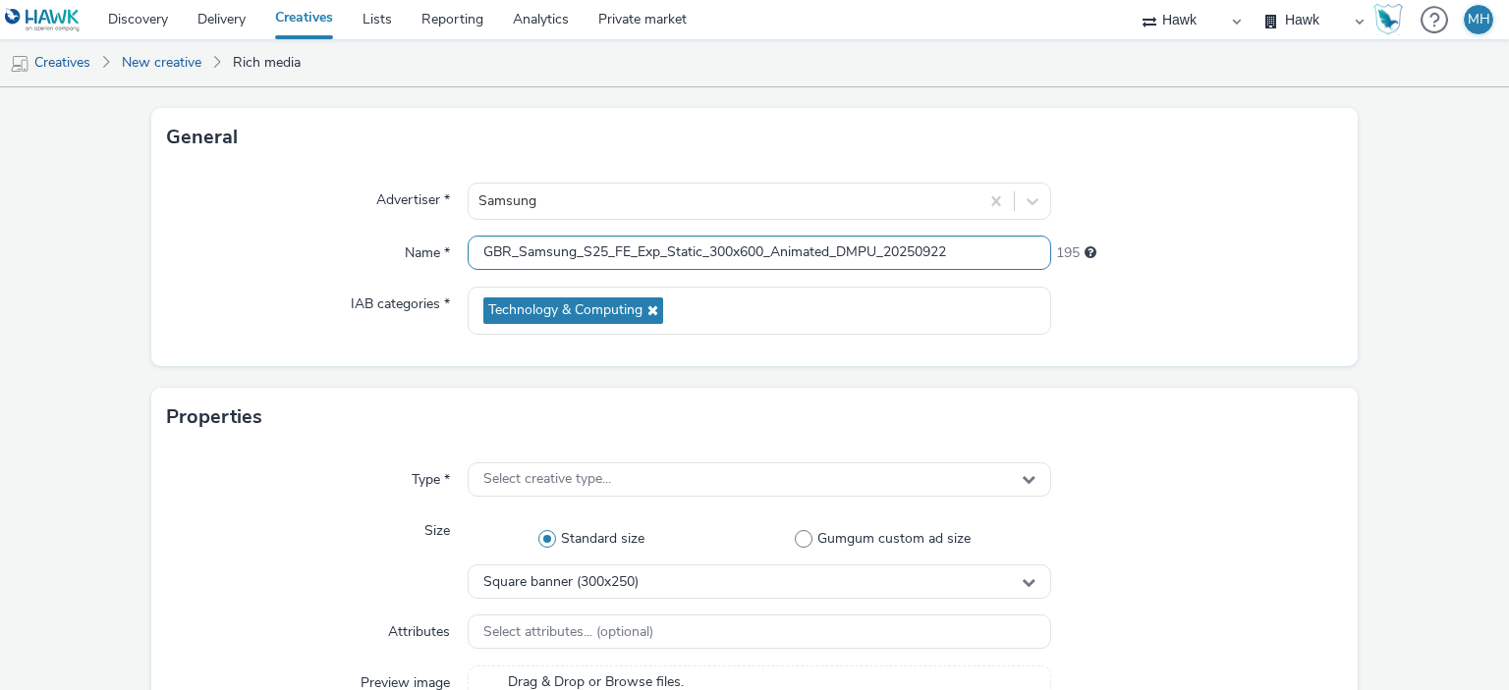
scroll to position [214, 0]
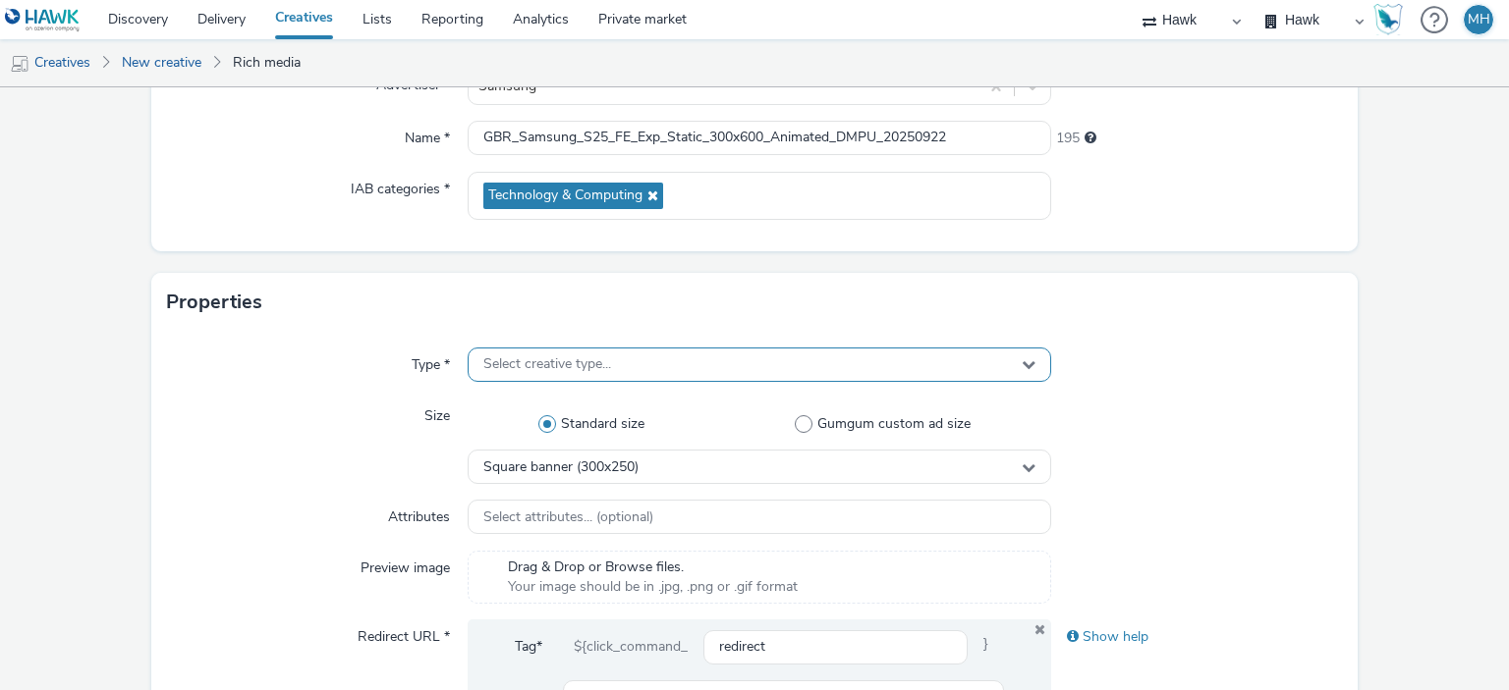
click at [555, 372] on span "Select creative type..." at bounding box center [547, 365] width 128 height 17
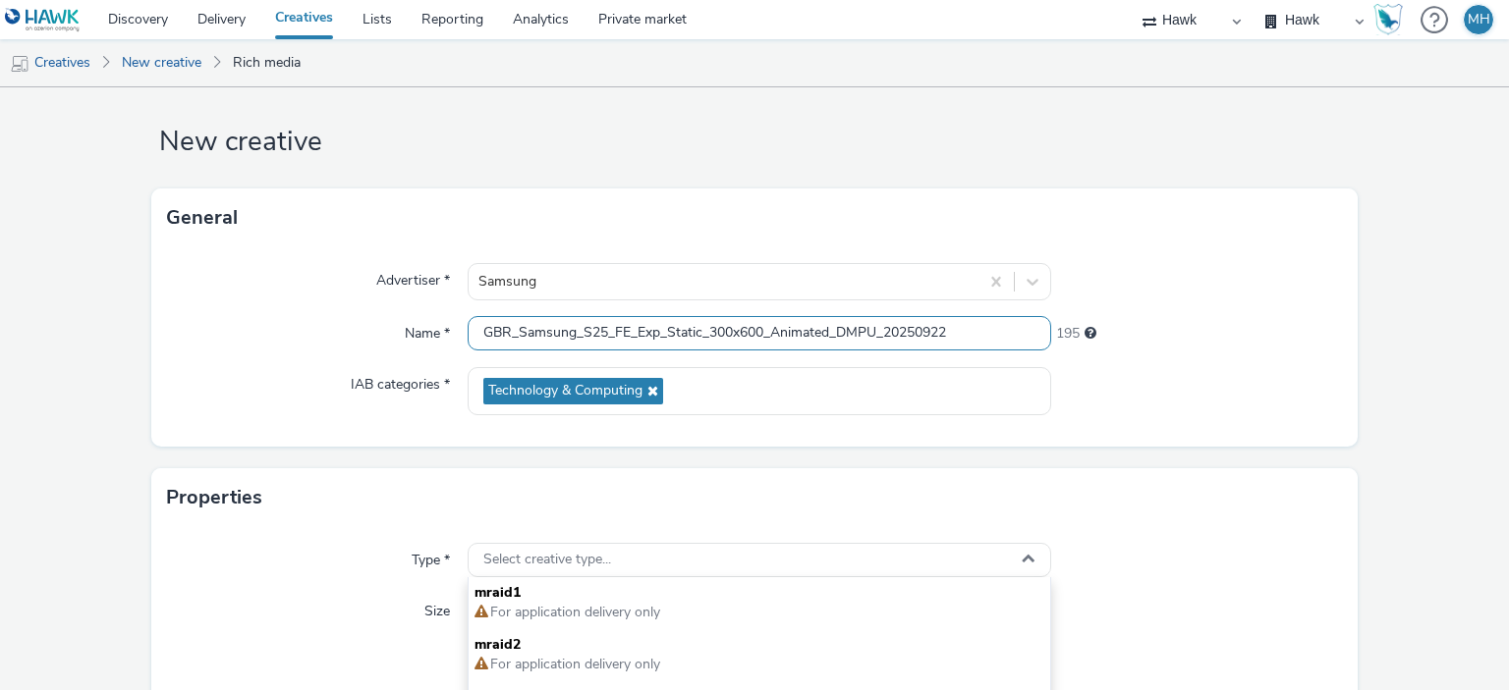
scroll to position [18, 0]
drag, startPoint x: 737, startPoint y: 335, endPoint x: 746, endPoint y: 352, distance: 19.4
click at [737, 336] on input "GBR_Samsung_S25_FE_Exp_Static_300x600_Animated_DMPU_20250922" at bounding box center [759, 334] width 582 height 34
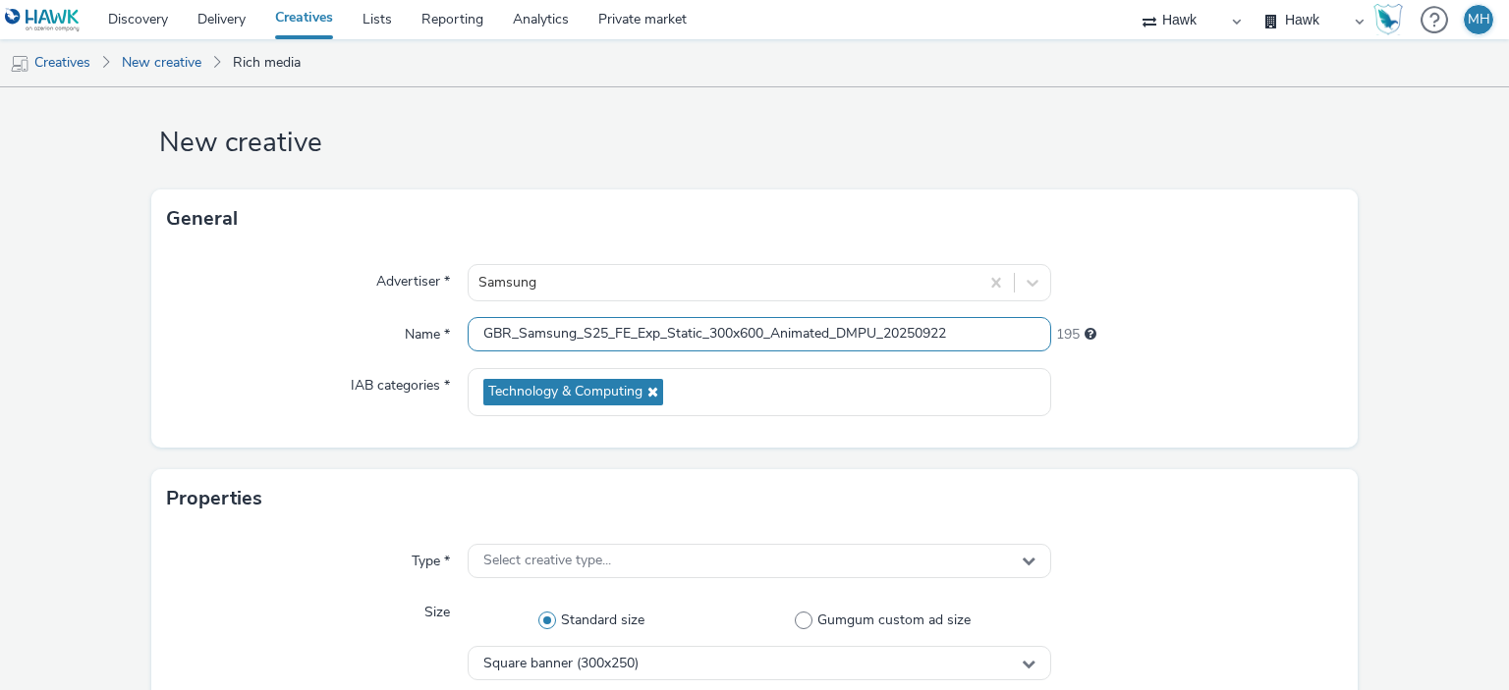
click at [751, 338] on input "GBR_Samsung_S25_FE_Exp_Static_300x600_Animated_DMPU_20250922" at bounding box center [759, 334] width 582 height 34
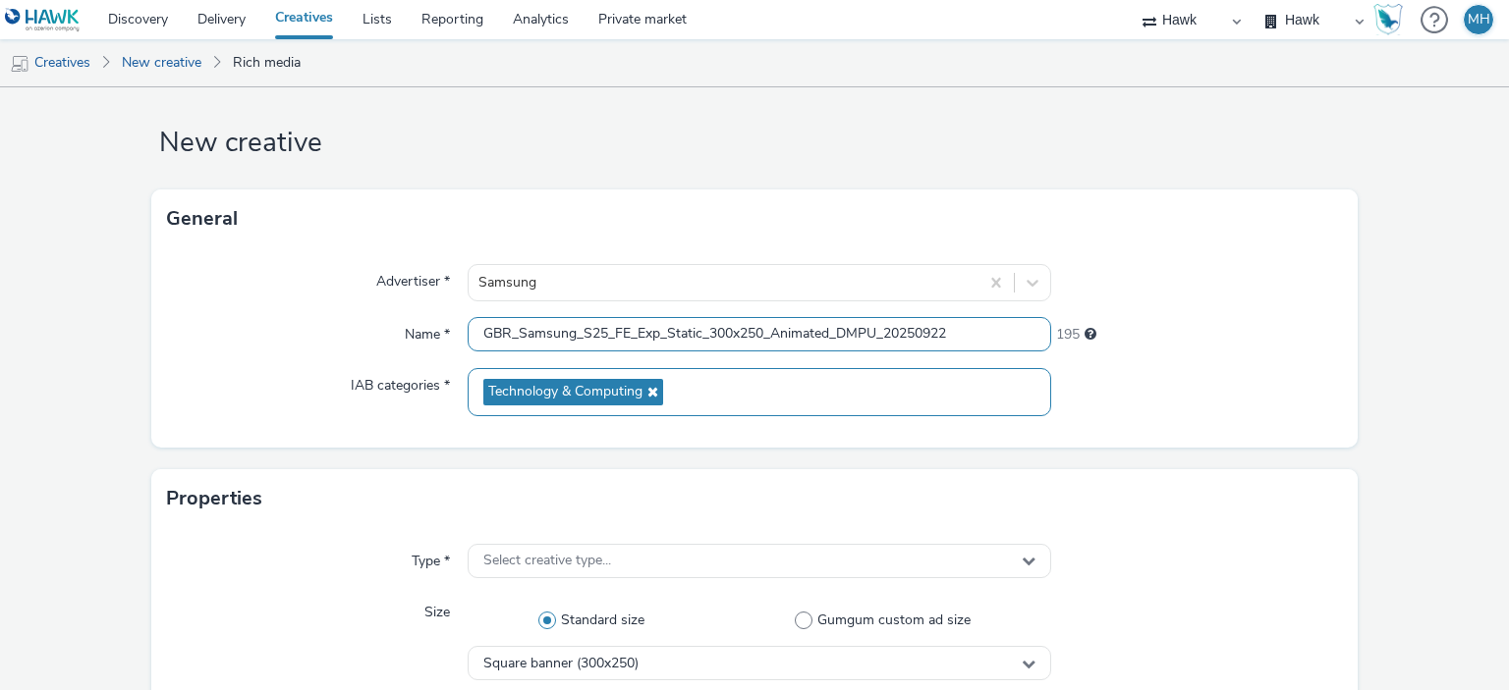
scroll to position [214, 0]
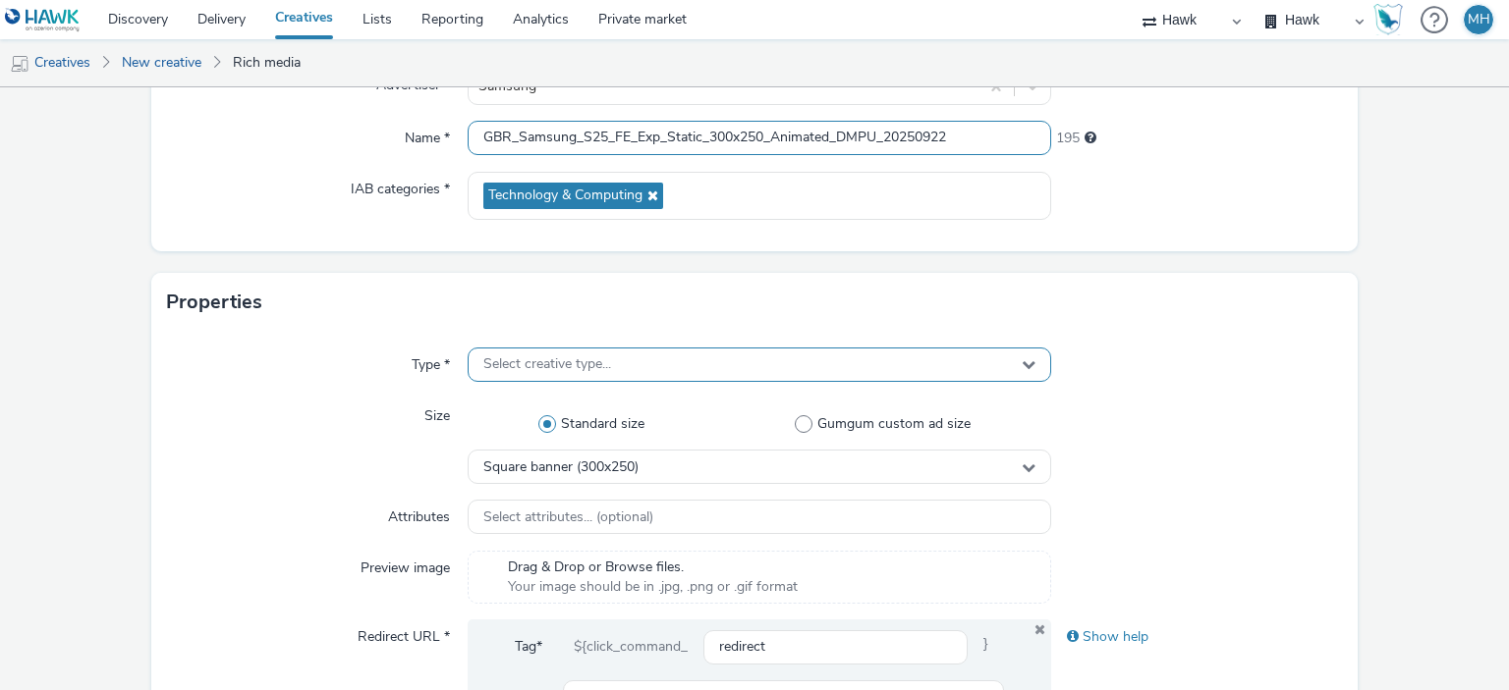
type input "GBR_Samsung_S25_FE_Exp_Static_300x250_Animated_DMPU_20250922"
click at [633, 355] on div "Select creative type..." at bounding box center [759, 365] width 582 height 34
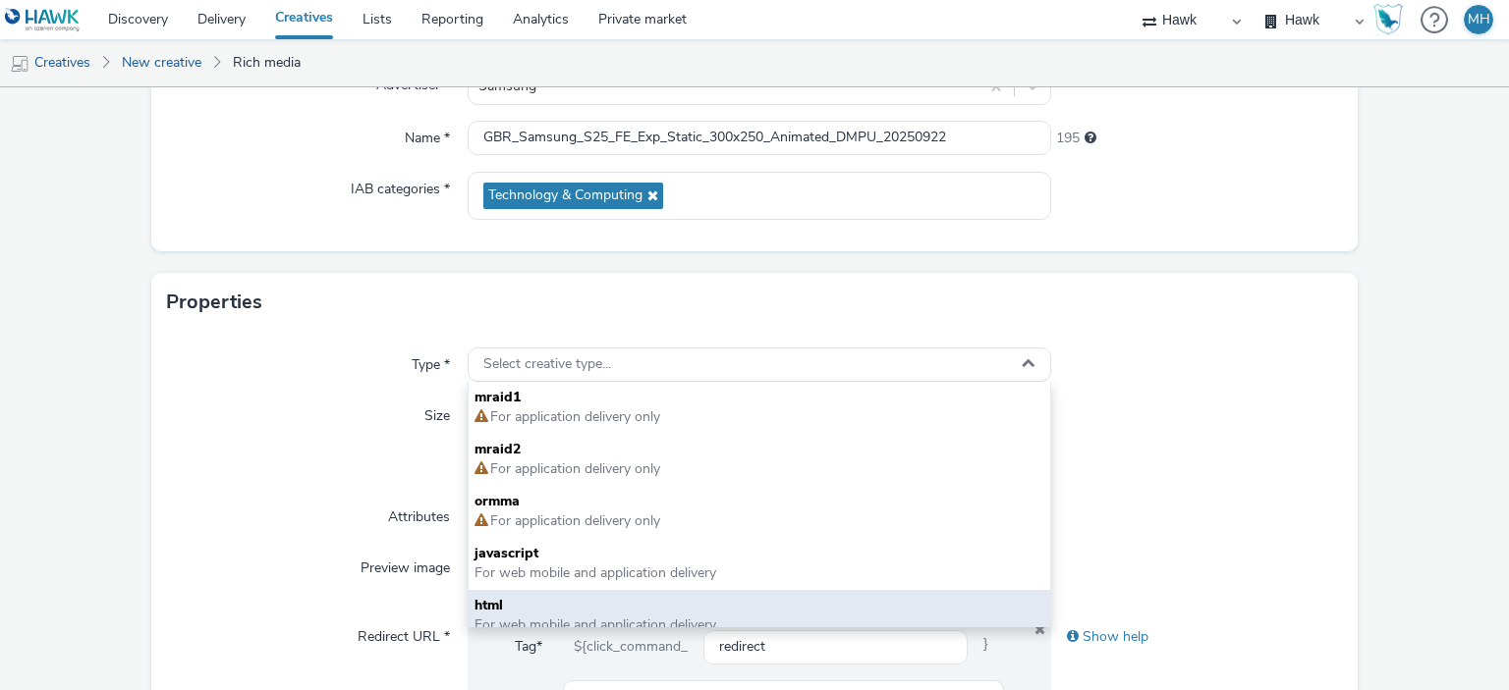
scroll to position [14, 0]
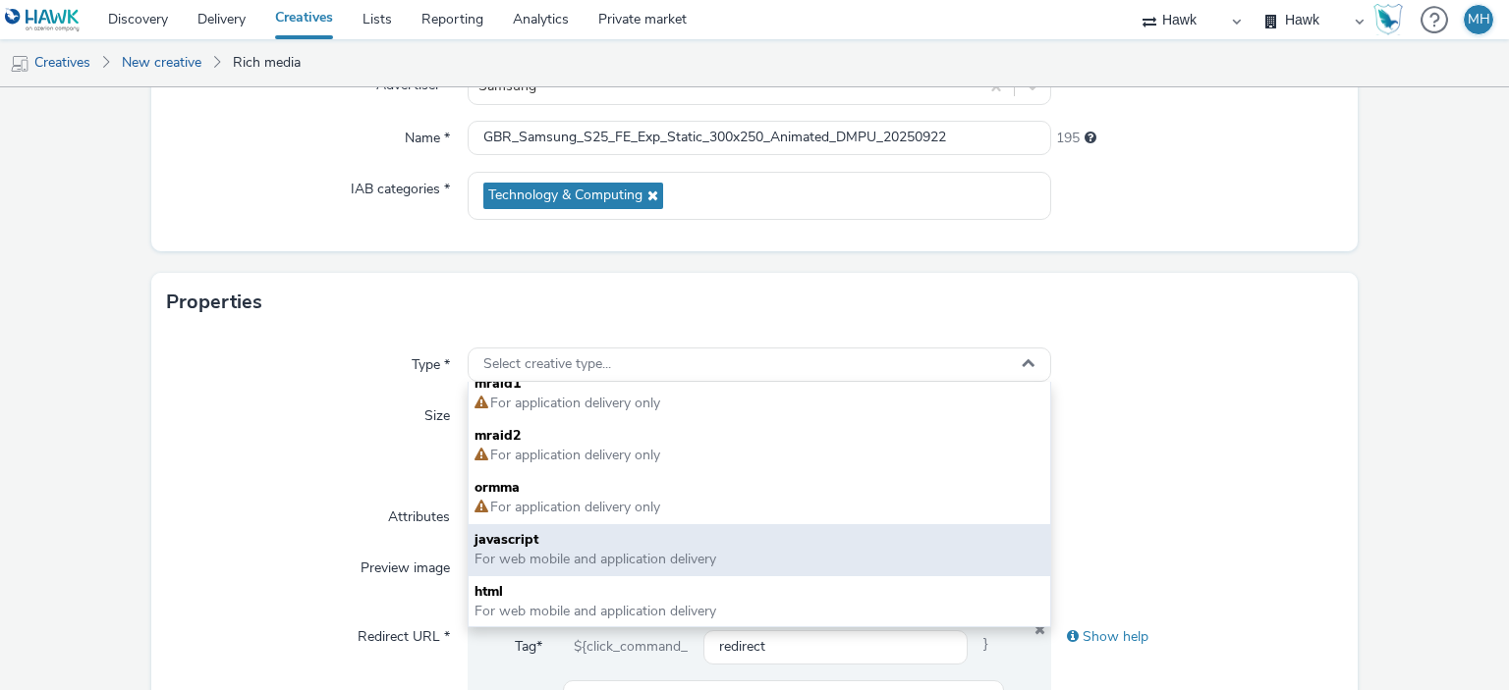
click at [577, 541] on span "javascript" at bounding box center [758, 540] width 569 height 20
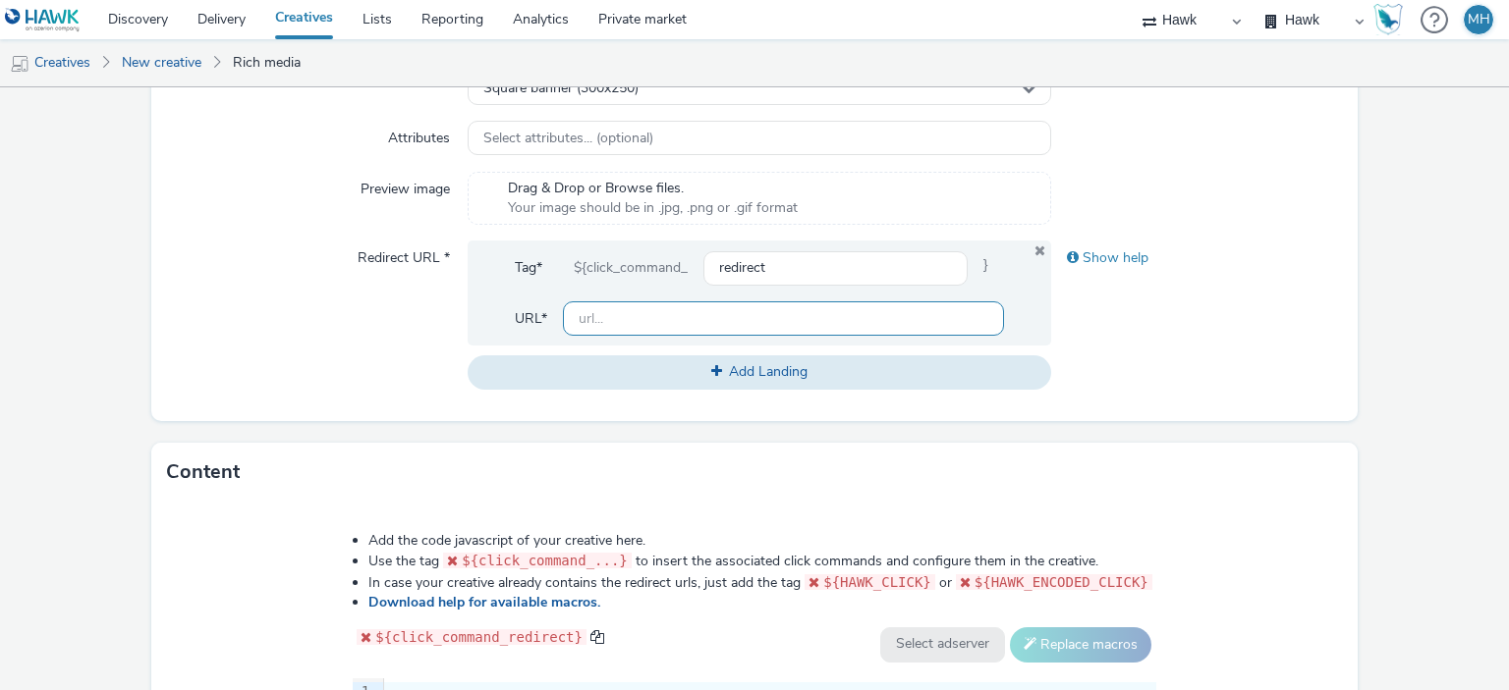
scroll to position [803, 0]
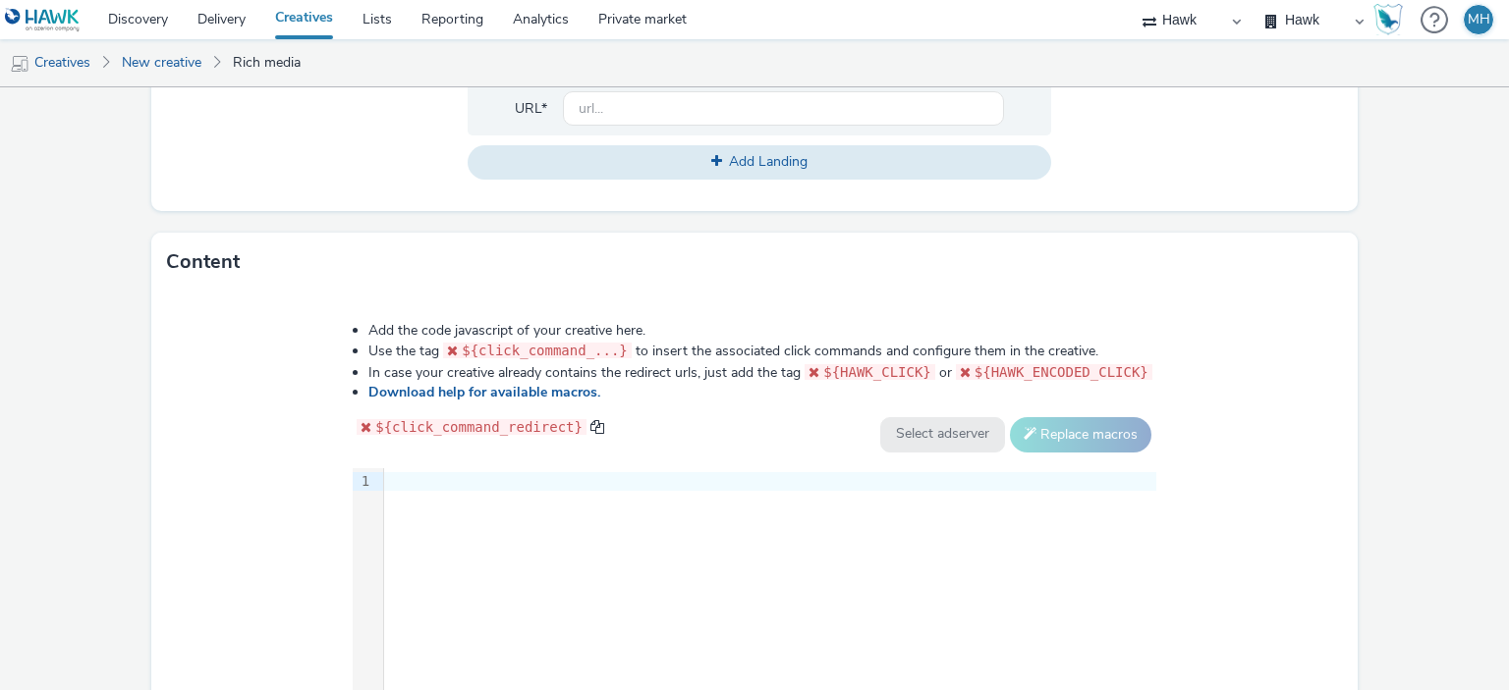
drag, startPoint x: 528, startPoint y: 577, endPoint x: 530, endPoint y: 565, distance: 11.9
click at [530, 575] on div "9 1 ›" at bounding box center [754, 616] width 803 height 295
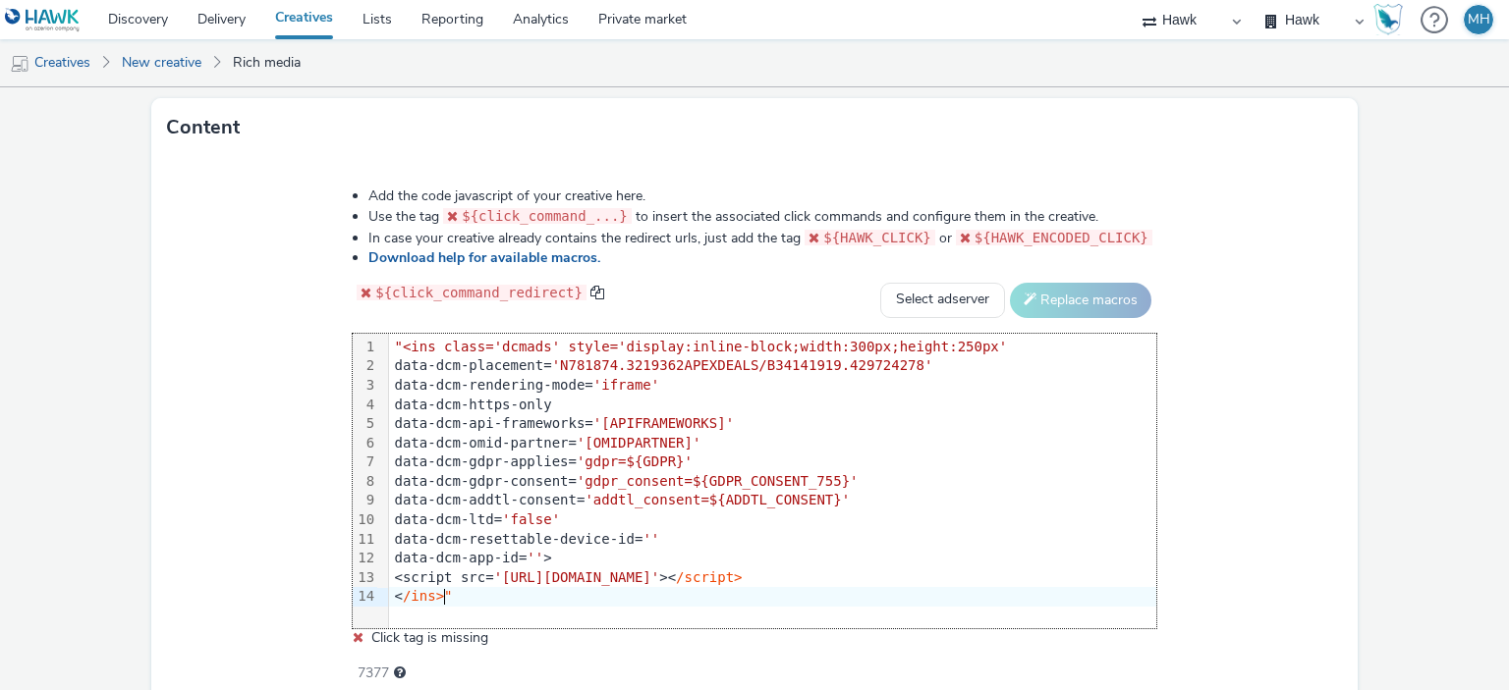
scroll to position [907, 0]
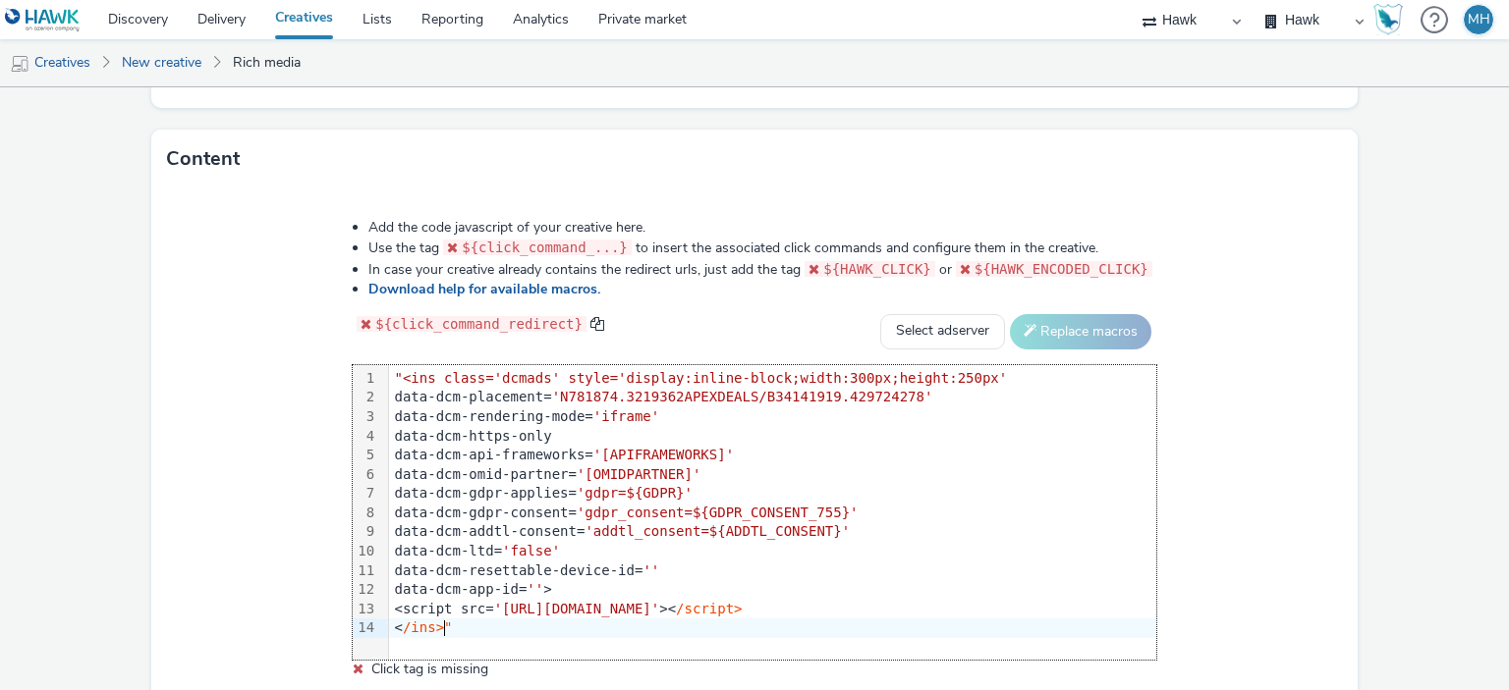
click at [405, 374] on span ""<ins class='dcmads' style='display:inline-block;width:300px;height:250px'" at bounding box center [701, 378] width 613 height 16
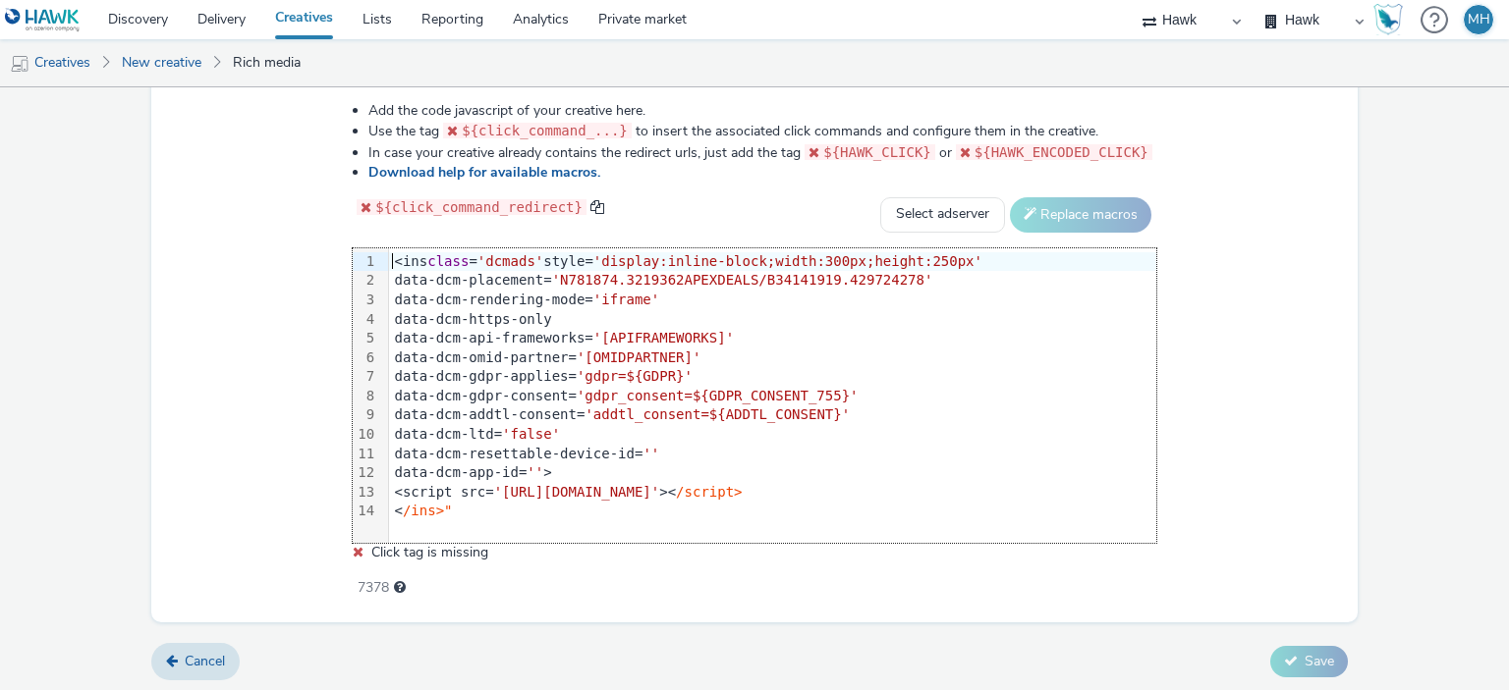
scroll to position [1024, 0]
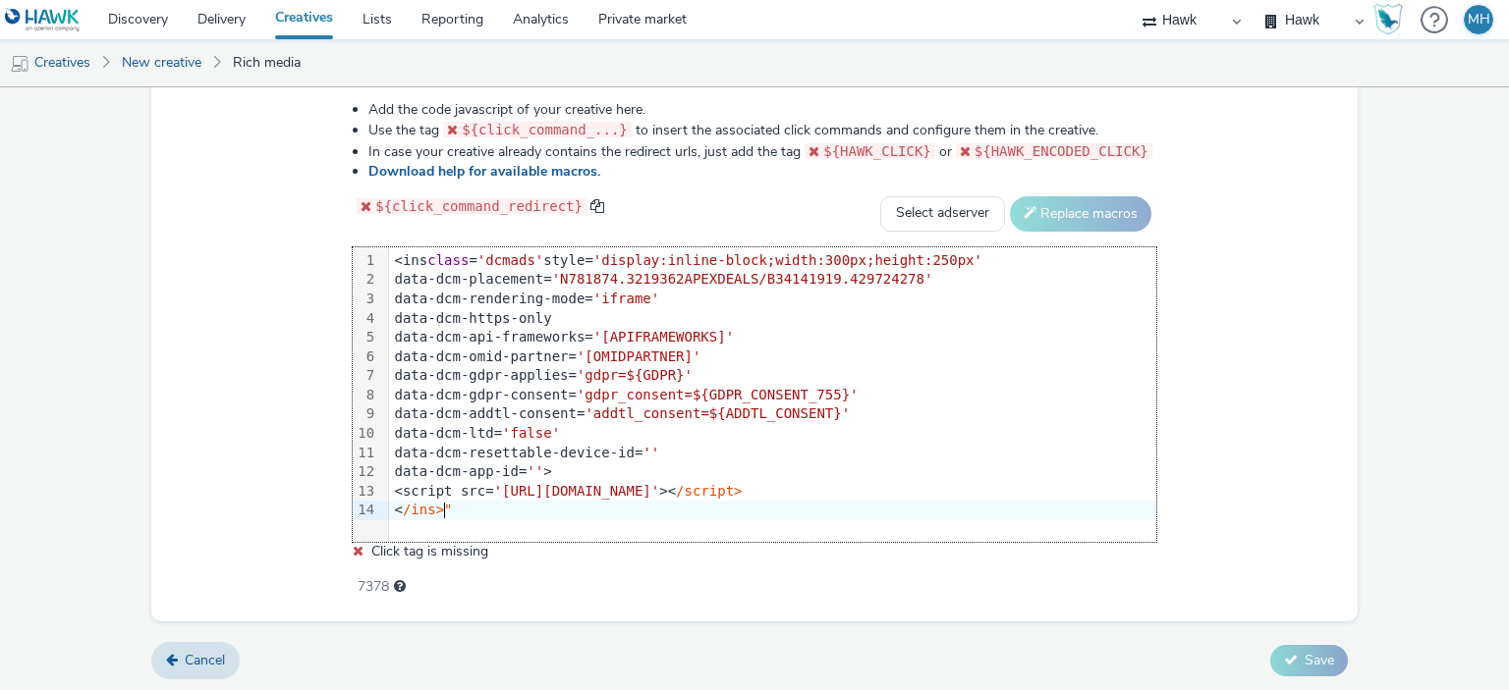
click at [491, 517] on div "< /ins>"" at bounding box center [772, 511] width 767 height 20
click at [543, 470] on span "''" at bounding box center [534, 472] width 17 height 16
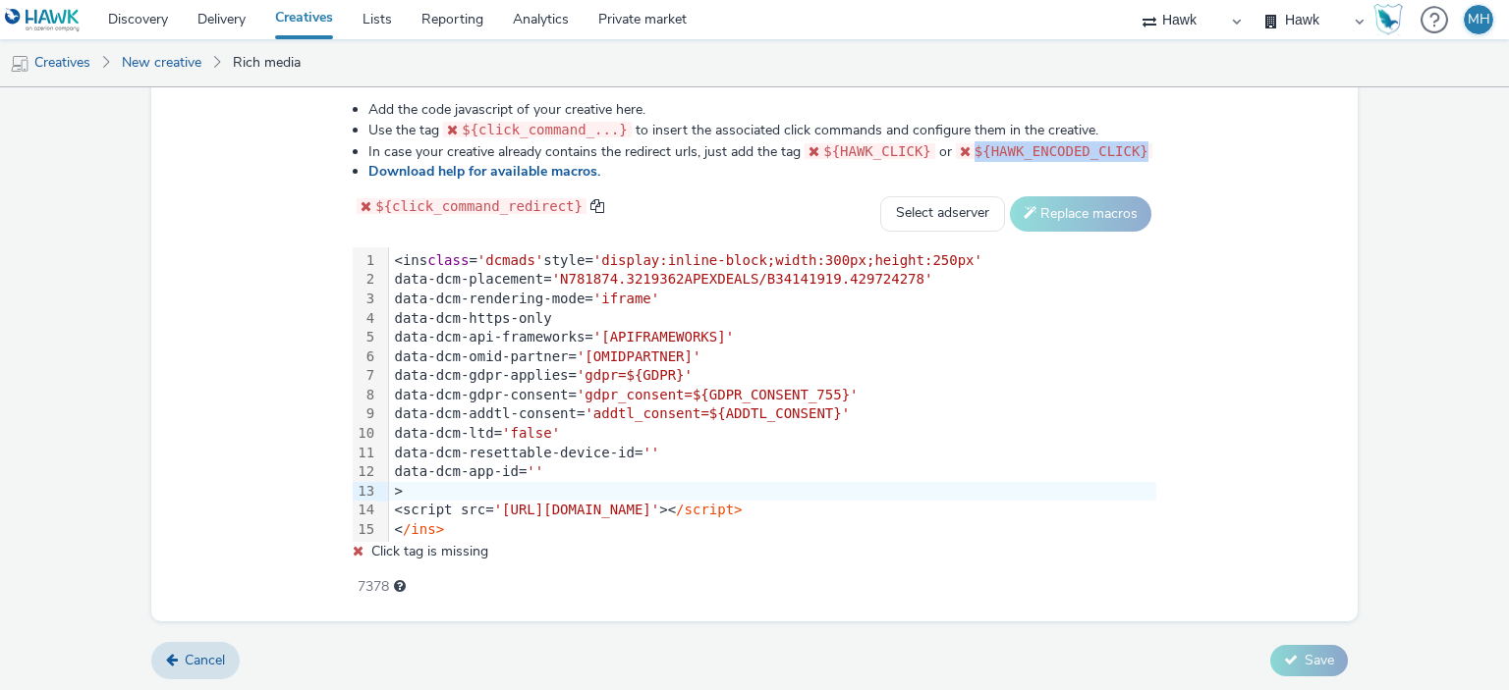
drag, startPoint x: 968, startPoint y: 146, endPoint x: 1124, endPoint y: 149, distance: 155.2
click at [1131, 141] on div "${HAWK_ENCODED_CLICK}" at bounding box center [1054, 151] width 204 height 21
copy span "${HAWK_ENCODED_CLICK}"
click at [400, 490] on div ">" at bounding box center [772, 492] width 767 height 20
click at [397, 493] on div ">" at bounding box center [772, 492] width 767 height 20
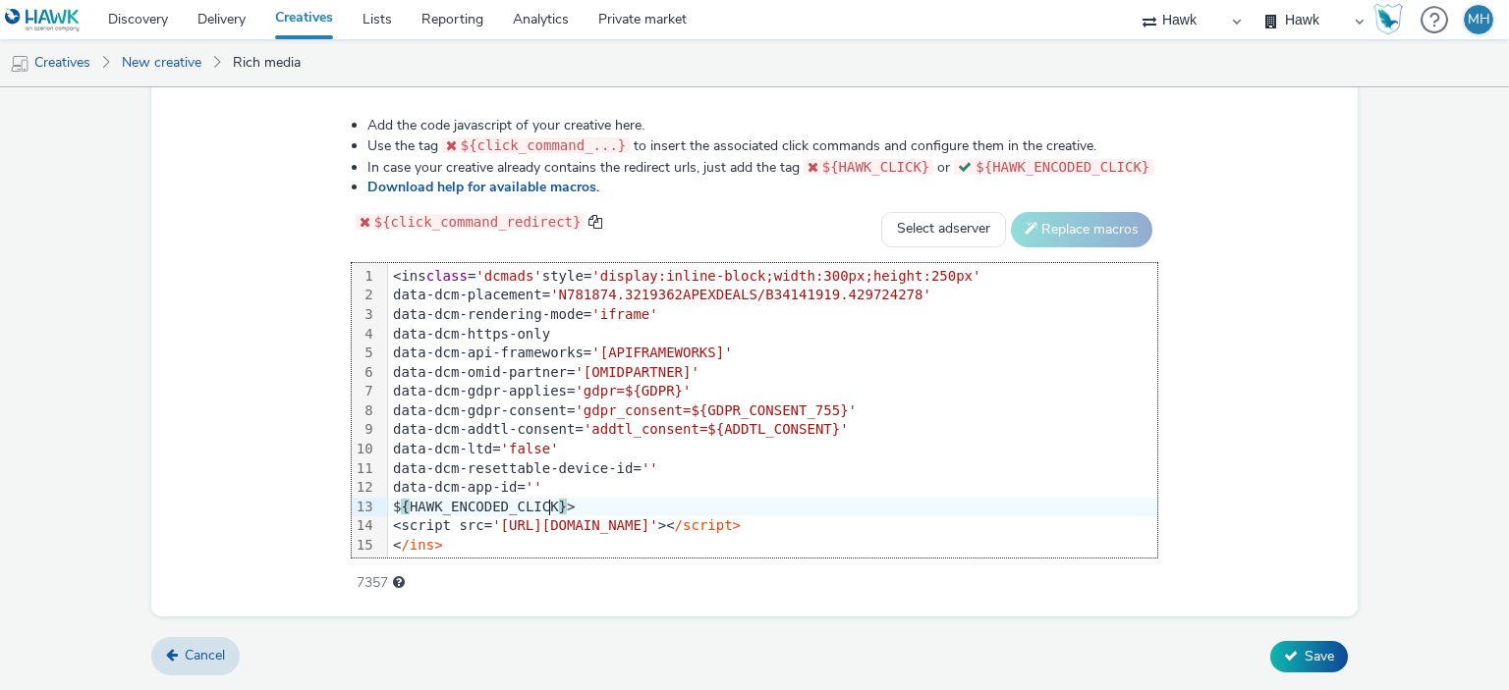
scroll to position [1005, 0]
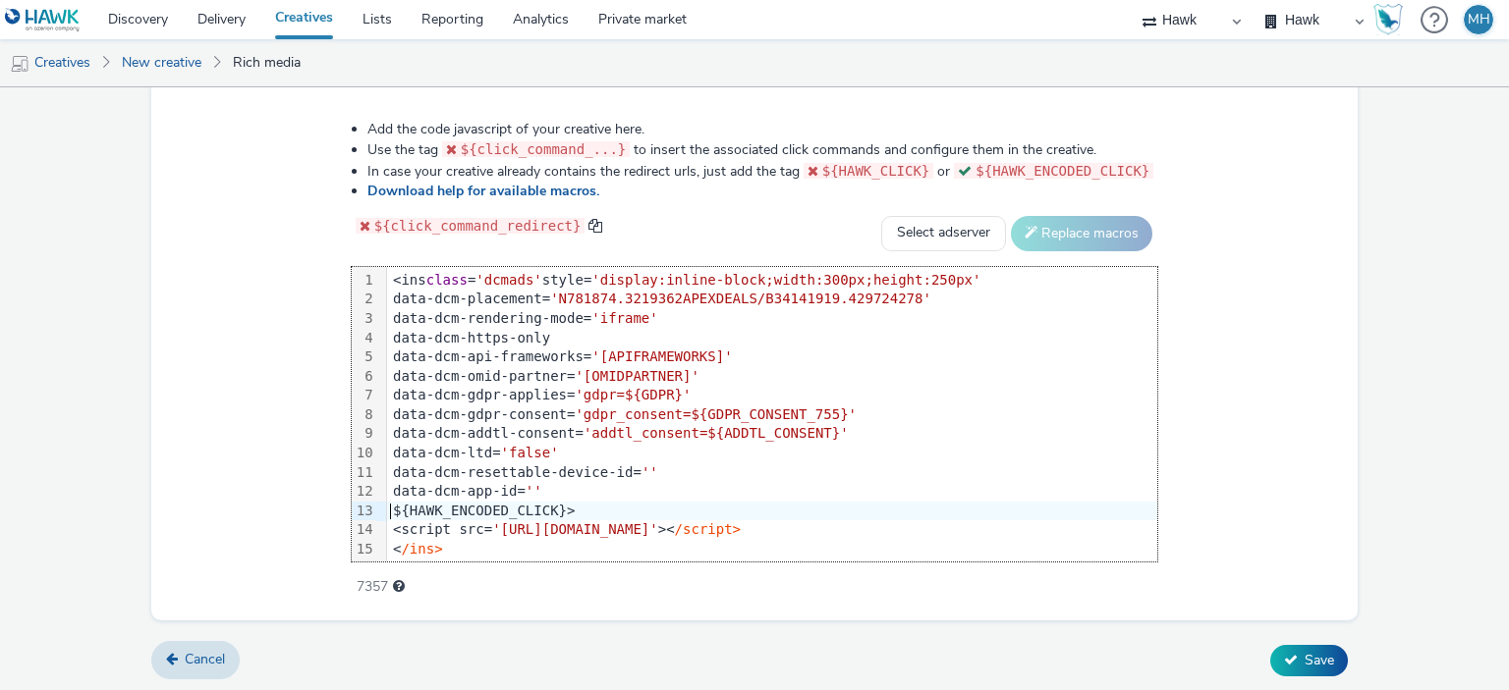
click at [394, 511] on div "${HAWK_ENCODED_CLICK}>" at bounding box center [772, 512] width 770 height 20
click at [518, 543] on div "< /ins>" at bounding box center [772, 550] width 770 height 20
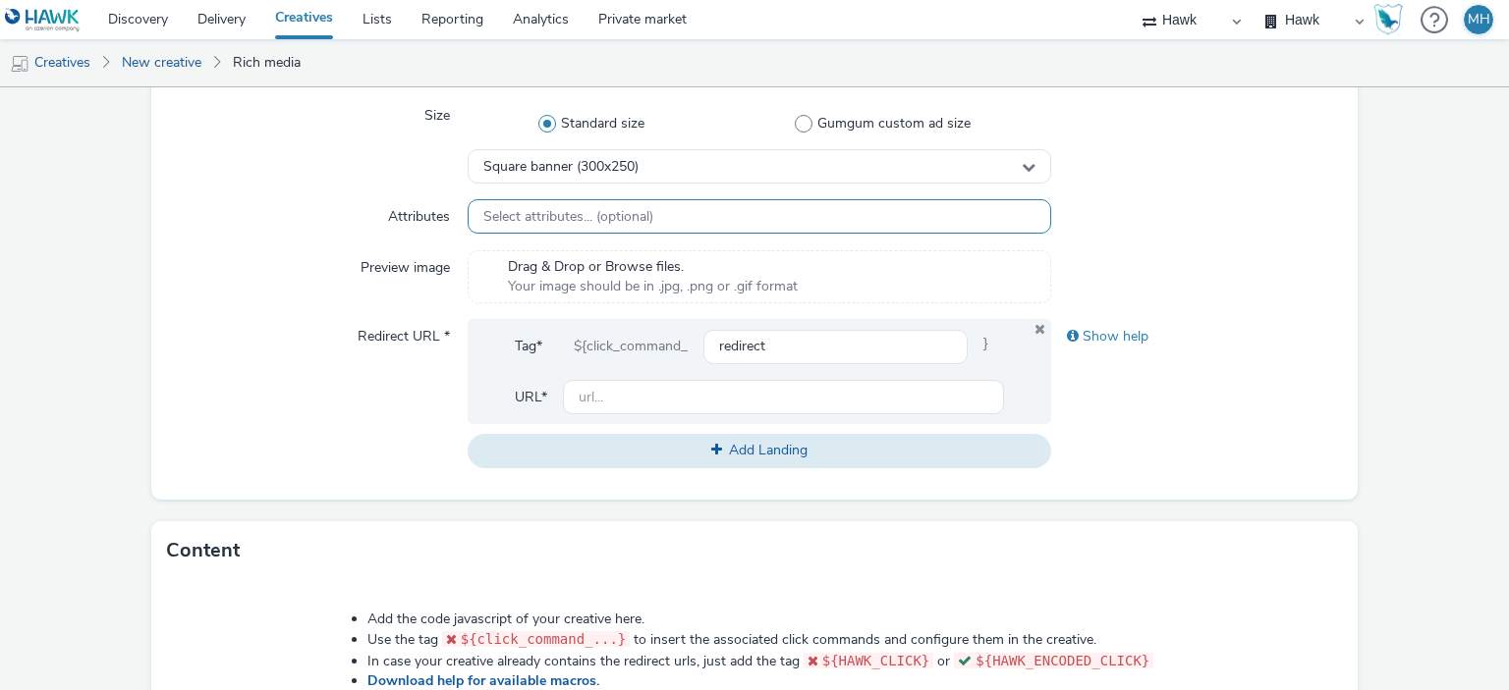
scroll to position [514, 0]
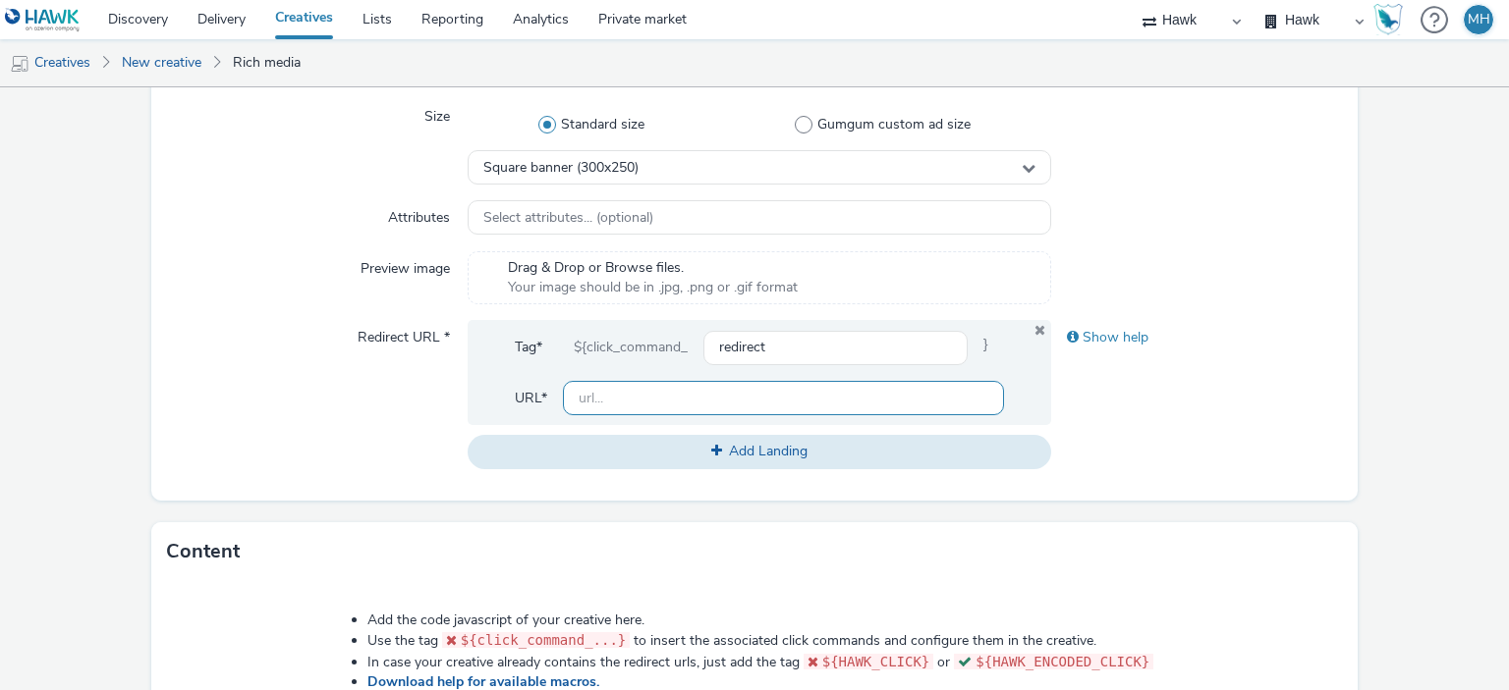
click at [717, 404] on input "text" at bounding box center [783, 398] width 440 height 34
paste input "[URL][DOMAIN_NAME]"
type input "[URL][DOMAIN_NAME]"
click at [1152, 432] on div "Show help" at bounding box center [1197, 394] width 292 height 148
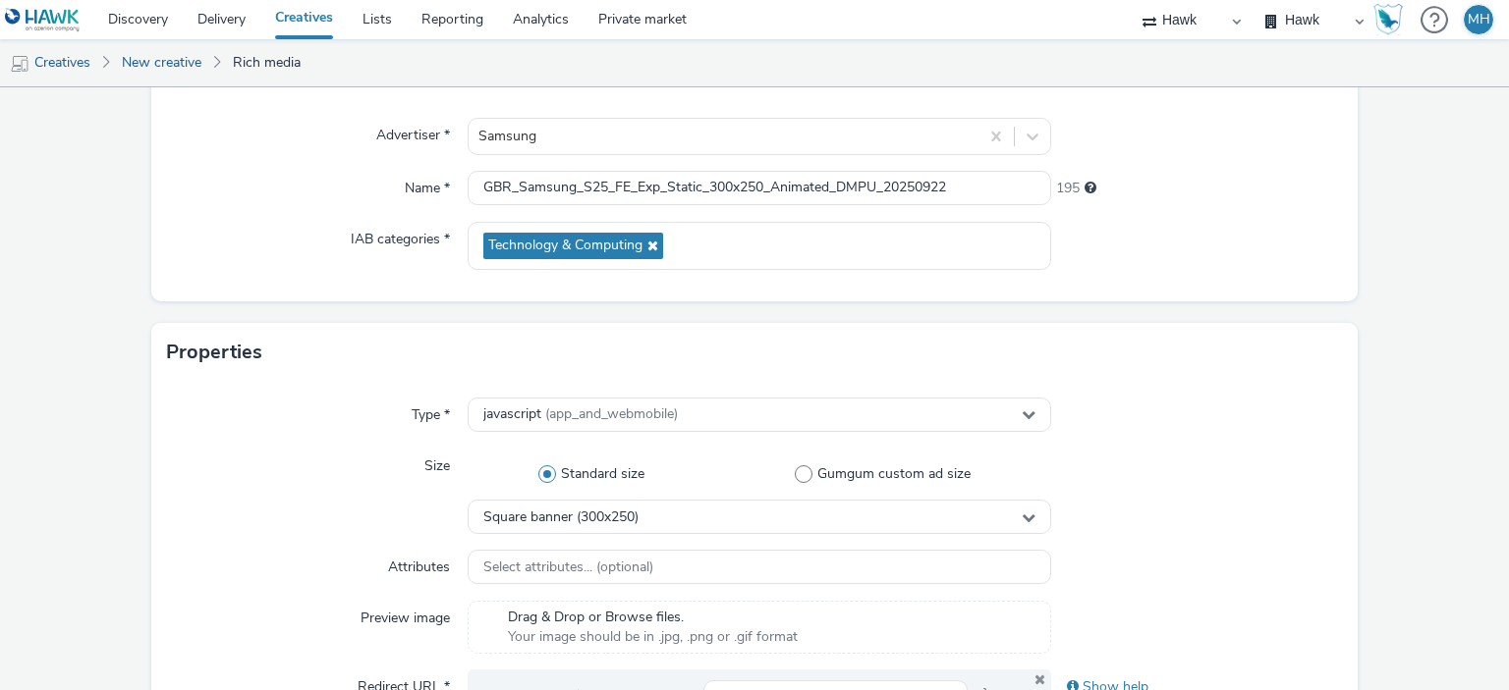
scroll to position [0, 0]
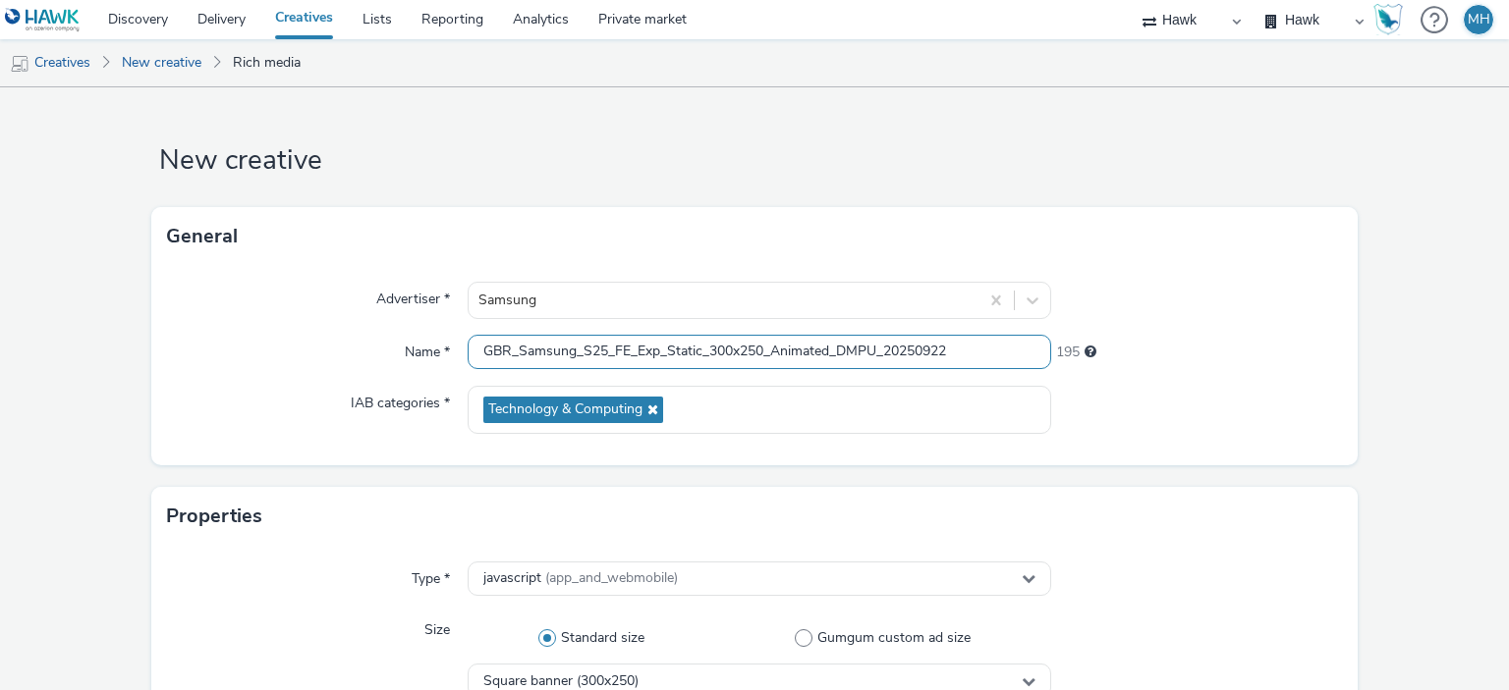
click at [846, 350] on input "GBR_Samsung_S25_FE_Exp_Static_300x250_Animated_DMPU_20250922" at bounding box center [759, 352] width 582 height 34
type input "GBR_Samsung_S25_FE_Exp_Static_300x250_Animated_MPU_20250922"
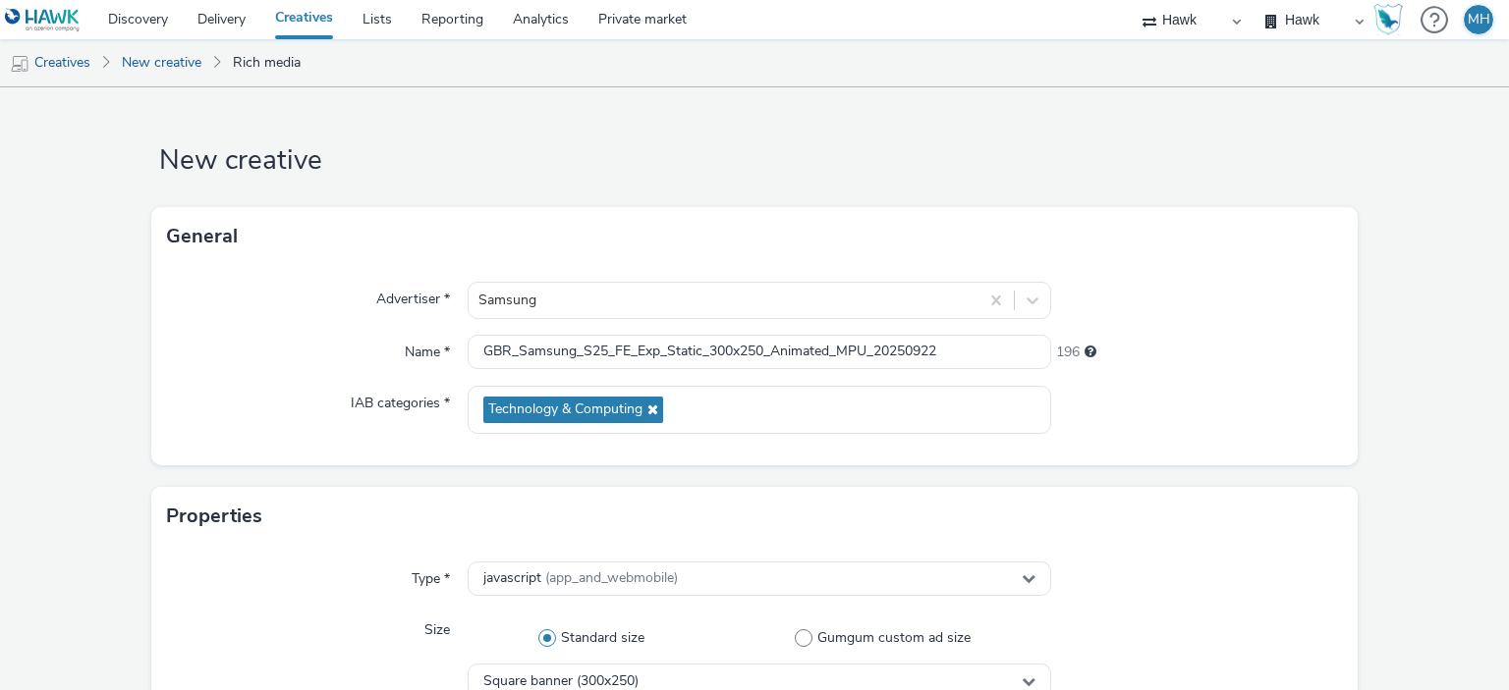
click at [1219, 404] on div at bounding box center [1197, 410] width 292 height 48
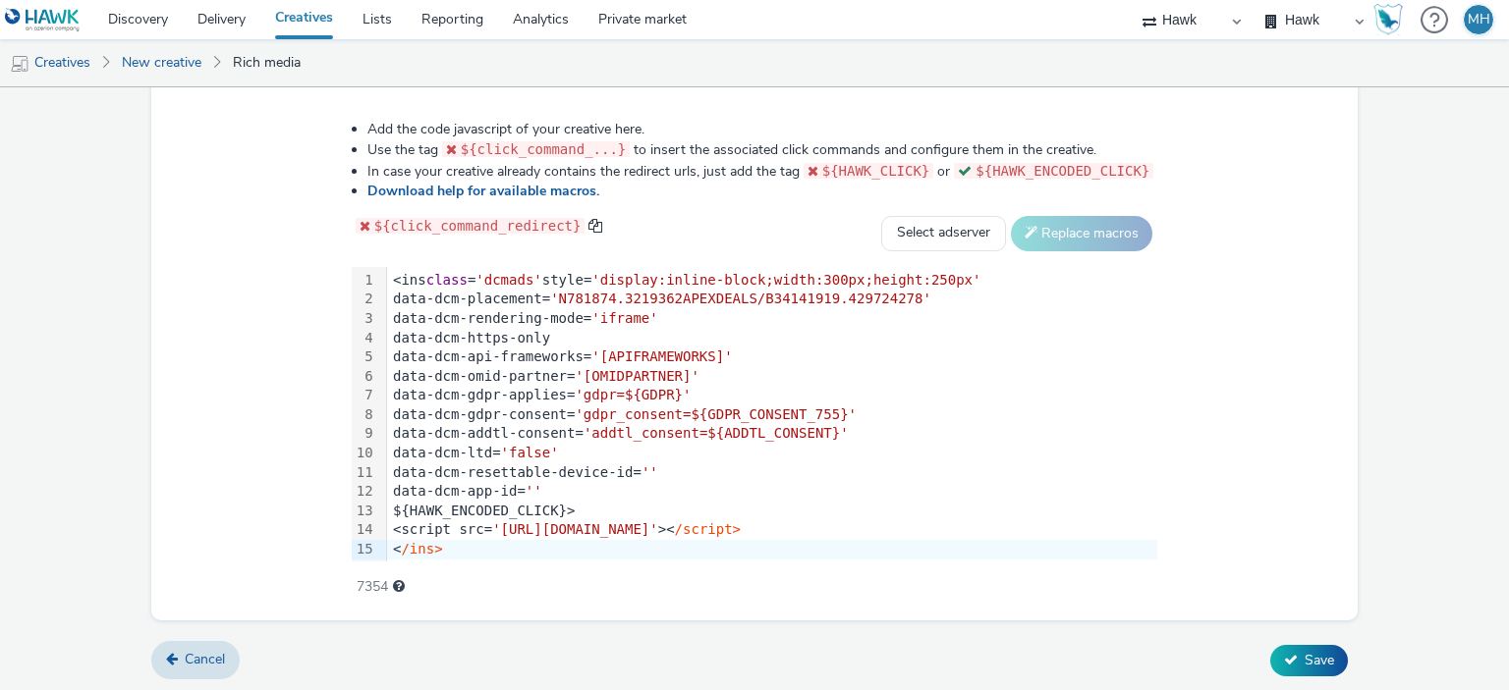
scroll to position [2, 0]
click at [1300, 668] on button "Save" at bounding box center [1309, 660] width 78 height 31
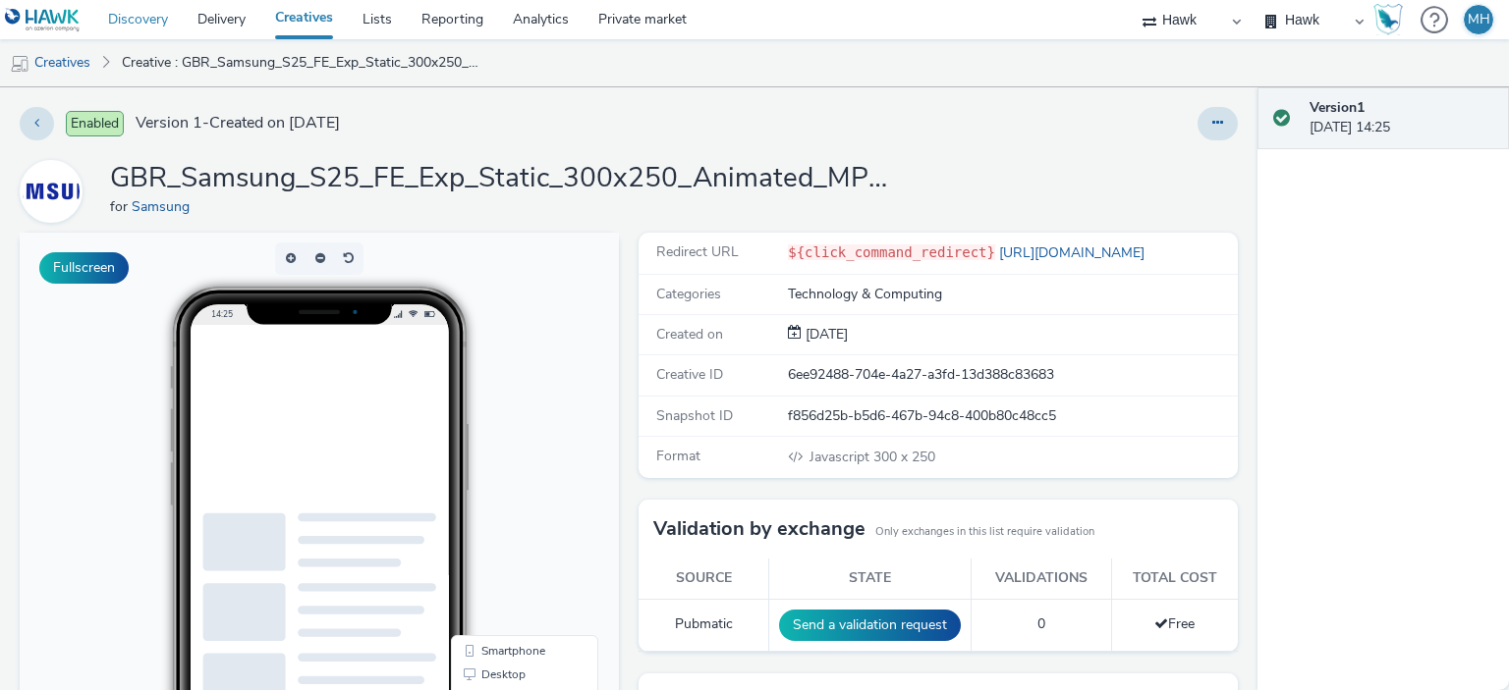
click at [180, 17] on link "Discovery" at bounding box center [137, 19] width 89 height 39
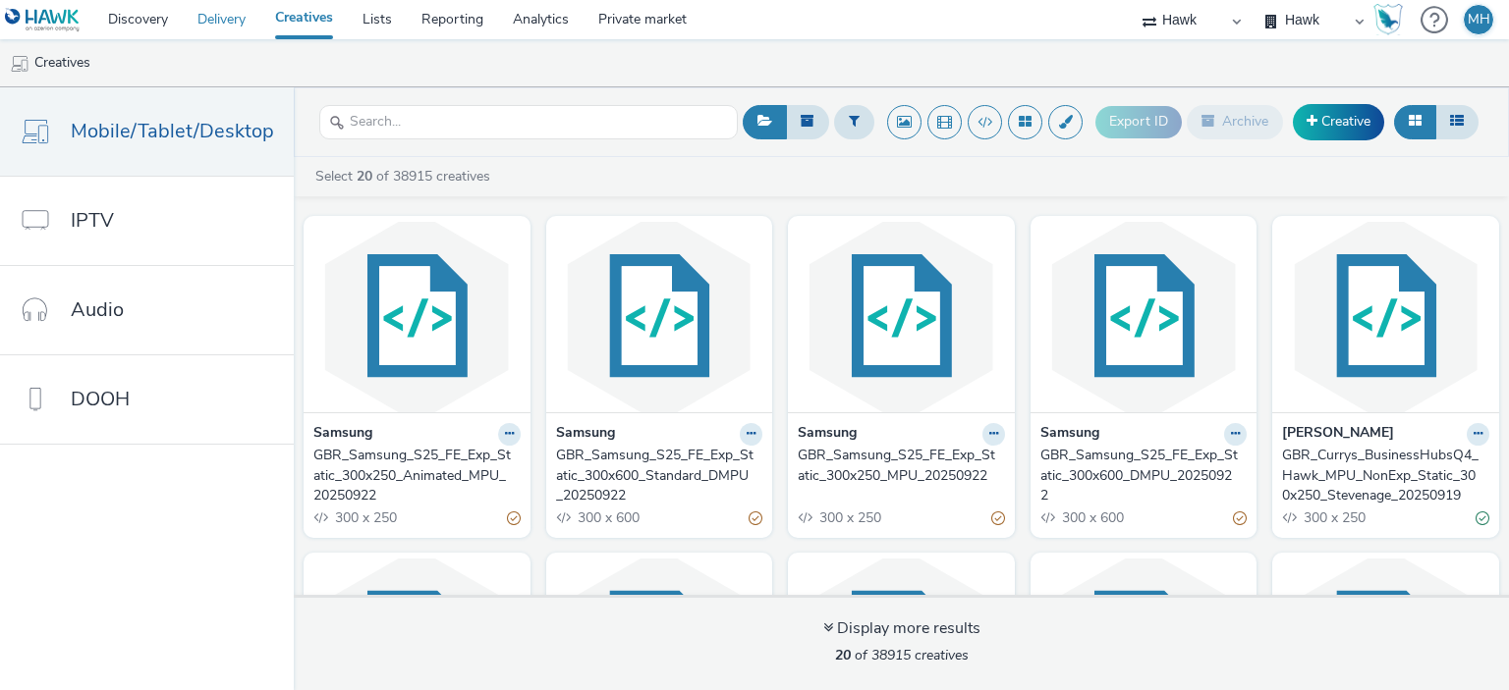
click at [215, 19] on link "Delivery" at bounding box center [222, 19] width 78 height 39
